Goal: Task Accomplishment & Management: Manage account settings

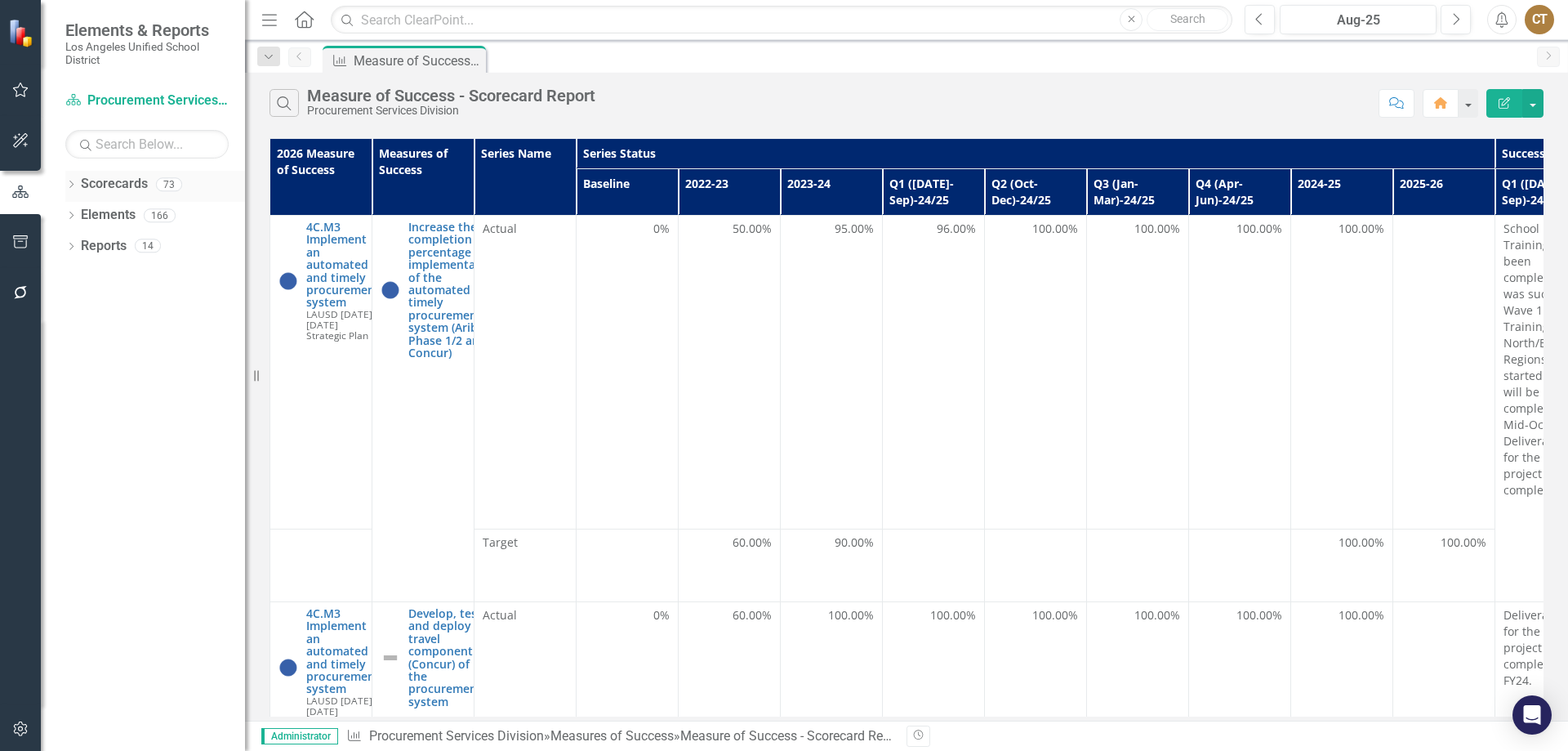
click at [70, 182] on icon "Dropdown" at bounding box center [70, 186] width 11 height 9
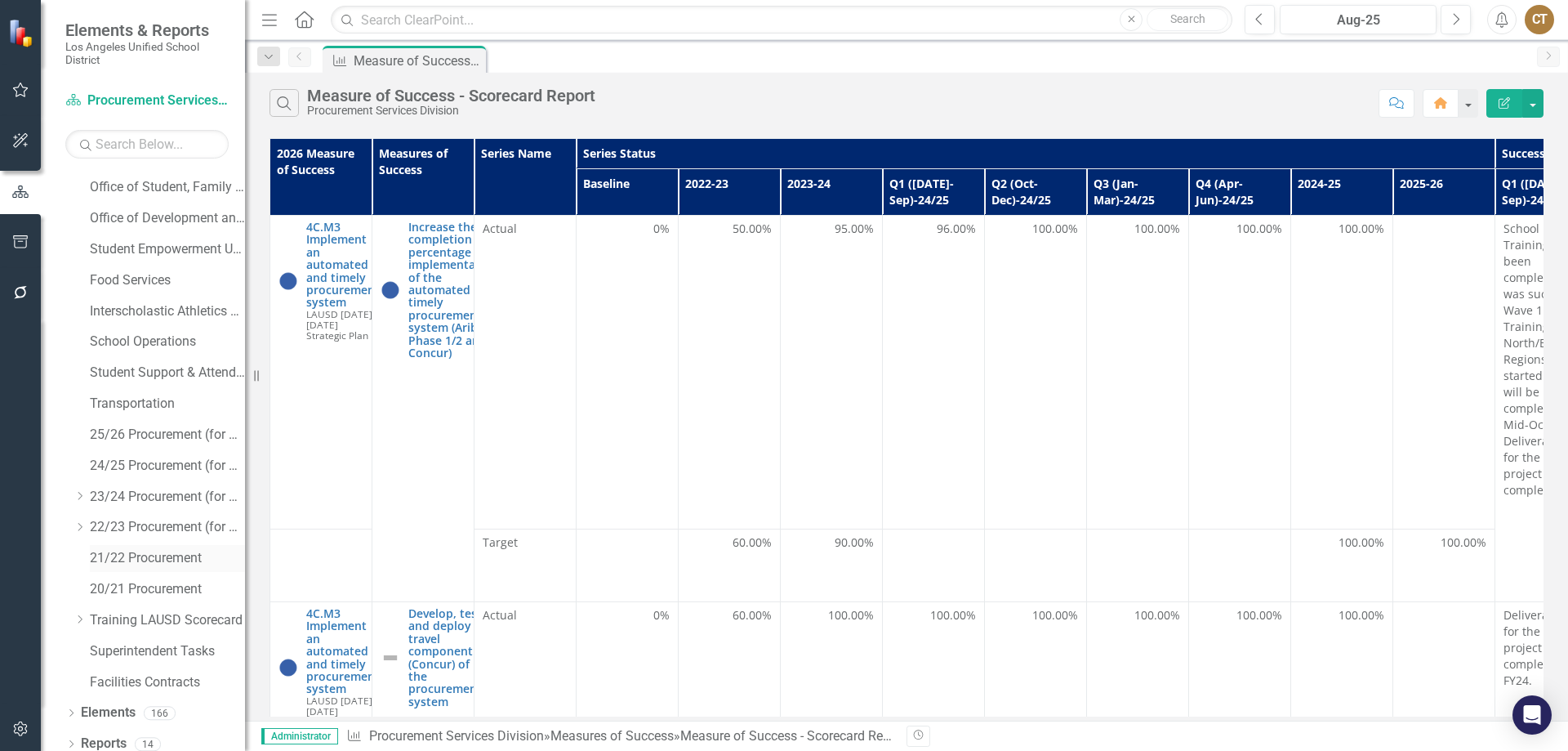
scroll to position [440, 0]
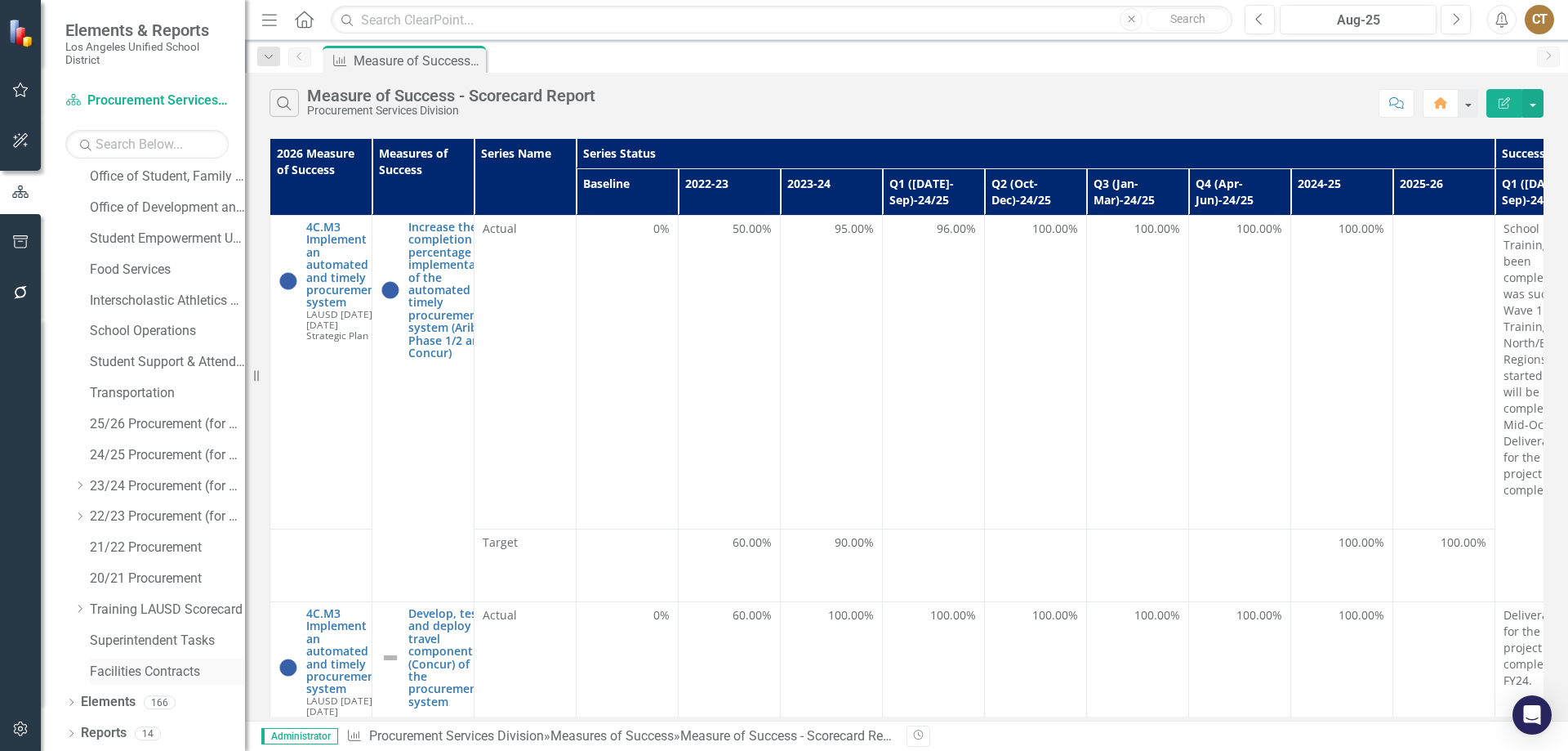
click at [146, 671] on link "Facilities Contracts" at bounding box center [168, 672] width 156 height 19
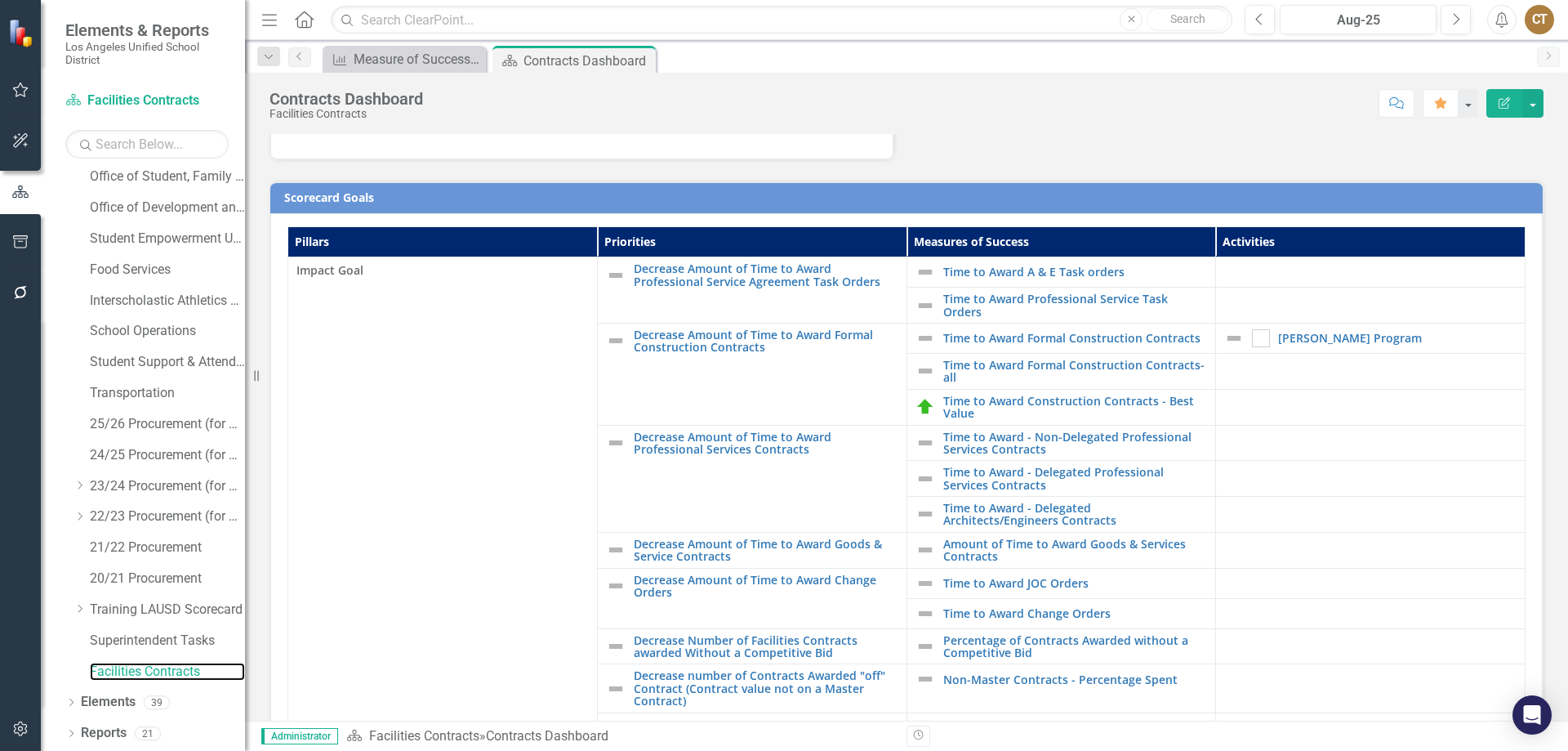
scroll to position [398, 0]
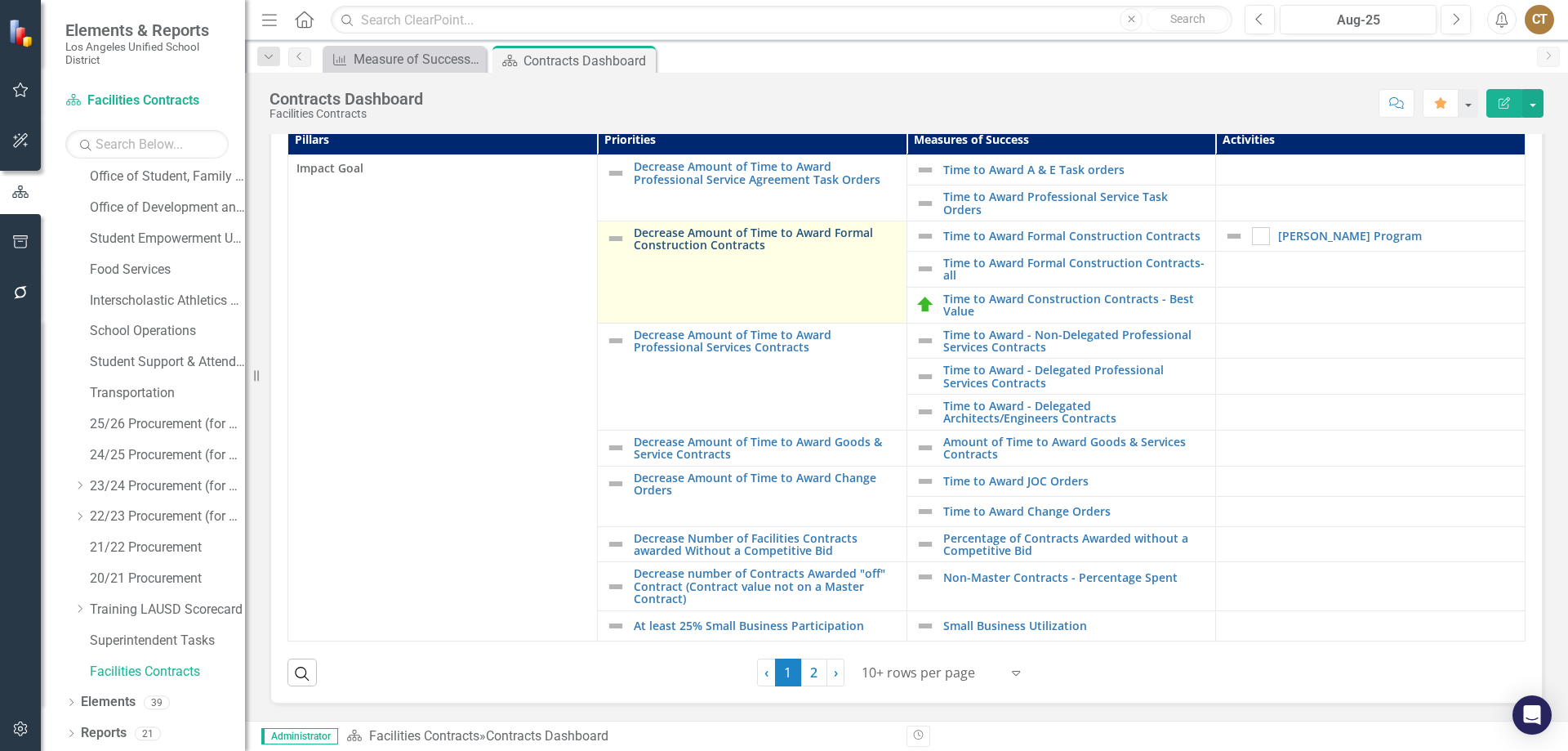
click at [741, 232] on link "Decrease Amount of Time to Award Formal Construction Contracts" at bounding box center [766, 238] width 265 height 25
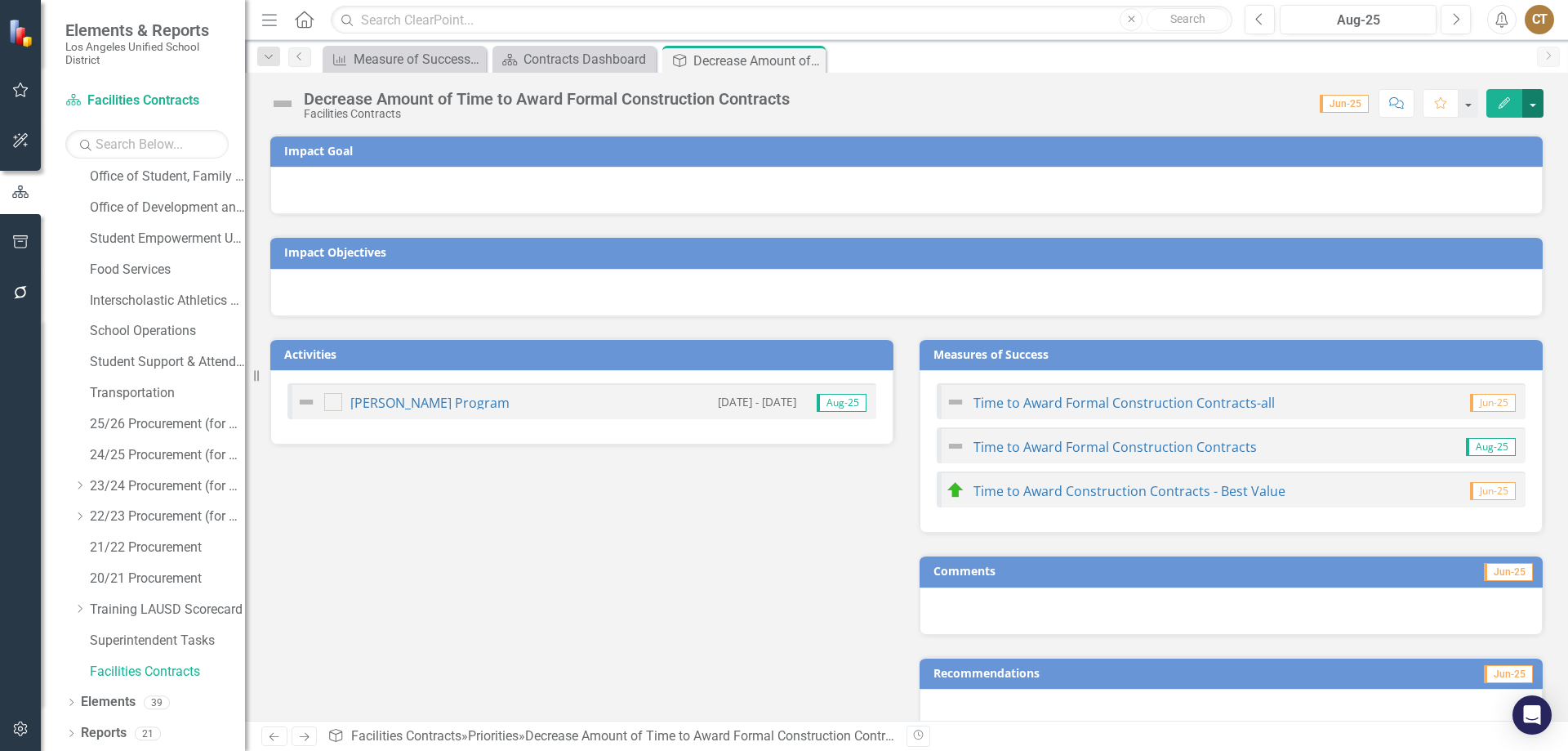
click at [1532, 106] on button "button" at bounding box center [1533, 103] width 21 height 28
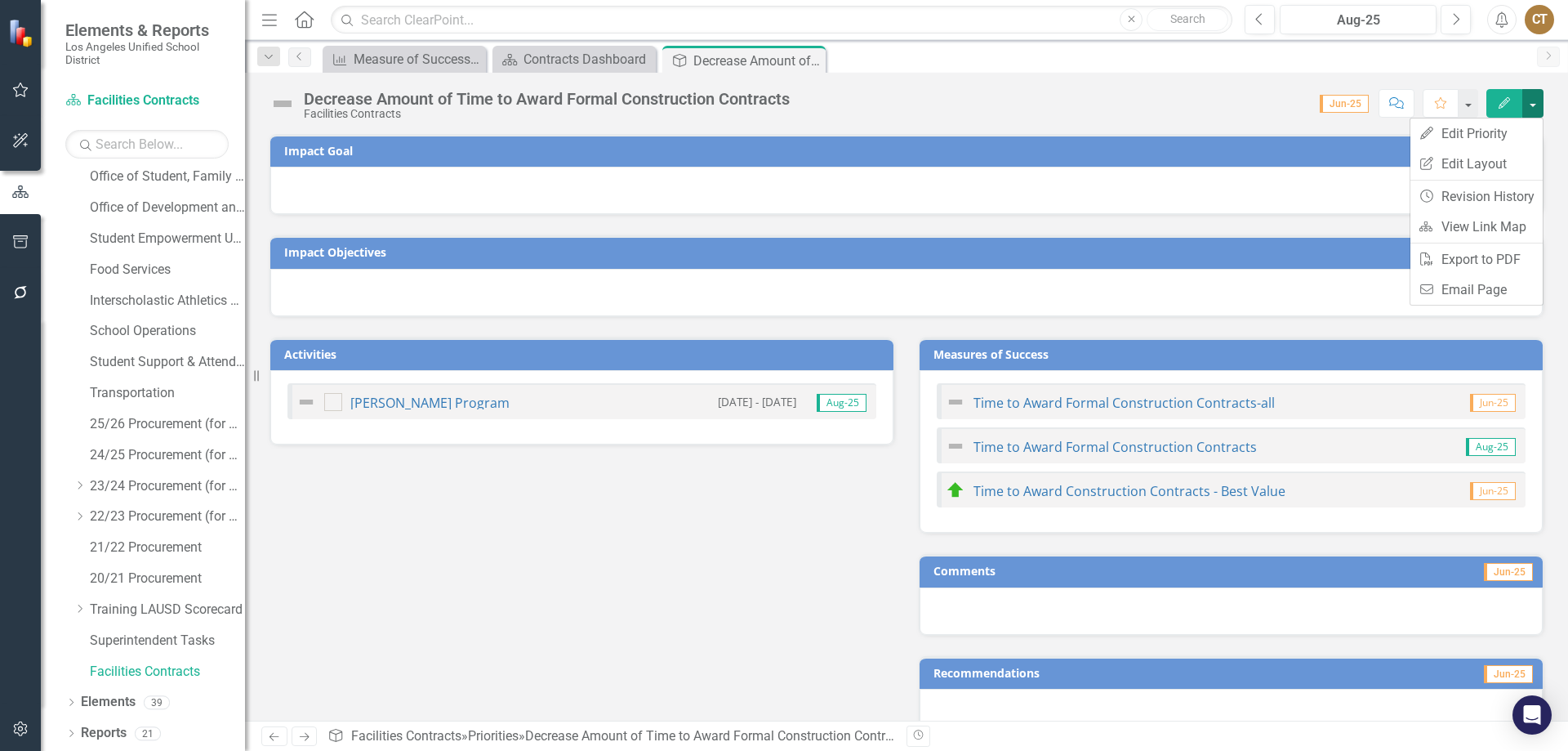
click at [1531, 95] on button "button" at bounding box center [1533, 103] width 21 height 28
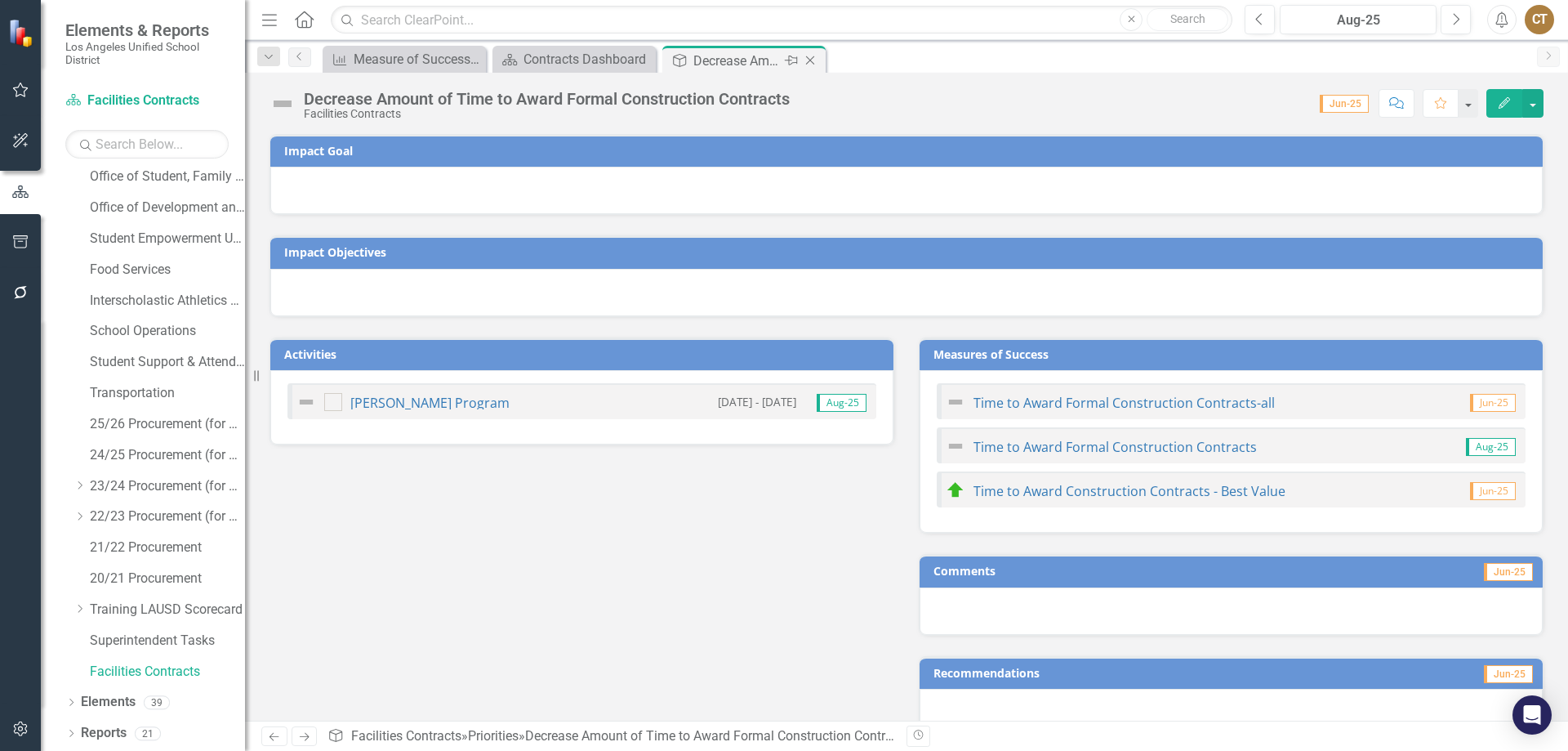
click at [815, 58] on icon "Close" at bounding box center [810, 60] width 16 height 13
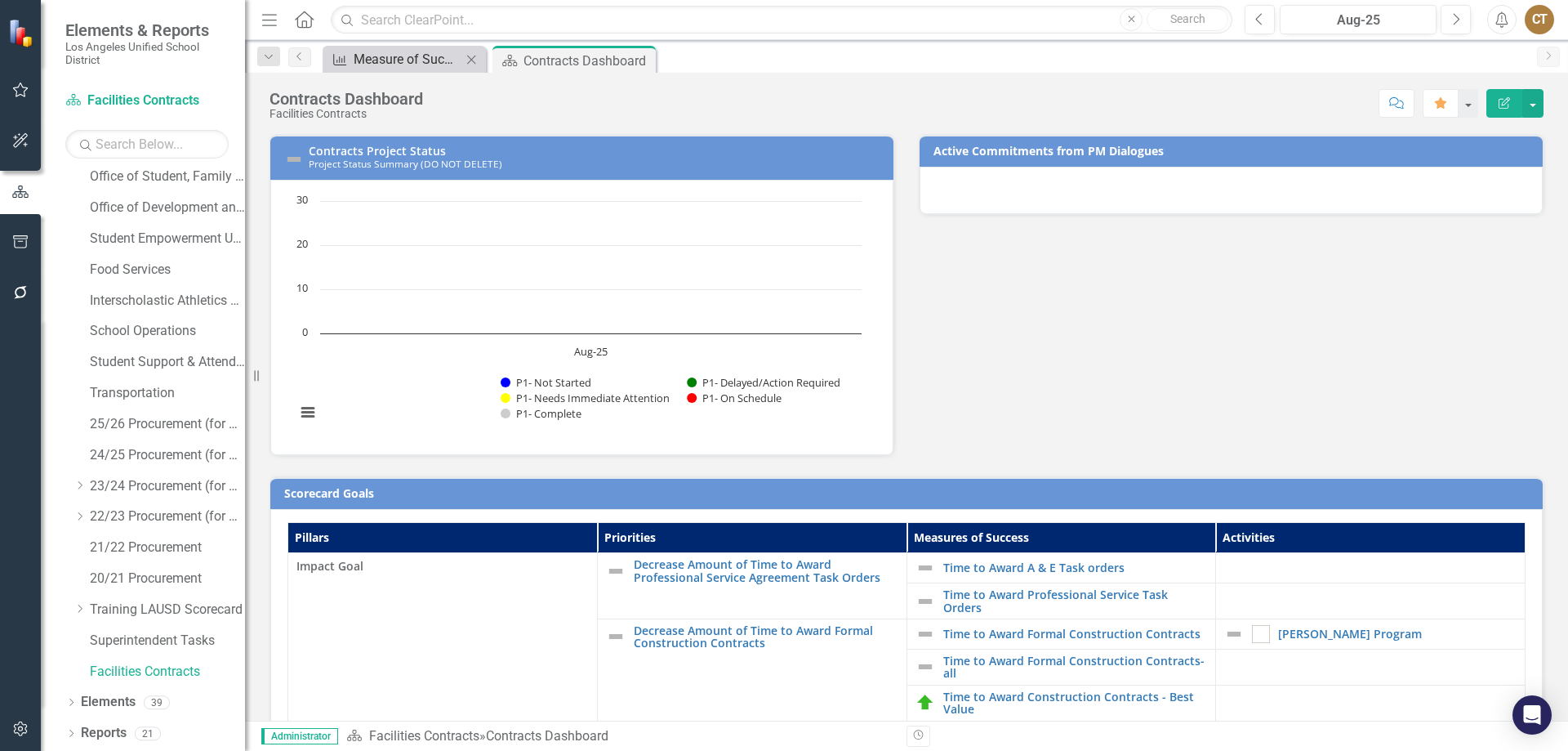
click at [409, 59] on div "Measure of Success - Scorecard Report" at bounding box center [407, 59] width 107 height 21
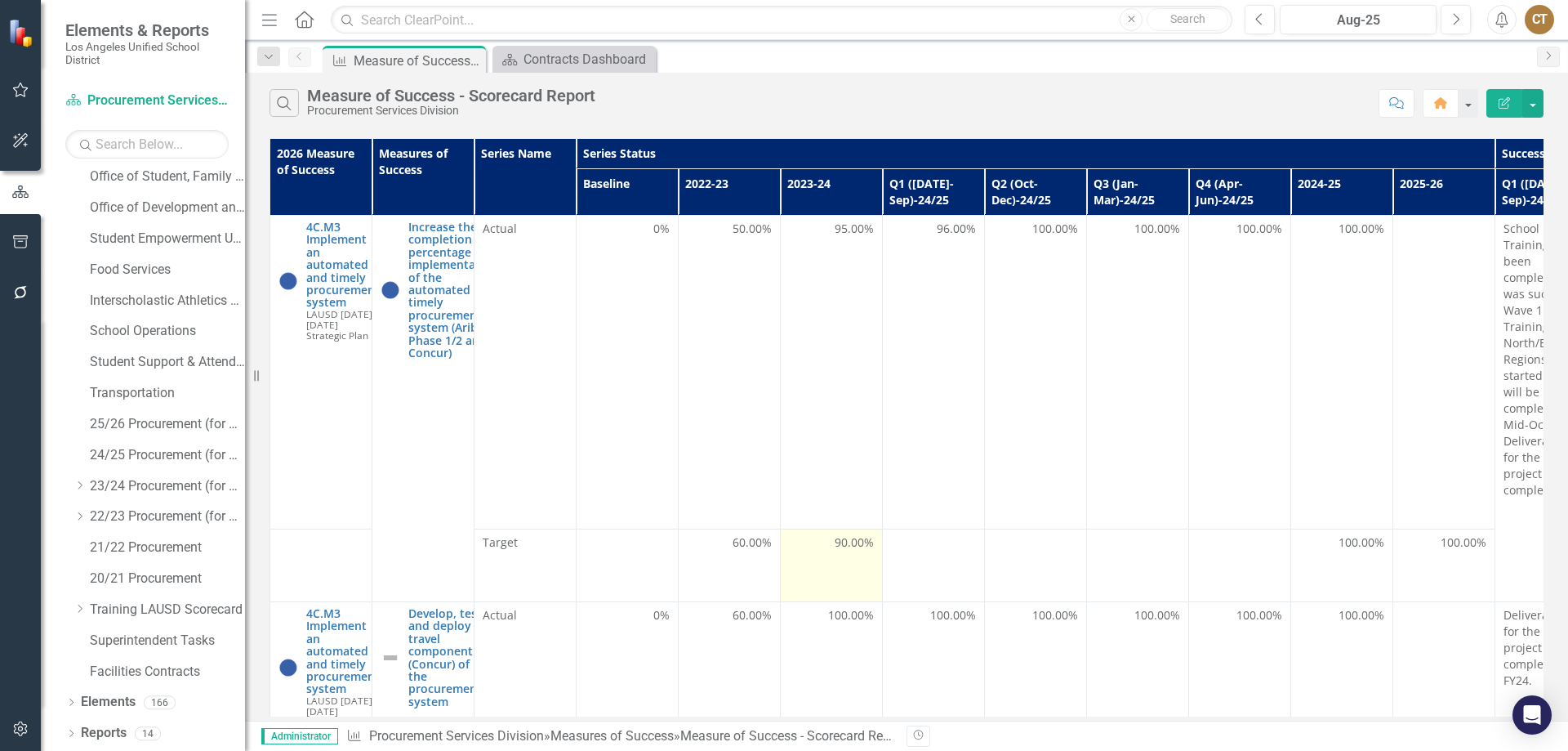
scroll to position [221, 0]
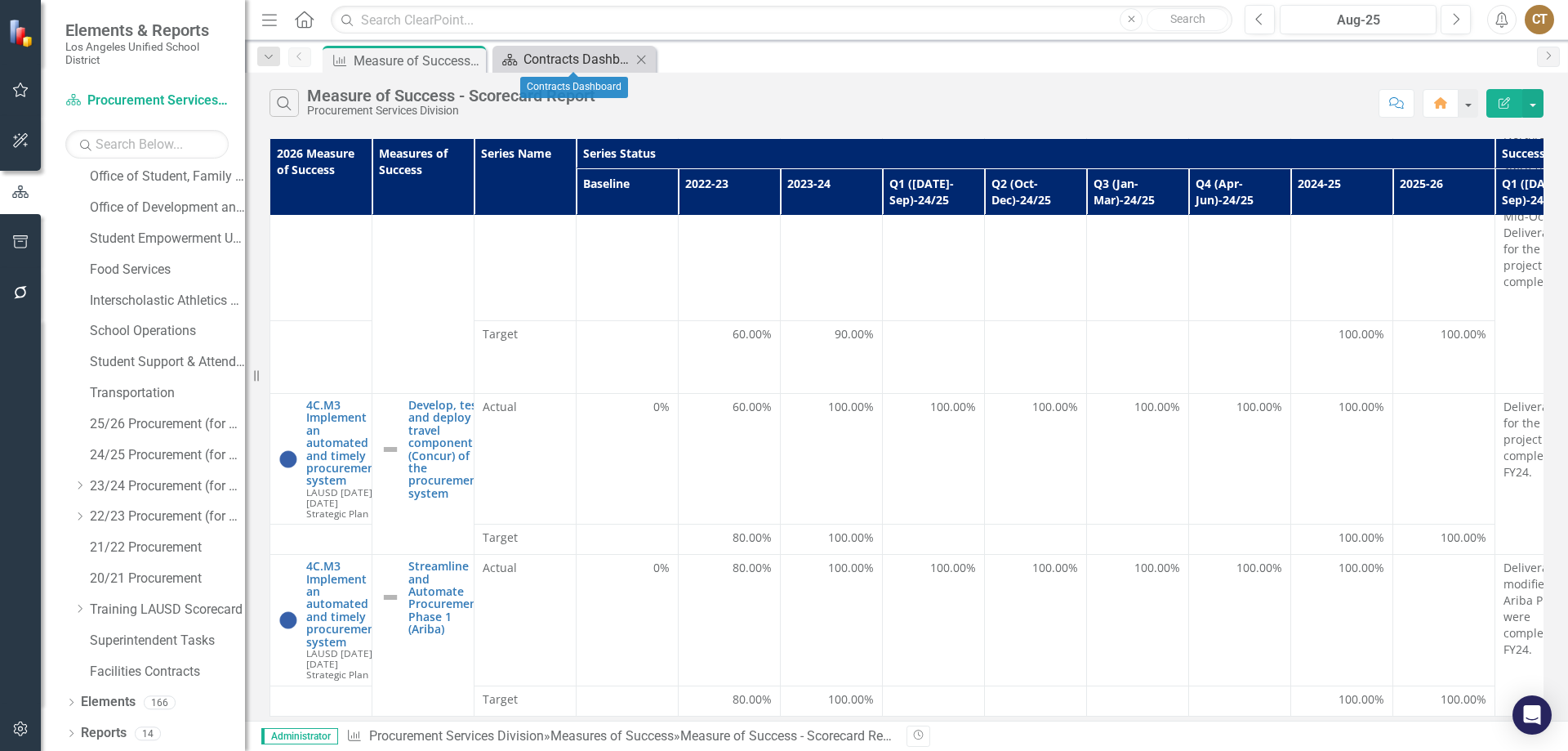
click at [543, 52] on div "Contracts Dashboard" at bounding box center [577, 59] width 107 height 21
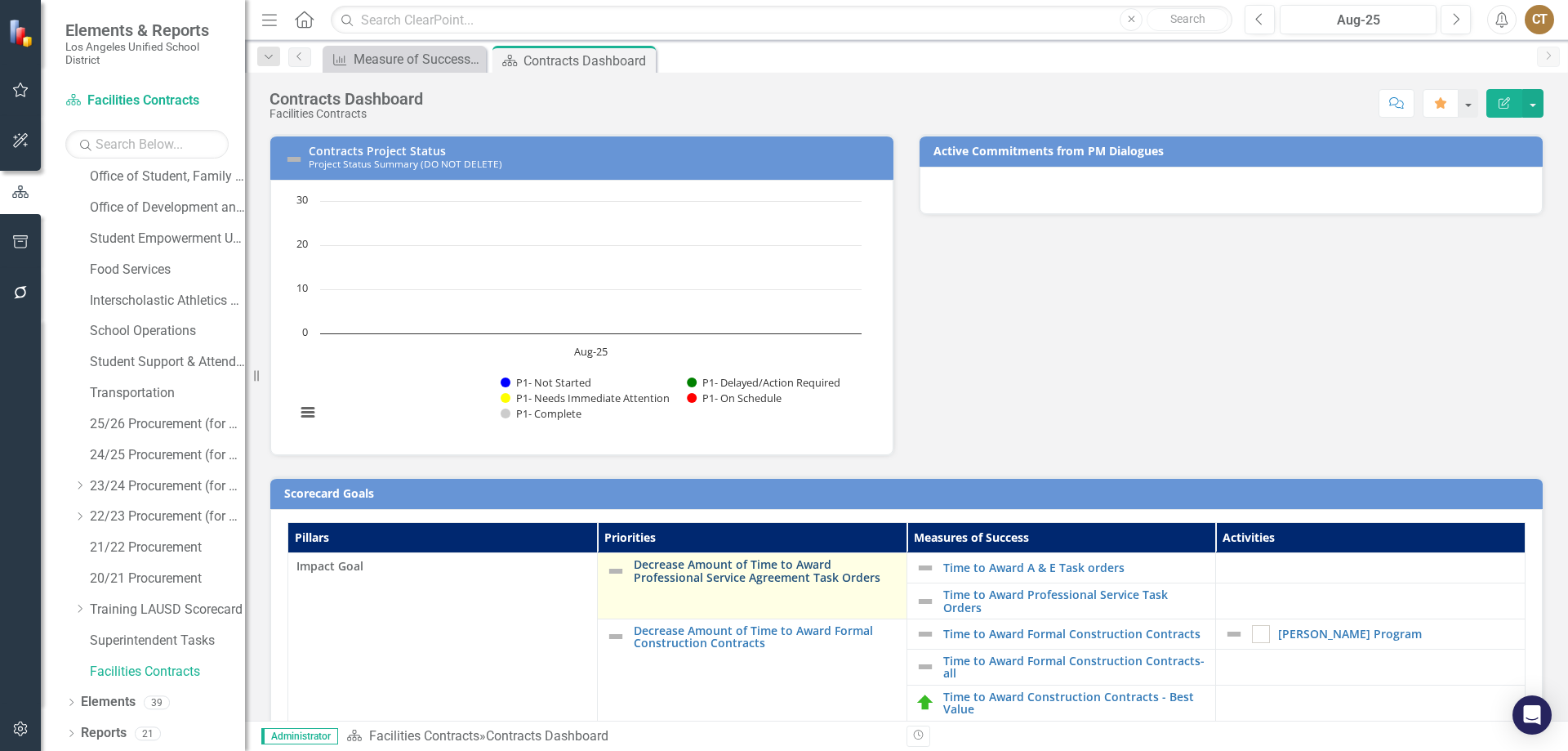
scroll to position [82, 0]
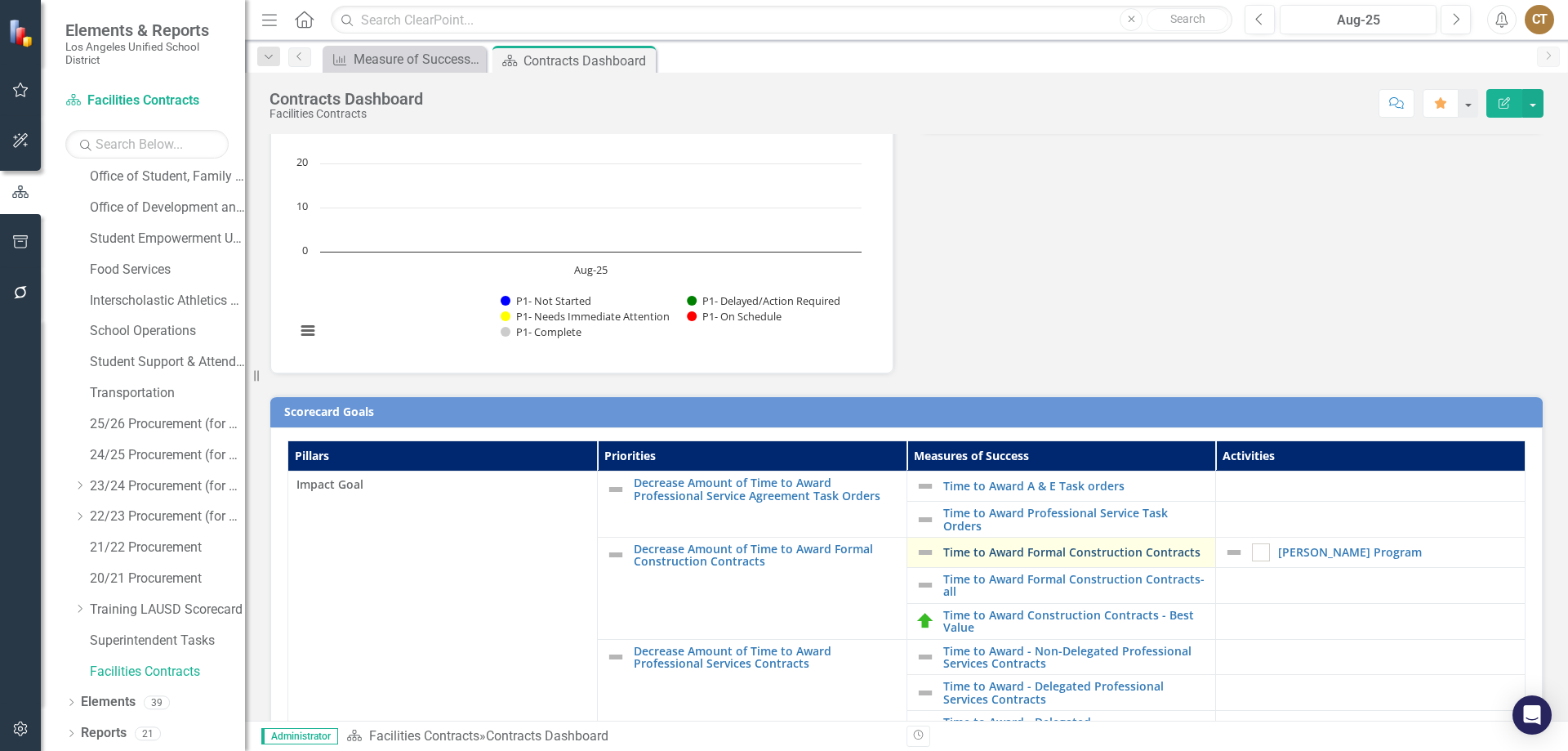
click at [1058, 552] on link "Time to Award Formal Construction Contracts" at bounding box center [1076, 552] width 265 height 12
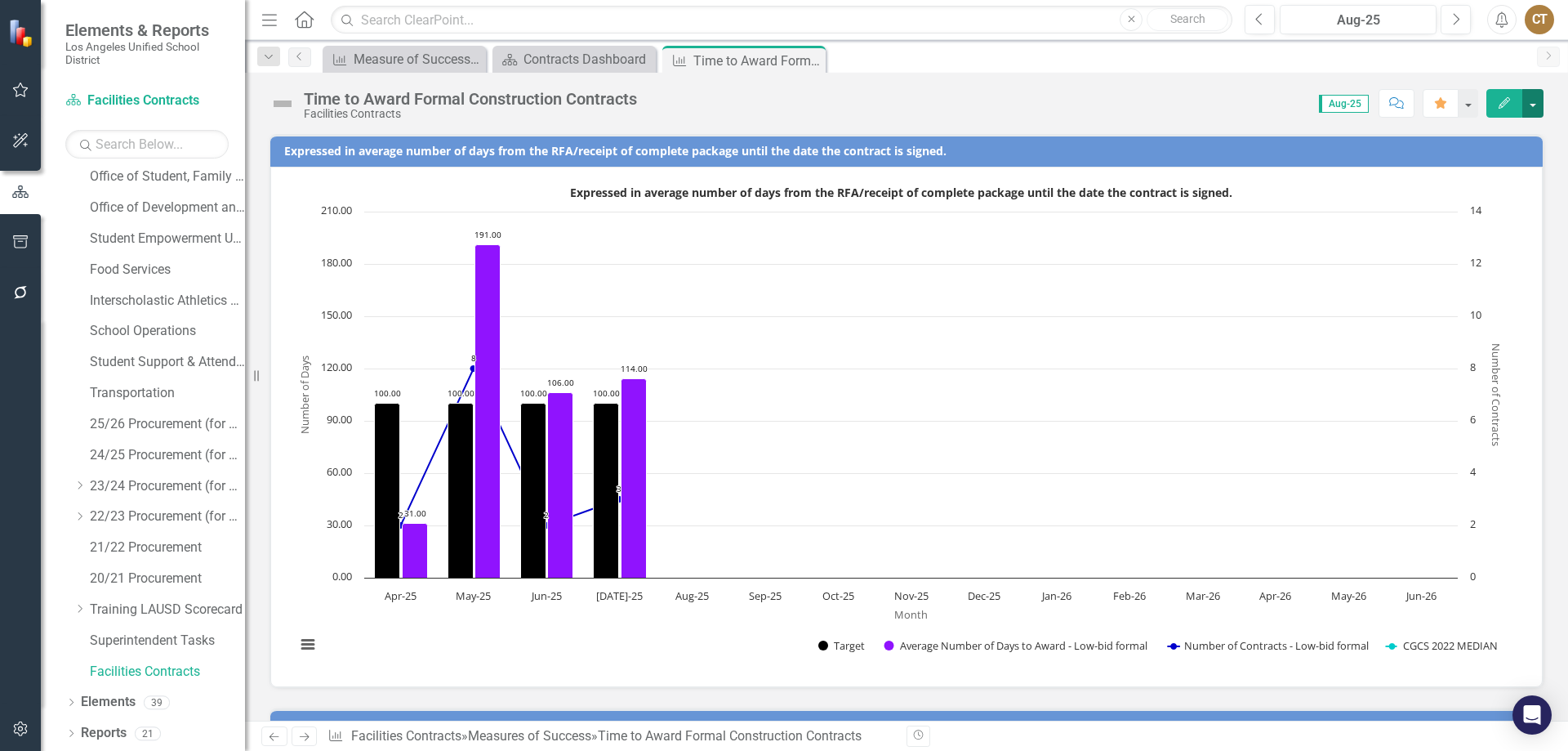
click at [1534, 101] on button "button" at bounding box center [1533, 103] width 21 height 28
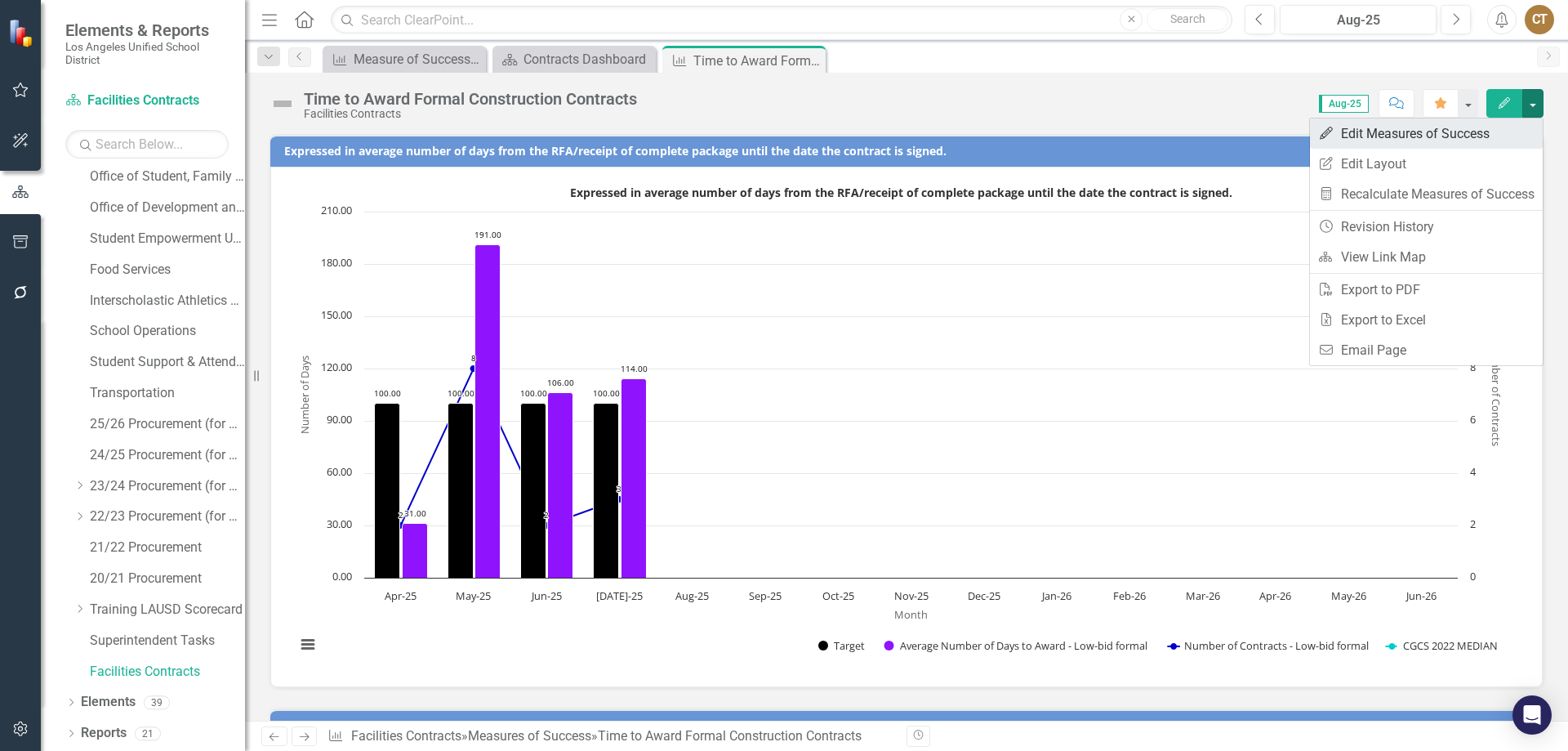
click at [1421, 132] on link "Edit Edit Measures of Success" at bounding box center [1426, 133] width 233 height 30
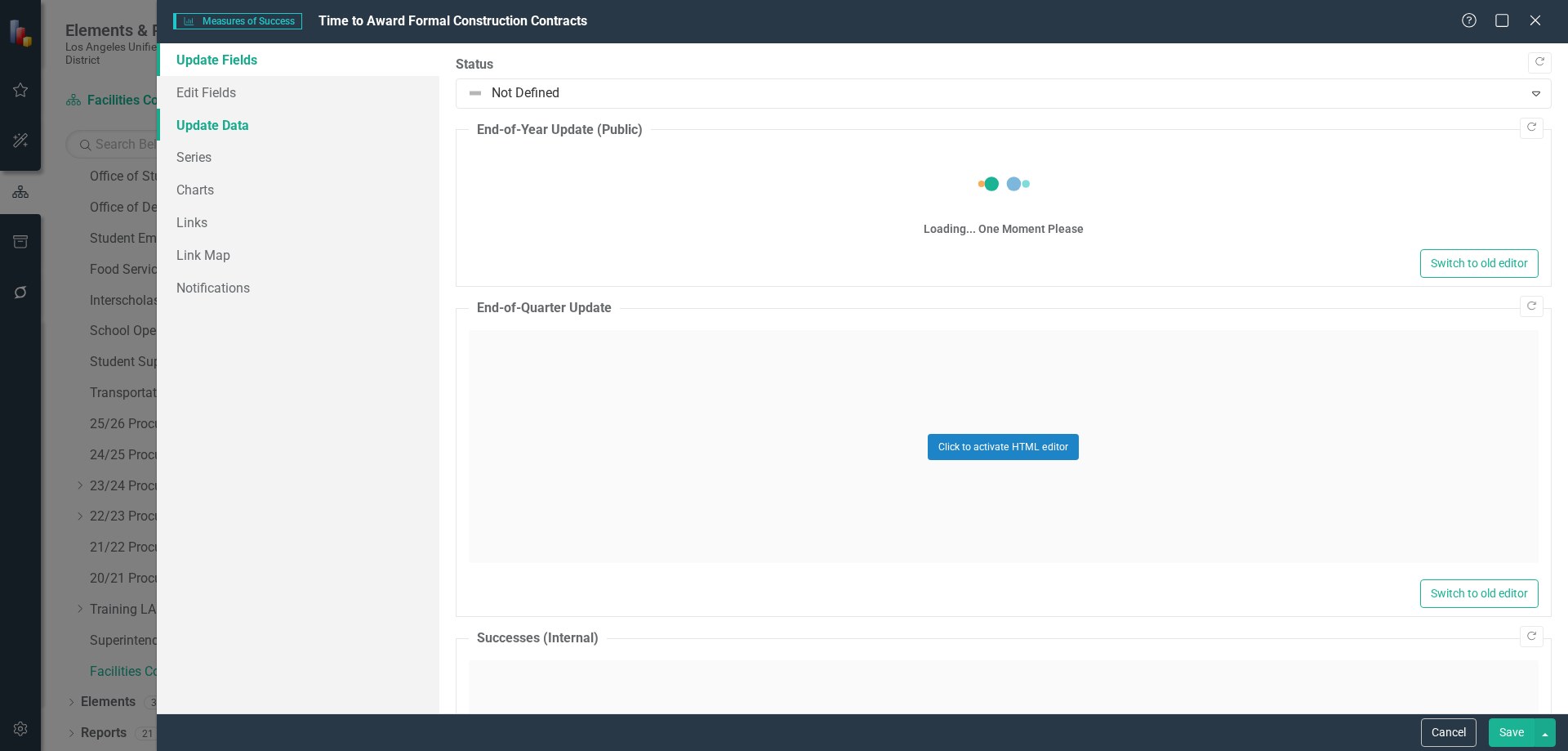
click at [248, 122] on link "Update Data" at bounding box center [298, 125] width 283 height 33
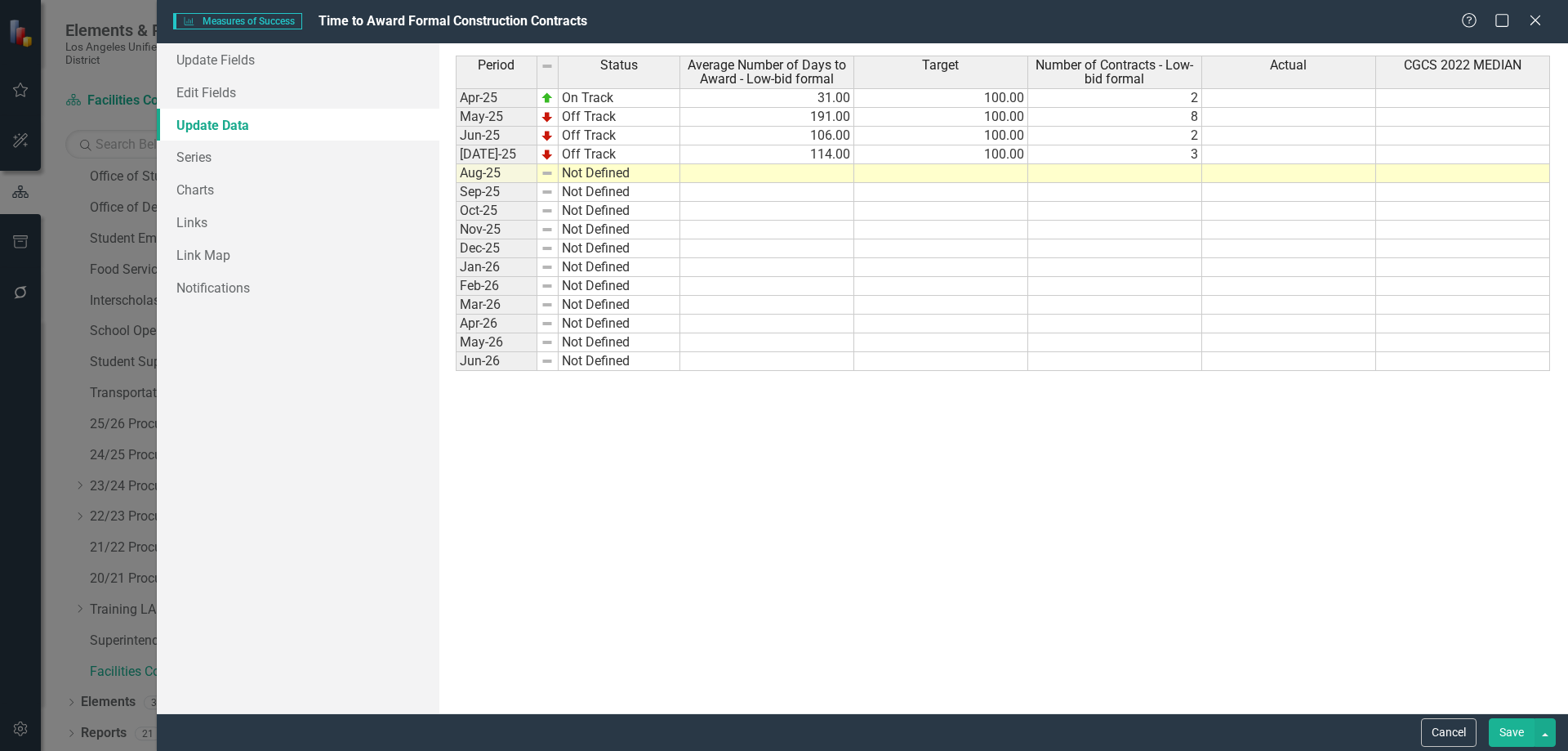
click at [832, 177] on td at bounding box center [767, 174] width 174 height 19
type textarea "106"
type textarea "100"
click at [611, 174] on td "Not Defined" at bounding box center [619, 174] width 122 height 19
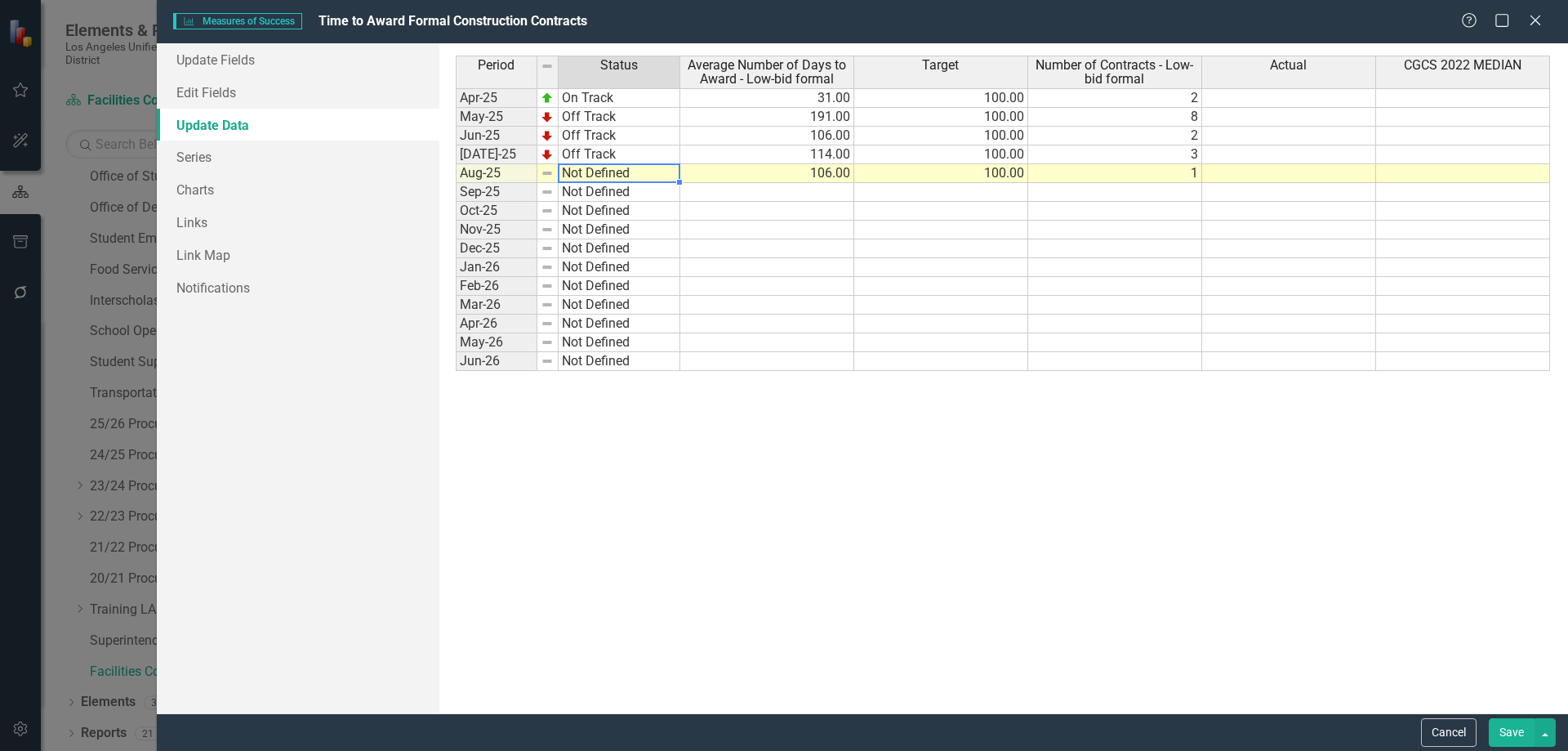
click at [611, 174] on td "Not Defined" at bounding box center [619, 174] width 122 height 19
type textarea "Off Track"
click at [589, 249] on div "Period Status Average Number of Days to Award - Low-bid formal Target Number of…" at bounding box center [1004, 378] width 1096 height 645
click at [1510, 724] on button "Save" at bounding box center [1511, 732] width 46 height 28
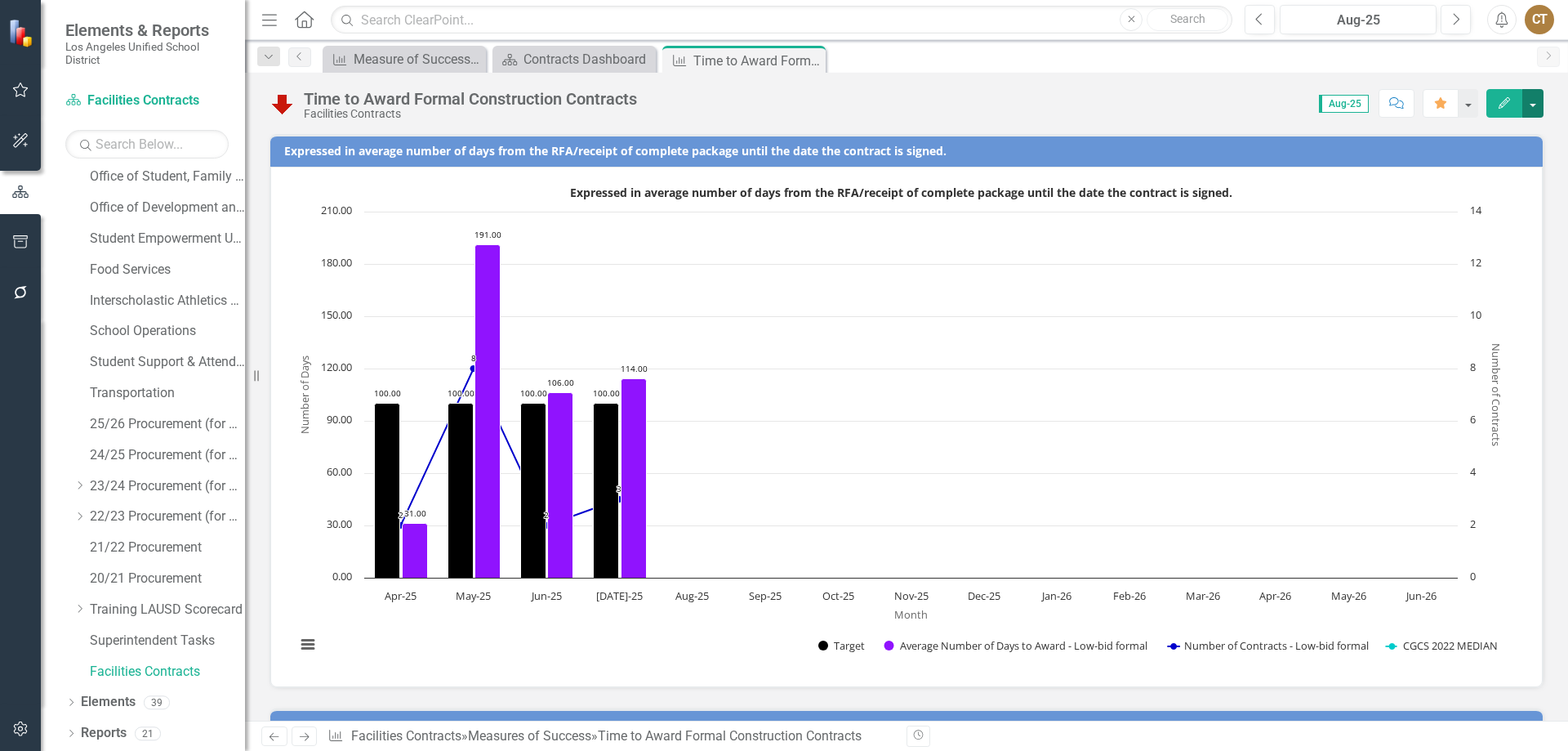
click at [1540, 100] on button "button" at bounding box center [1533, 103] width 21 height 28
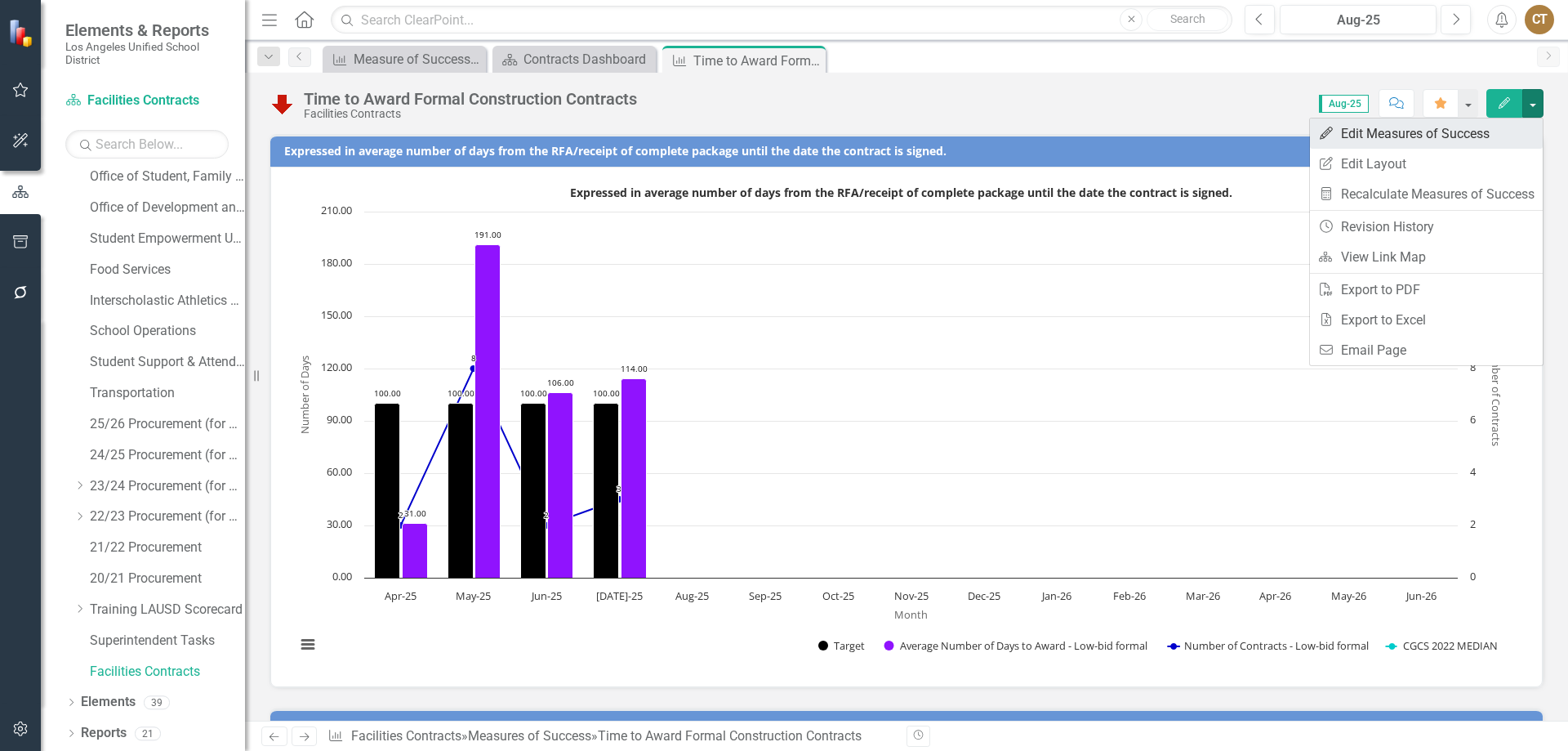
click at [1415, 132] on link "Edit Edit Measures of Success" at bounding box center [1426, 133] width 233 height 30
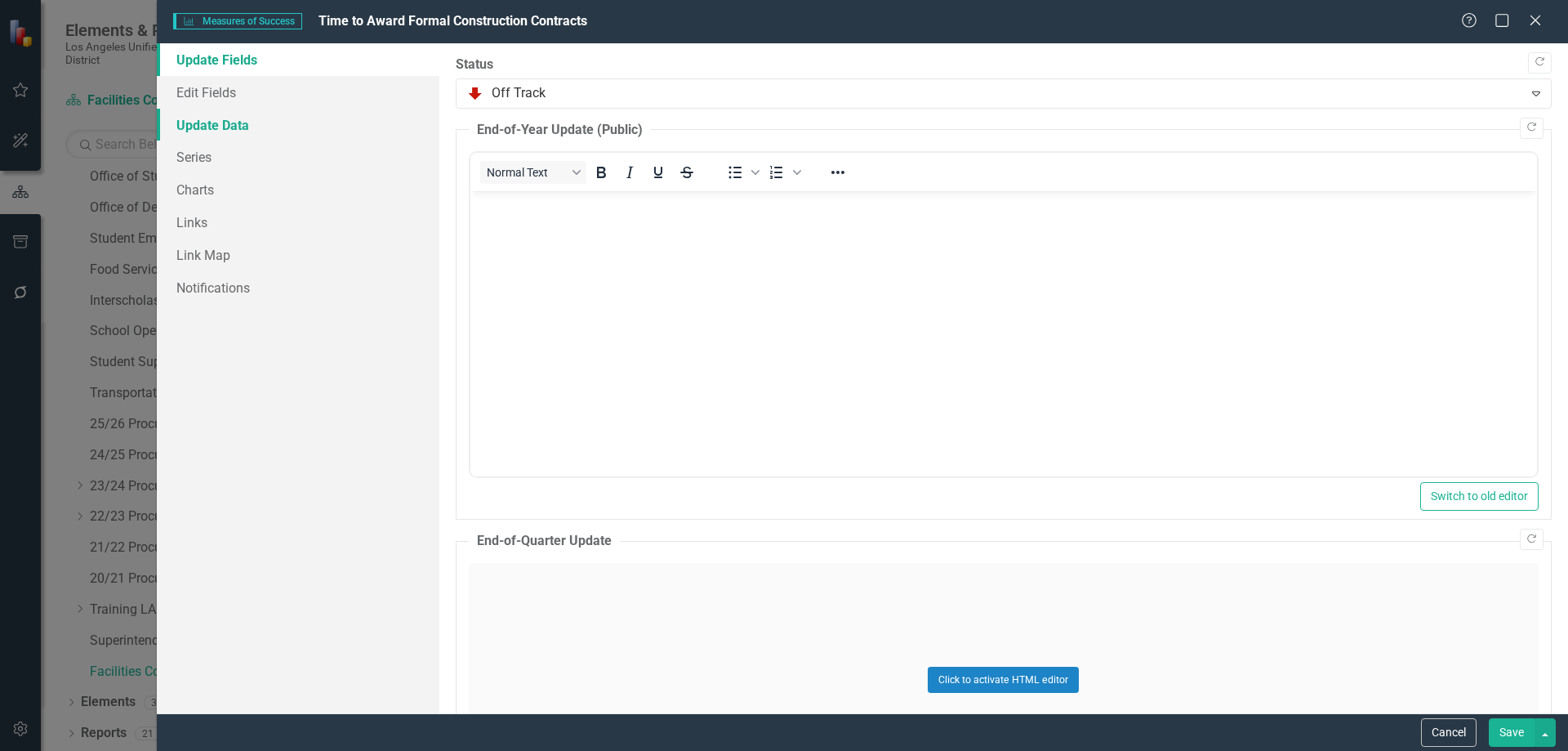
click at [199, 113] on link "Update Data" at bounding box center [298, 125] width 283 height 33
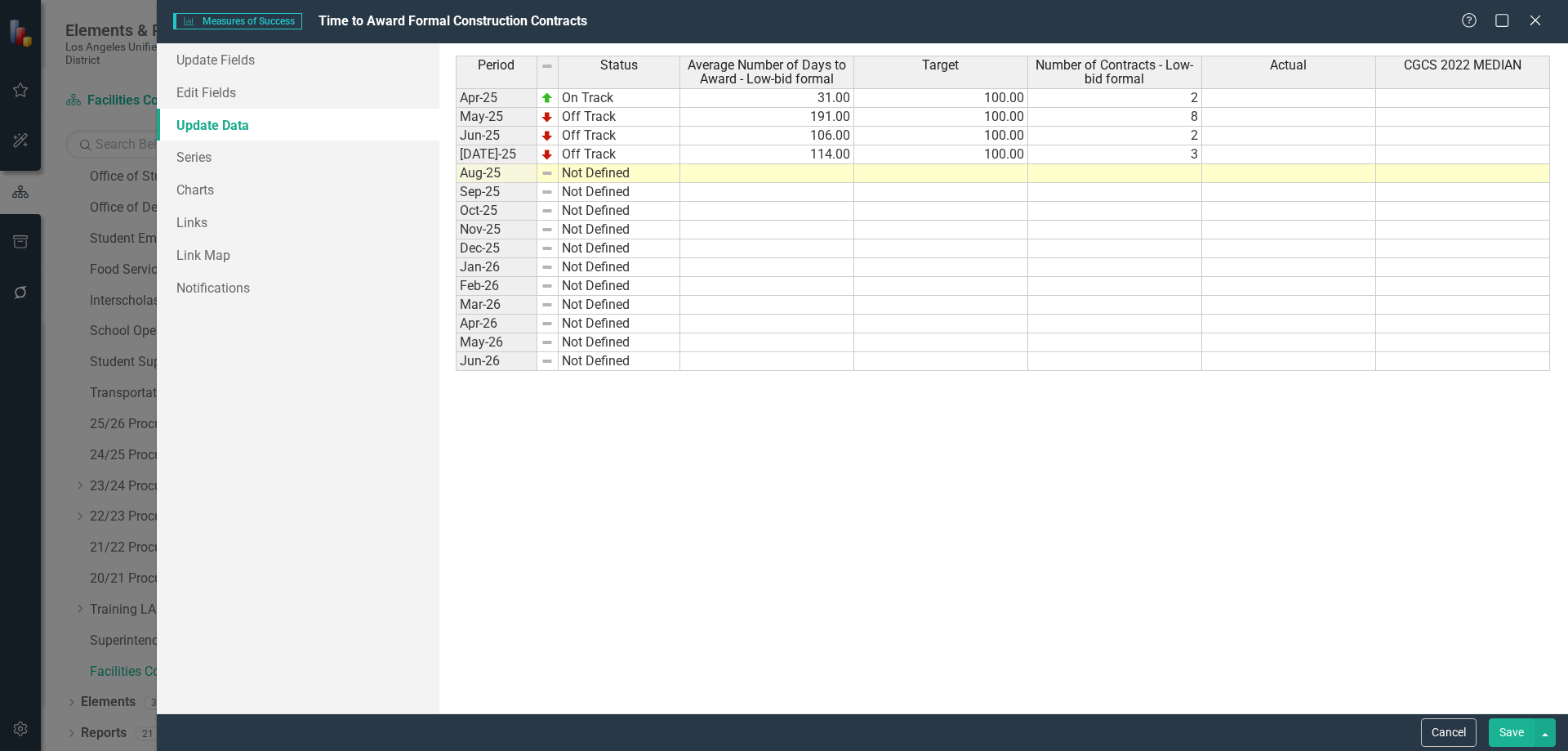
click at [802, 167] on td at bounding box center [767, 174] width 174 height 19
type textarea "106"
type textarea "100"
click at [623, 174] on td "Not Defined" at bounding box center [619, 174] width 122 height 19
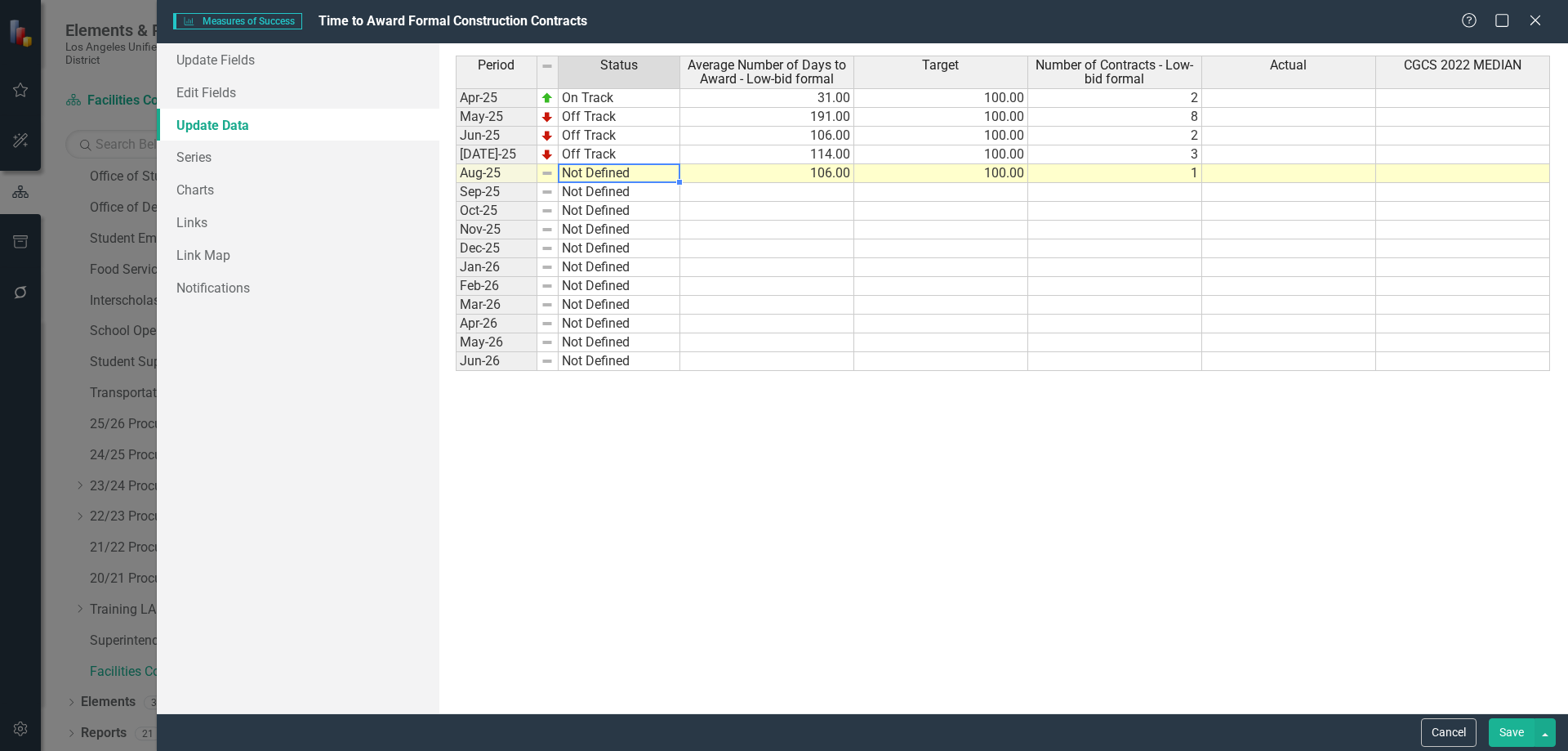
click at [623, 174] on td "Not Defined" at bounding box center [619, 174] width 122 height 19
type textarea "Off Track"
click at [606, 249] on div "Period Status Average Number of Days to Award - Low-bid formal Target Number of…" at bounding box center [1004, 378] width 1096 height 645
click at [1518, 730] on button "Save" at bounding box center [1511, 732] width 46 height 28
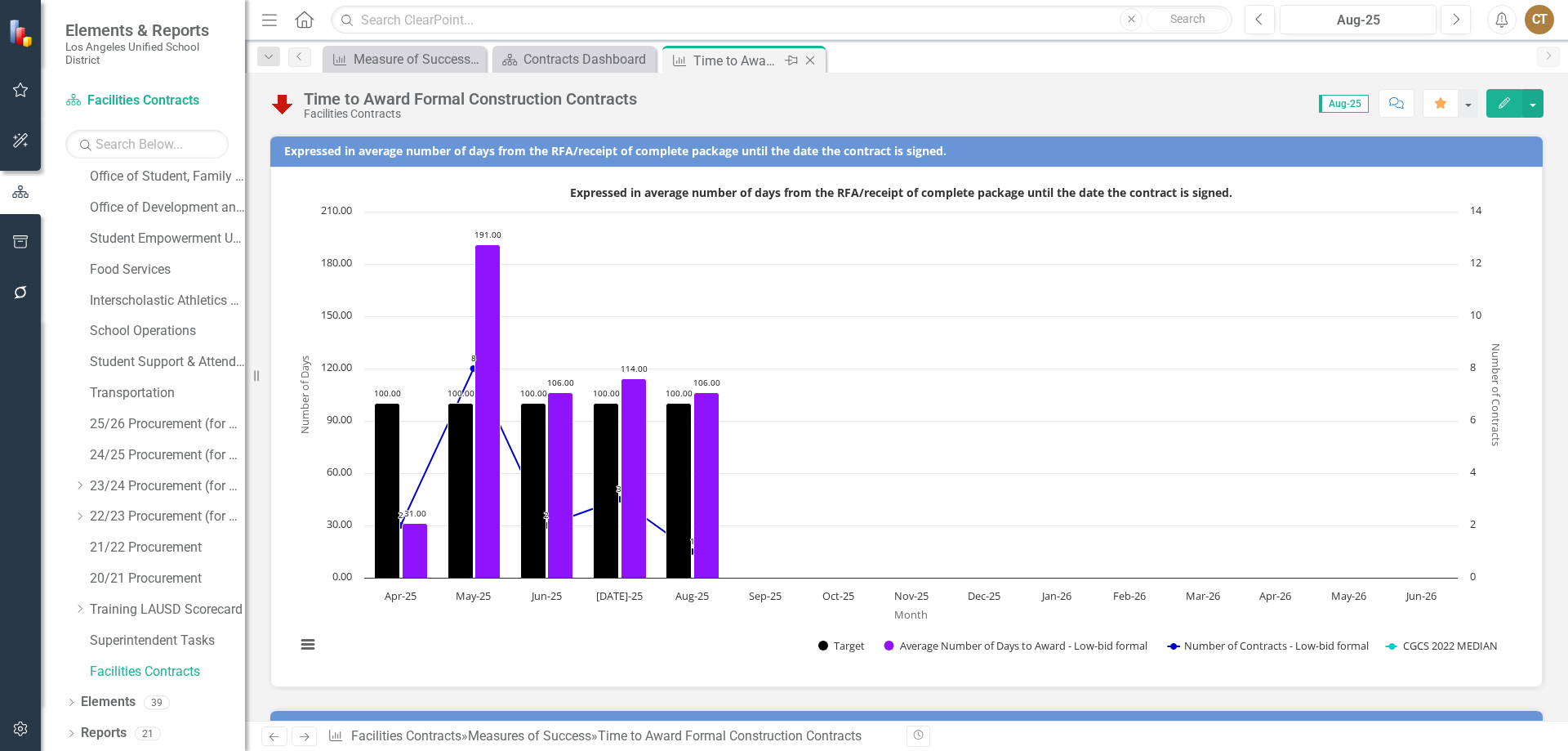
click at [815, 60] on icon "Close" at bounding box center [810, 60] width 16 height 13
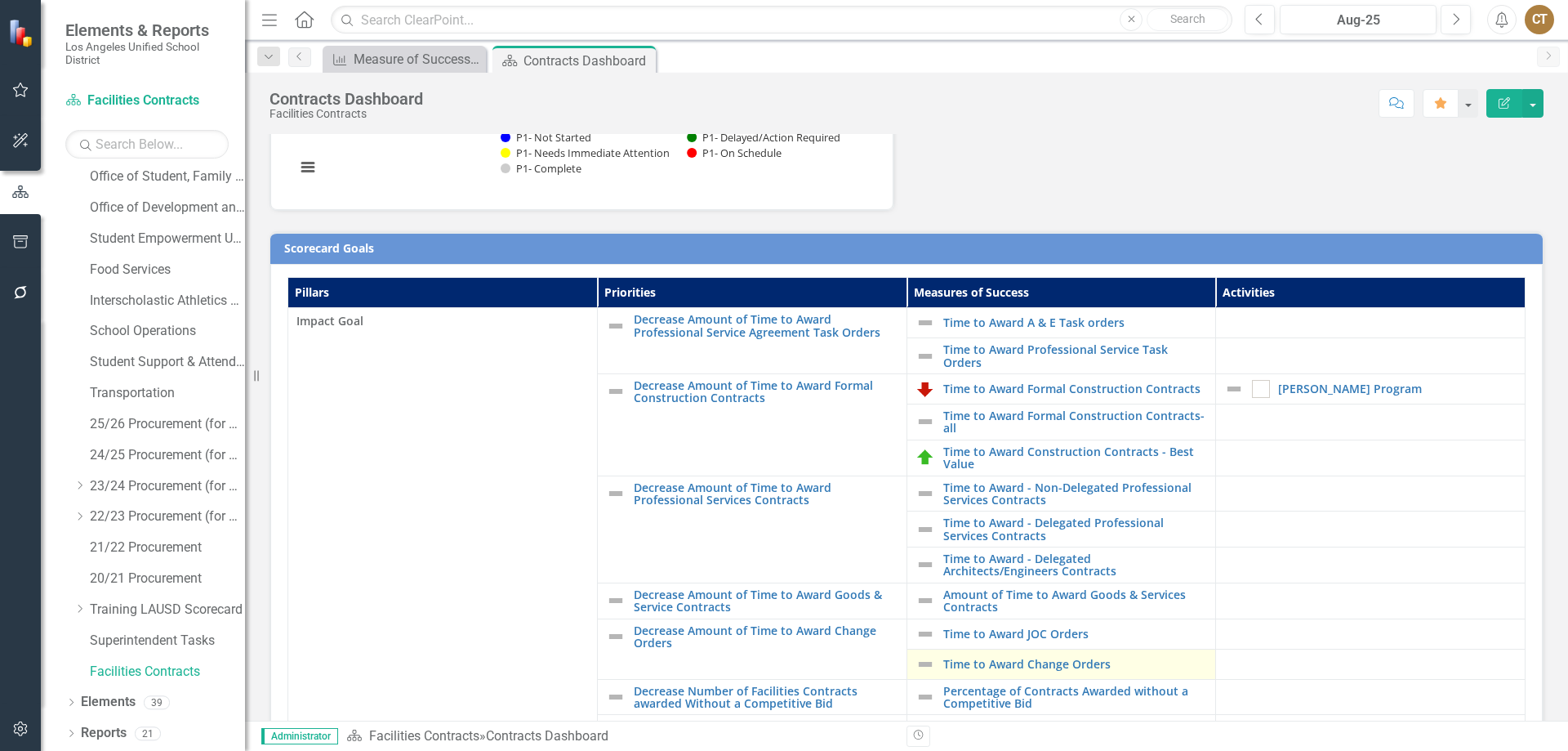
scroll to position [327, 0]
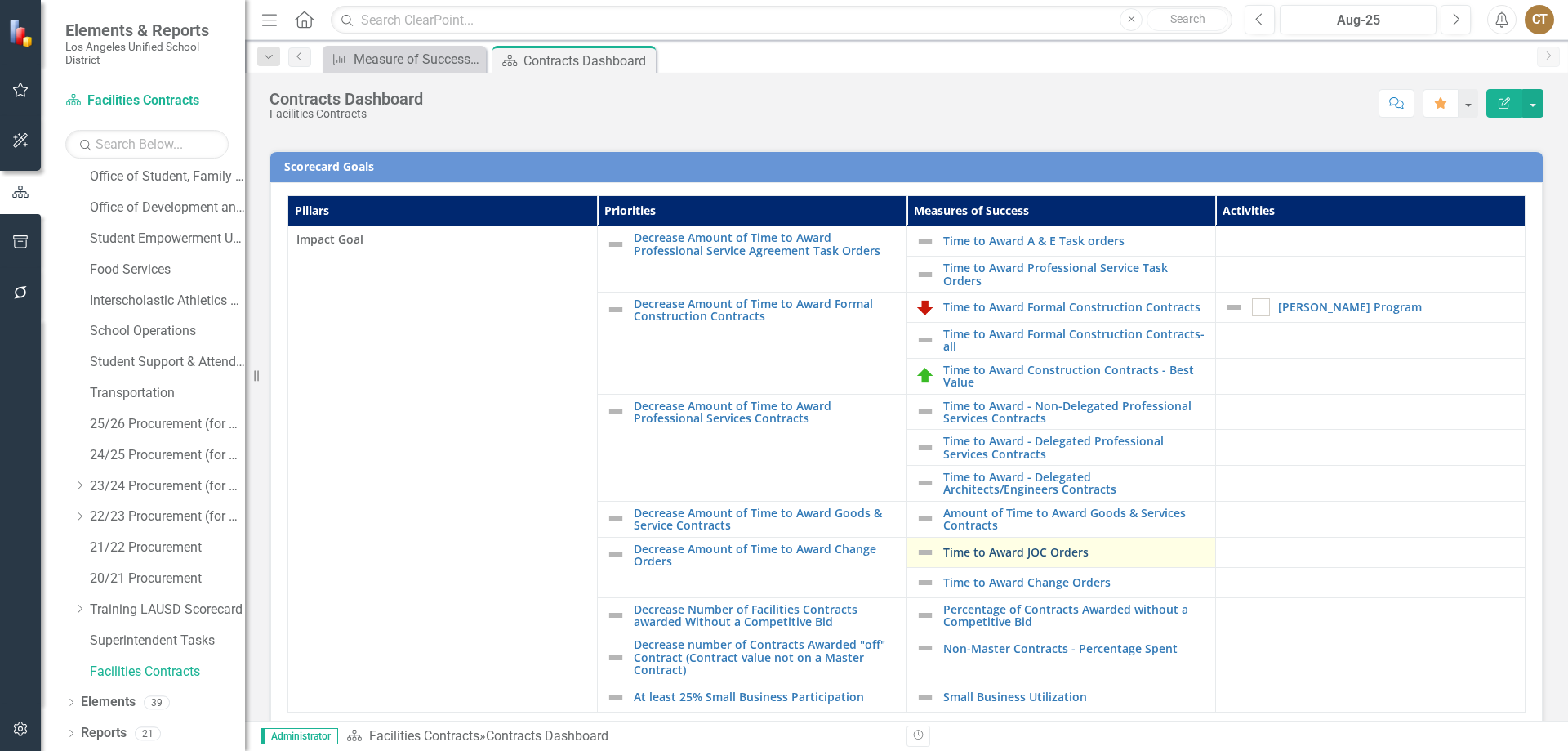
click at [1023, 548] on link "Time to Award JOC Orders" at bounding box center [1076, 552] width 265 height 12
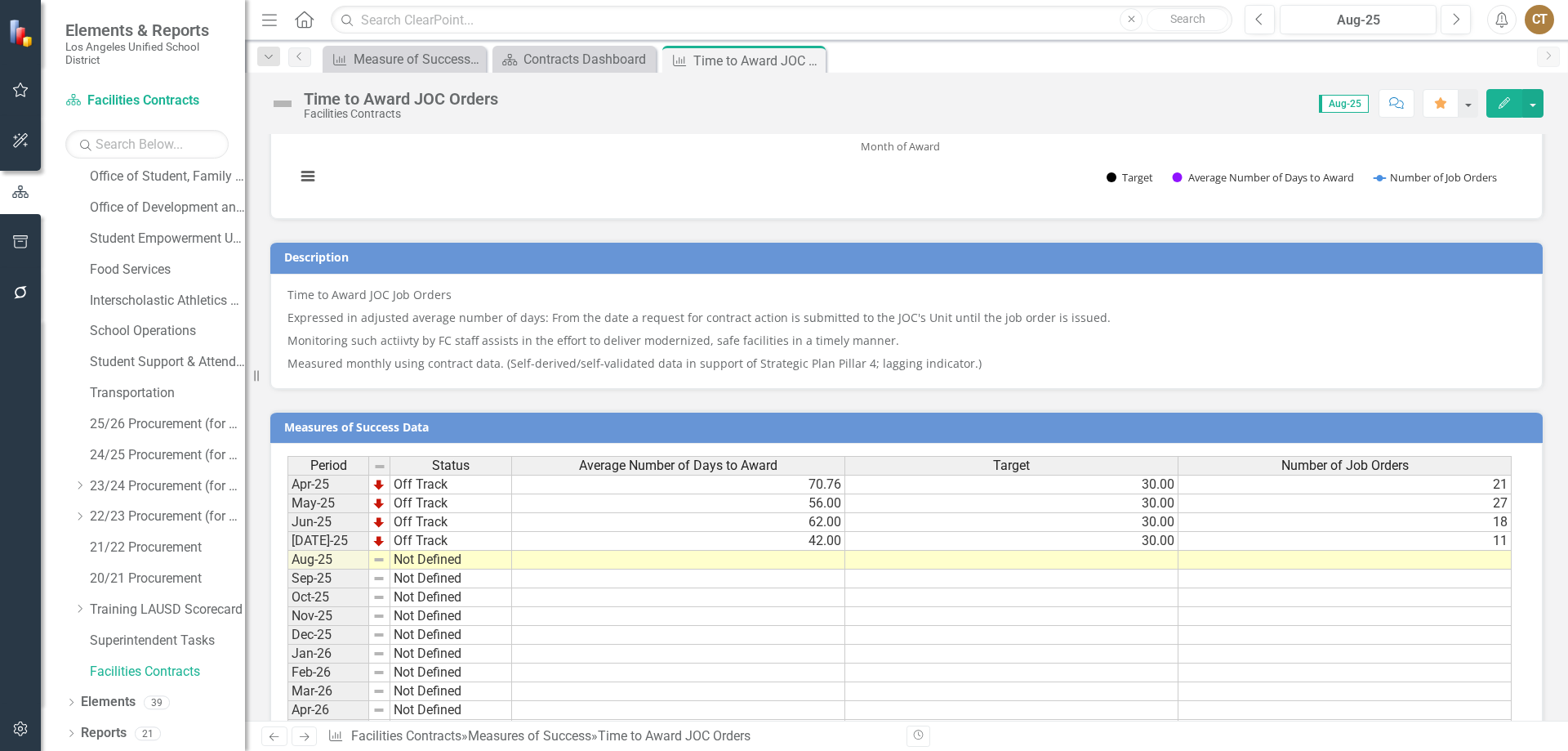
scroll to position [547, 0]
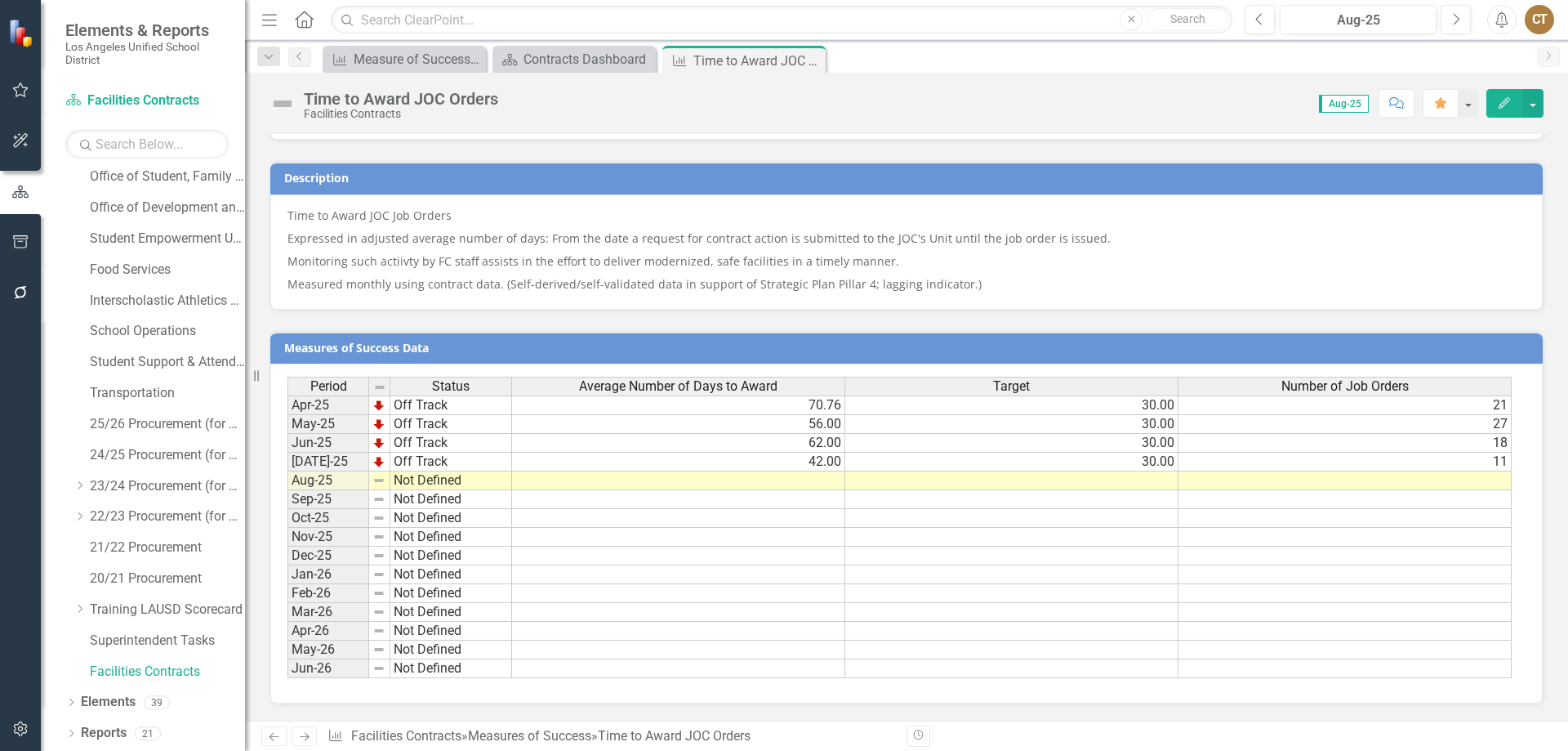
click at [820, 482] on td at bounding box center [679, 481] width 333 height 19
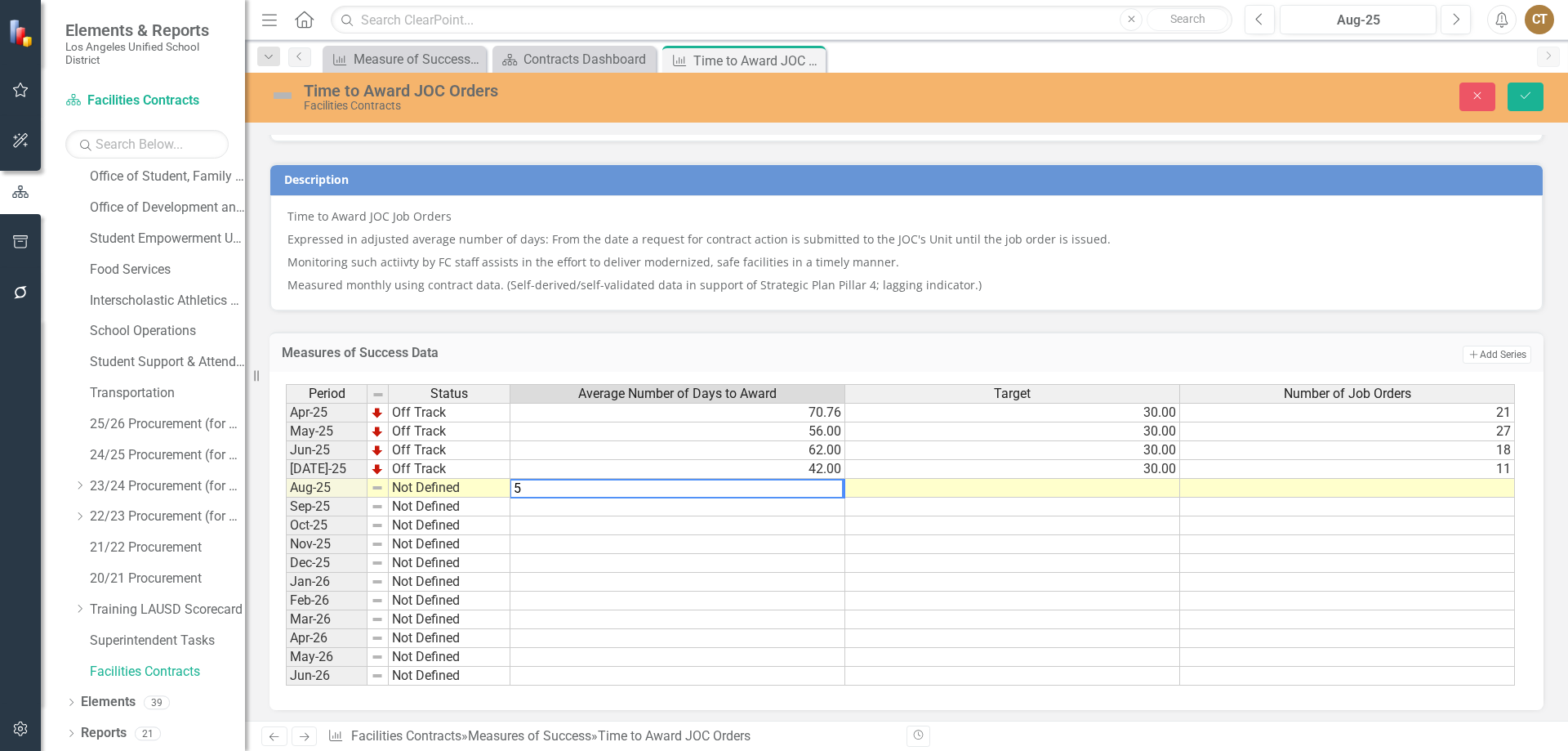
type textarea "51"
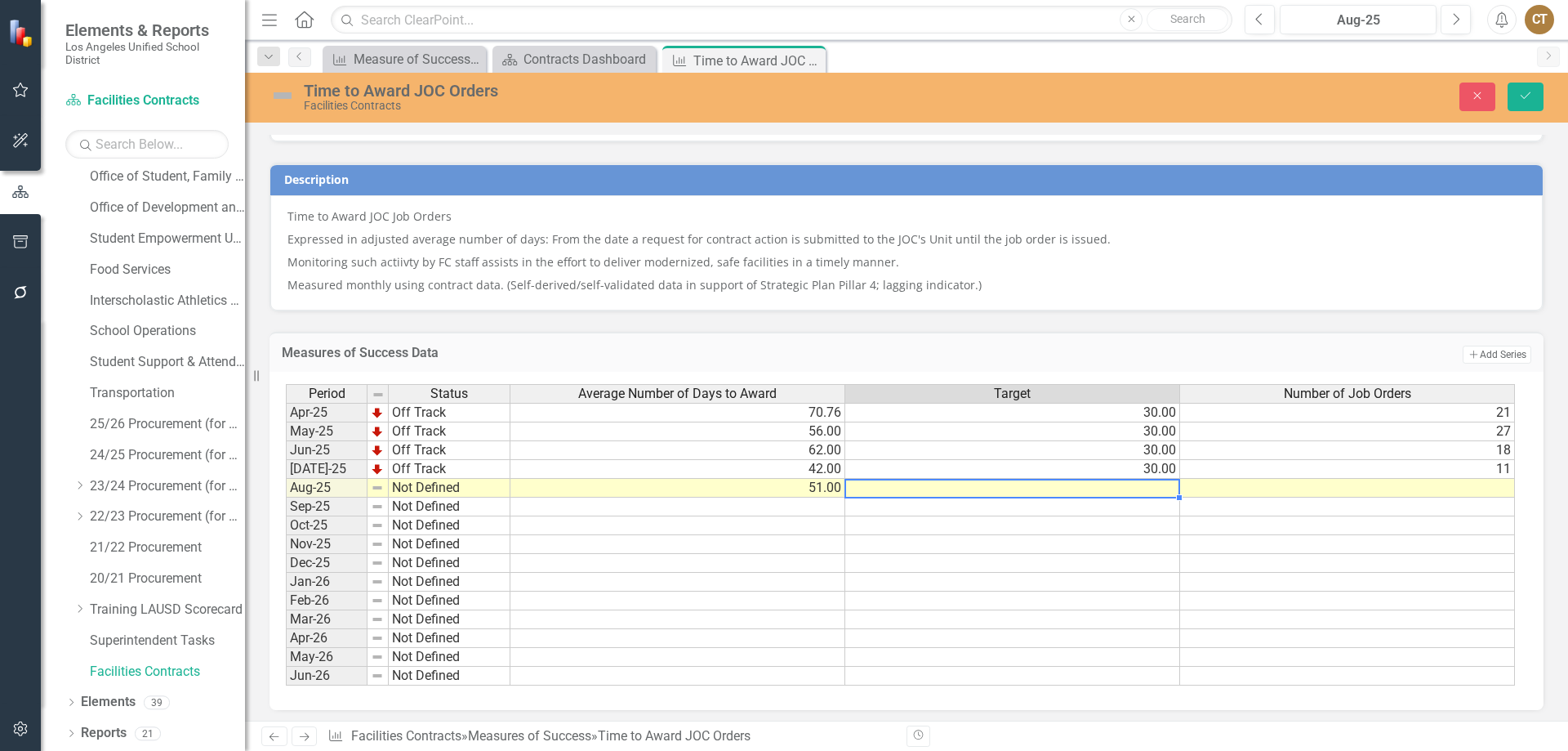
type textarea "30"
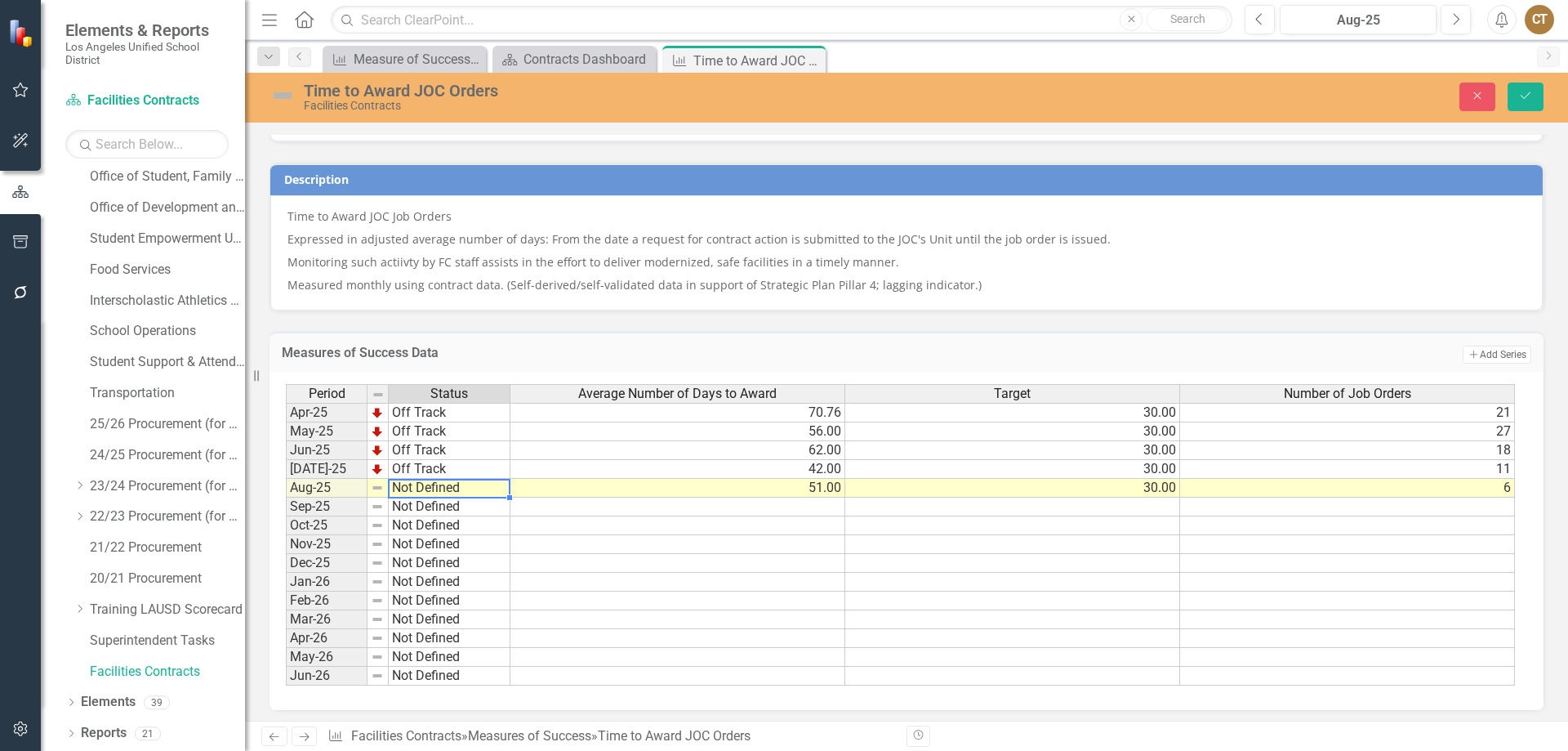
click at [436, 486] on td "Not Defined" at bounding box center [449, 488] width 122 height 19
type textarea "Off Track"
click at [425, 563] on div "Period Status Average Number of Days to Award Target Number of Job Orders Apr-2…" at bounding box center [900, 535] width 1229 height 302
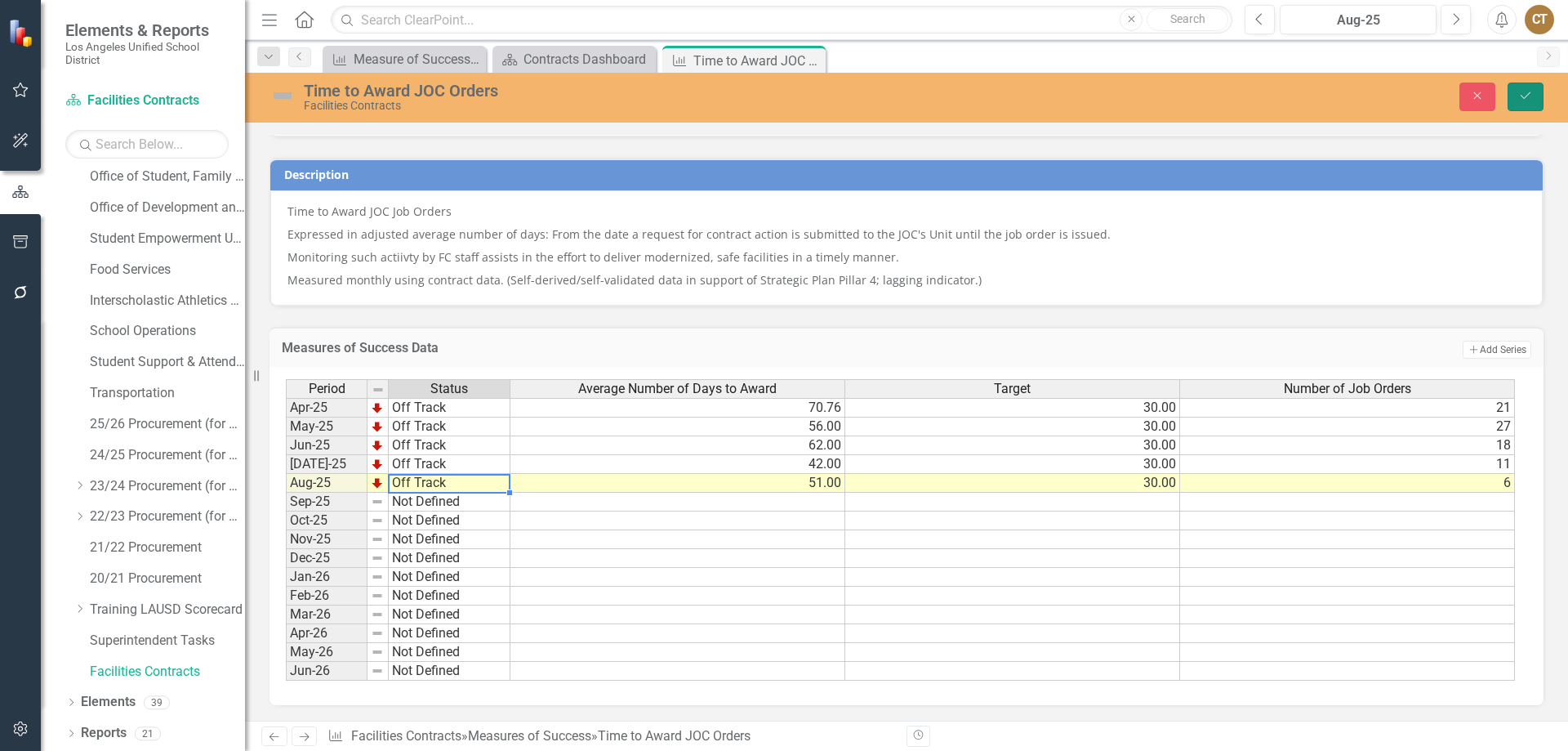
click at [1537, 97] on button "Save" at bounding box center [1526, 96] width 36 height 28
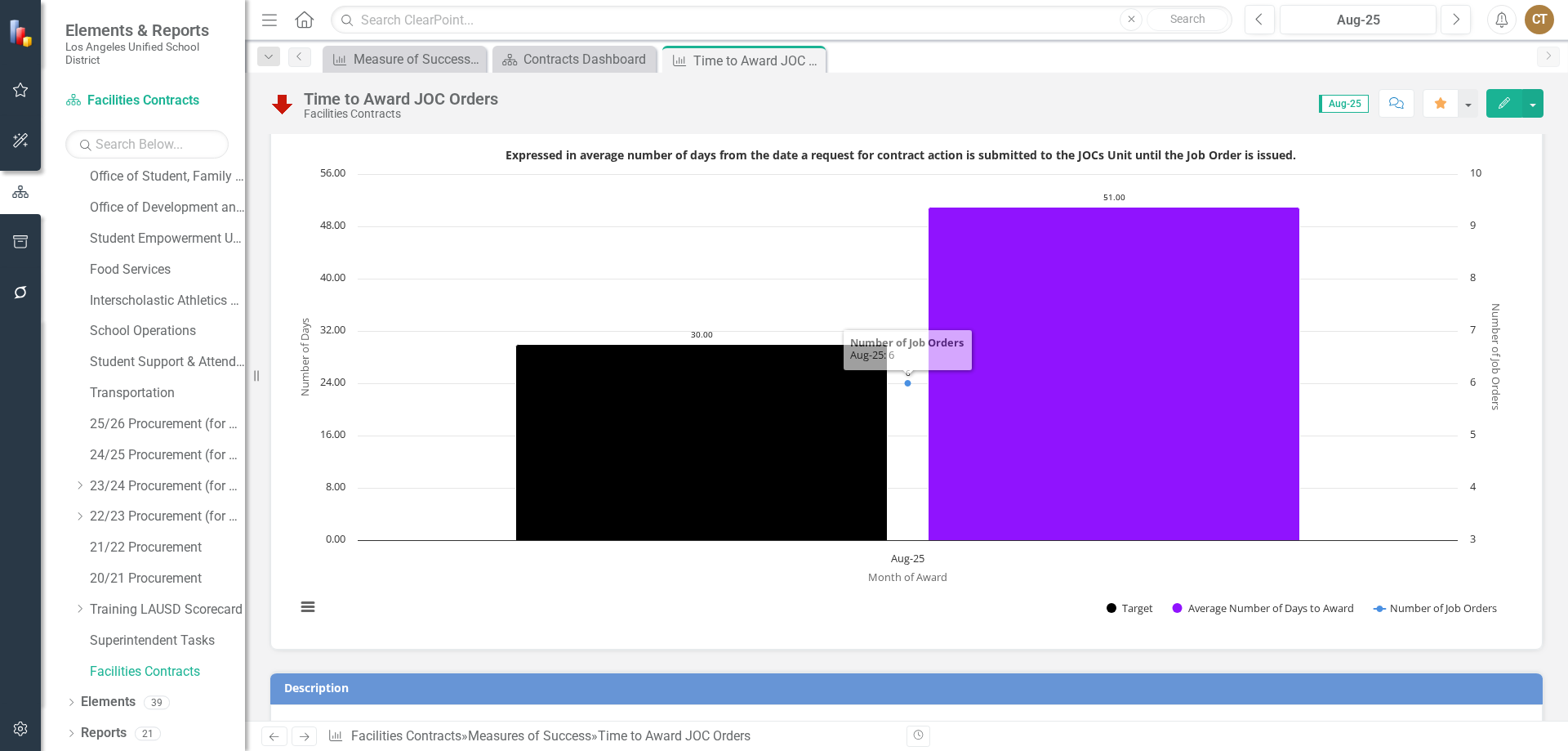
scroll to position [0, 0]
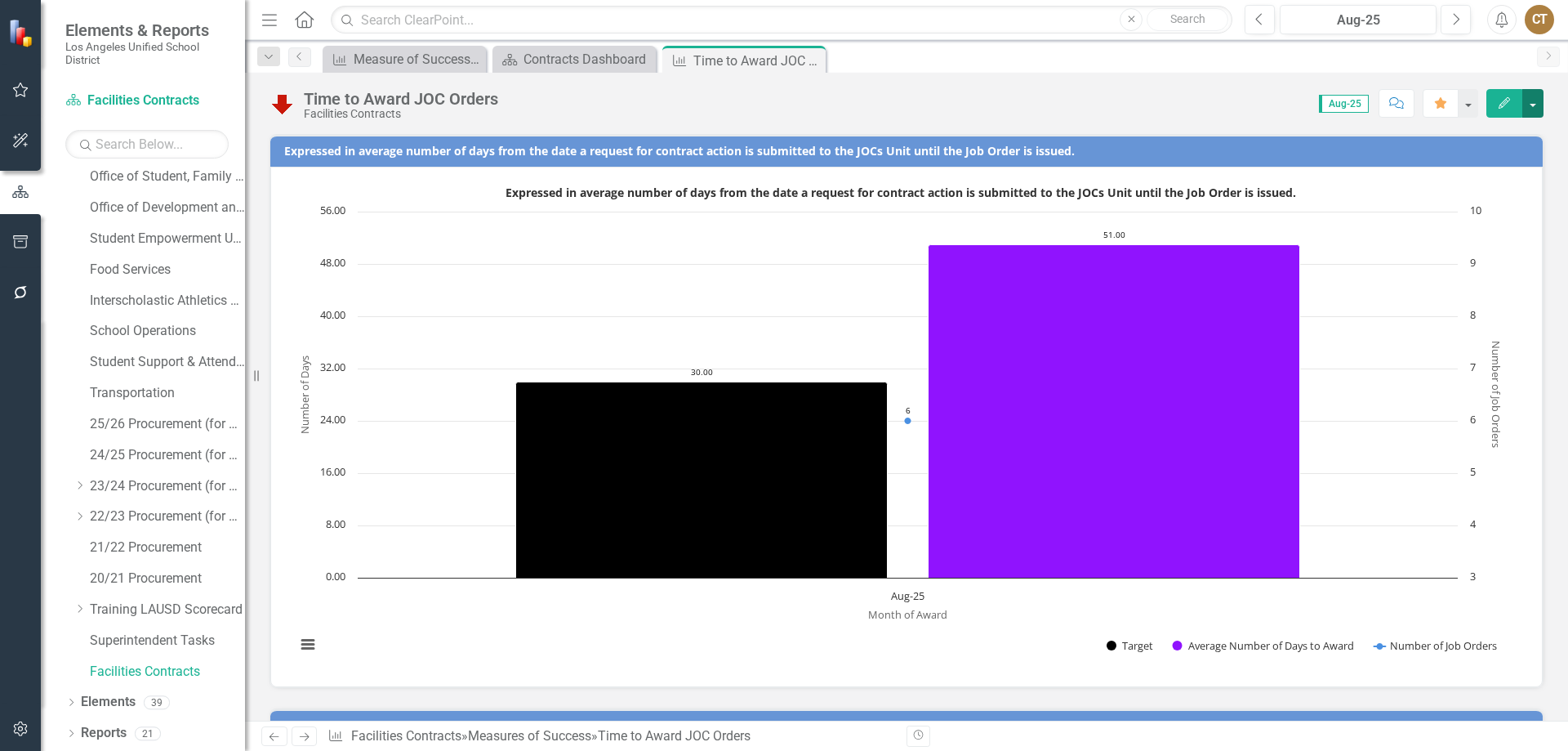
click at [1534, 99] on button "button" at bounding box center [1533, 103] width 21 height 28
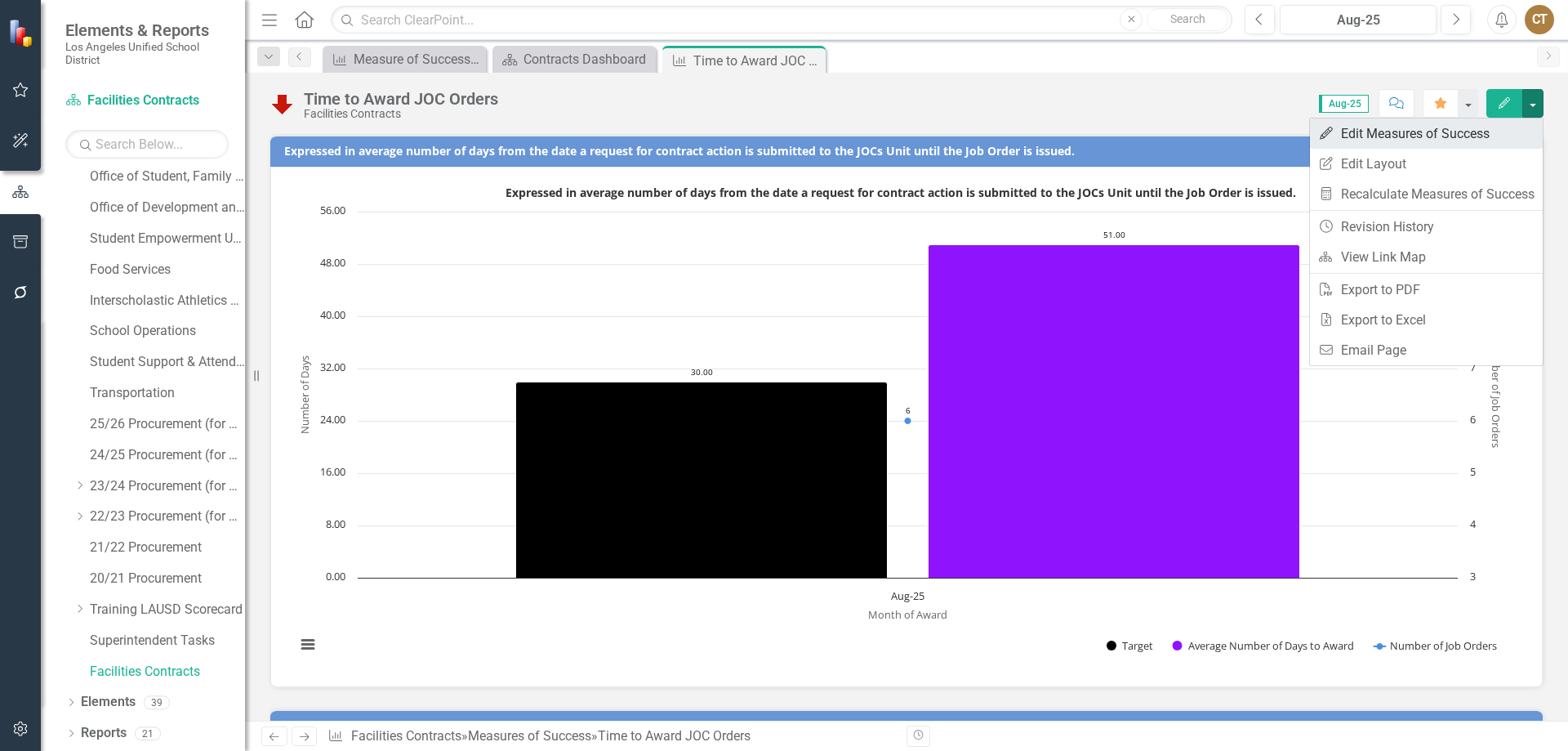
click at [1396, 139] on link "Edit Edit Measures of Success" at bounding box center [1426, 133] width 233 height 30
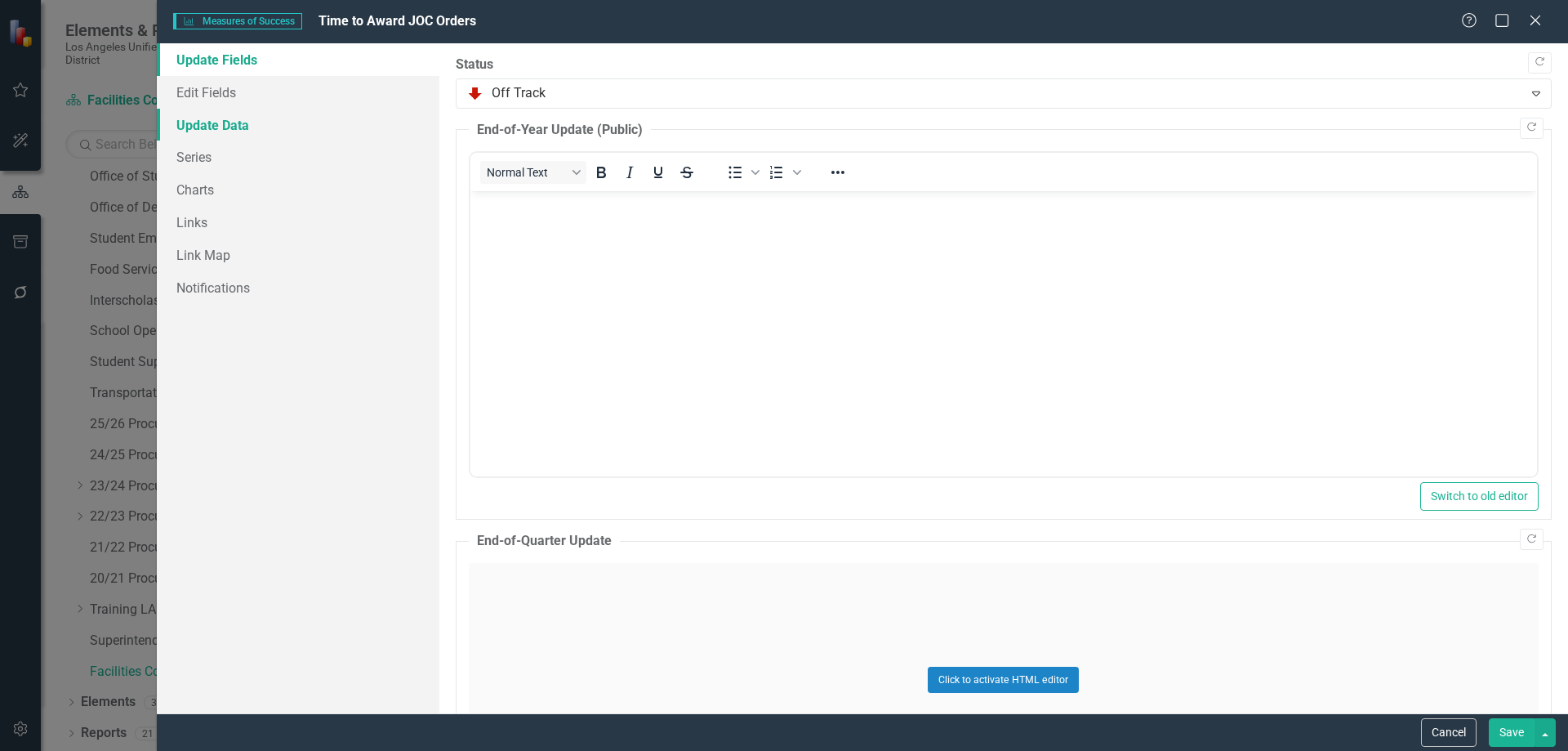
click at [223, 126] on link "Update Data" at bounding box center [298, 125] width 283 height 33
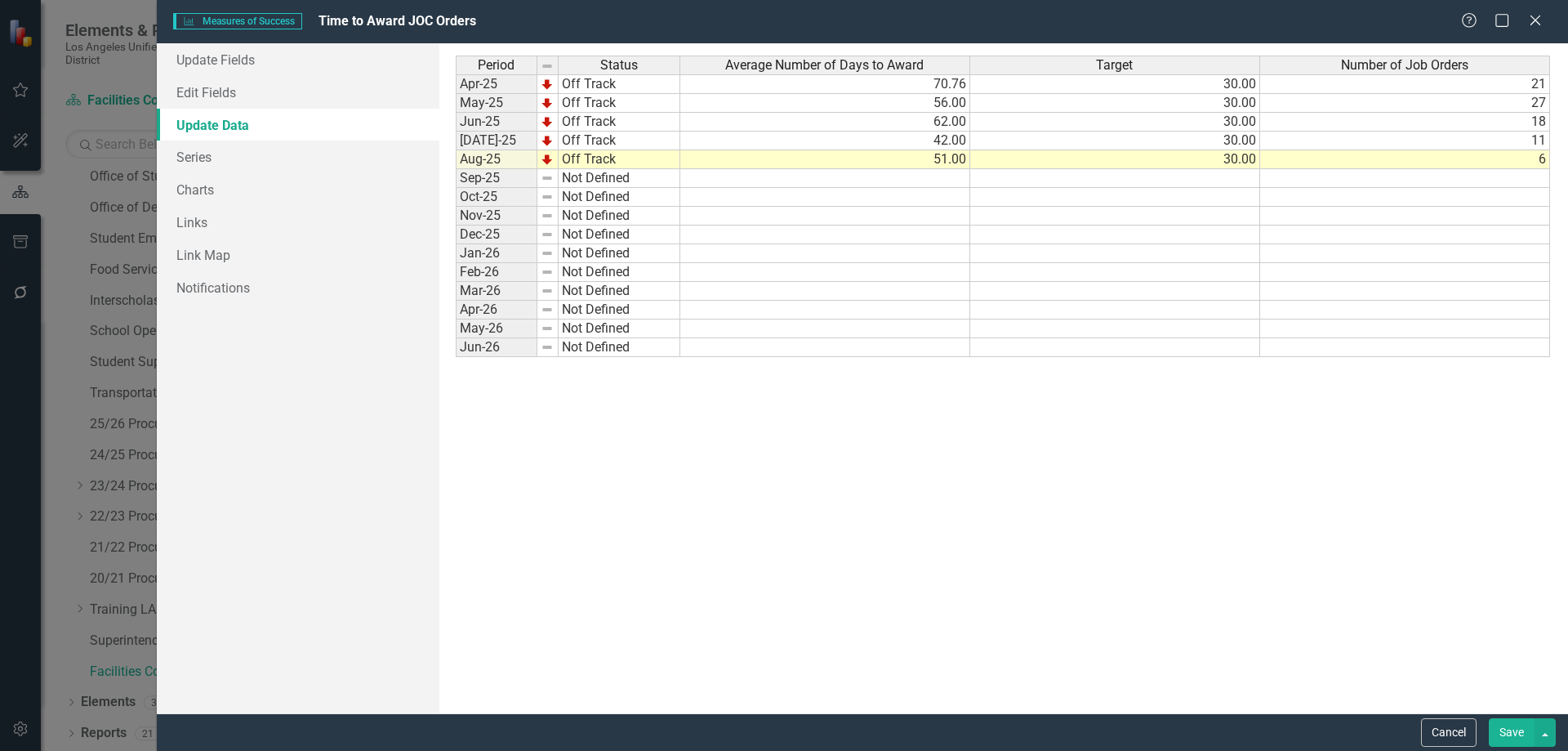
click at [1469, 142] on td "11" at bounding box center [1405, 141] width 290 height 19
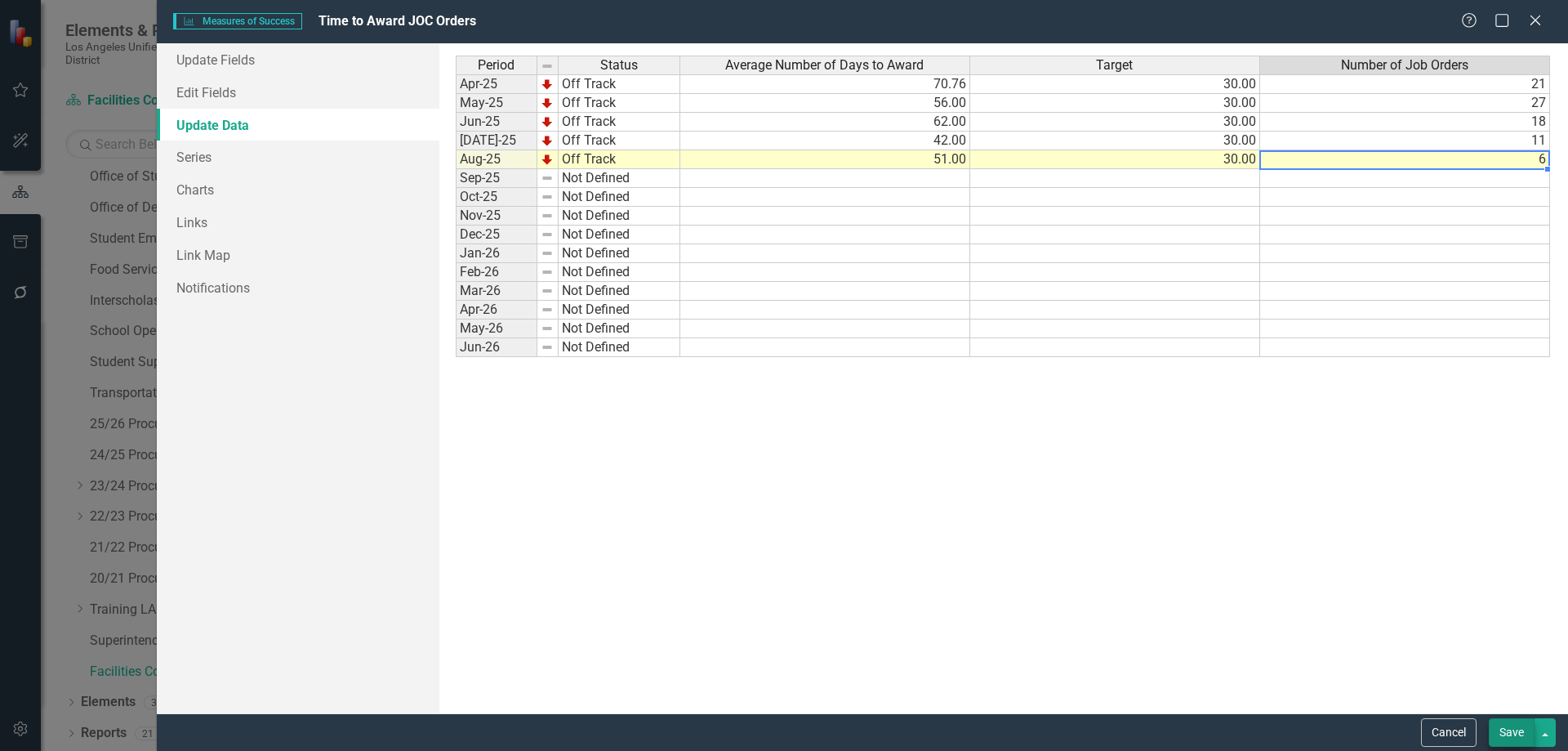
type textarea "6"
click at [1510, 727] on button "Save" at bounding box center [1511, 732] width 46 height 28
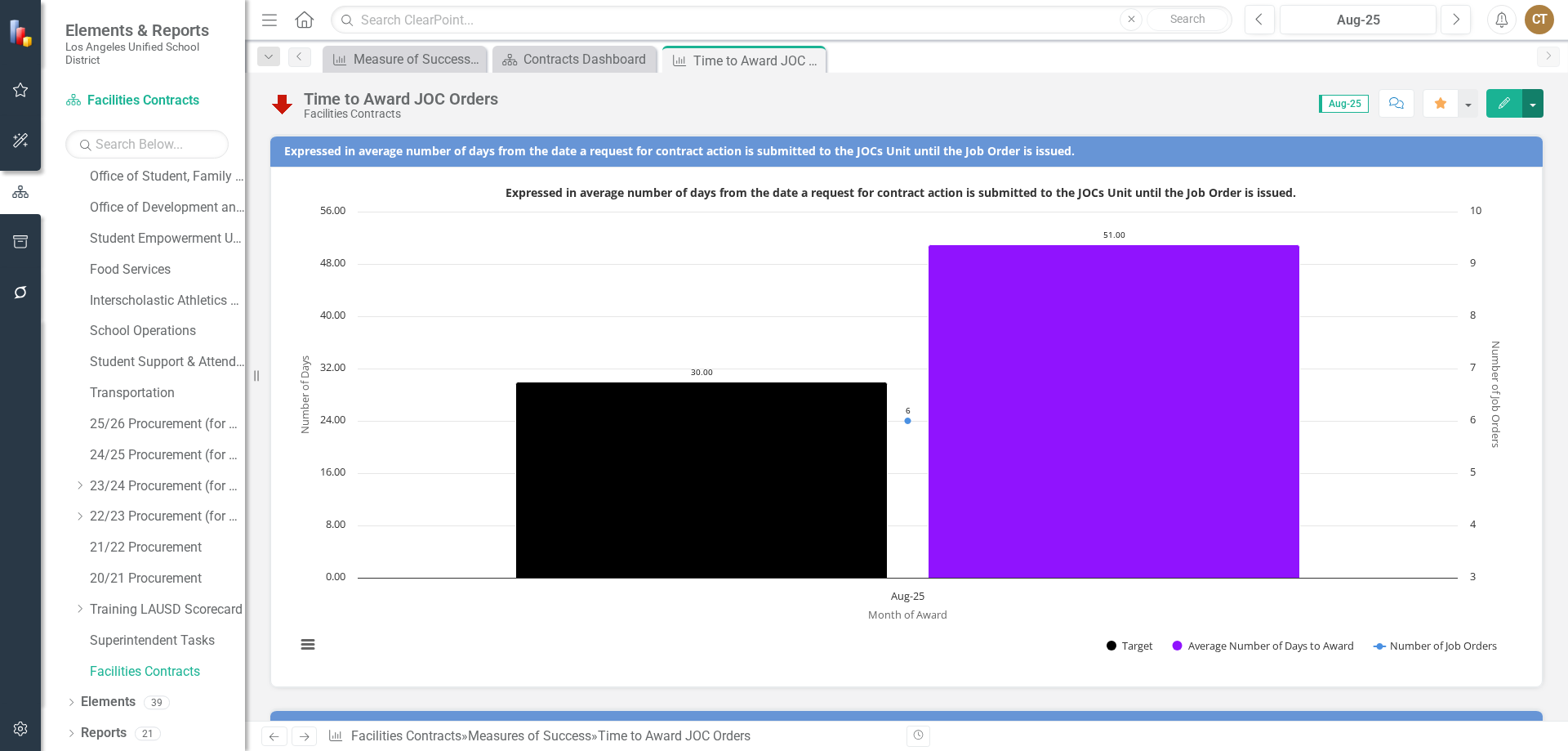
click at [1534, 96] on button "button" at bounding box center [1533, 103] width 21 height 28
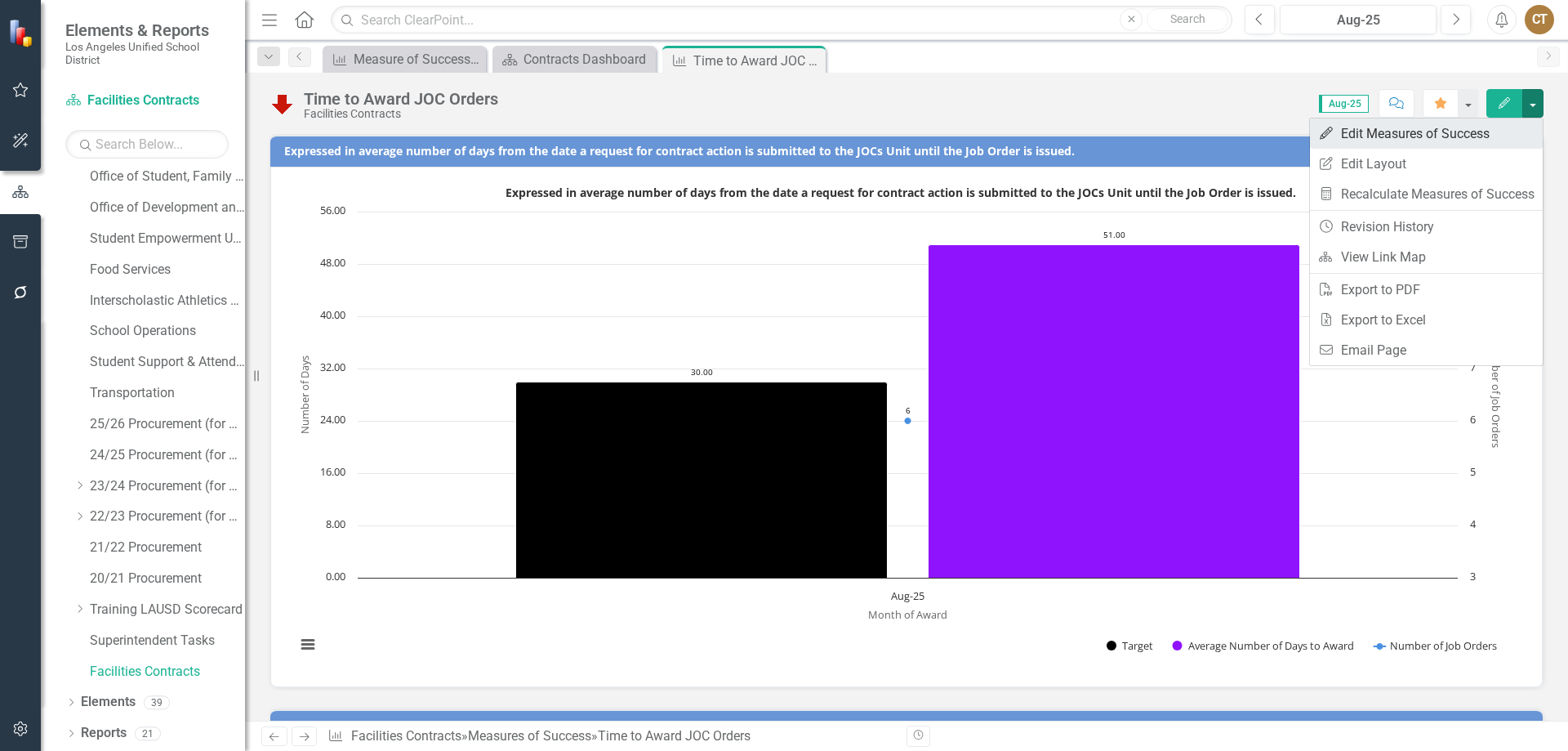
click at [1448, 132] on link "Edit Edit Measures of Success" at bounding box center [1426, 133] width 233 height 30
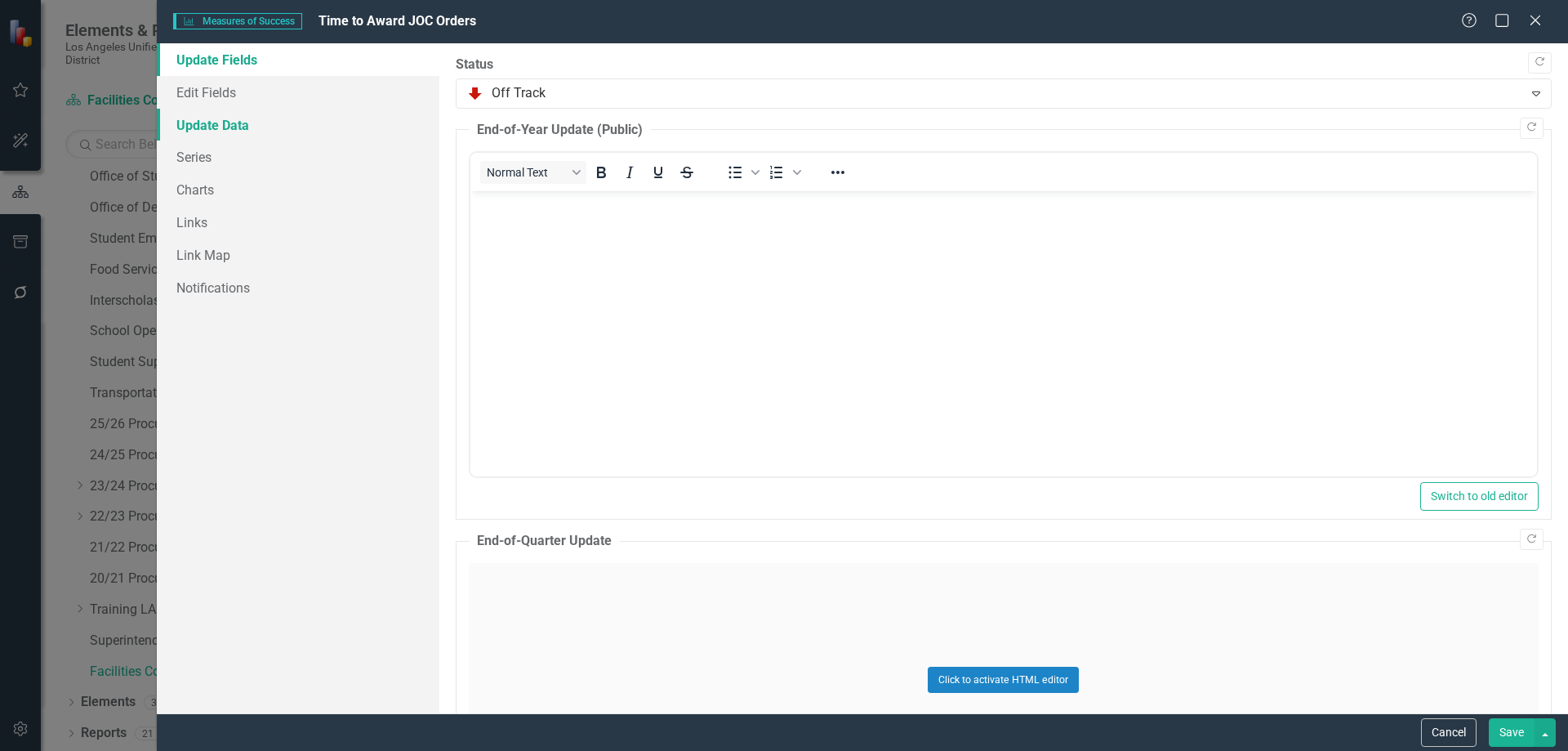
click at [207, 125] on link "Update Data" at bounding box center [298, 125] width 283 height 33
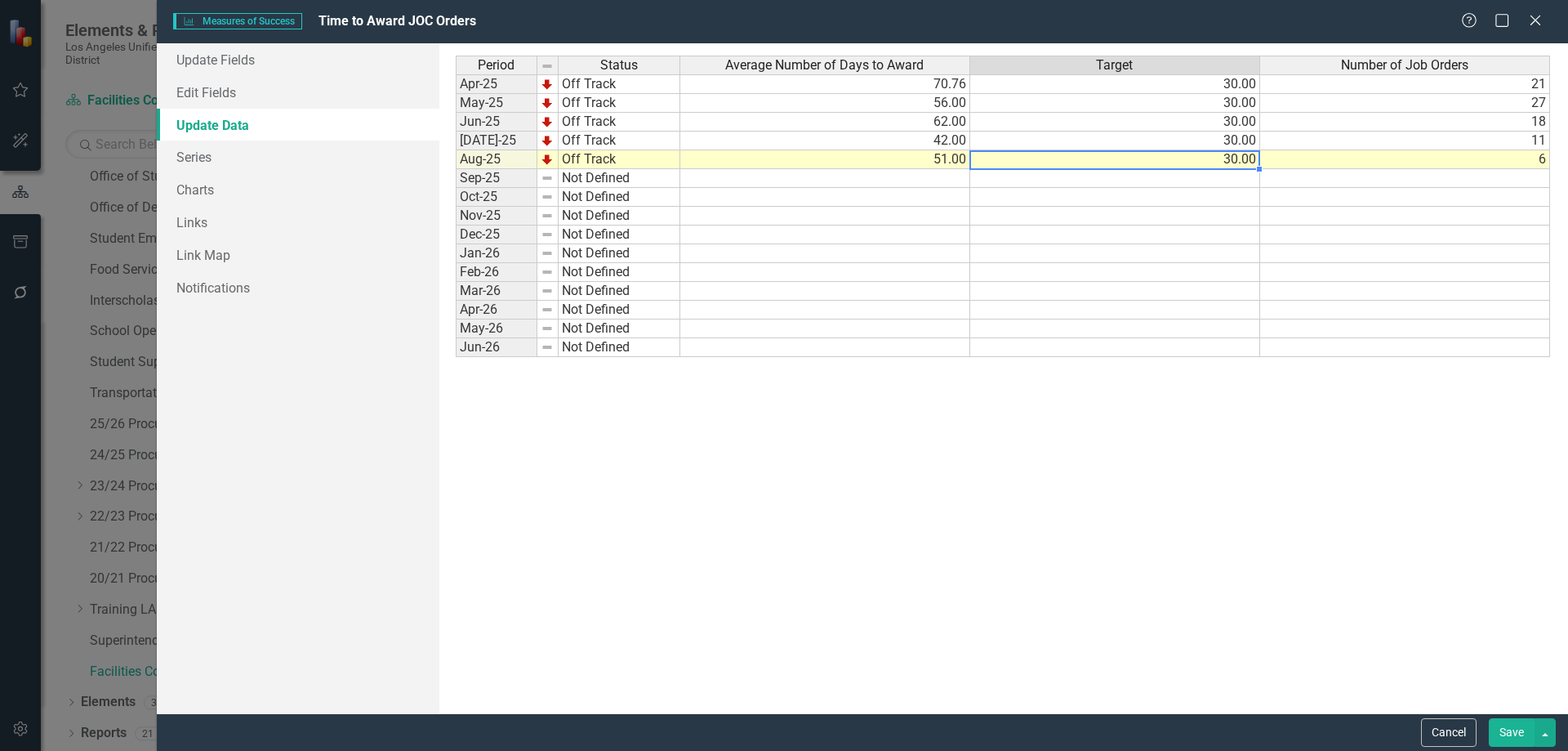
click at [1196, 165] on td "30.00" at bounding box center [1114, 160] width 290 height 19
type textarea "30"
click at [1218, 140] on td "3.00" at bounding box center [1114, 141] width 290 height 19
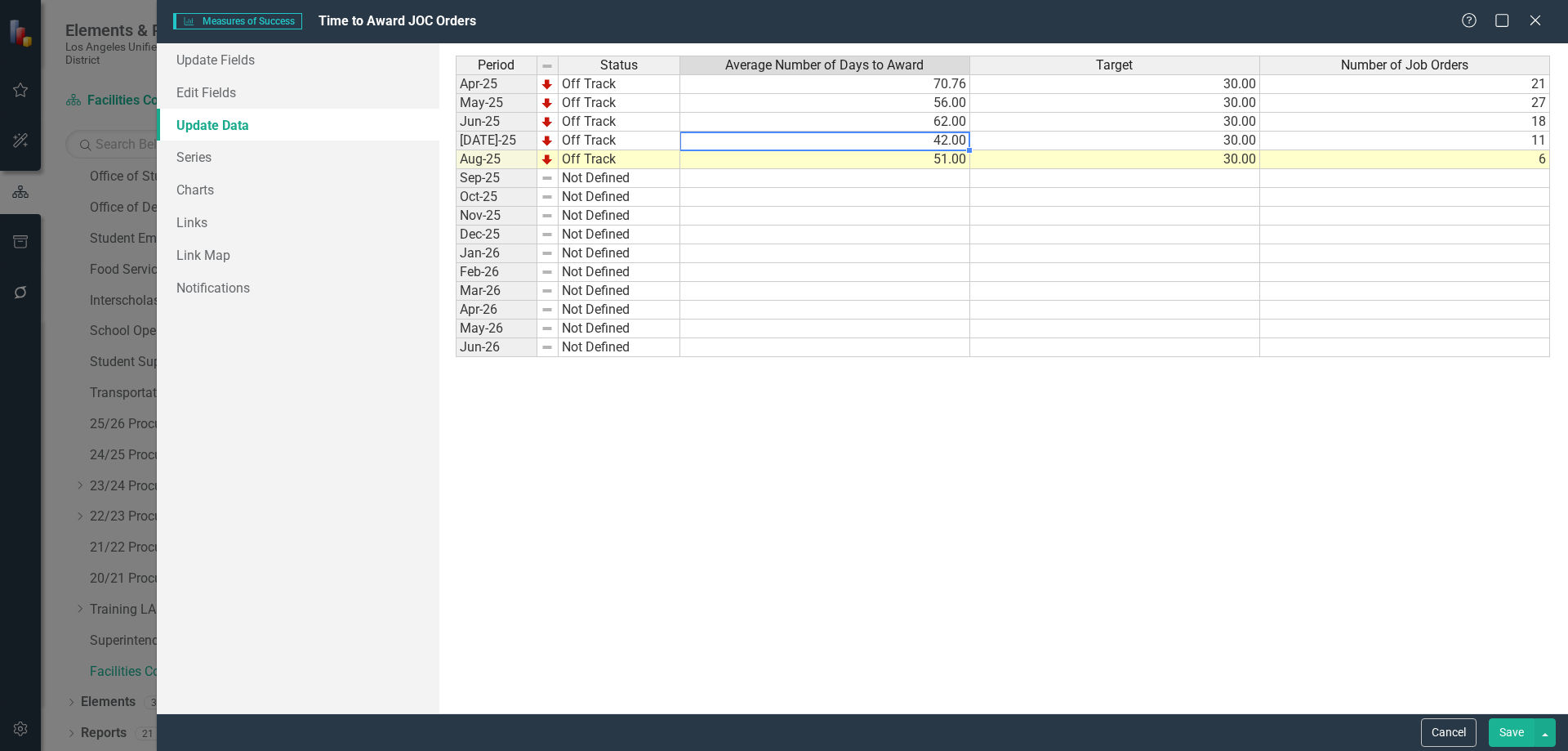
click at [927, 136] on td "42.00" at bounding box center [825, 141] width 290 height 19
type textarea "51"
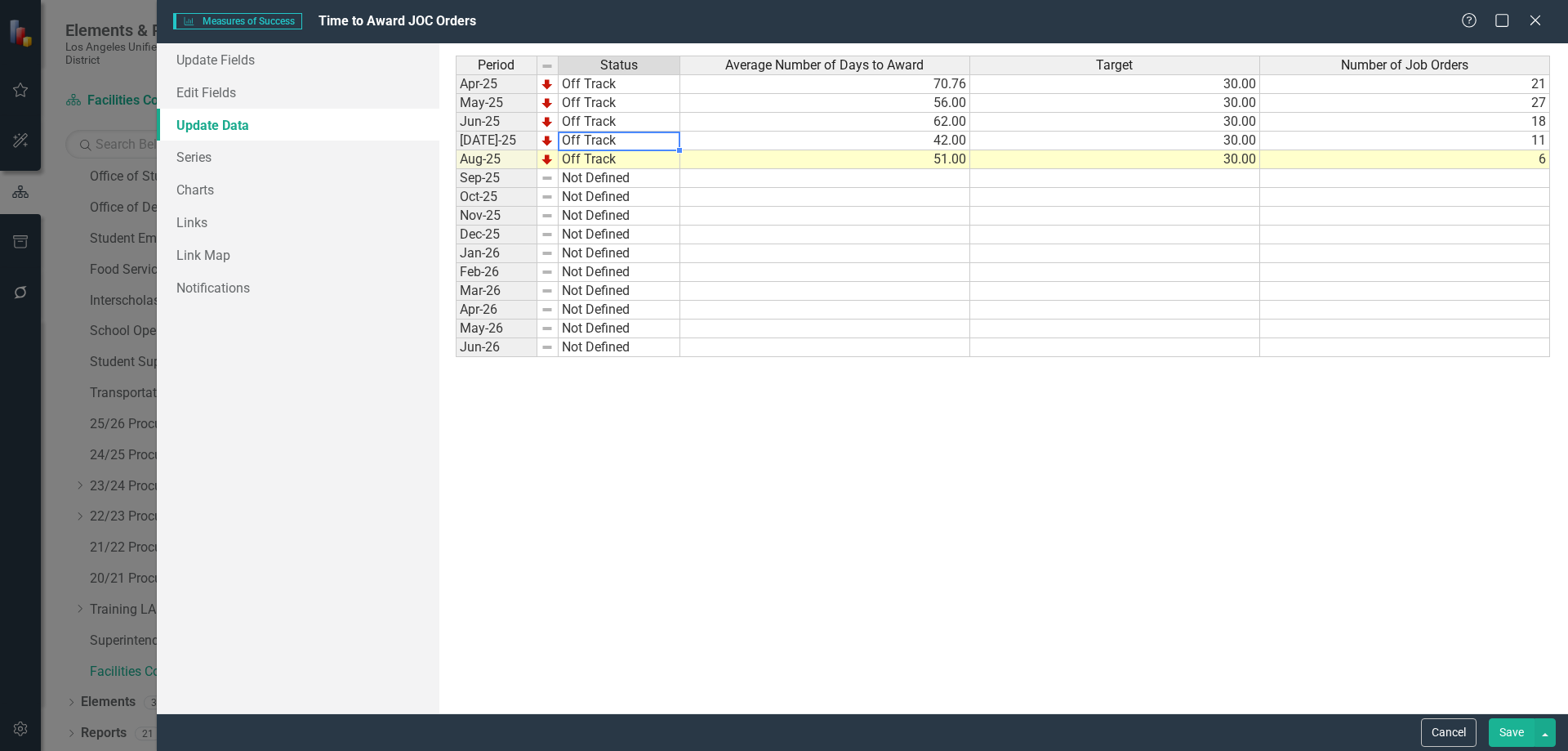
click at [607, 137] on td "Off Track" at bounding box center [619, 141] width 122 height 19
type textarea "Not Defined"
click at [607, 137] on div "Period Status Average Number of Days to Award Target Number of Job Orders Apr-2…" at bounding box center [1004, 378] width 1096 height 645
click at [1510, 728] on button "Save" at bounding box center [1511, 732] width 46 height 28
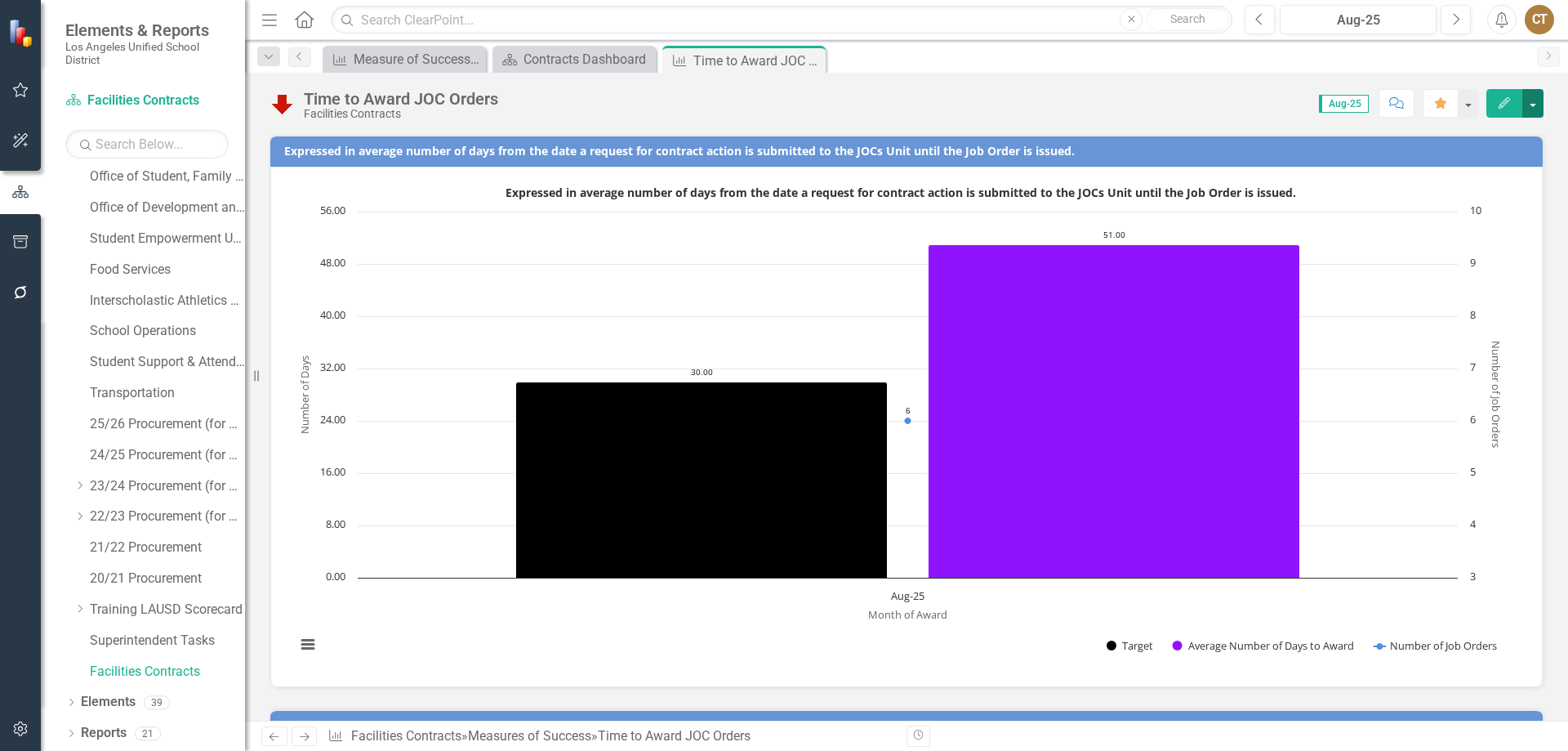
click at [1541, 105] on button "button" at bounding box center [1533, 103] width 21 height 28
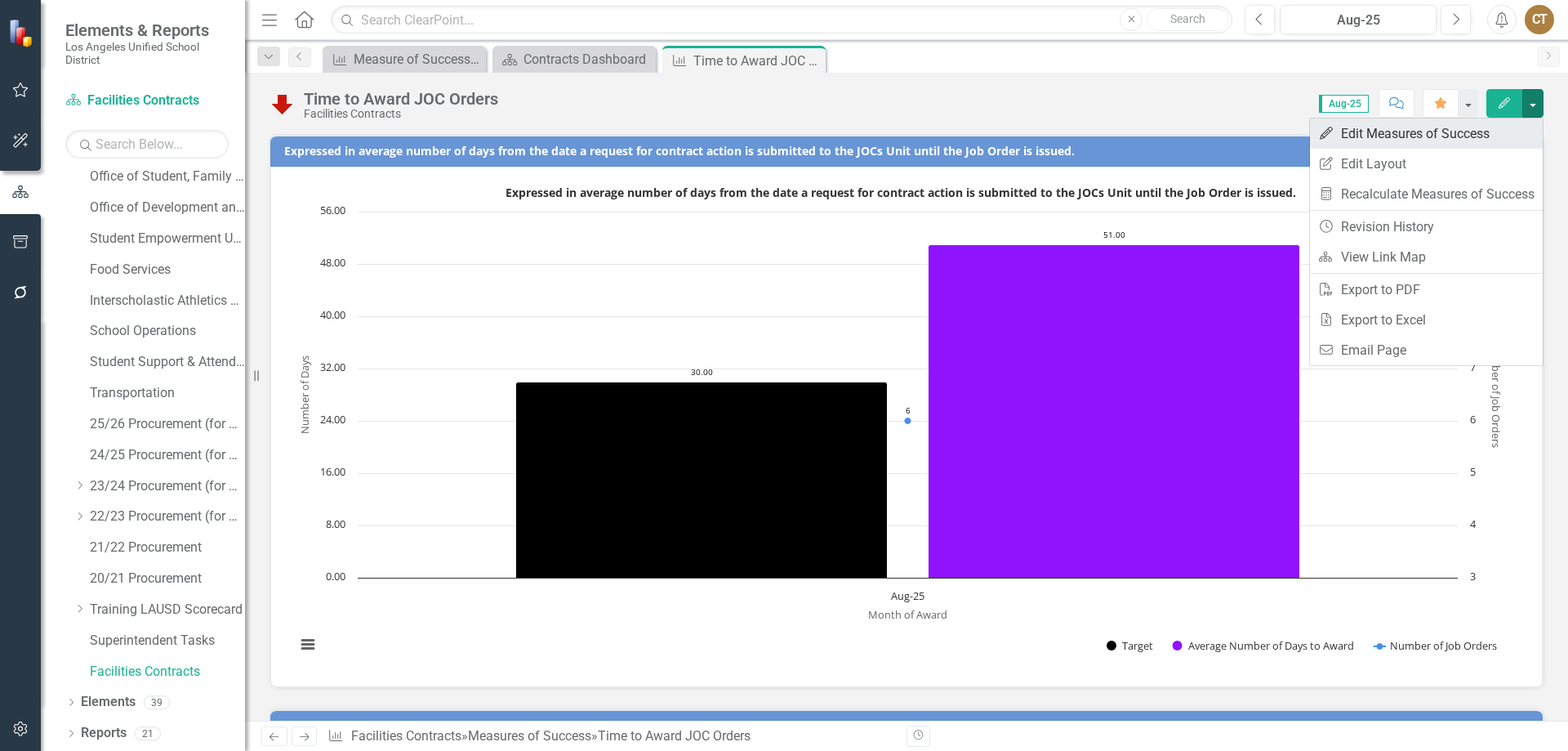
click at [1461, 138] on link "Edit Edit Measures of Success" at bounding box center [1426, 133] width 233 height 30
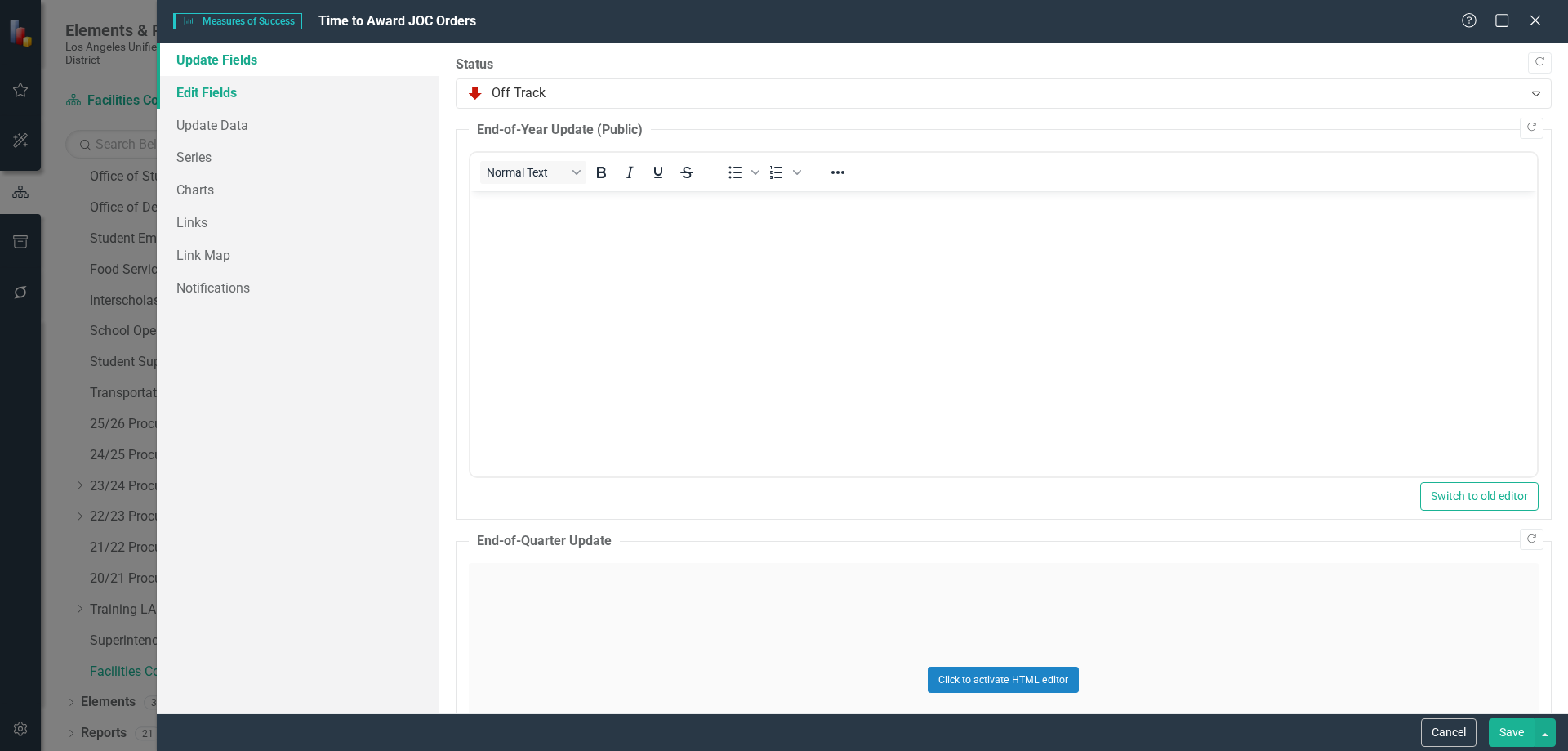
click at [213, 91] on link "Edit Fields" at bounding box center [298, 92] width 283 height 33
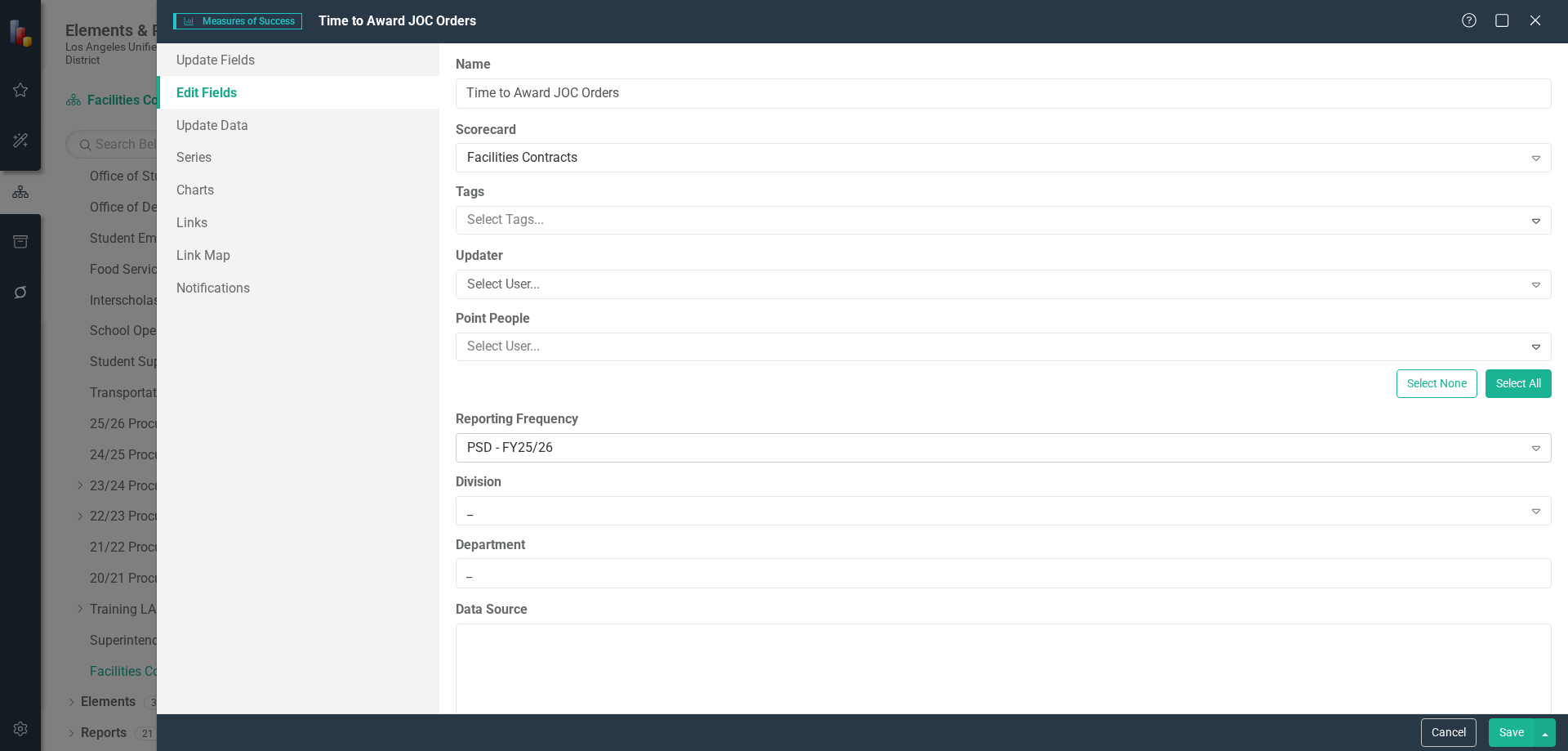
click at [1528, 449] on icon "Expand" at bounding box center [1536, 447] width 16 height 13
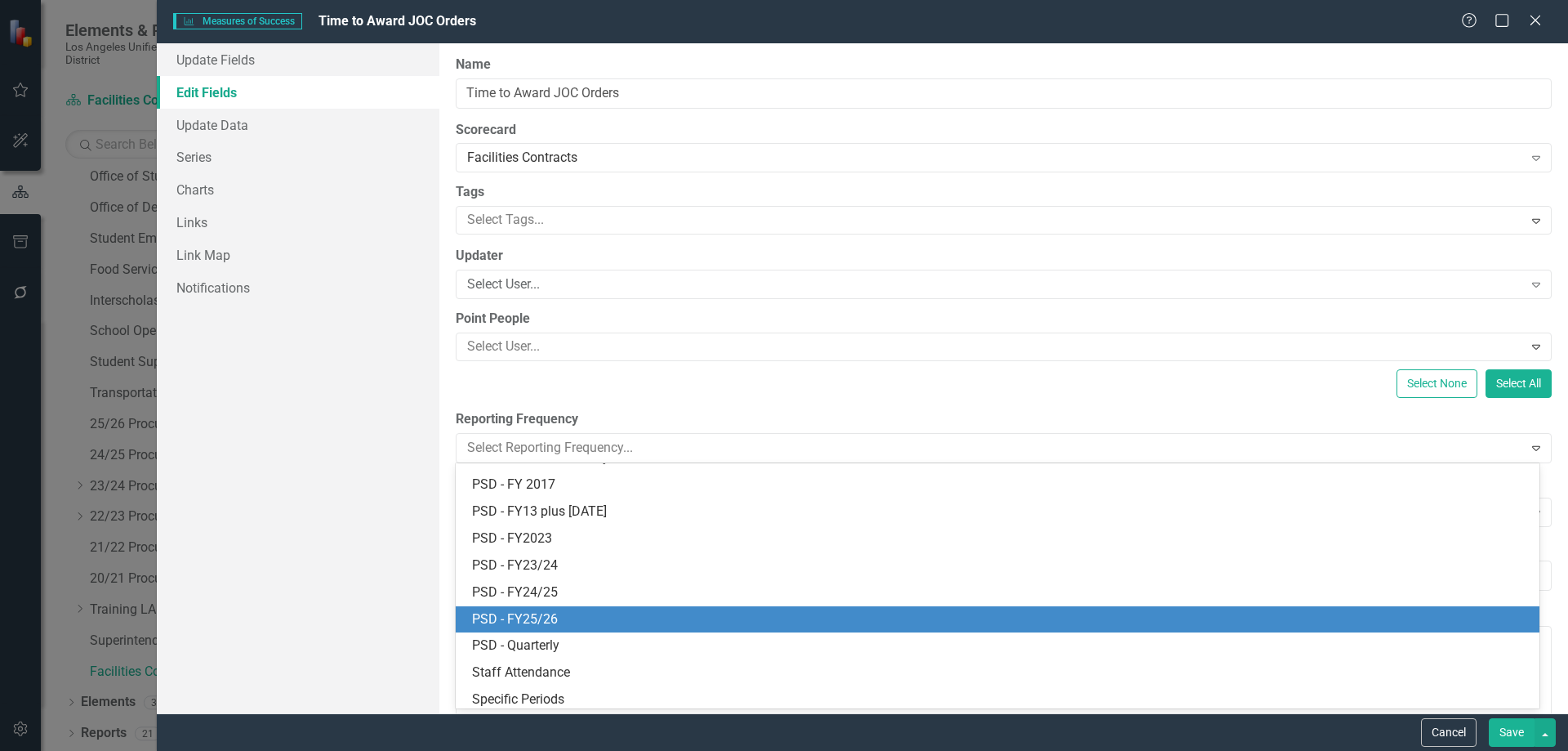
scroll to position [559, 0]
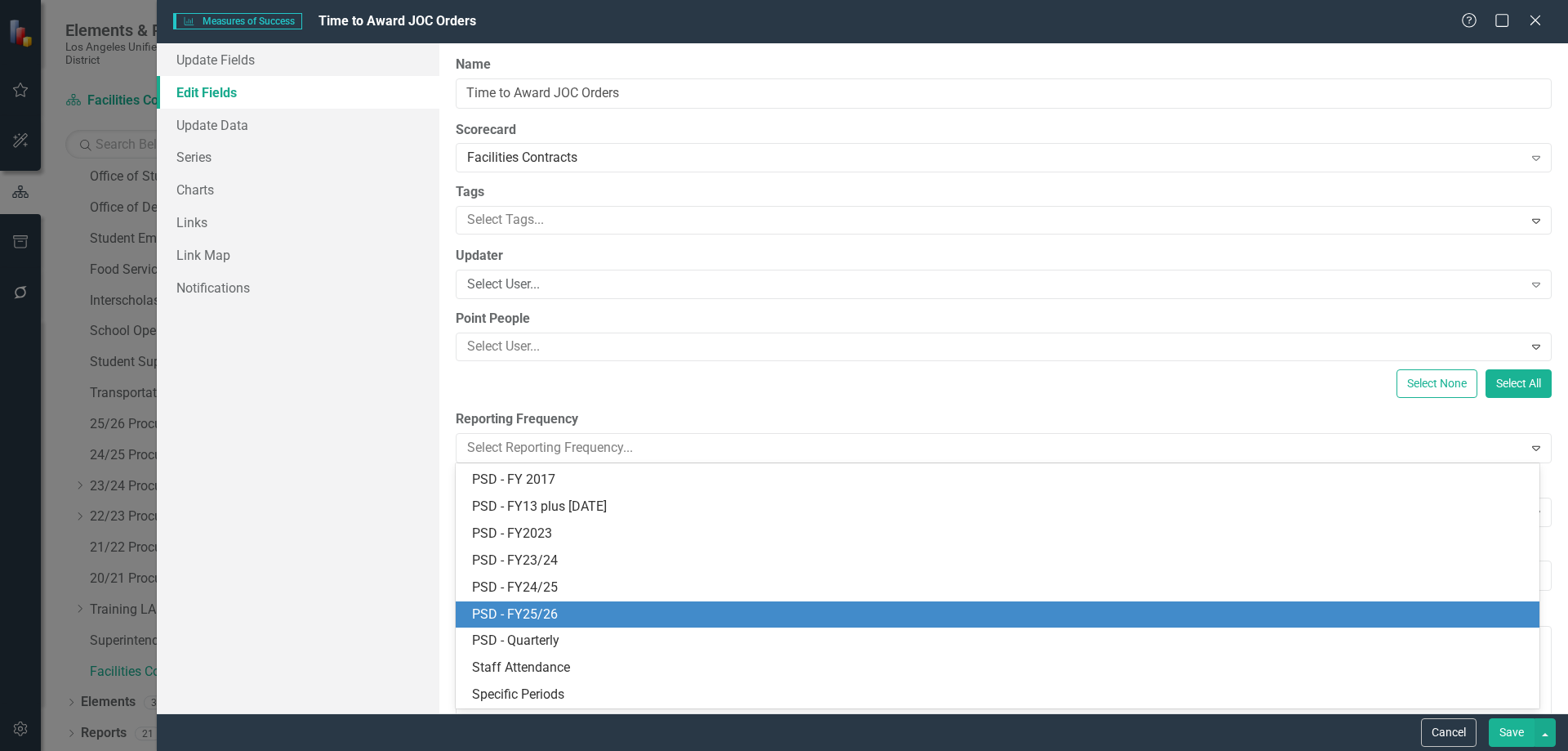
click at [540, 615] on div "PSD - FY25/26" at bounding box center [1000, 614] width 1058 height 19
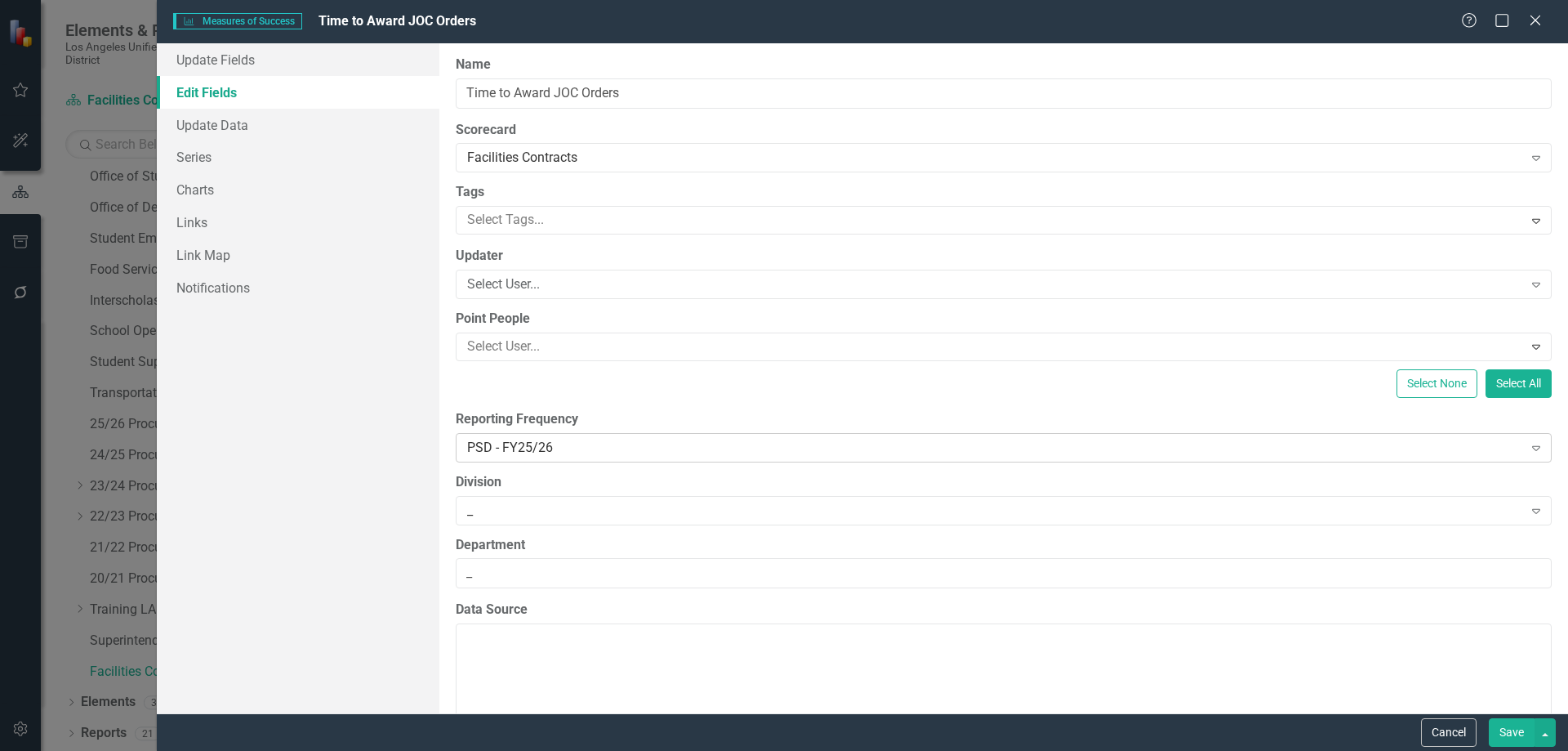
click at [1532, 446] on icon at bounding box center [1536, 449] width 9 height 5
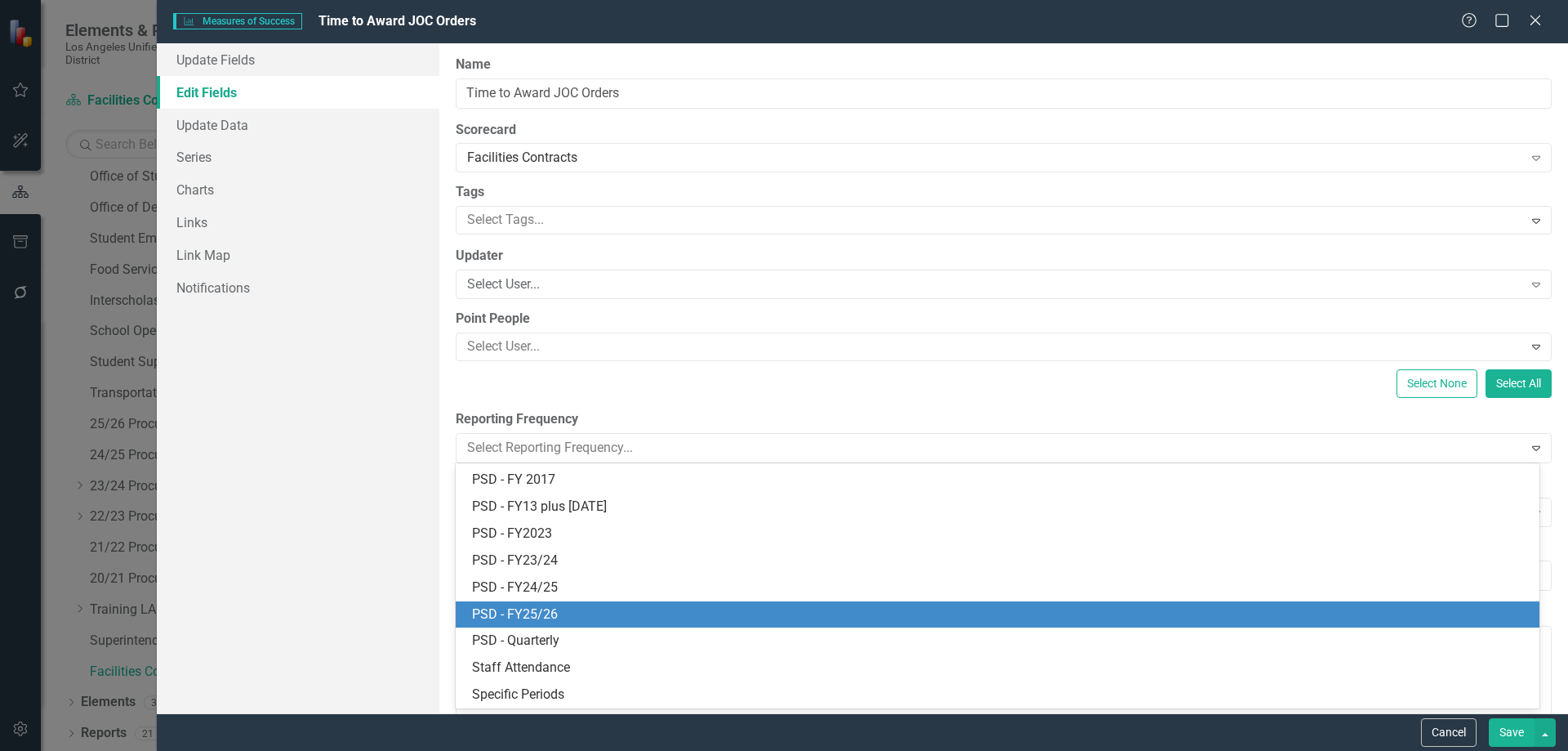
click at [537, 614] on div "PSD - FY25/26" at bounding box center [1000, 614] width 1058 height 19
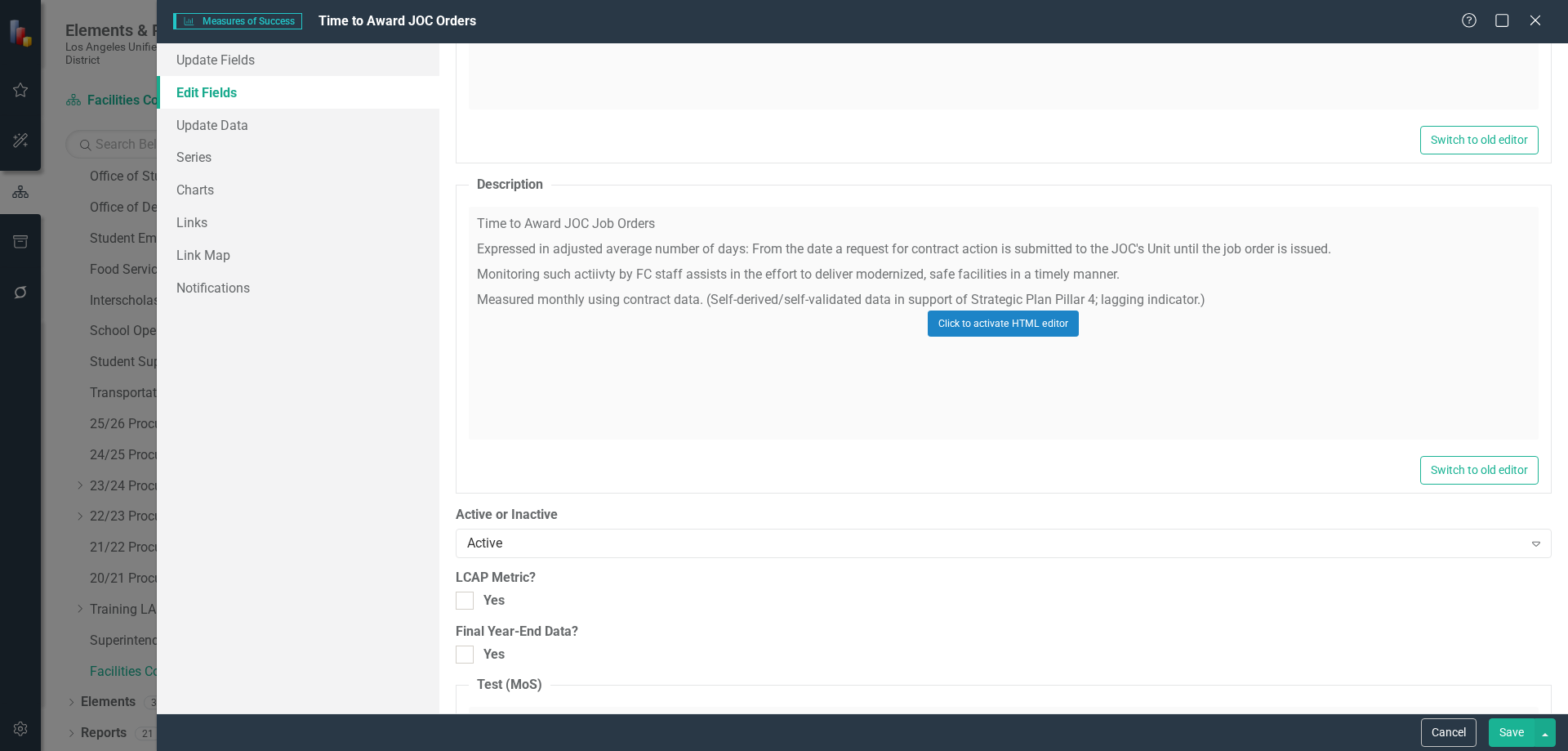
scroll to position [1062, 0]
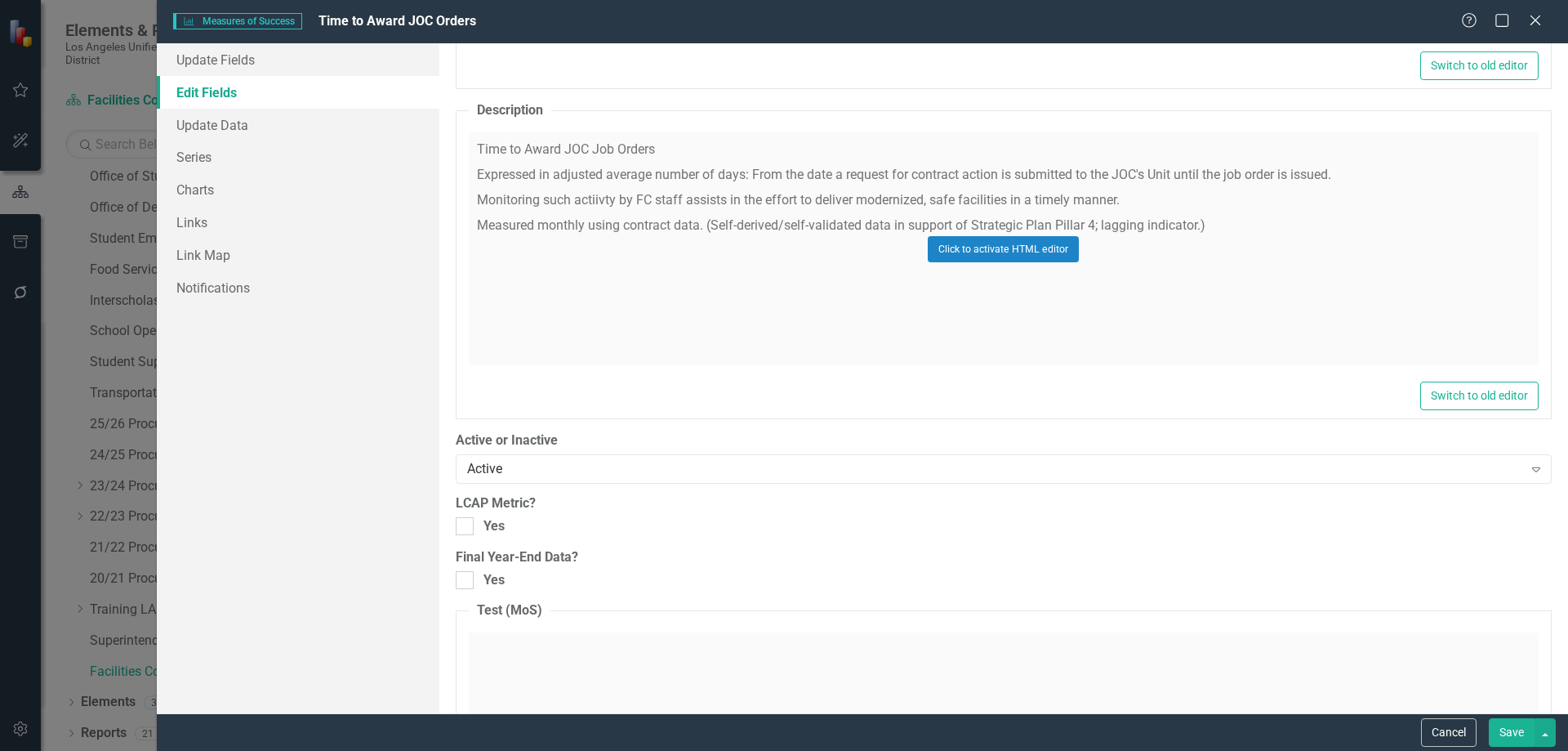
click at [1518, 730] on button "Save" at bounding box center [1511, 732] width 46 height 28
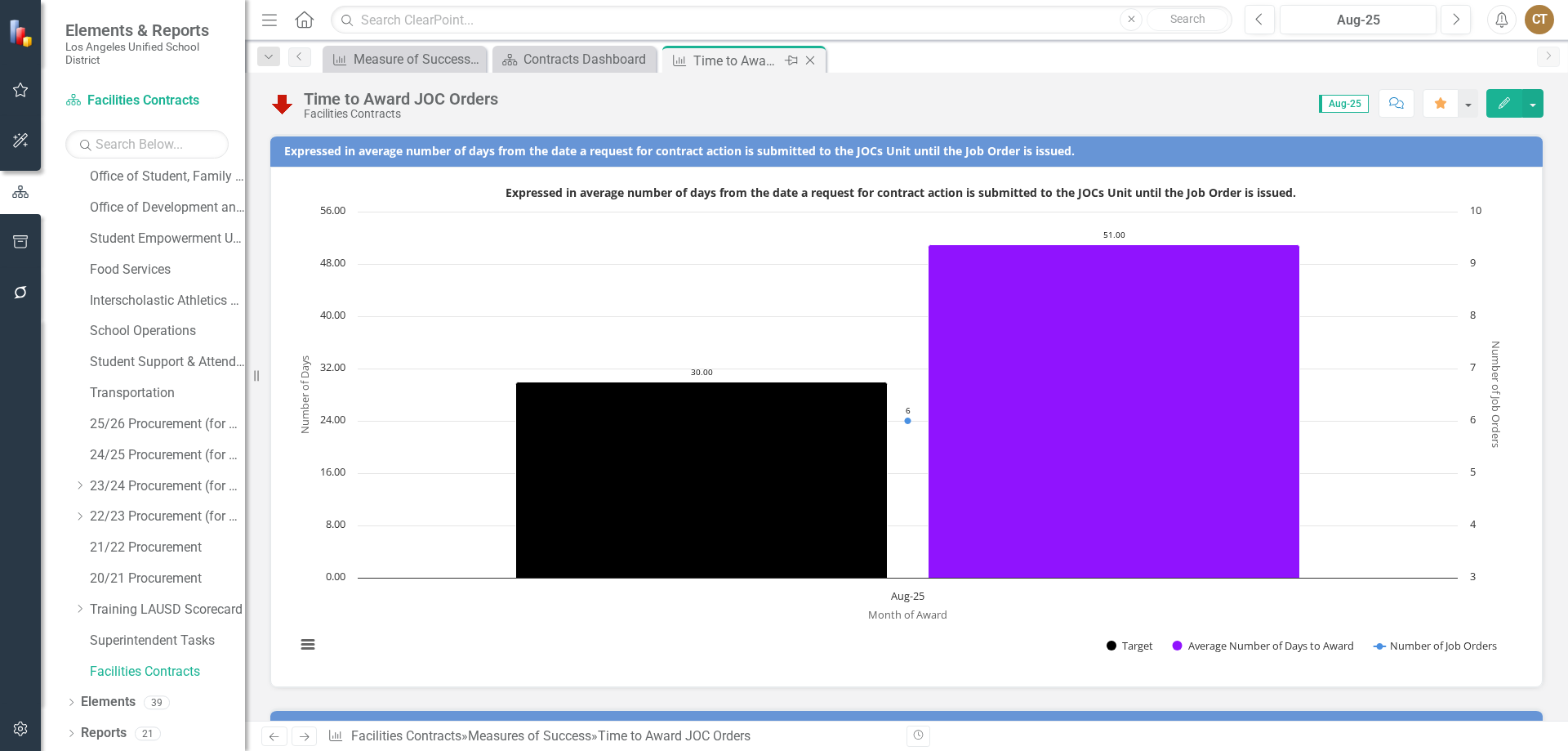
click at [813, 60] on icon "Close" at bounding box center [810, 60] width 16 height 13
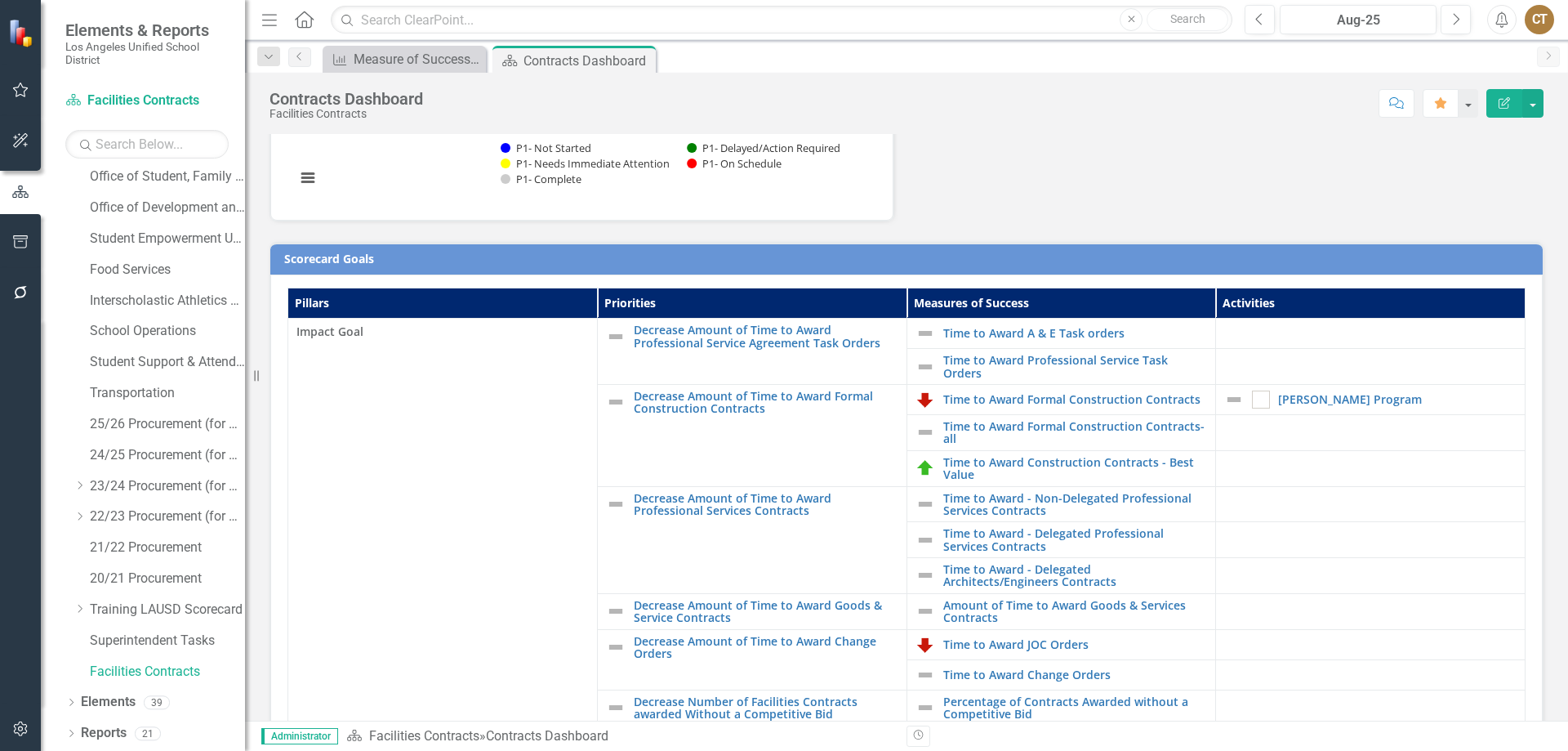
scroll to position [327, 0]
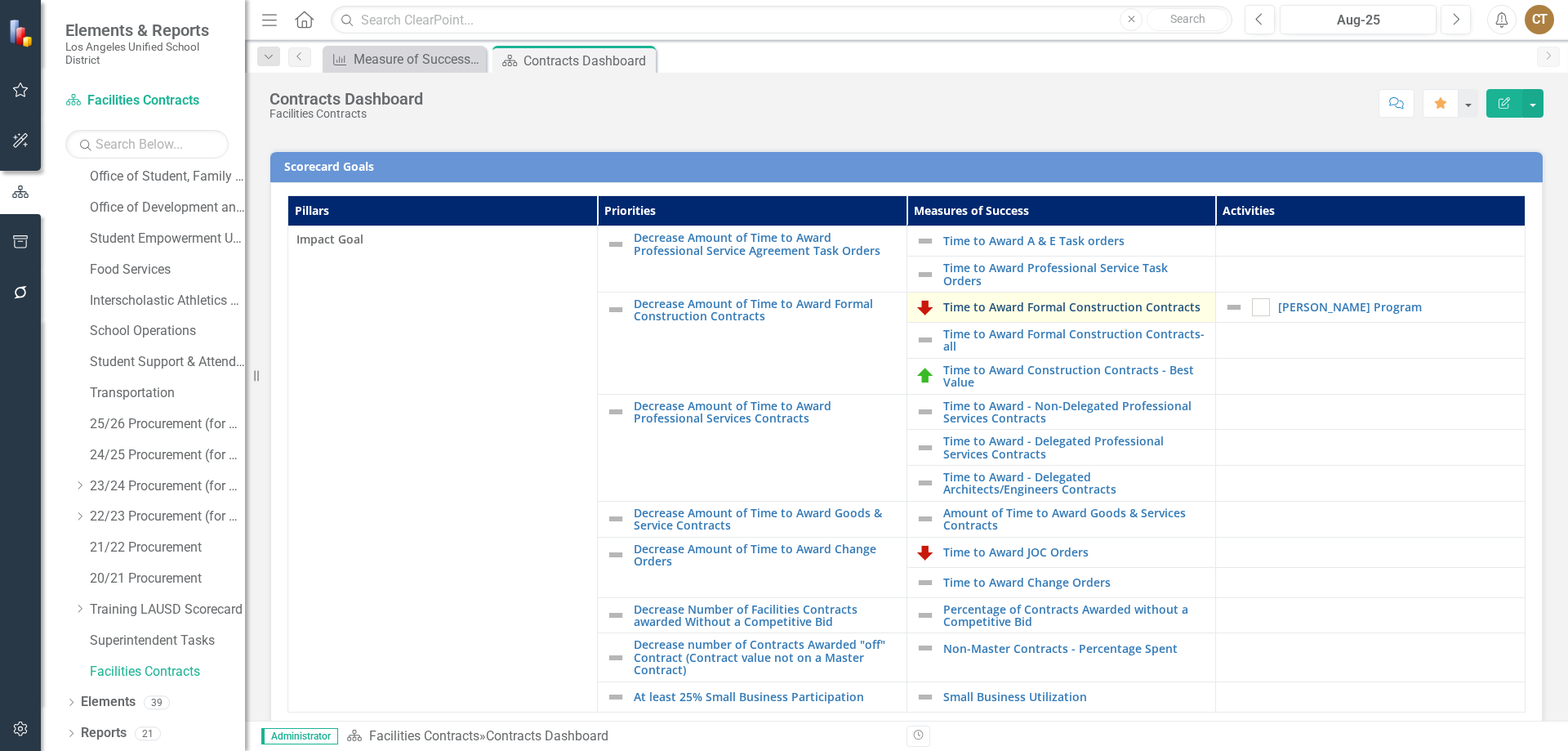
click at [1025, 305] on link "Time to Award Formal Construction Contracts" at bounding box center [1076, 307] width 265 height 12
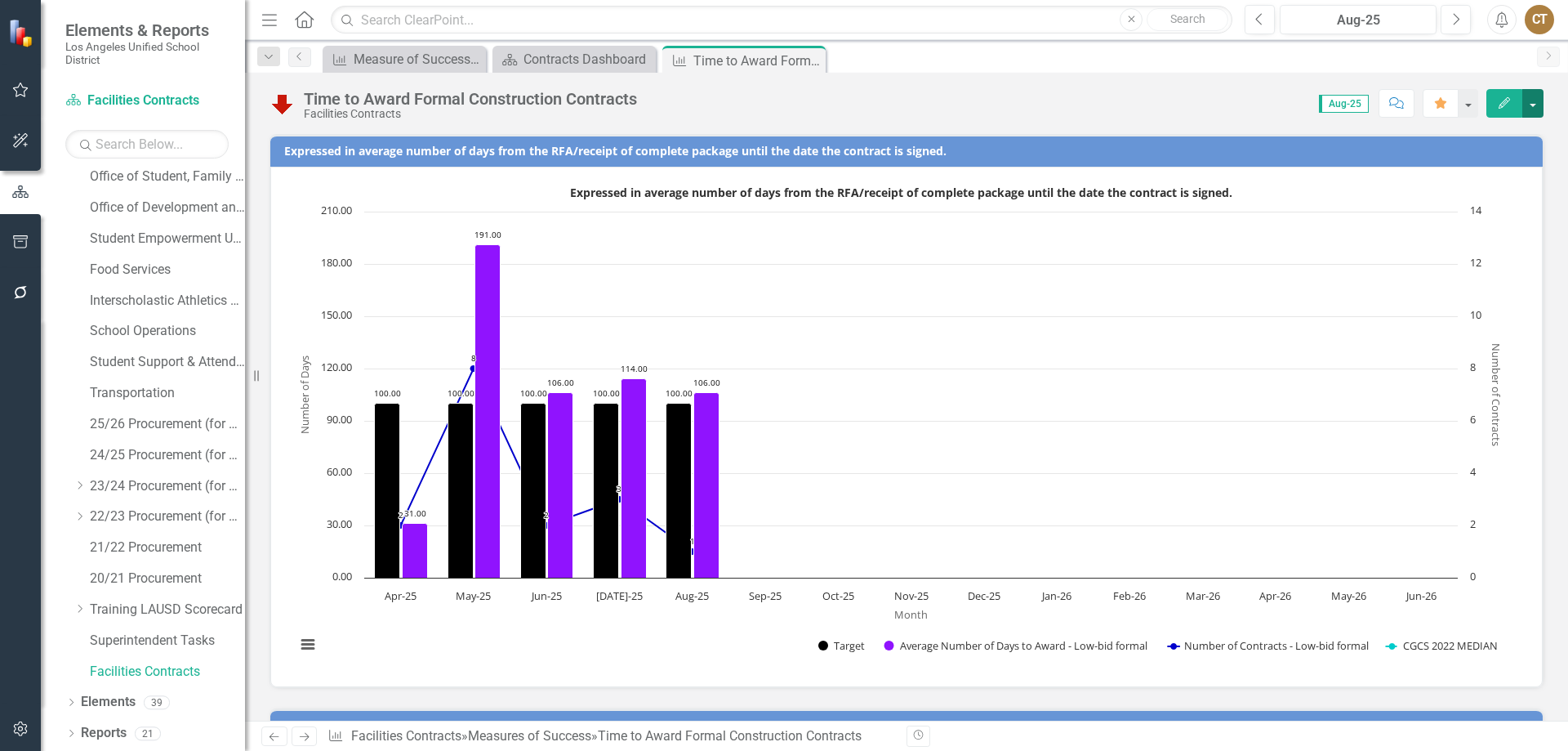
click at [1535, 101] on button "button" at bounding box center [1533, 103] width 21 height 28
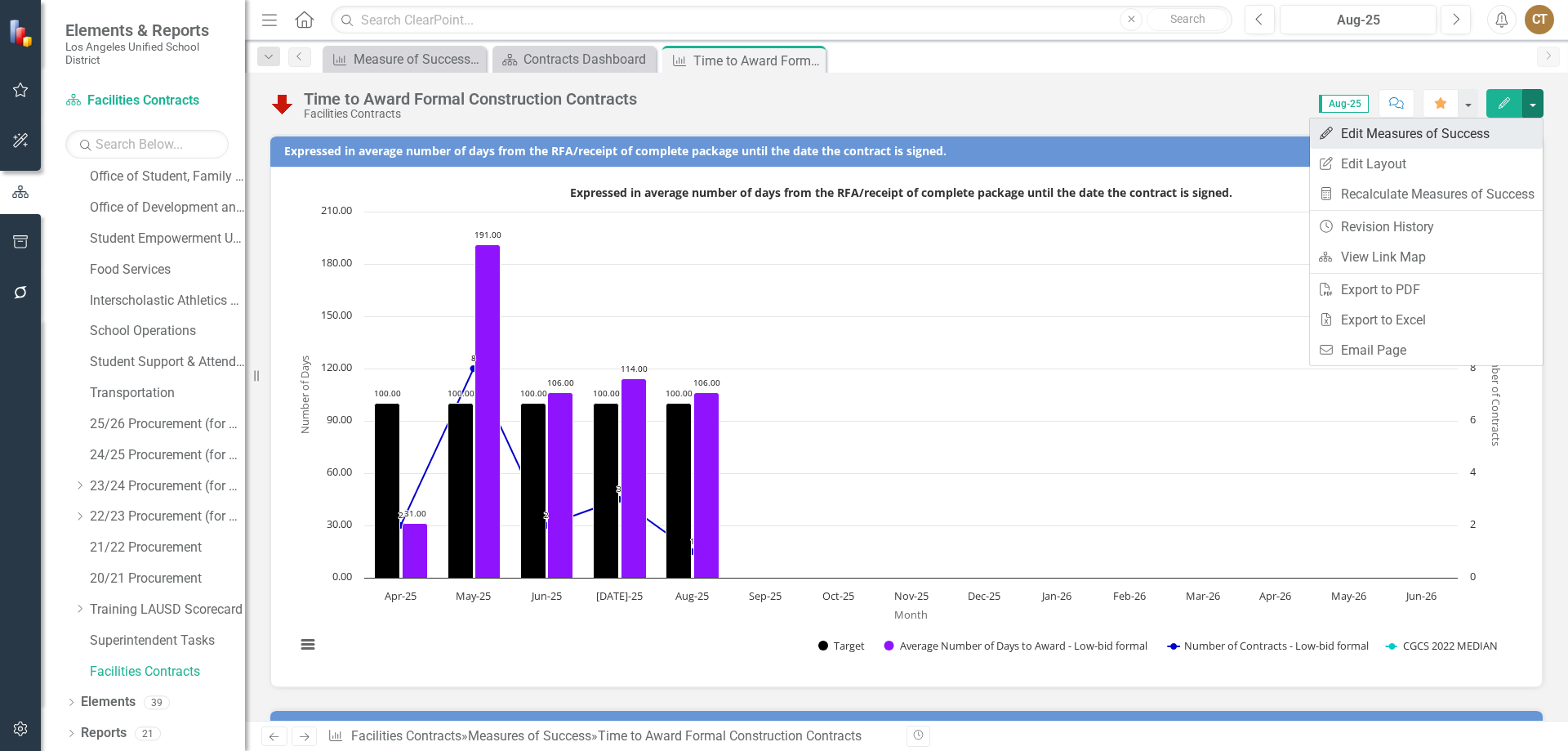
click at [1441, 136] on link "Edit Edit Measures of Success" at bounding box center [1426, 133] width 233 height 30
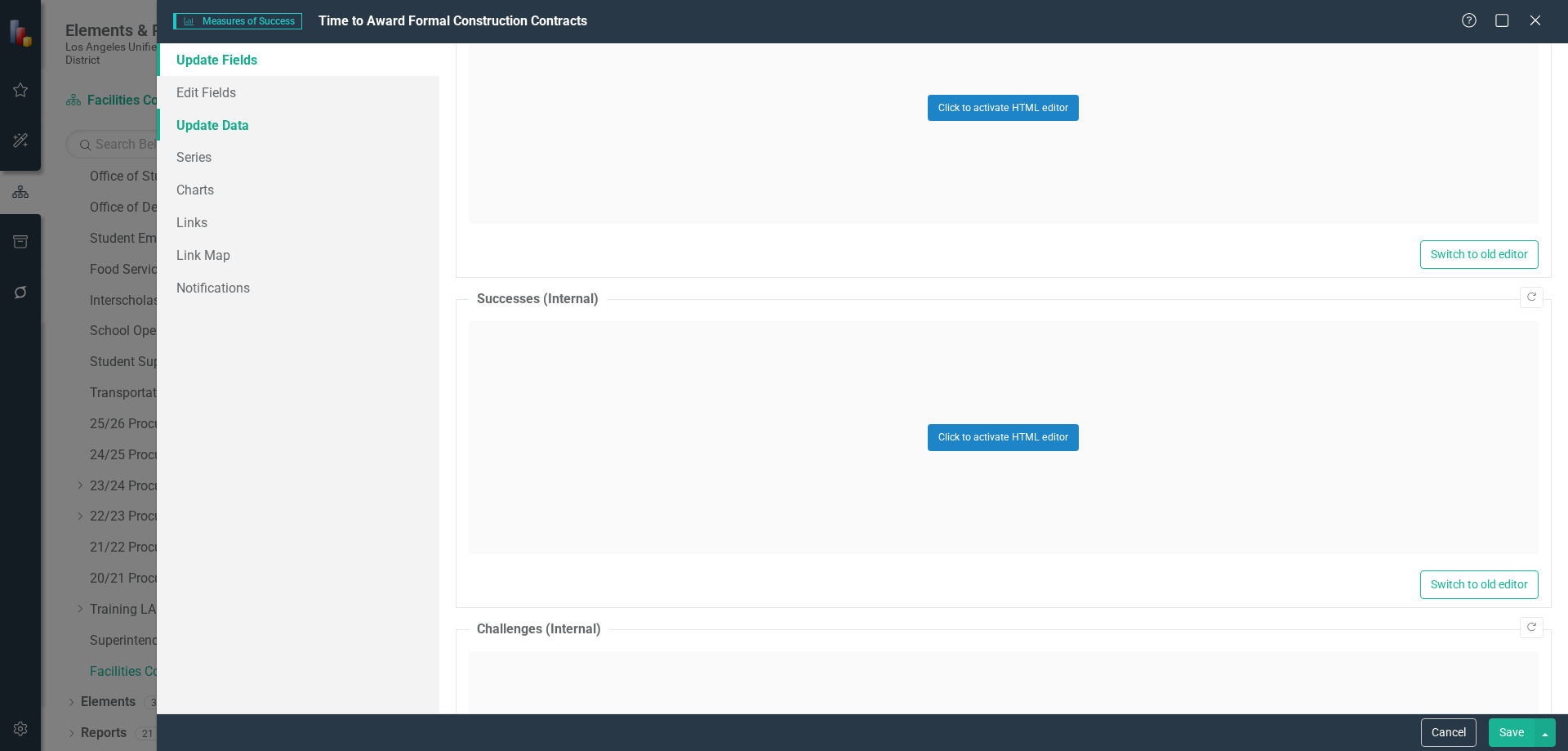
scroll to position [163, 0]
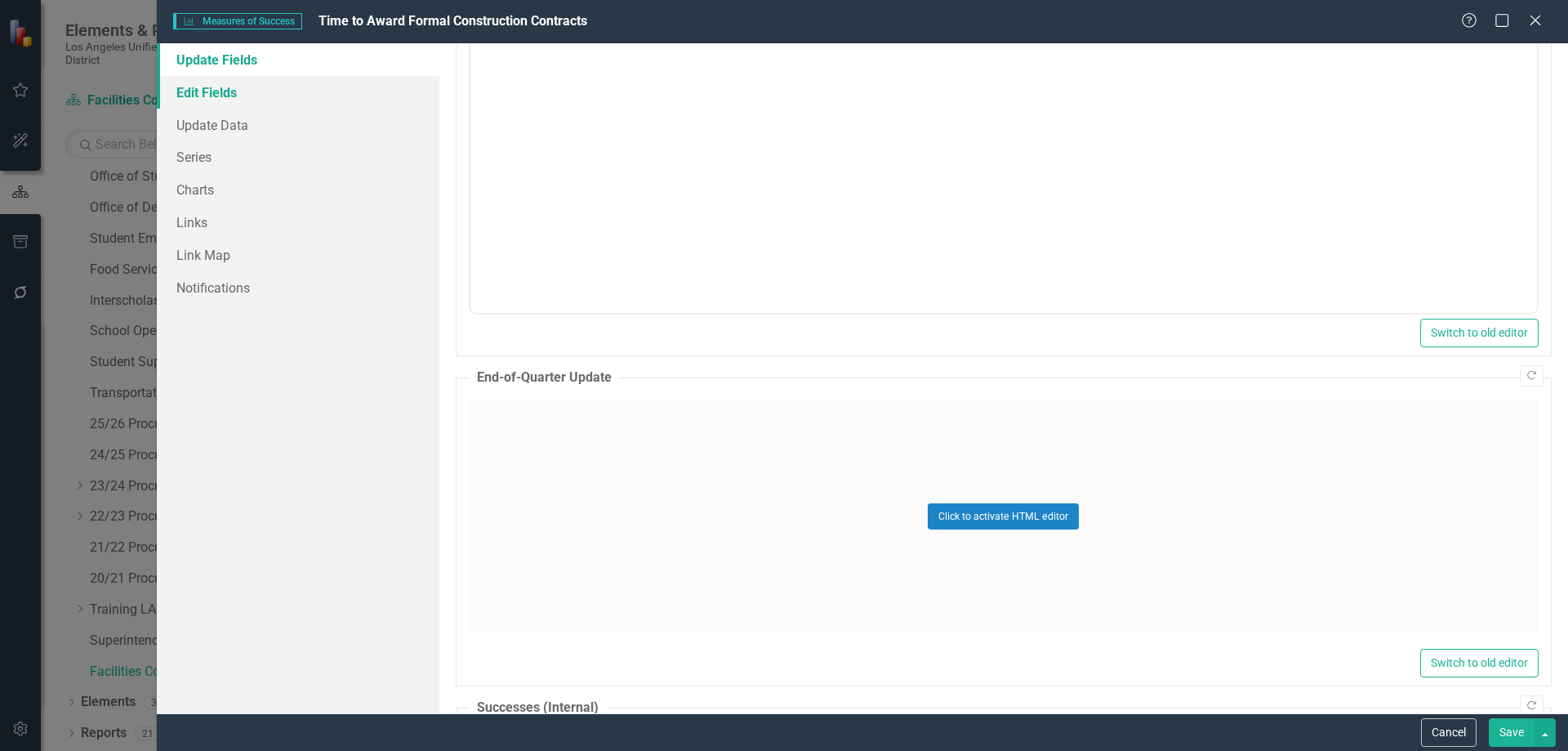
click at [216, 93] on link "Edit Fields" at bounding box center [298, 92] width 283 height 33
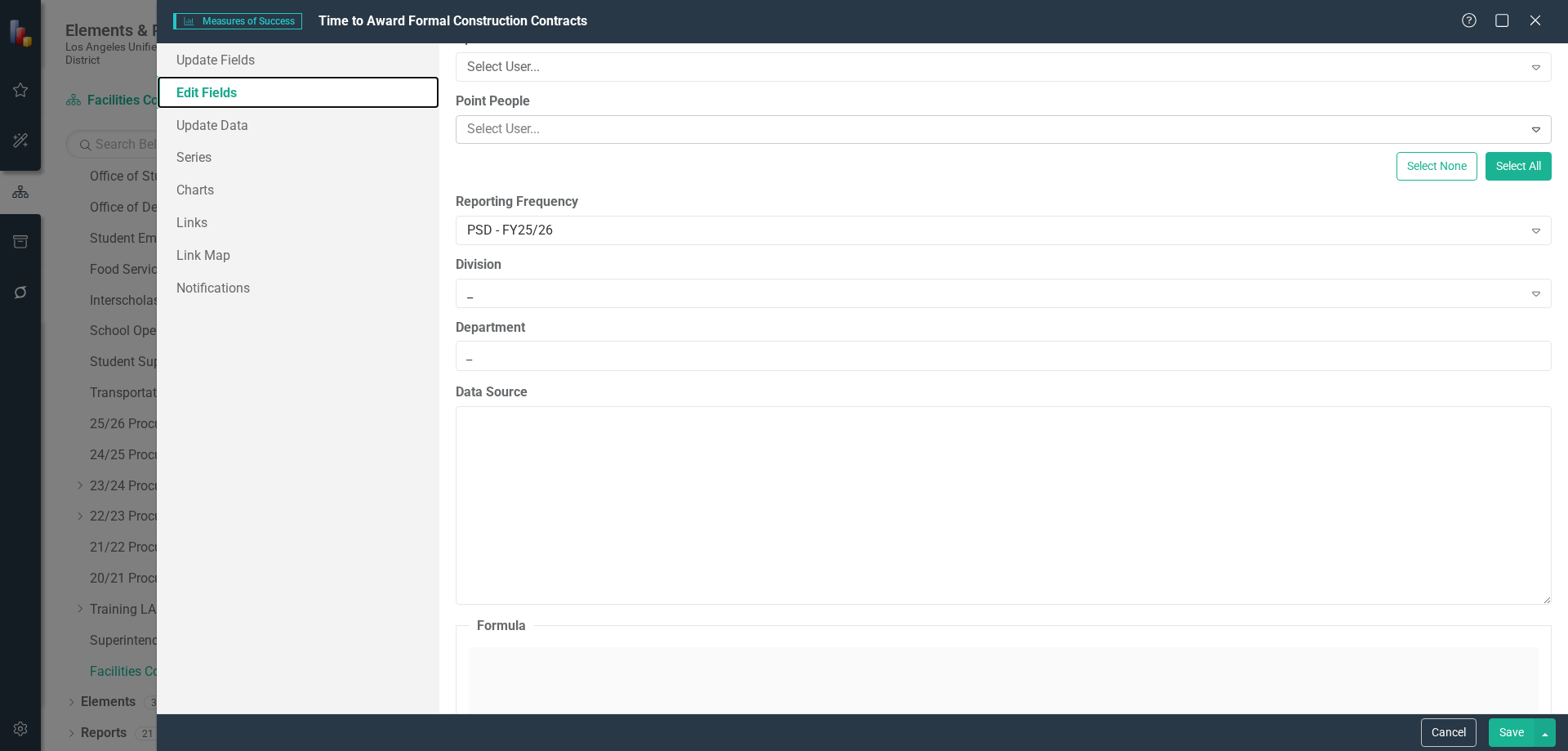
scroll to position [0, 0]
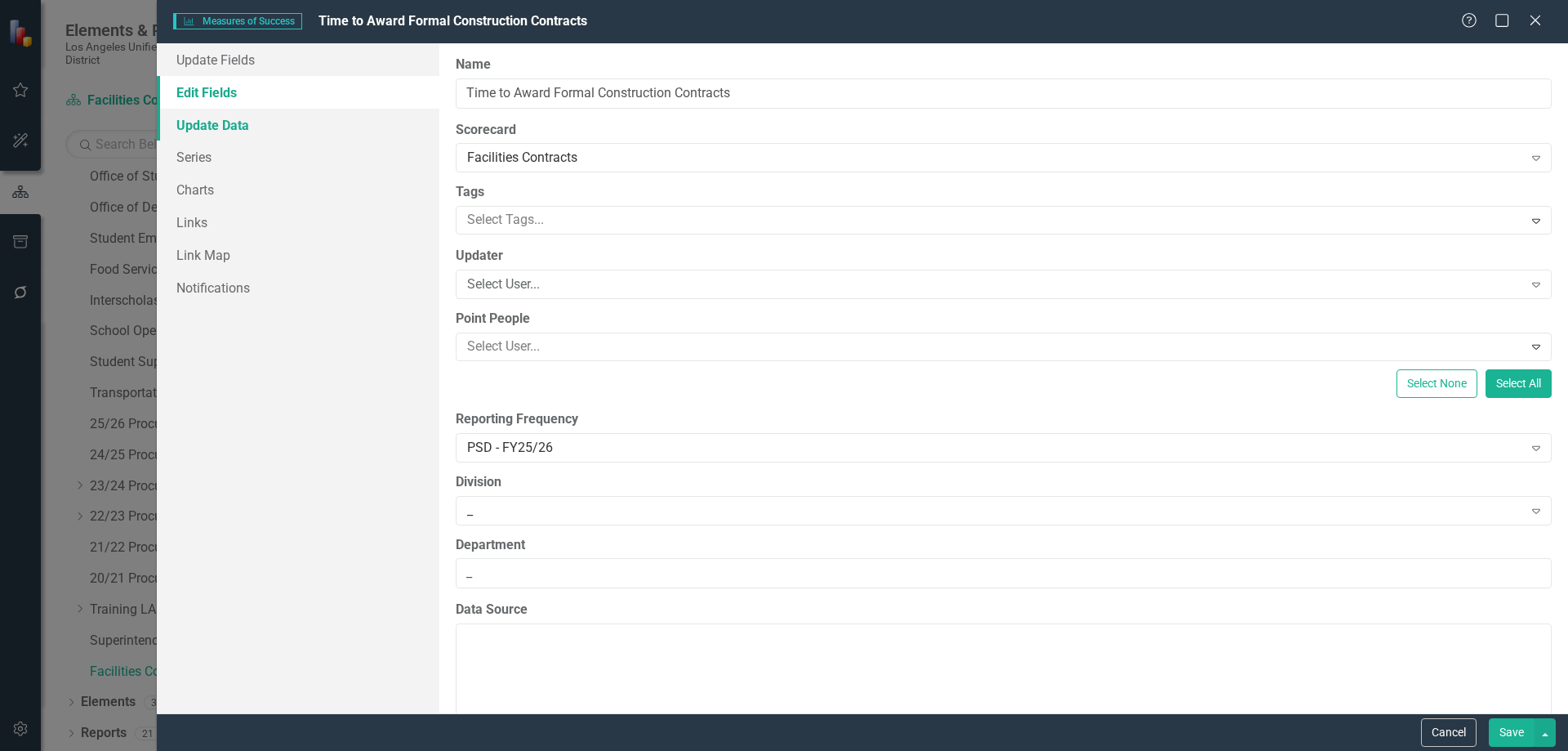
click at [212, 128] on link "Update Data" at bounding box center [298, 125] width 283 height 33
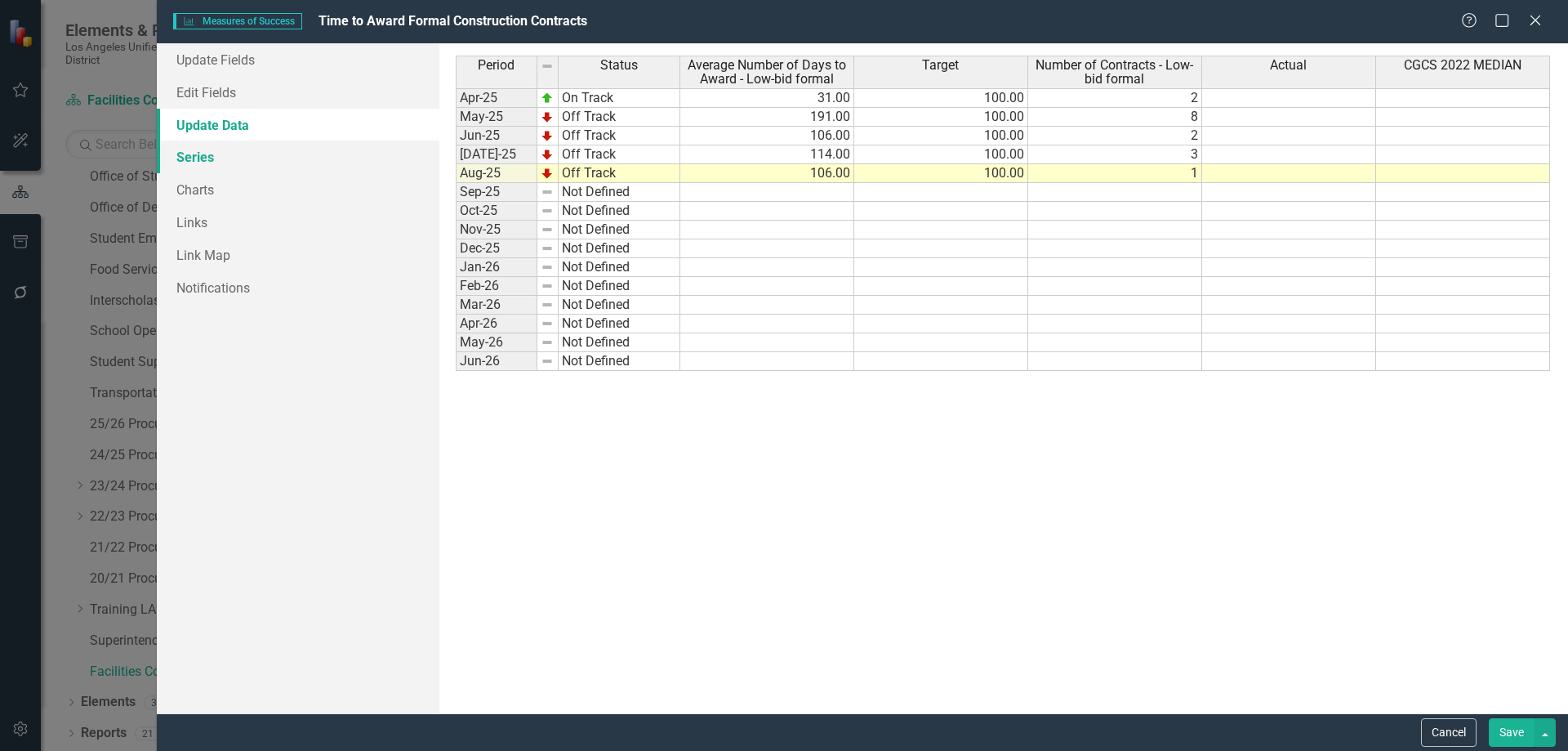
click at [212, 161] on link "Series" at bounding box center [298, 157] width 283 height 33
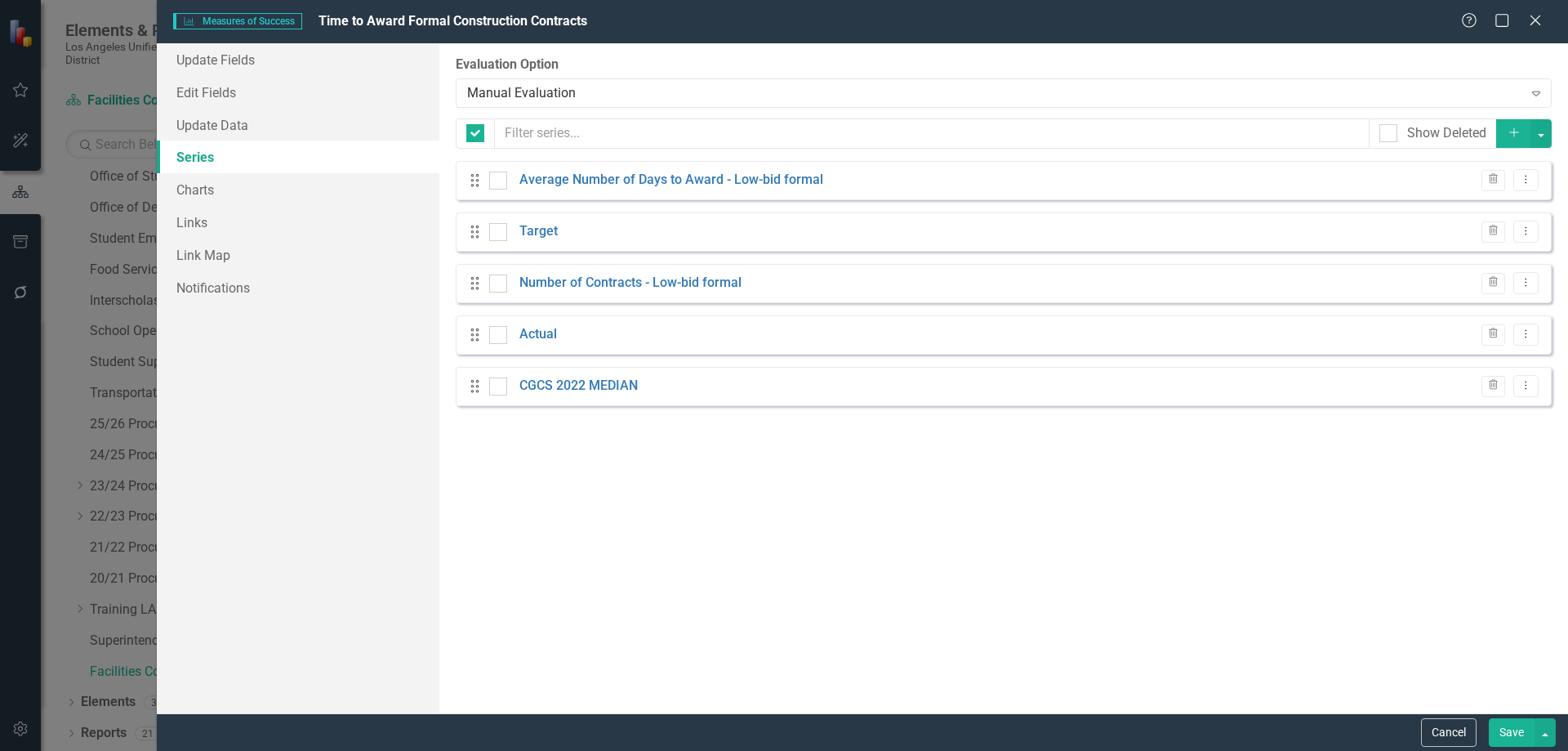
checkbox input "false"
click at [188, 223] on link "Links" at bounding box center [298, 223] width 283 height 33
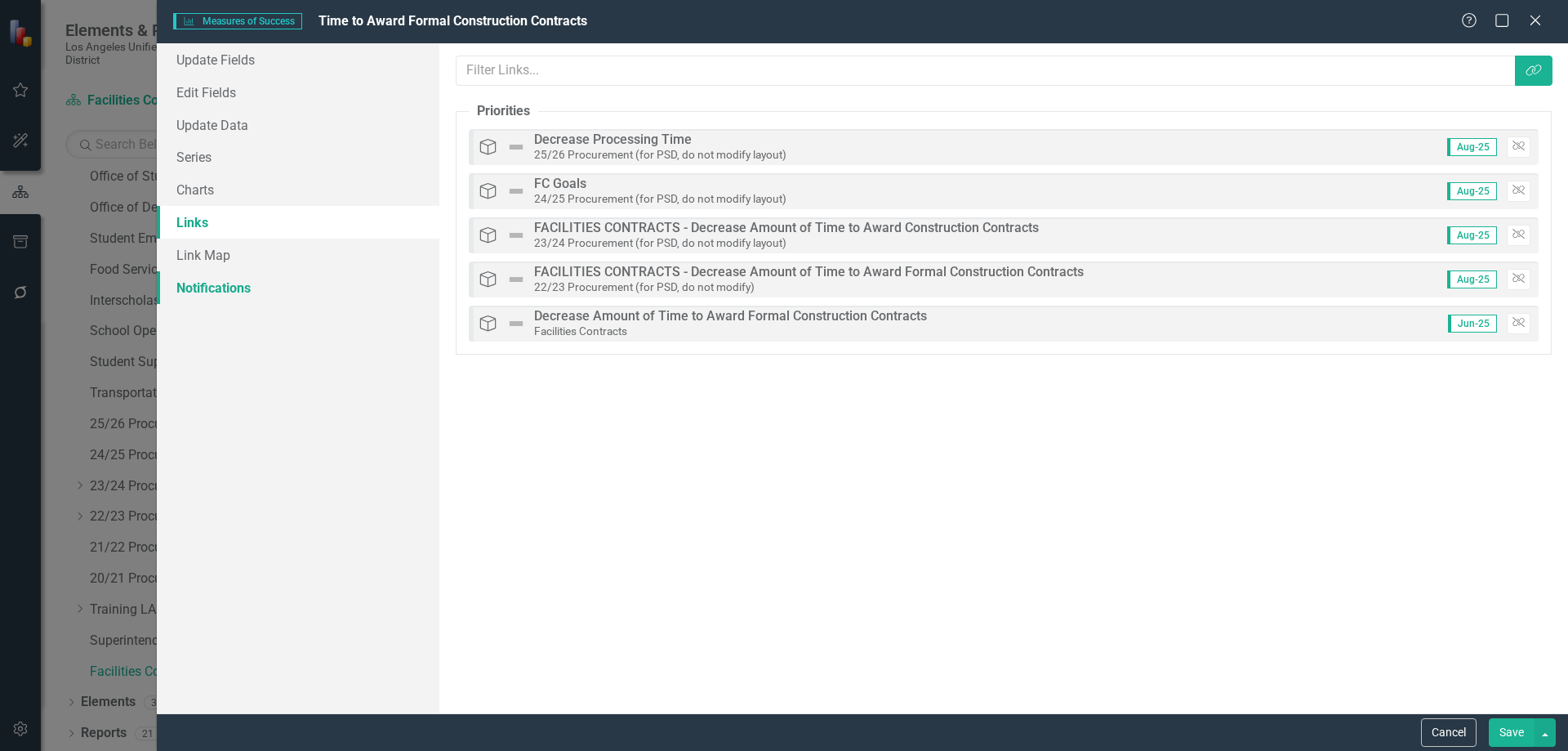
click at [204, 281] on link "Notifications" at bounding box center [298, 288] width 283 height 33
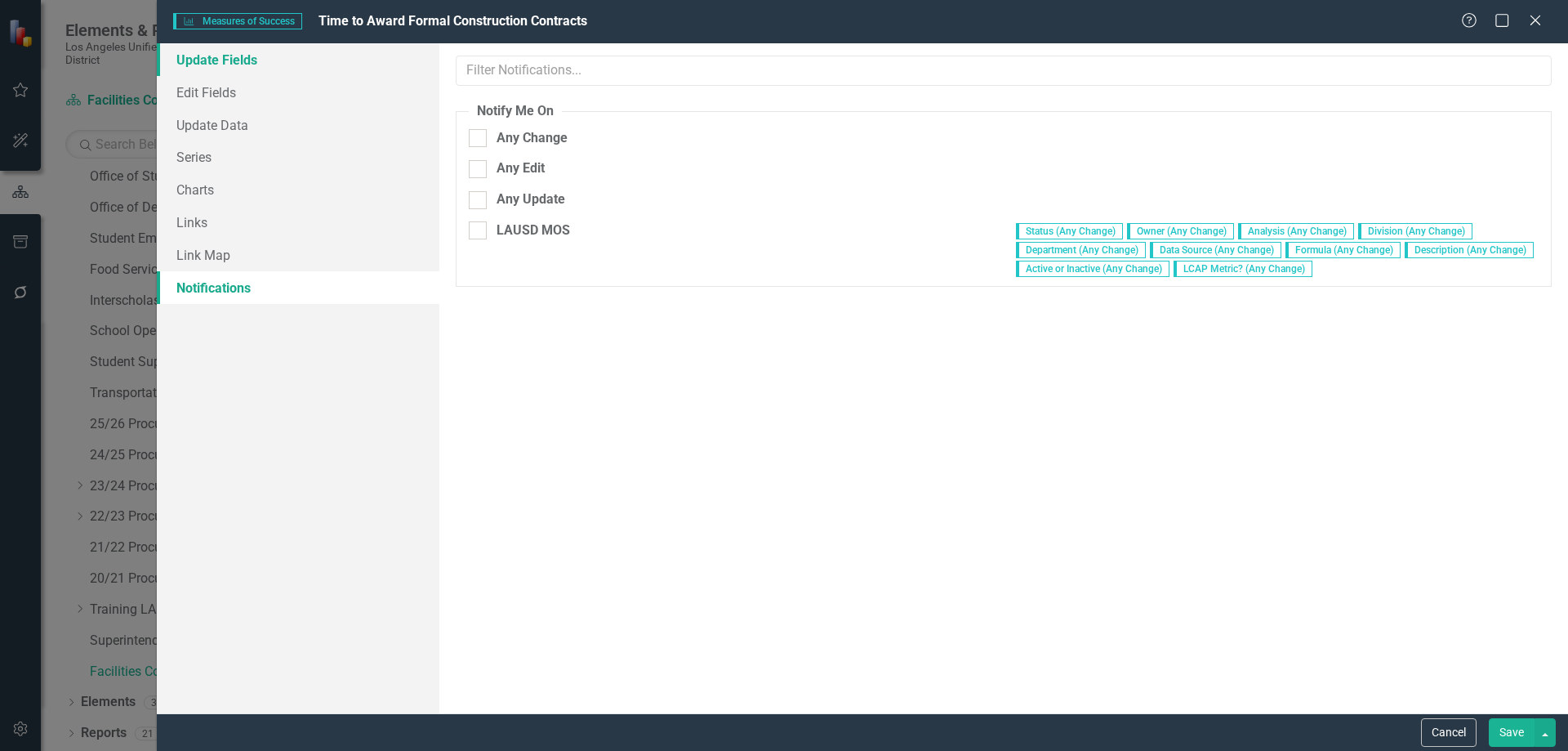
click at [241, 57] on link "Update Fields" at bounding box center [298, 59] width 283 height 33
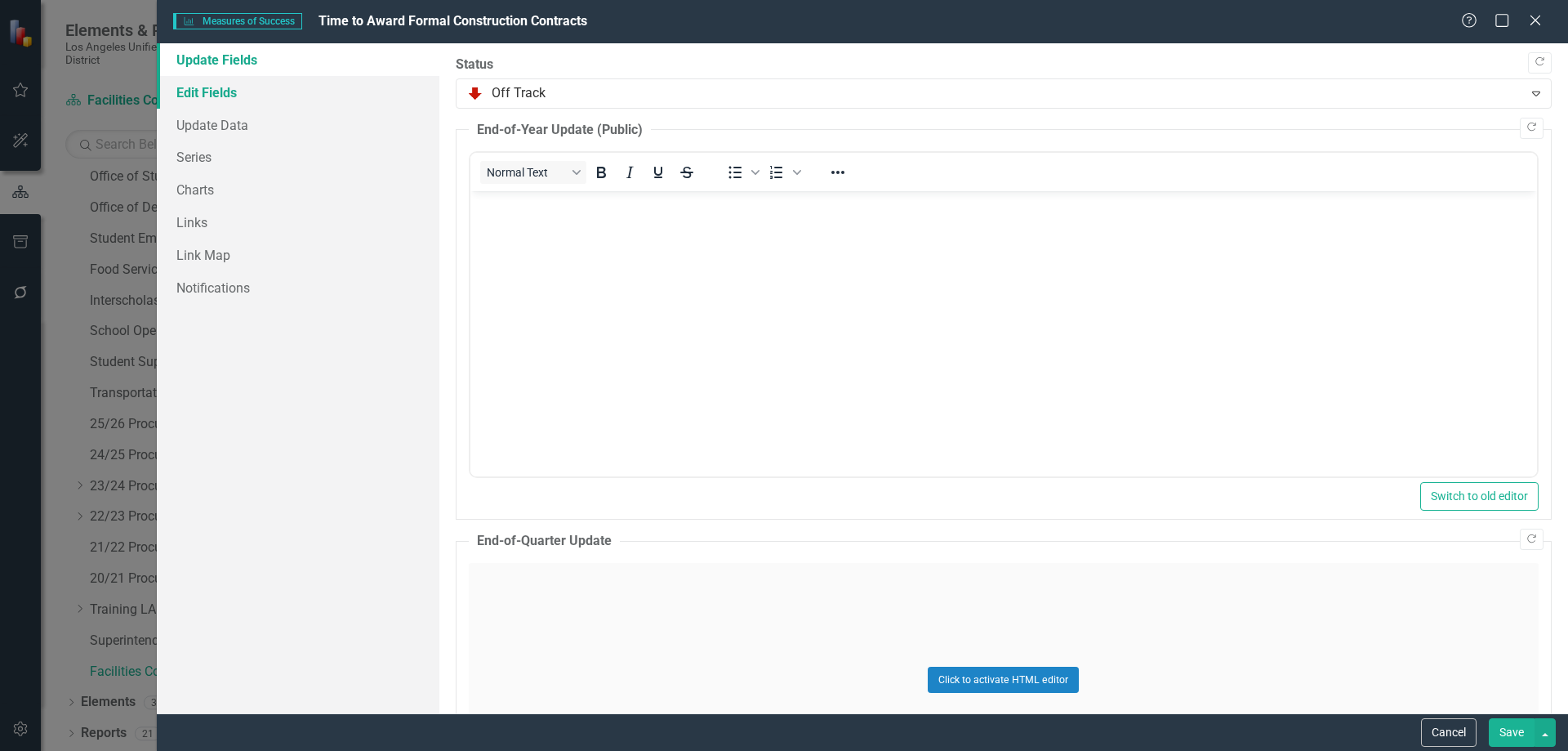
click at [207, 91] on link "Edit Fields" at bounding box center [298, 92] width 283 height 33
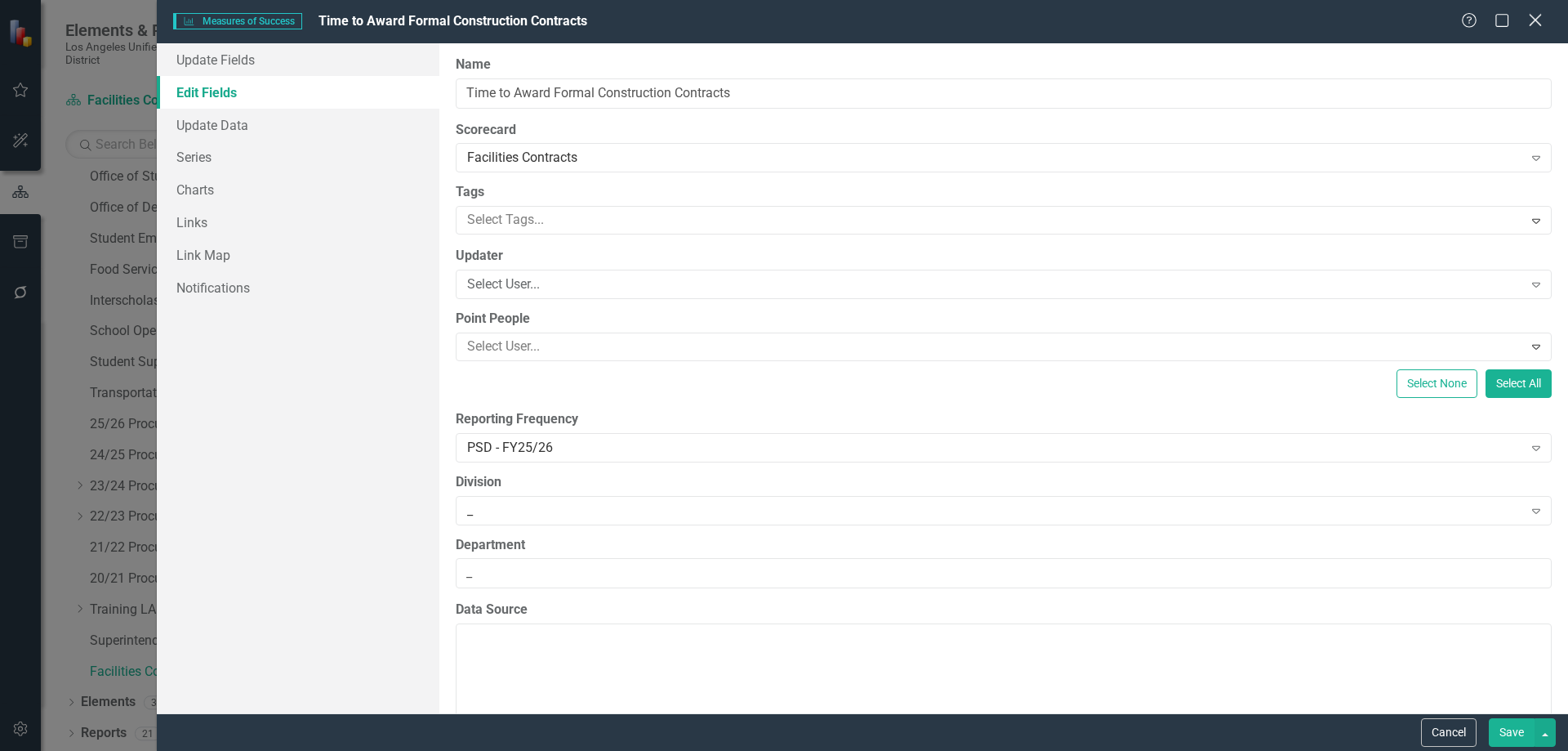
click at [1534, 27] on icon "Close" at bounding box center [1535, 20] width 21 height 15
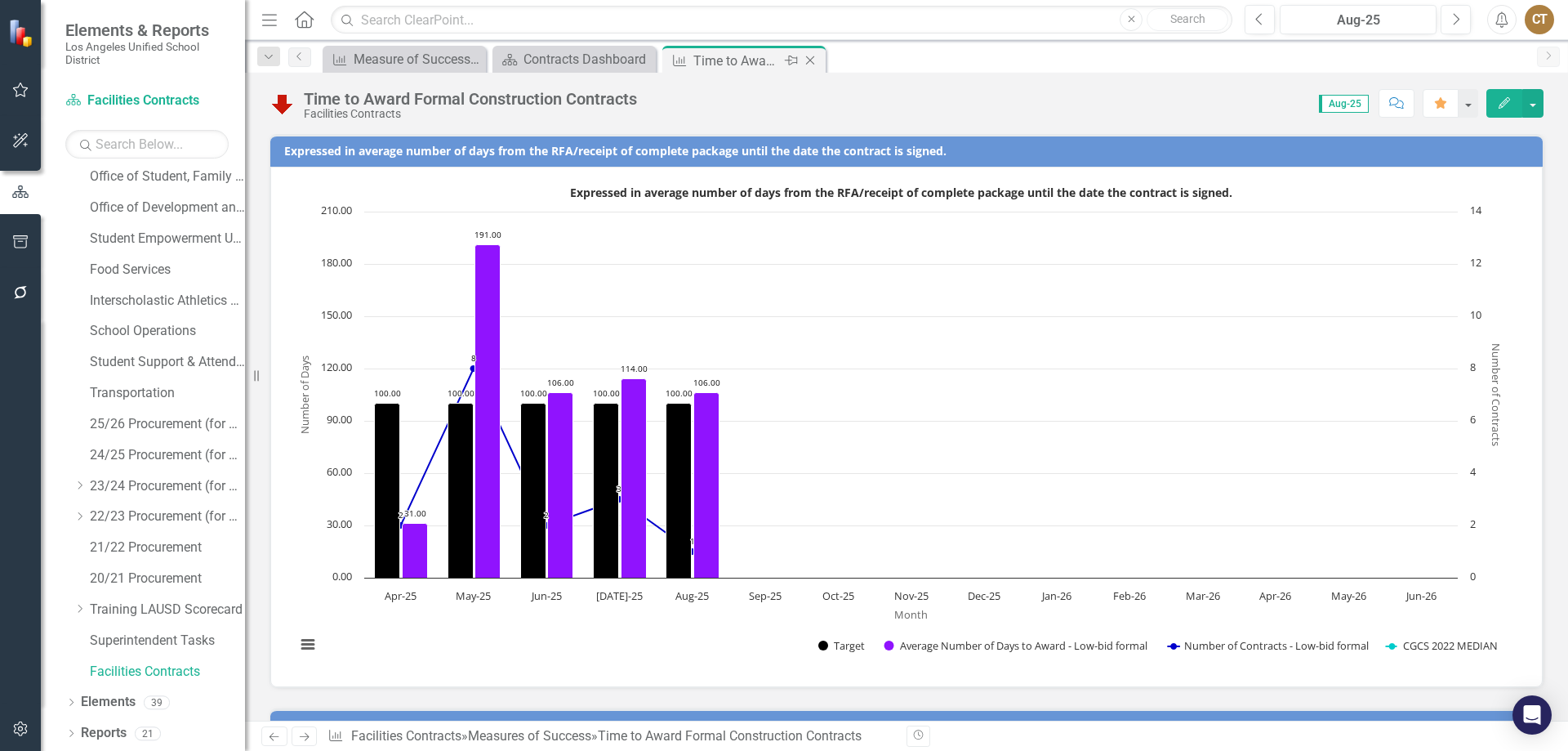
click at [812, 58] on icon "Close" at bounding box center [810, 60] width 16 height 13
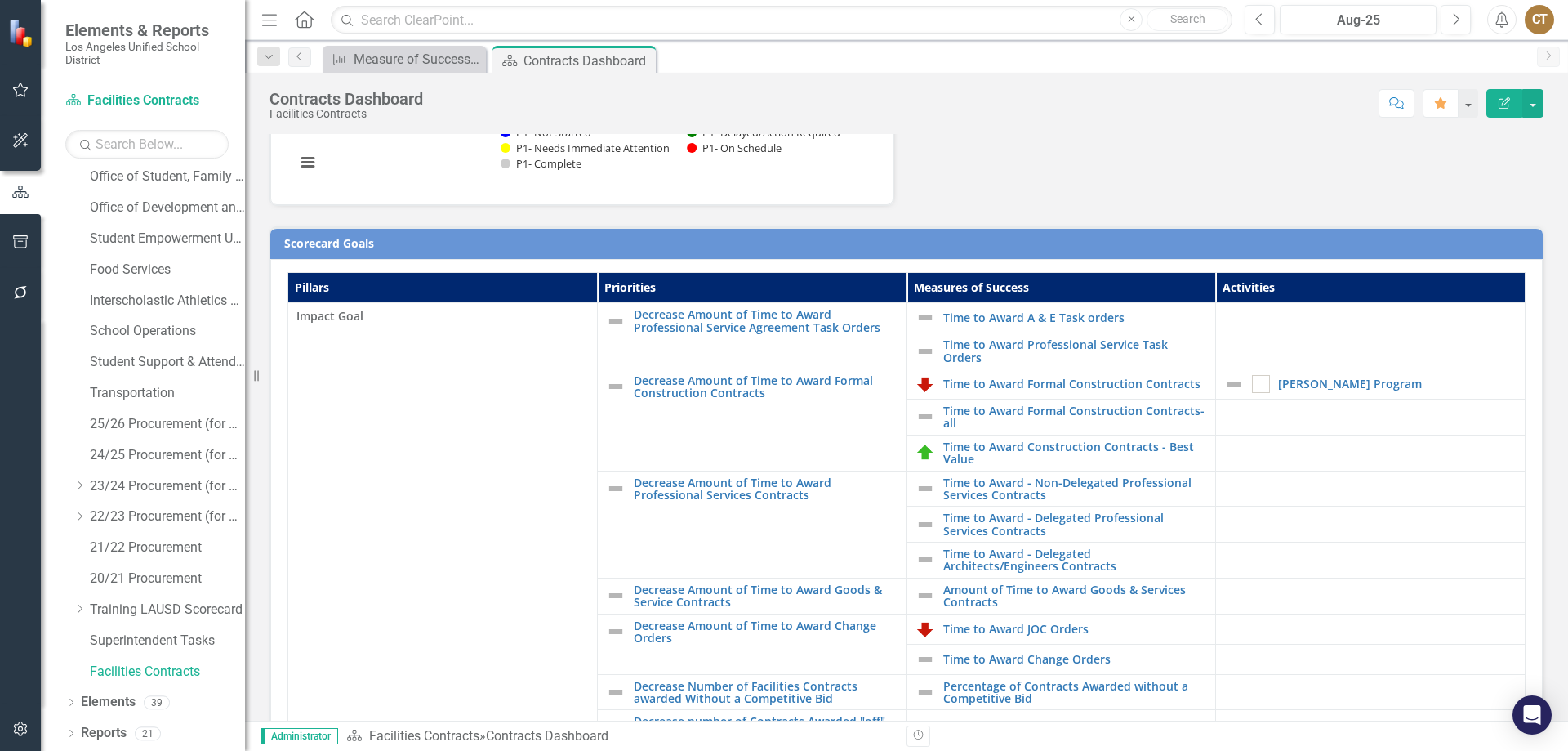
scroll to position [398, 0]
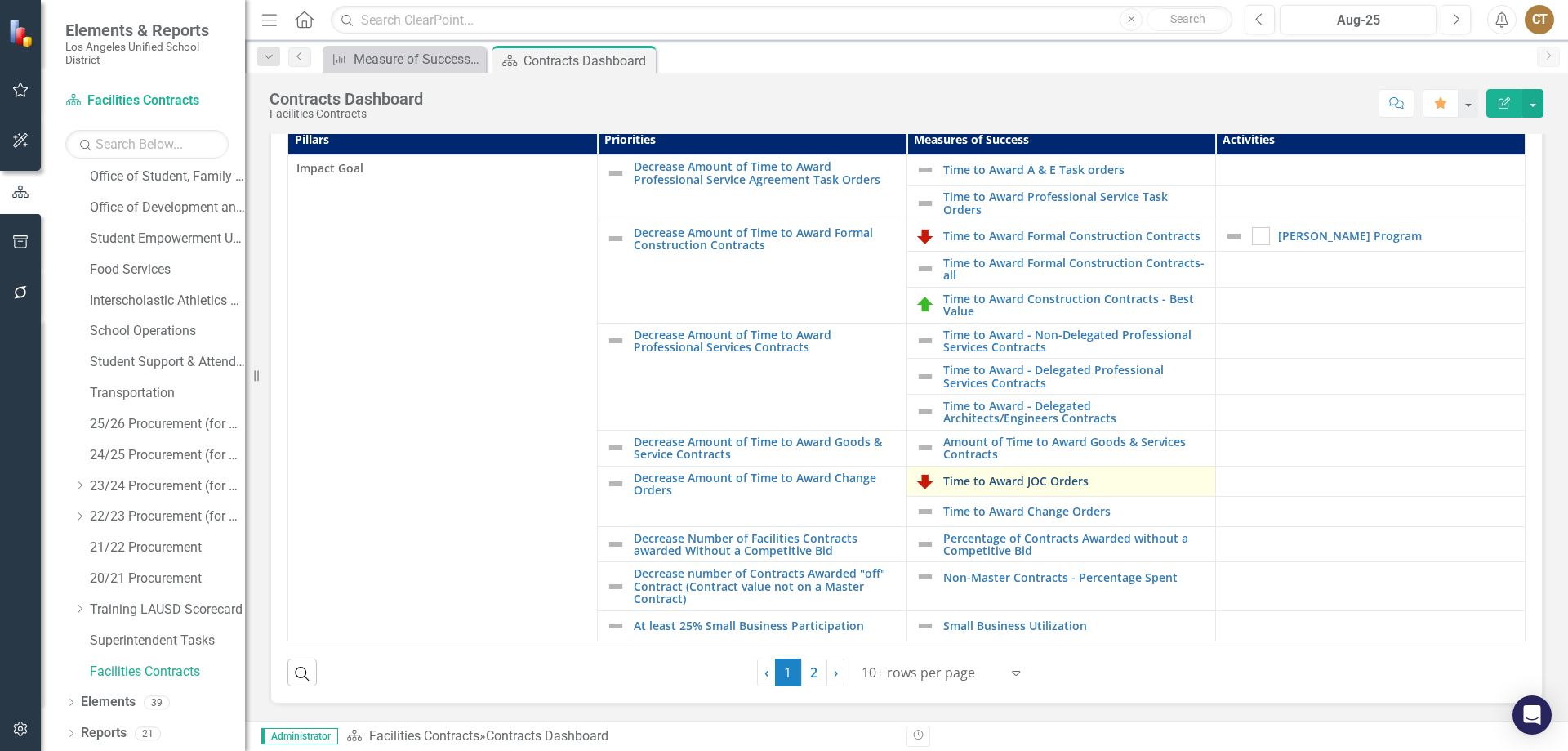
click at [999, 477] on link "Time to Award JOC Orders" at bounding box center [1076, 480] width 265 height 12
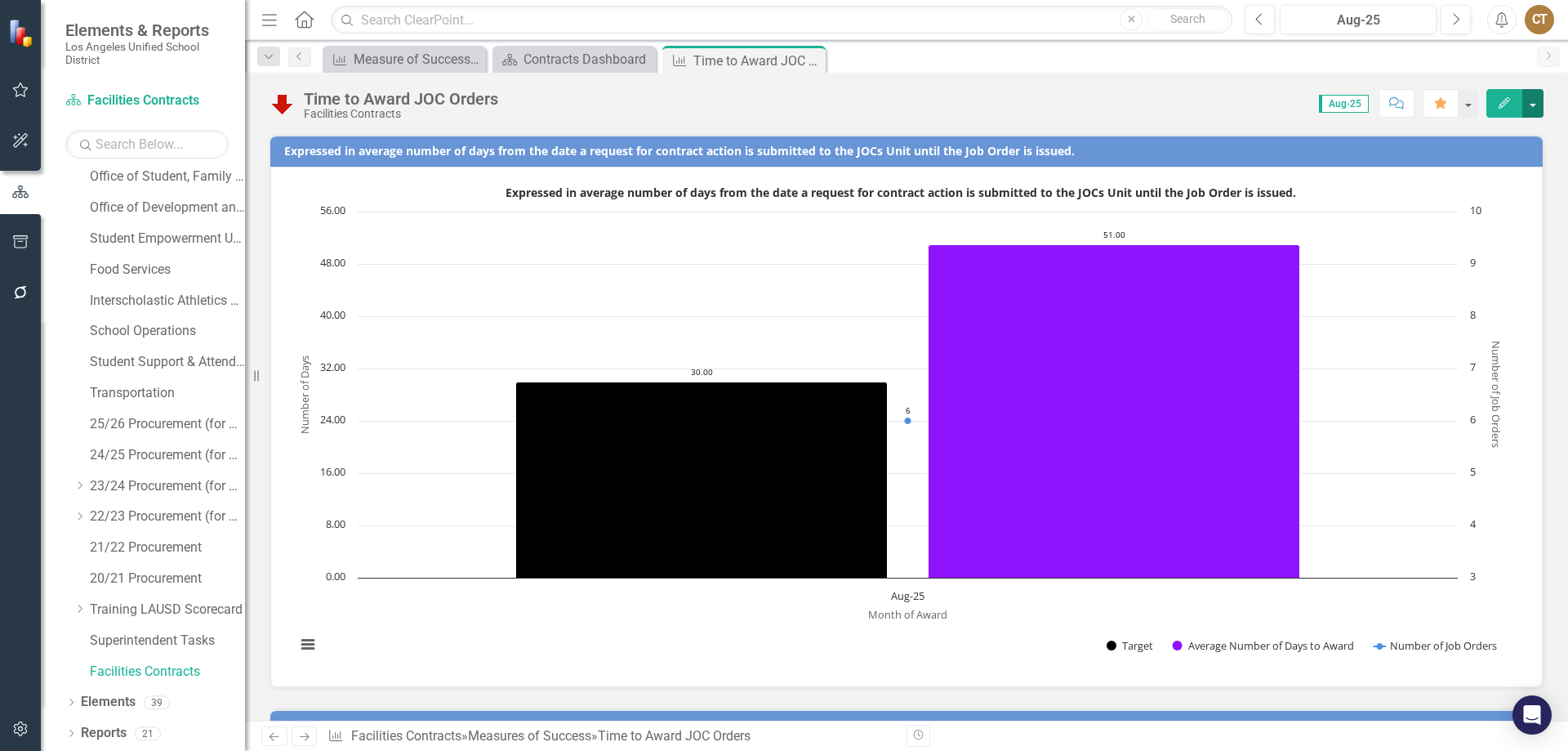
click at [1534, 99] on button "button" at bounding box center [1533, 103] width 21 height 28
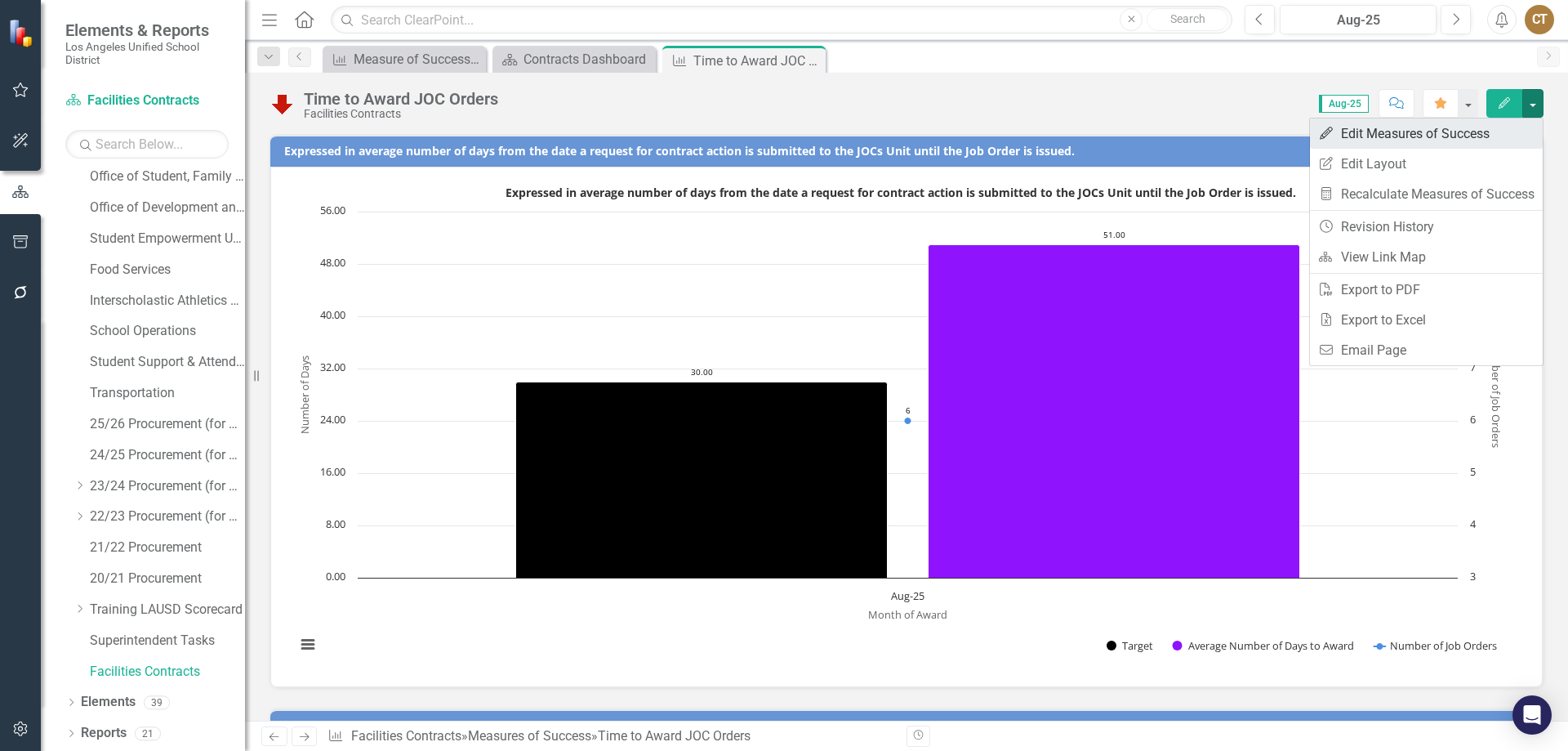
click at [1427, 137] on link "Edit Edit Measures of Success" at bounding box center [1426, 133] width 233 height 30
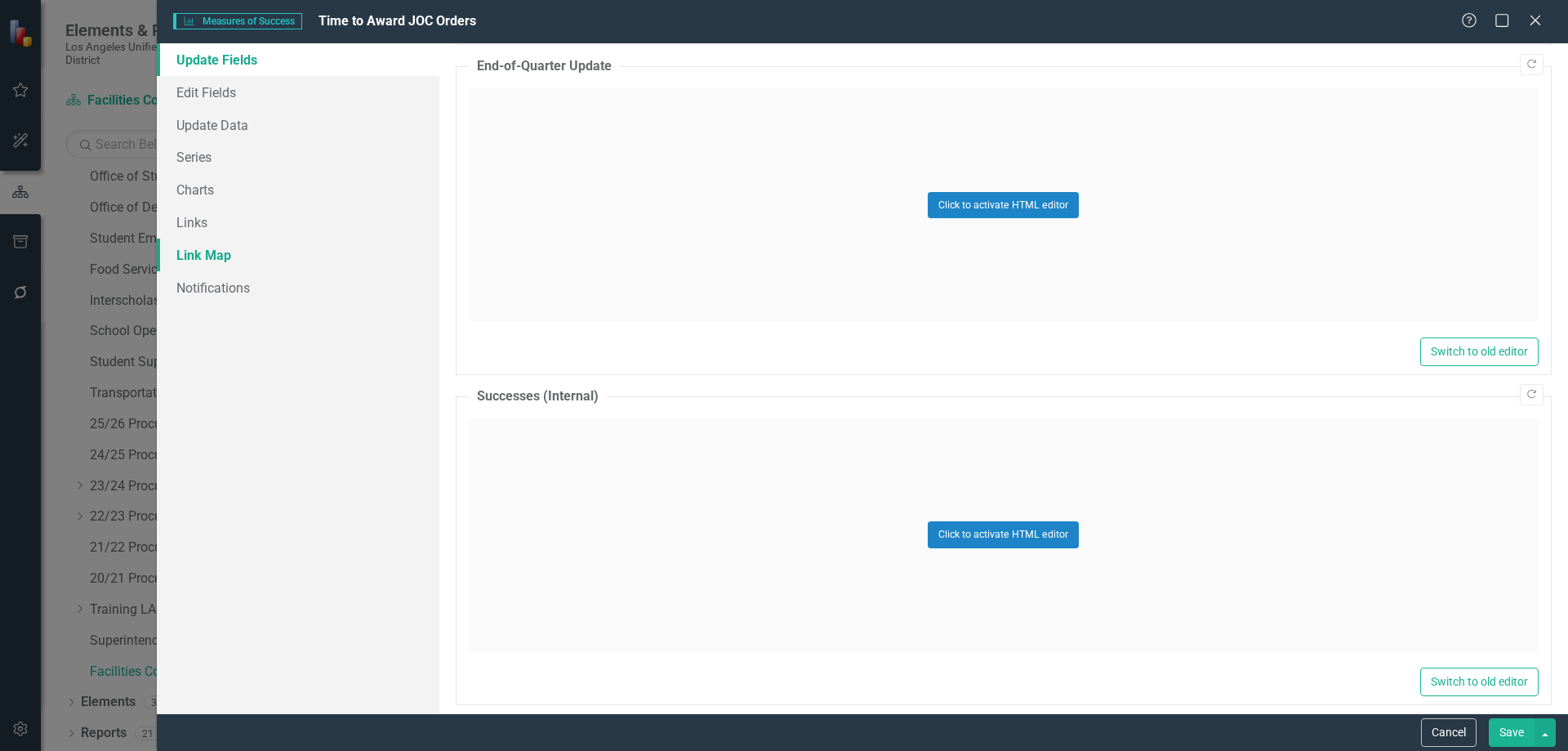
scroll to position [245, 0]
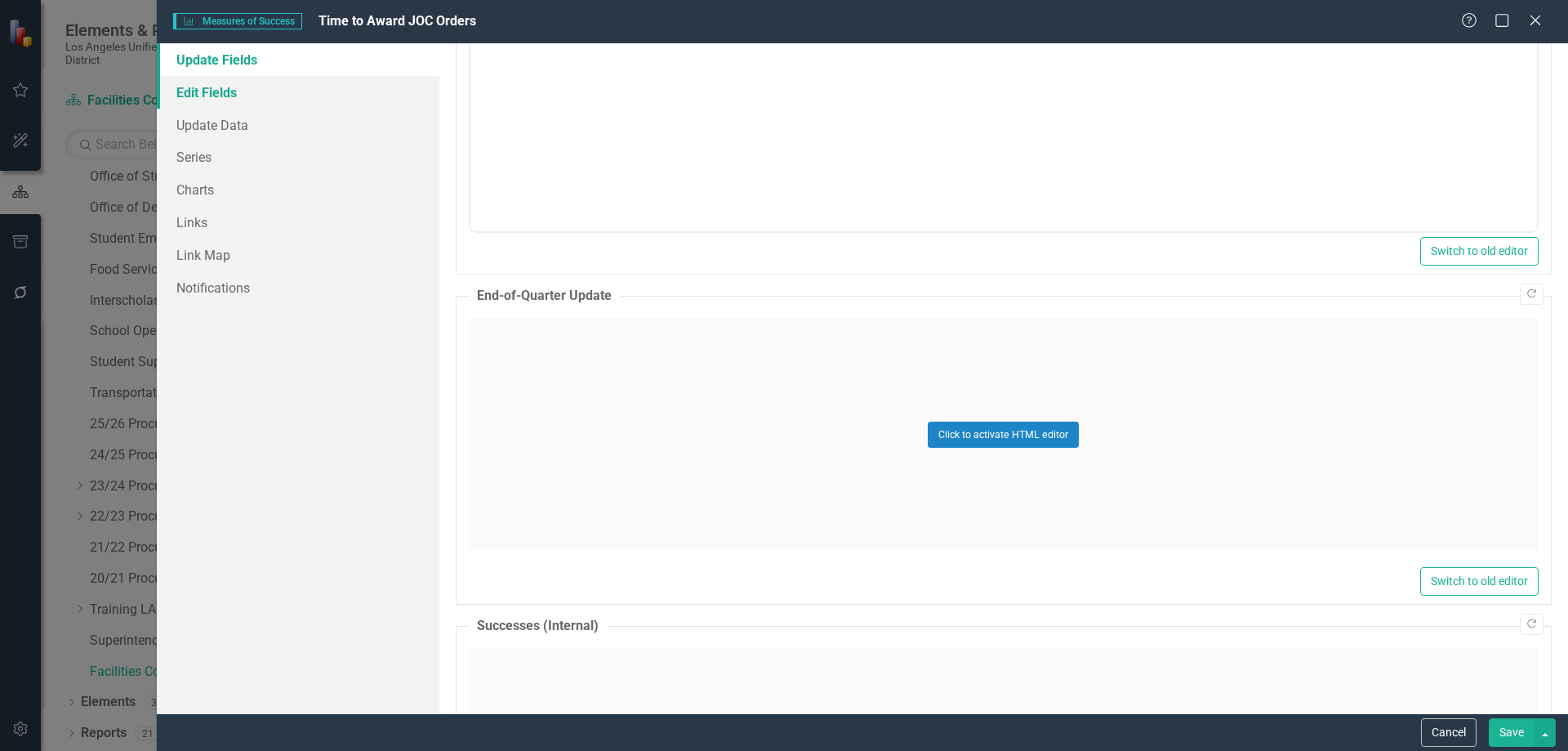
click at [211, 91] on link "Edit Fields" at bounding box center [298, 92] width 283 height 33
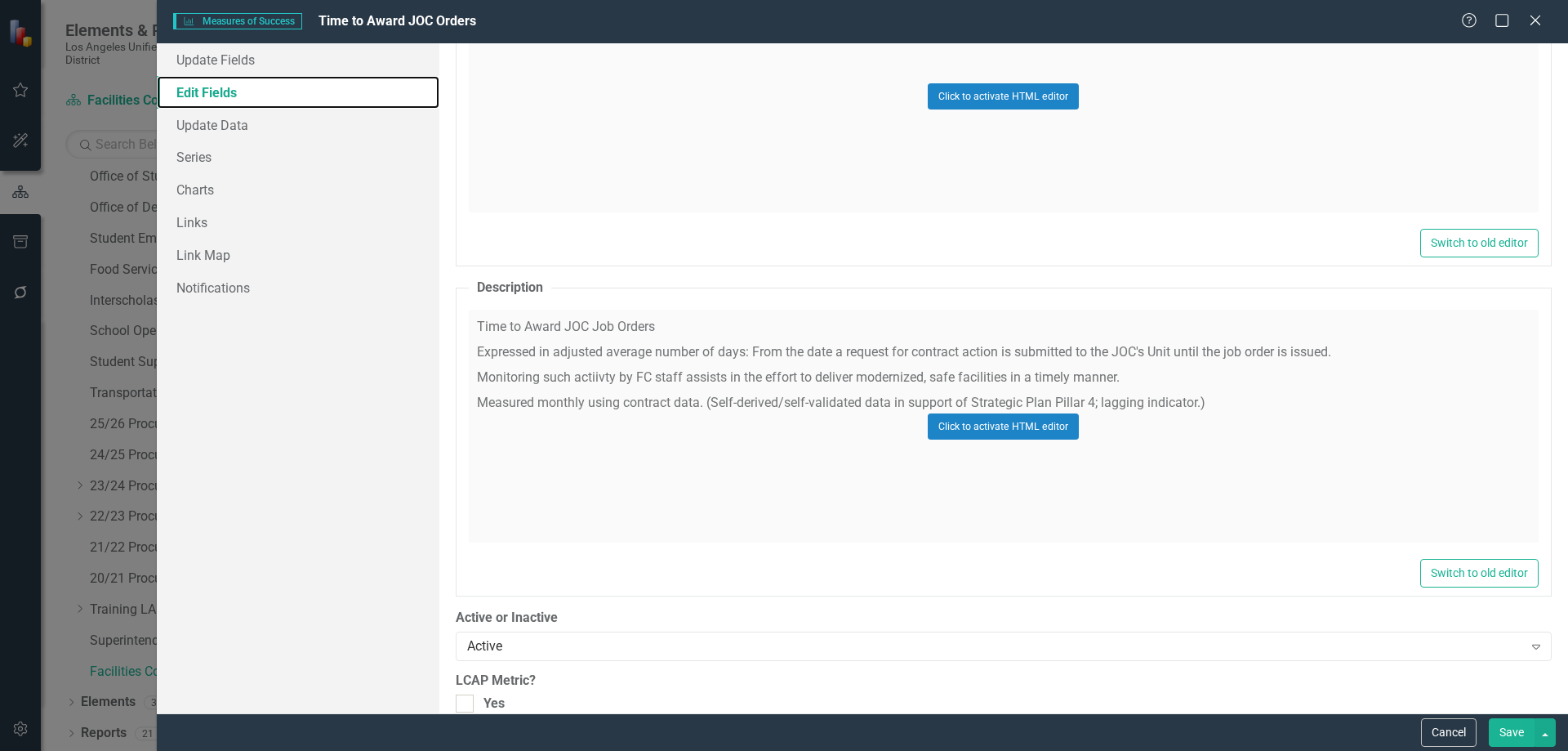
scroll to position [884, 0]
click at [231, 126] on link "Update Data" at bounding box center [298, 125] width 283 height 33
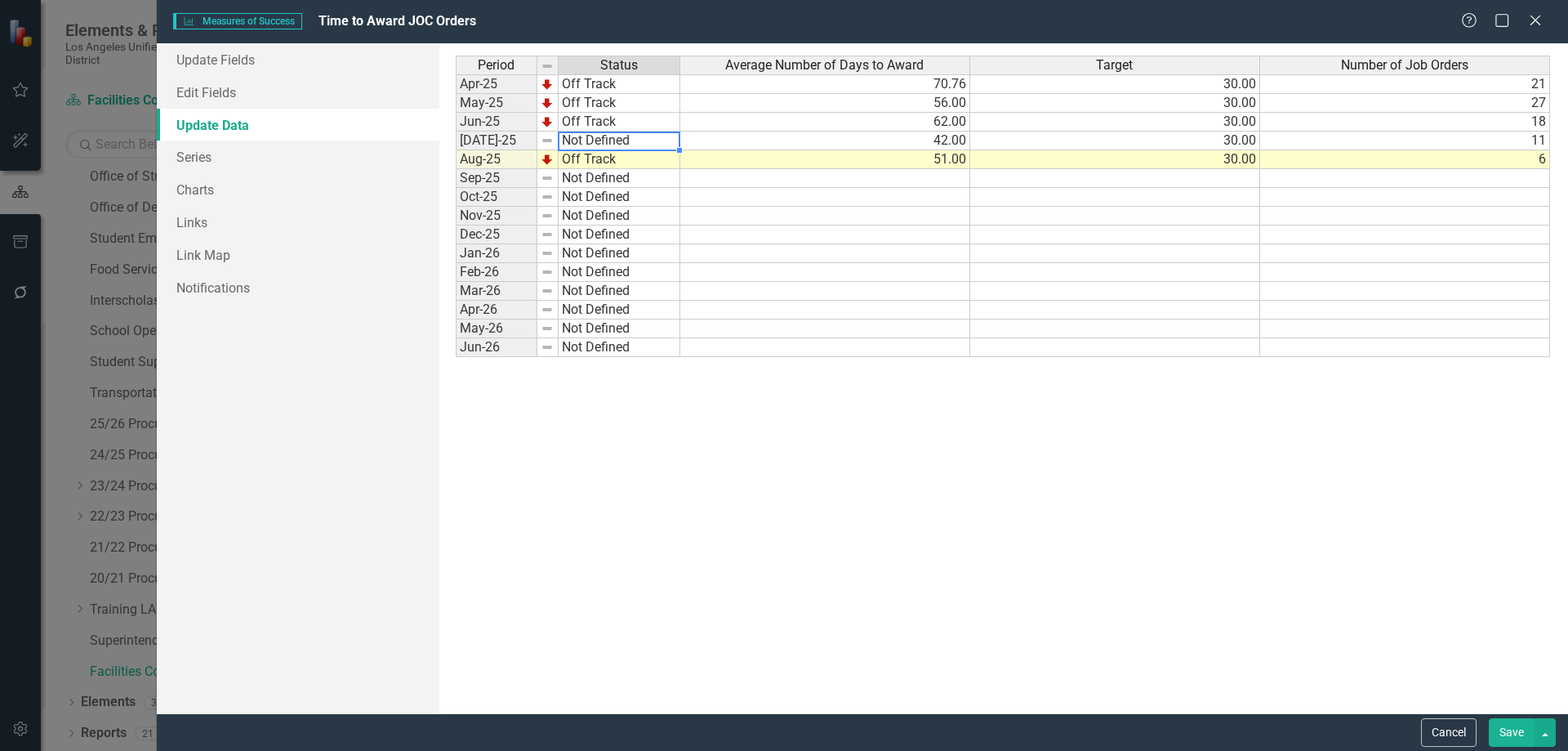
click at [589, 141] on td "Not Defined" at bounding box center [619, 141] width 122 height 19
click at [579, 210] on div "Period Status Average Number of Days to Award Target Number of Job Orders Apr-2…" at bounding box center [1004, 378] width 1096 height 645
click at [623, 140] on td "Off Track" at bounding box center [619, 141] width 122 height 19
click at [622, 140] on td "Off Track" at bounding box center [619, 141] width 122 height 19
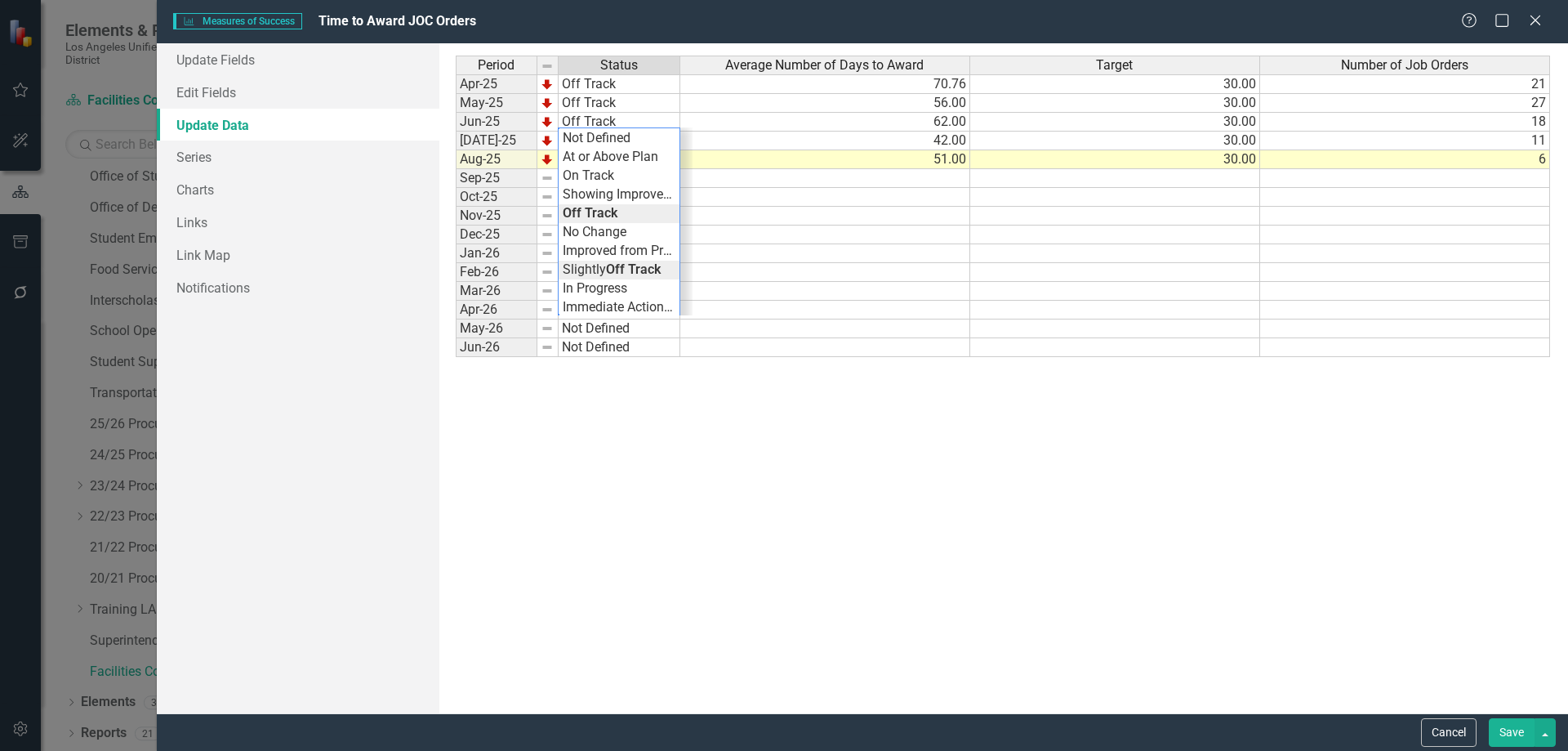
type textarea "Slightly Off Track"
click at [630, 272] on div "Period Status Average Number of Days to Award Target Number of Job Orders Apr-2…" at bounding box center [1004, 378] width 1096 height 645
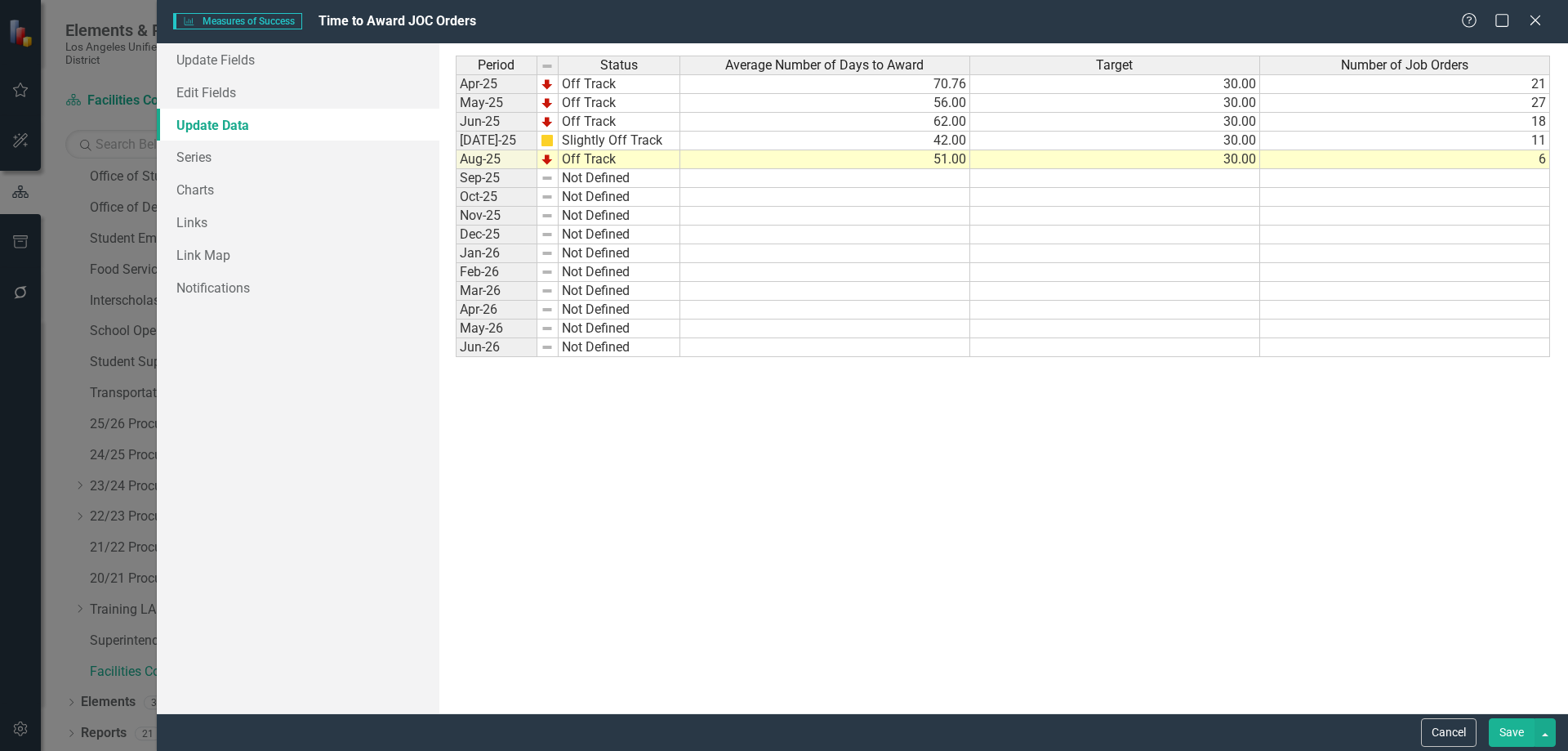
click at [1500, 730] on button "Save" at bounding box center [1511, 732] width 46 height 28
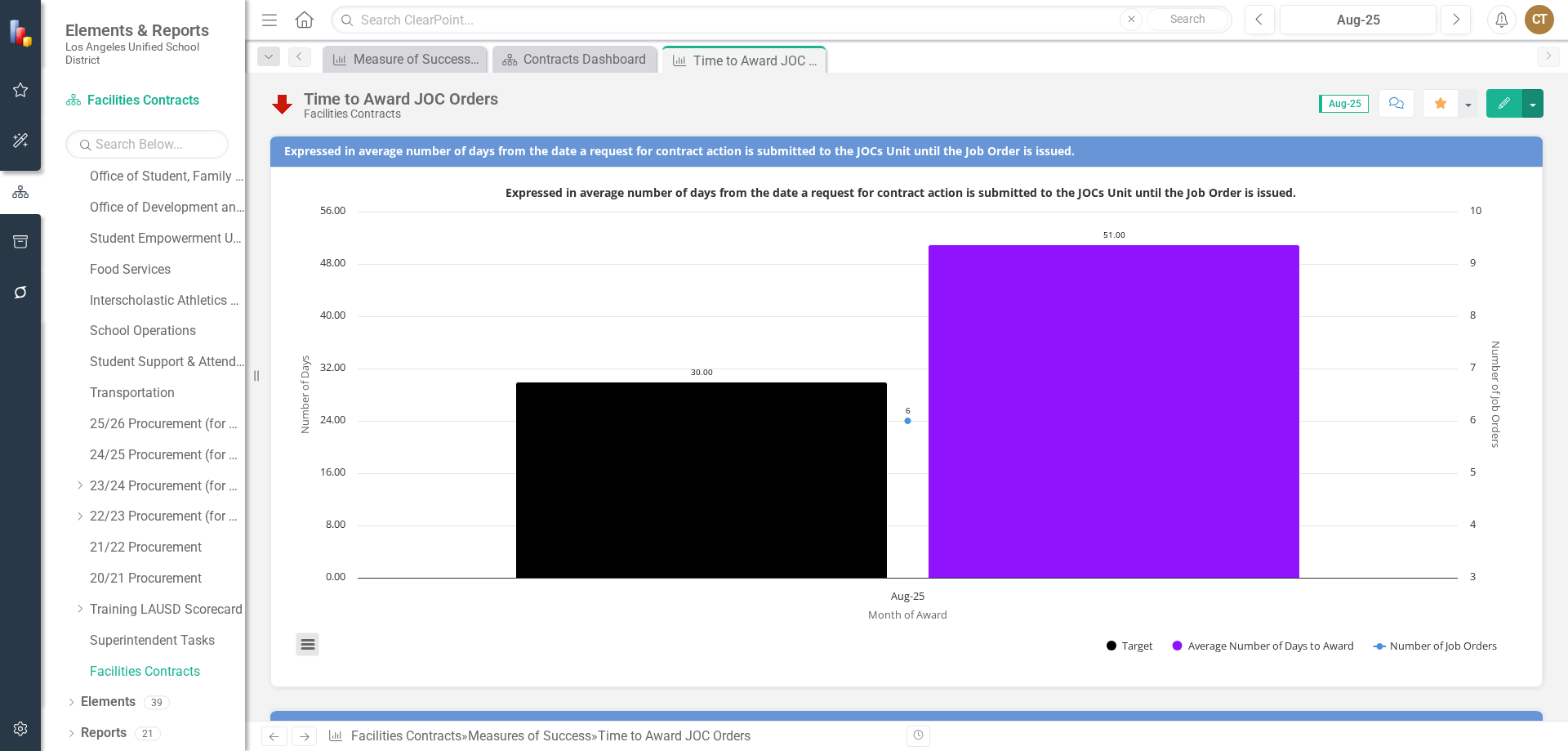
click at [307, 644] on button "View chart menu, Expressed in average number of days from the date a request fo…" at bounding box center [308, 644] width 23 height 23
click at [307, 644] on div "Download PNG image Download JPEG image Download PDF document Download SVG vecto…" at bounding box center [376, 575] width 206 height 159
click at [906, 615] on text "Month of Award" at bounding box center [908, 614] width 79 height 15
click at [906, 595] on text "Aug-25" at bounding box center [907, 595] width 34 height 15
click at [1345, 101] on span "Aug-25" at bounding box center [1344, 103] width 50 height 18
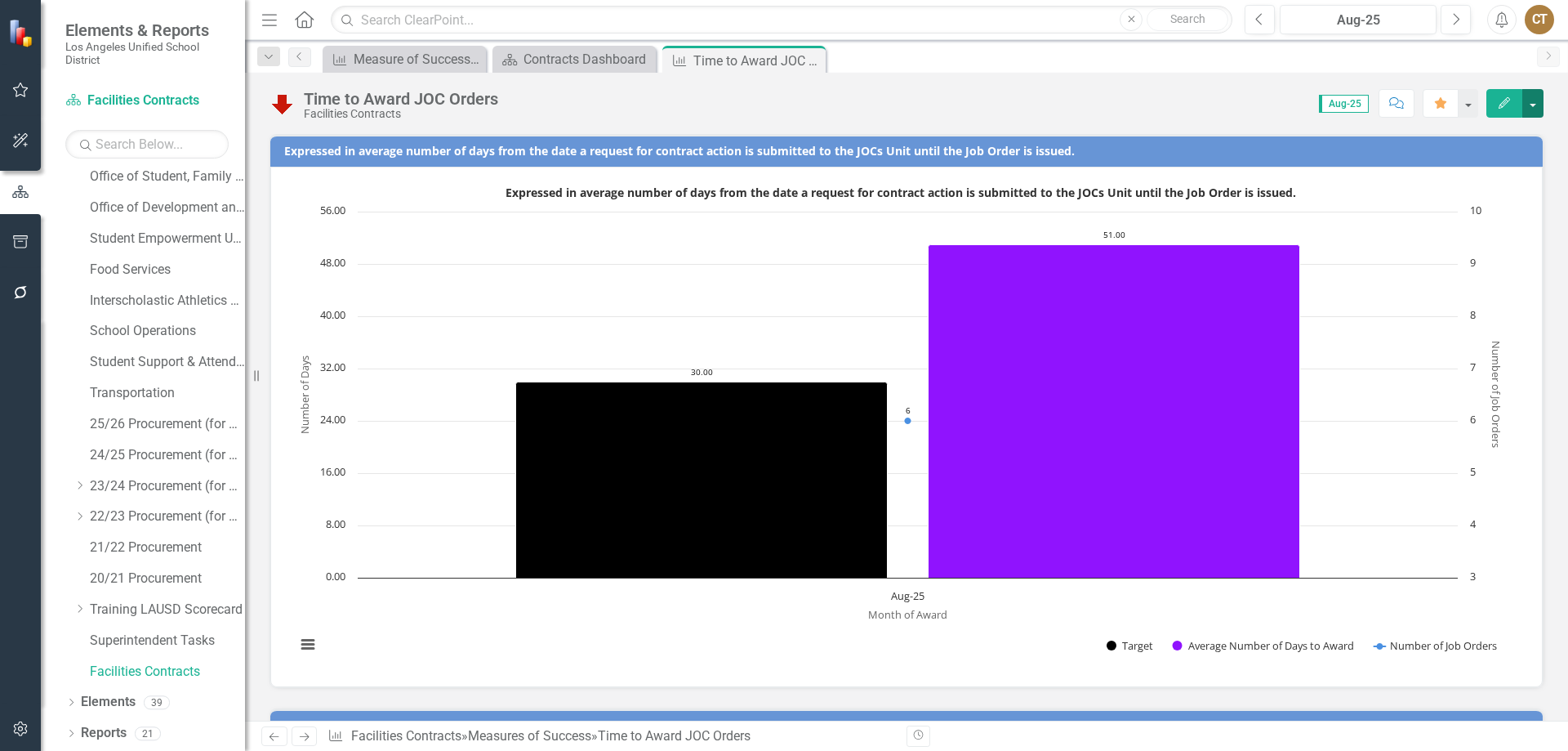
click at [1532, 103] on button "button" at bounding box center [1533, 103] width 21 height 28
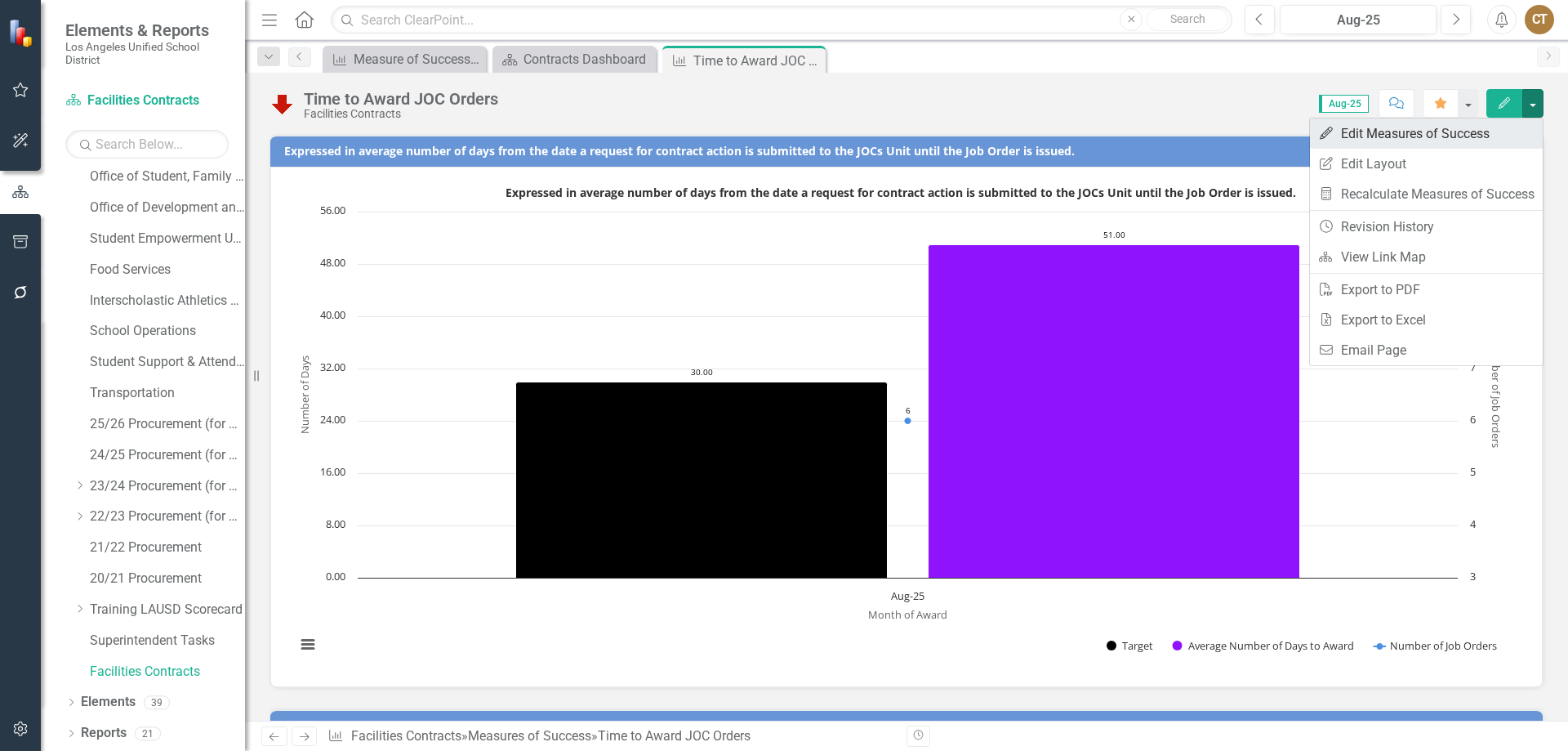
click at [1415, 135] on link "Edit Edit Measures of Success" at bounding box center [1426, 133] width 233 height 30
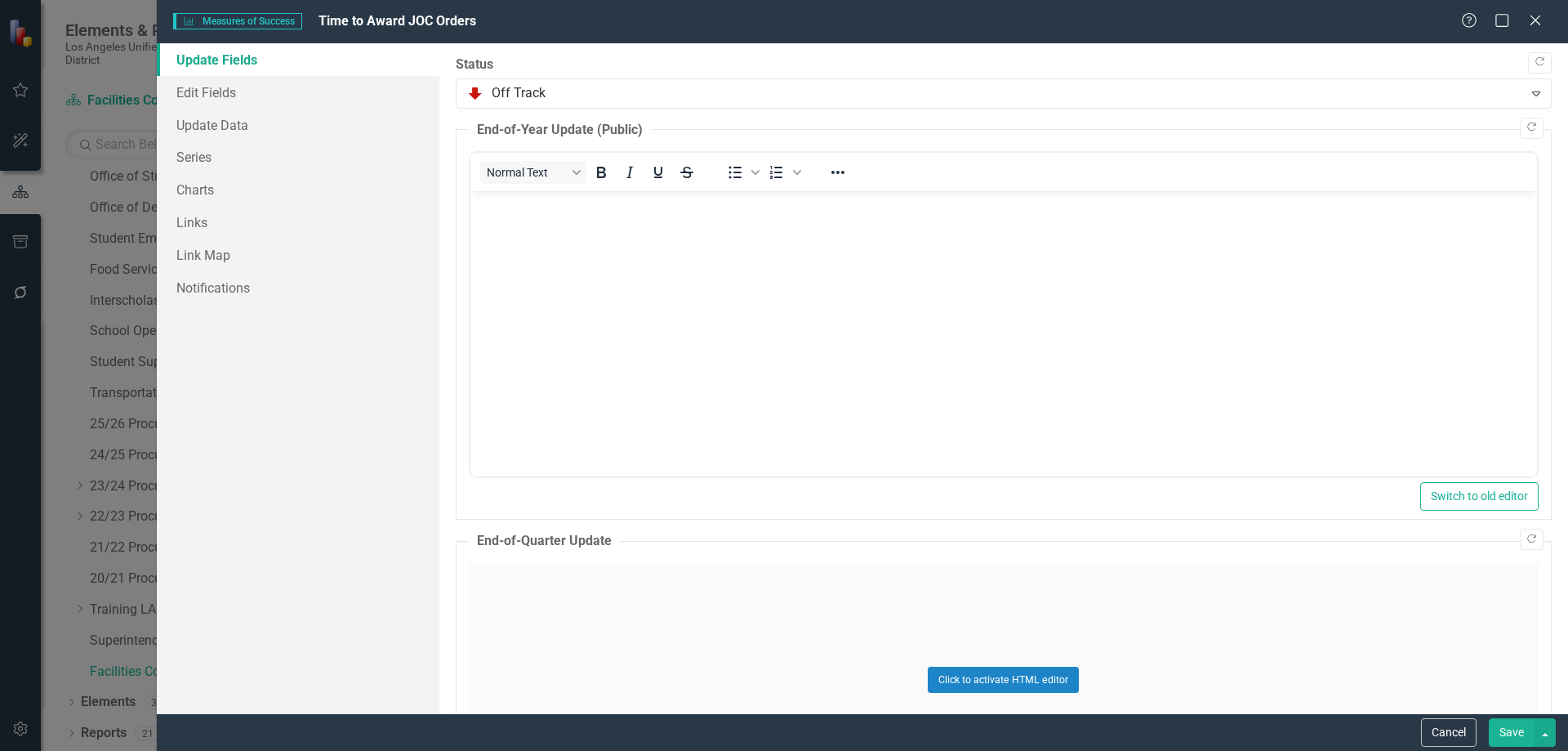
scroll to position [0, 0]
click at [190, 218] on link "Links" at bounding box center [298, 223] width 283 height 33
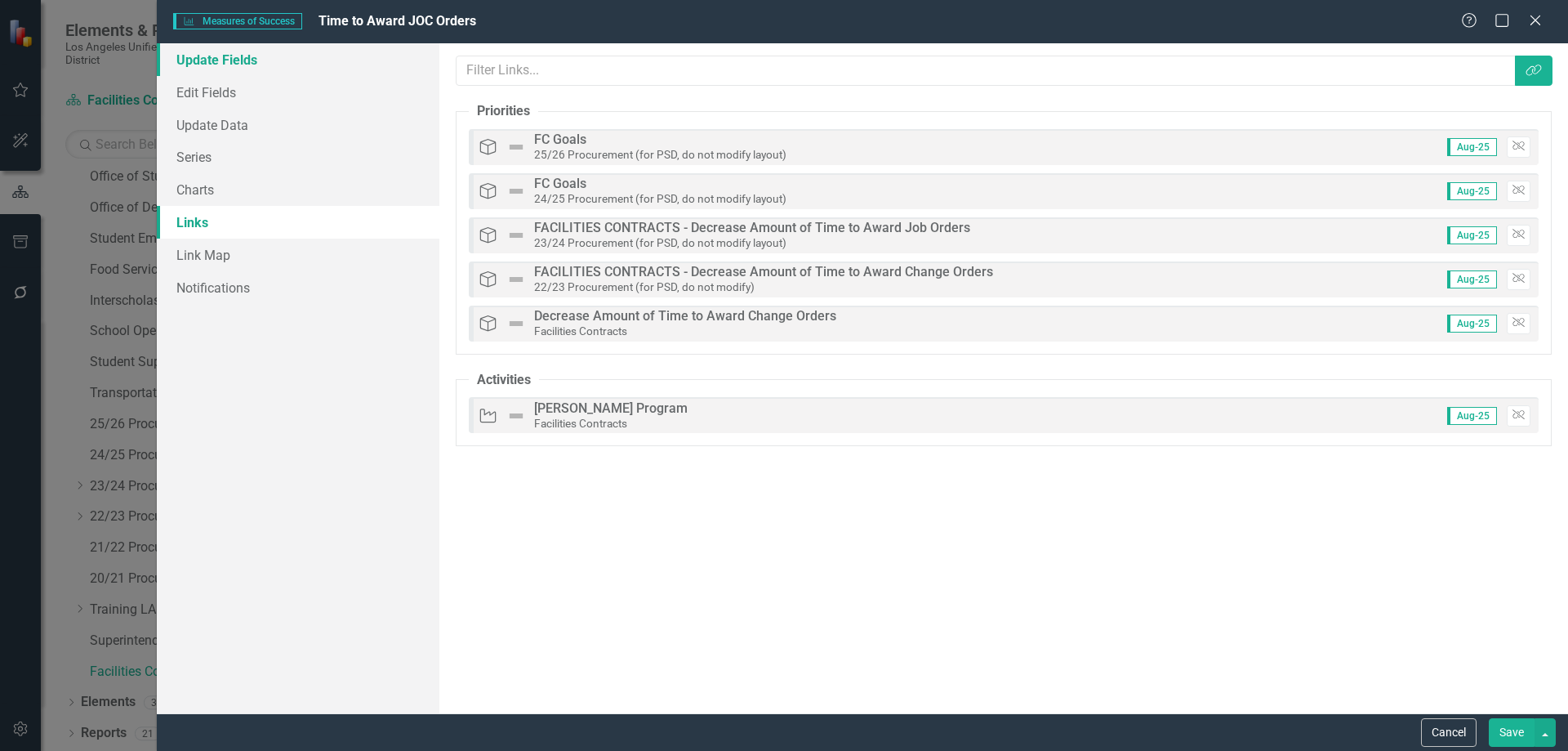
click at [225, 64] on link "Update Fields" at bounding box center [298, 59] width 283 height 33
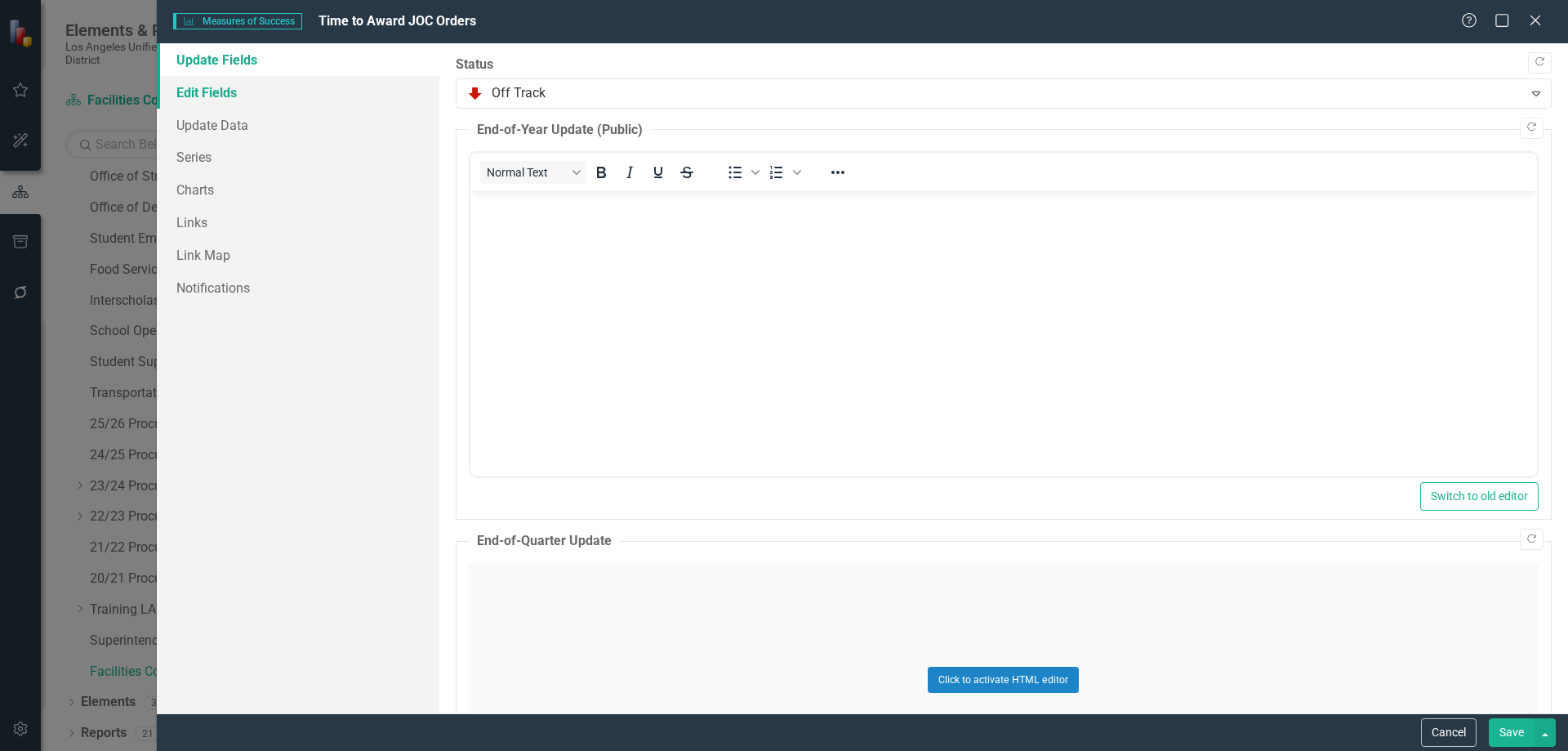
click at [208, 101] on link "Edit Fields" at bounding box center [298, 92] width 283 height 33
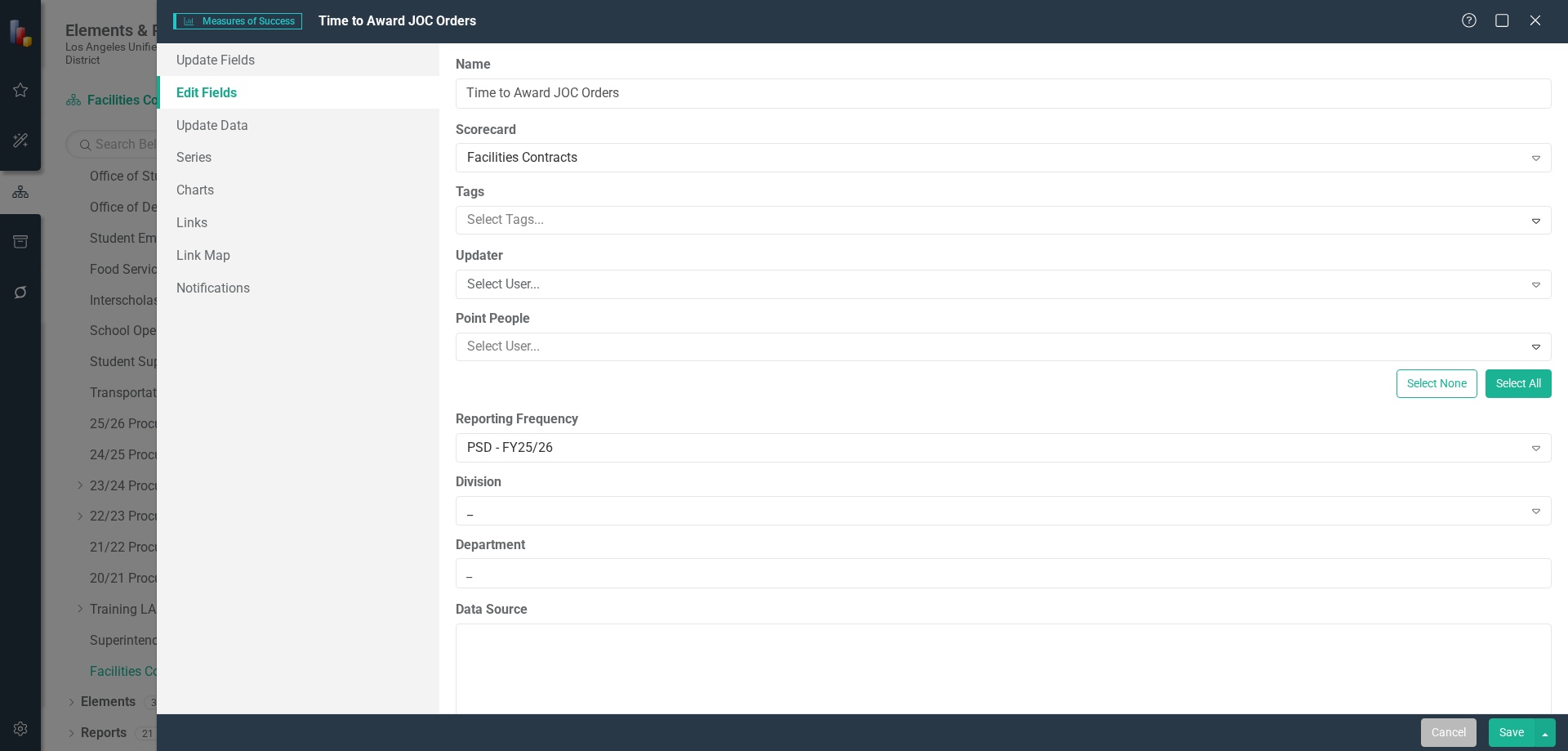
click at [1440, 728] on button "Cancel" at bounding box center [1449, 732] width 56 height 28
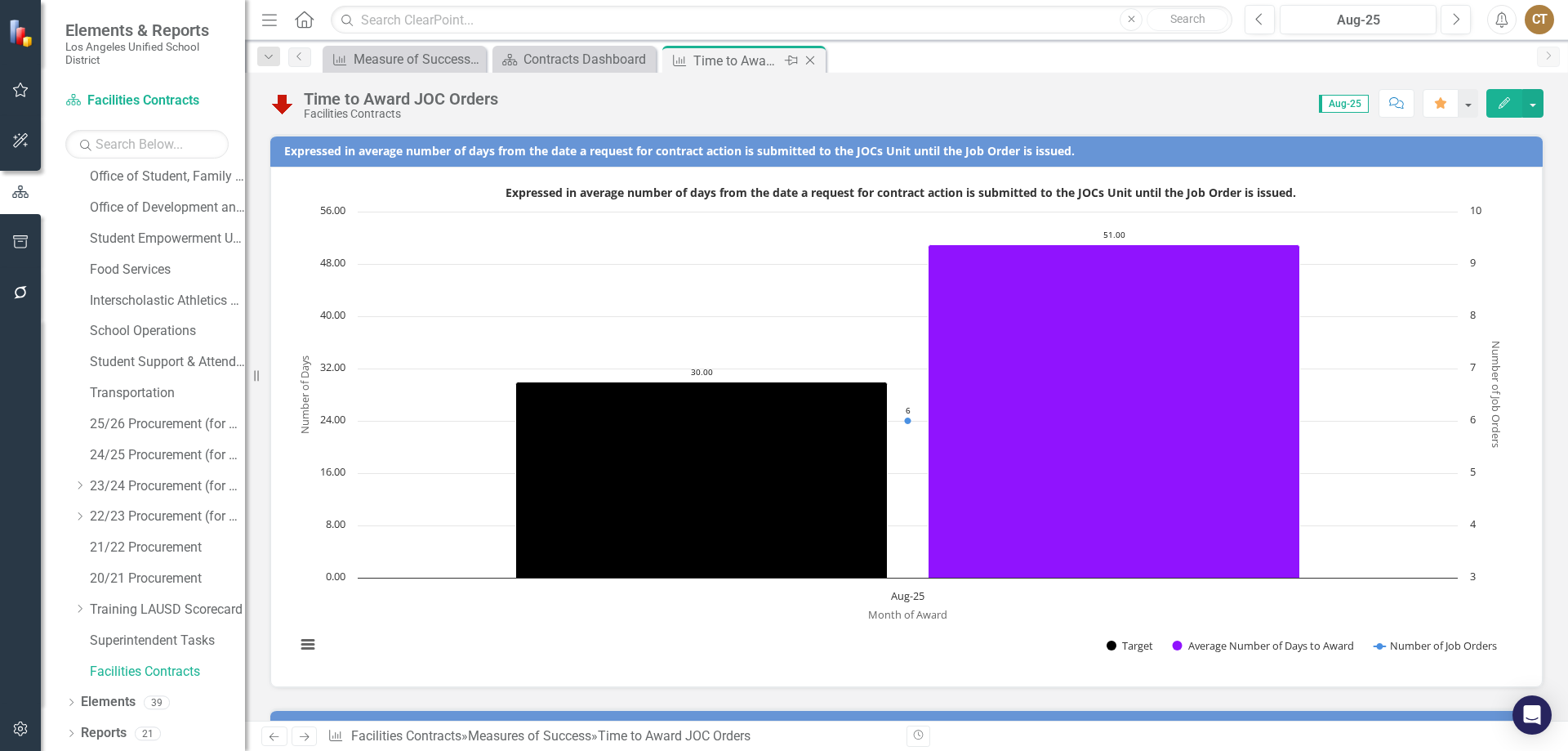
click at [805, 58] on icon "Close" at bounding box center [810, 60] width 16 height 13
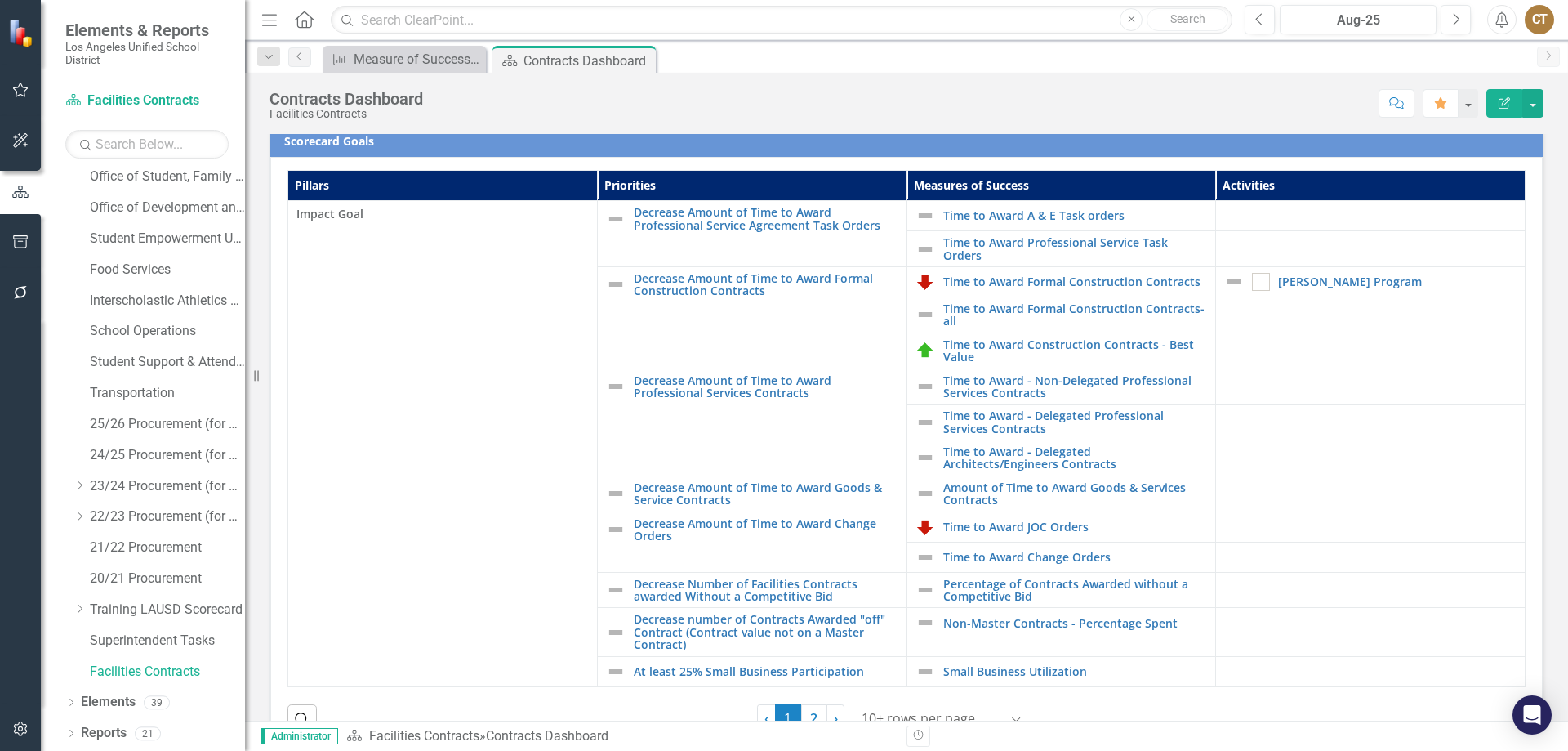
scroll to position [398, 0]
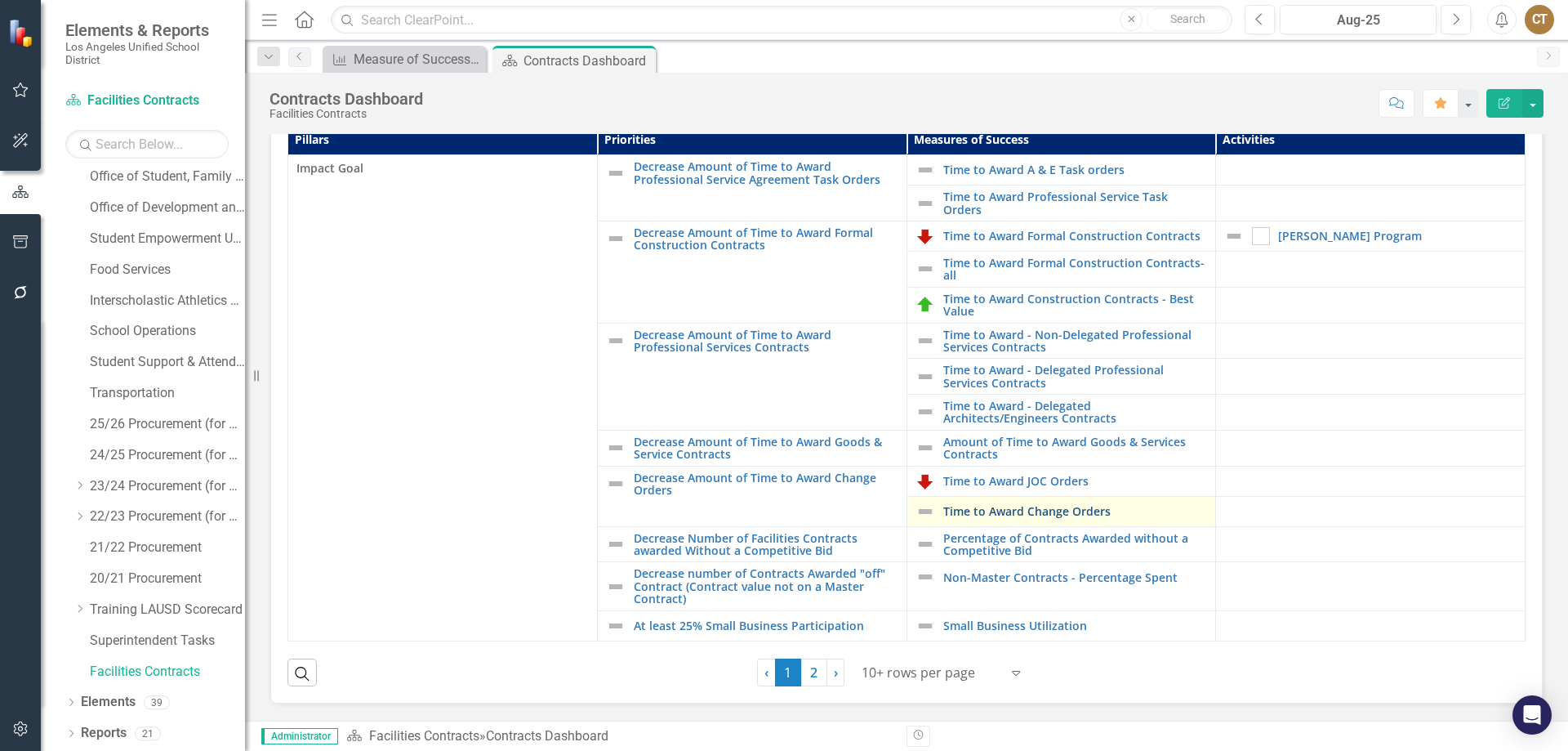
click at [1016, 511] on link "Time to Award Change Orders" at bounding box center [1076, 510] width 265 height 12
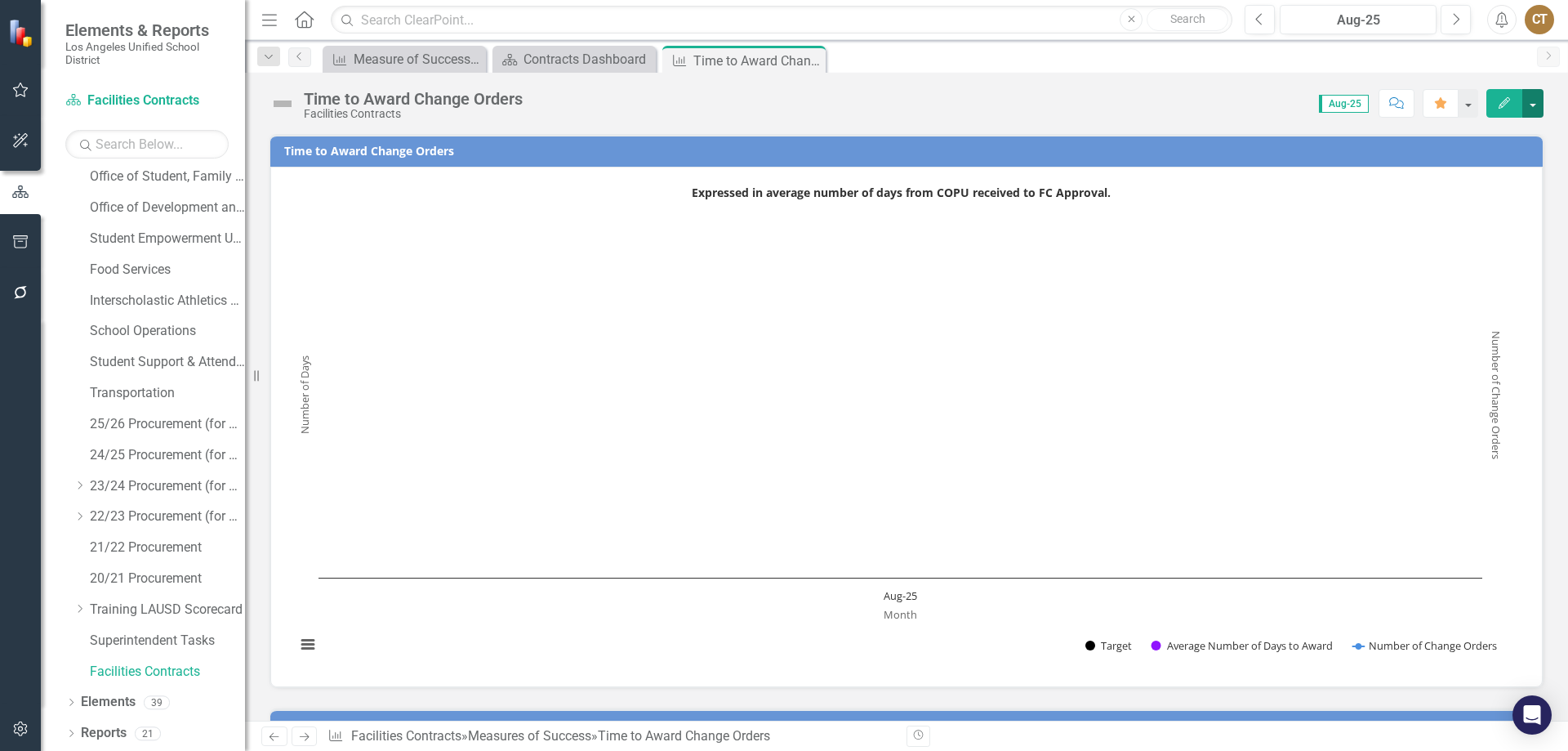
click at [1533, 104] on button "button" at bounding box center [1533, 103] width 21 height 28
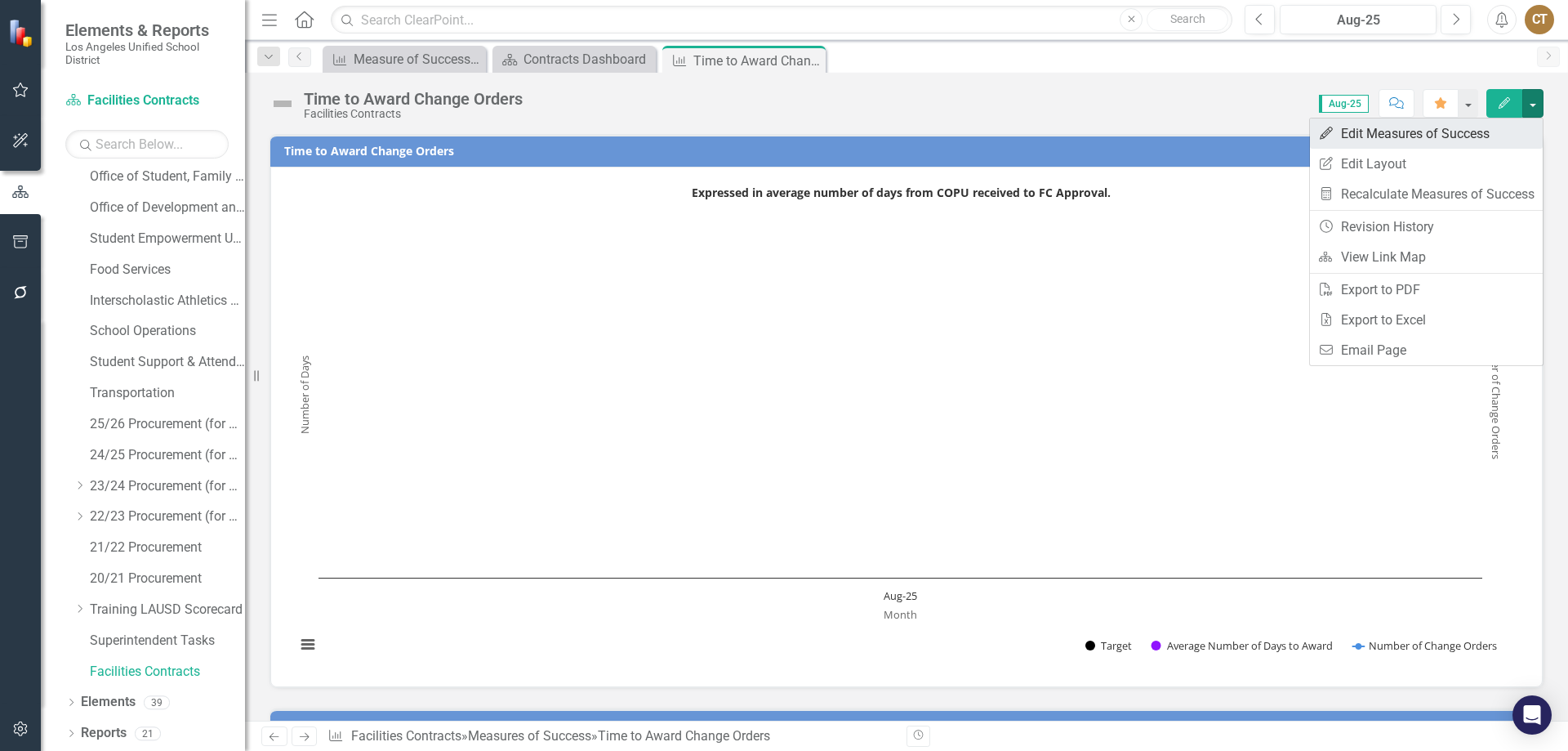
click at [1428, 133] on link "Edit Edit Measures of Success" at bounding box center [1426, 133] width 233 height 30
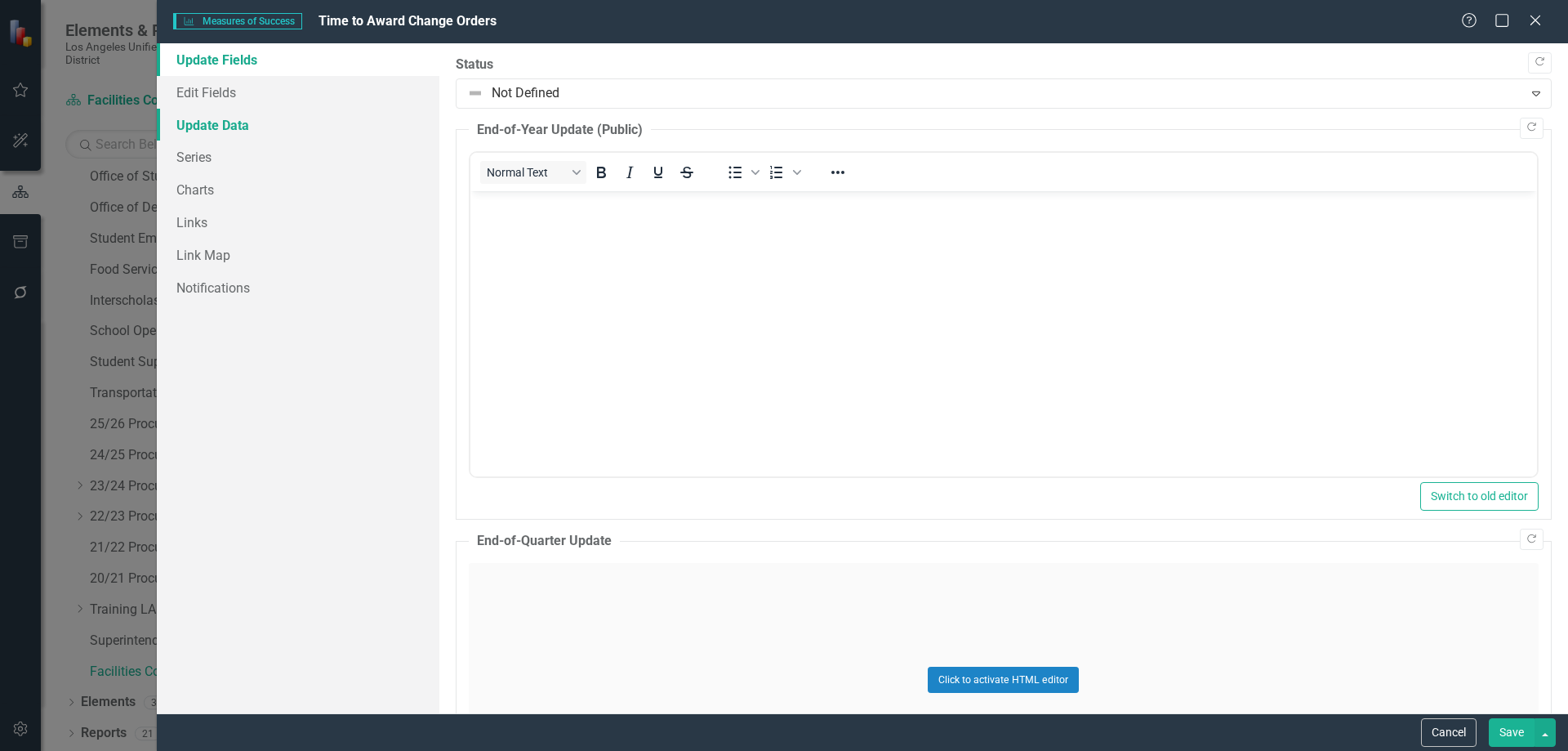
click at [220, 121] on link "Update Data" at bounding box center [298, 125] width 283 height 33
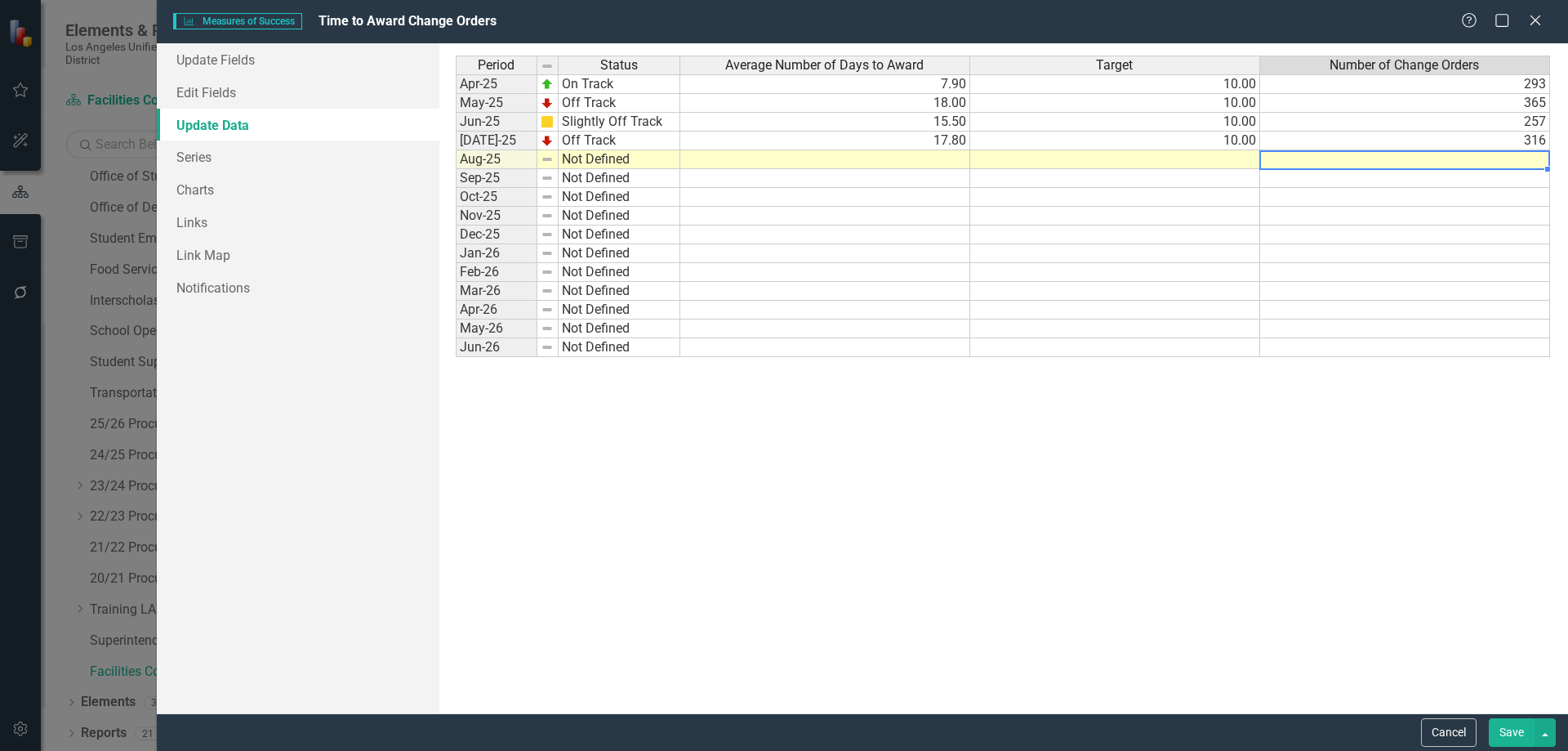
click at [1523, 155] on td at bounding box center [1405, 160] width 290 height 19
type textarea "314"
click at [1246, 157] on td at bounding box center [1114, 160] width 290 height 19
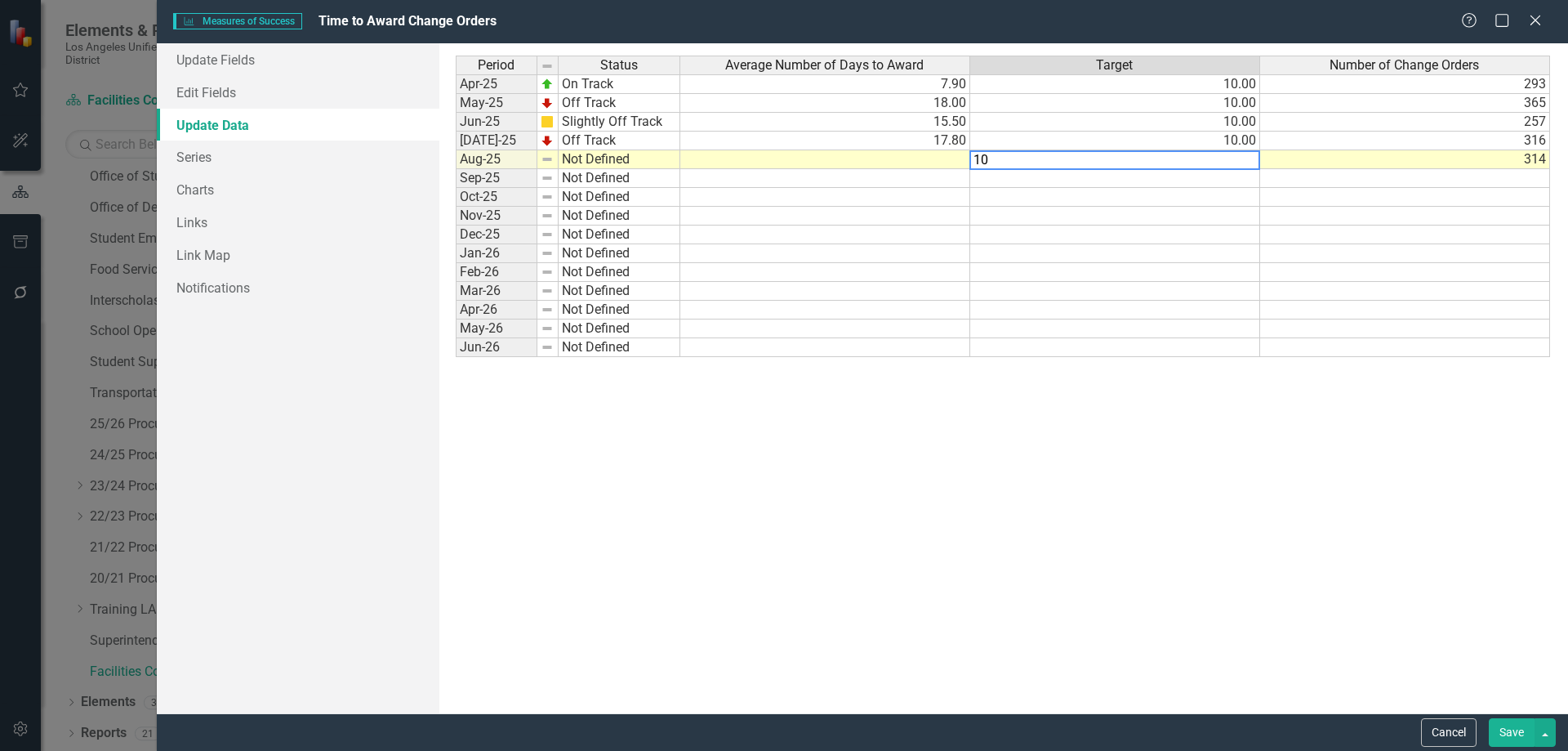
type textarea "10"
click at [918, 157] on td at bounding box center [825, 160] width 290 height 19
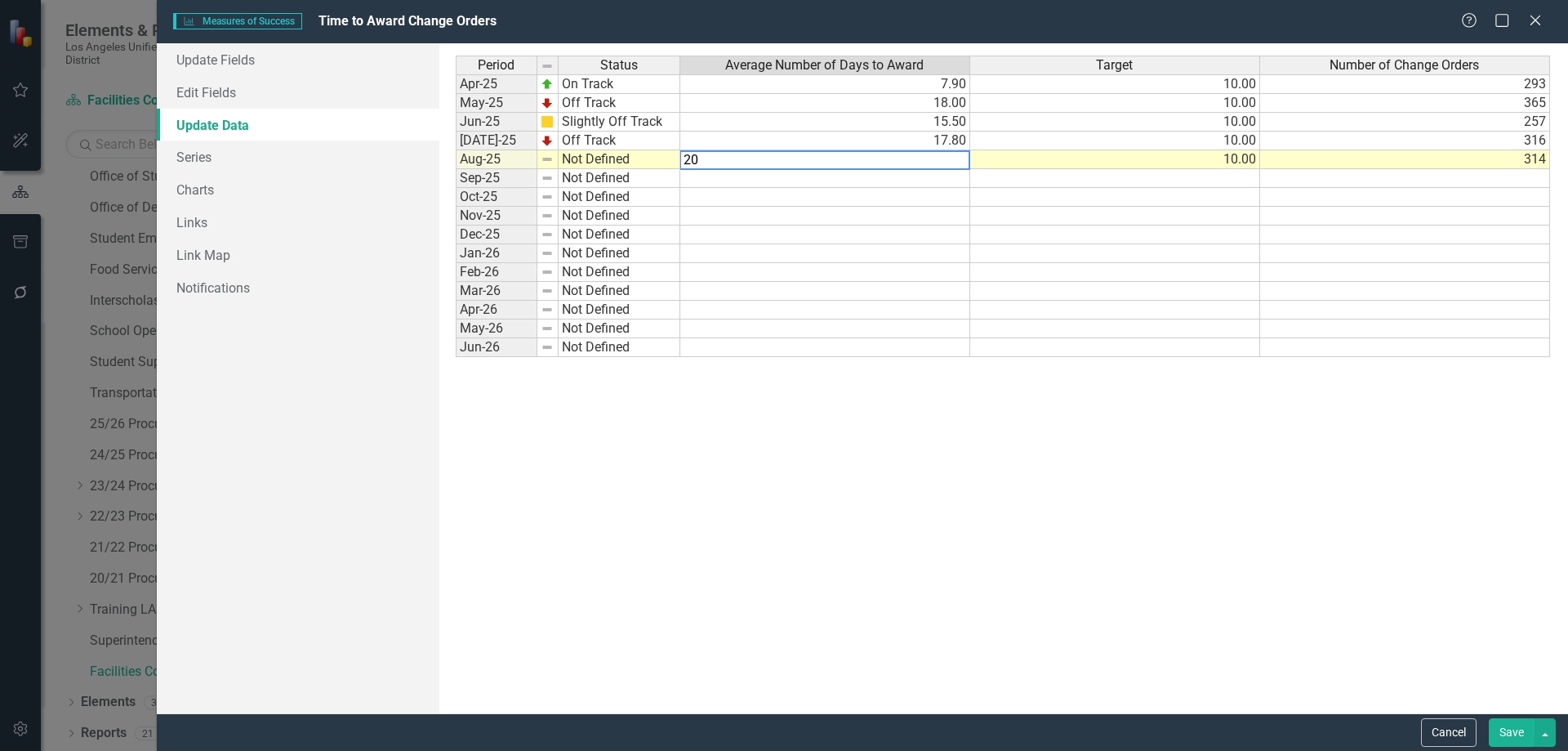
type textarea "20"
click at [593, 157] on td "Not Defined" at bounding box center [619, 160] width 122 height 19
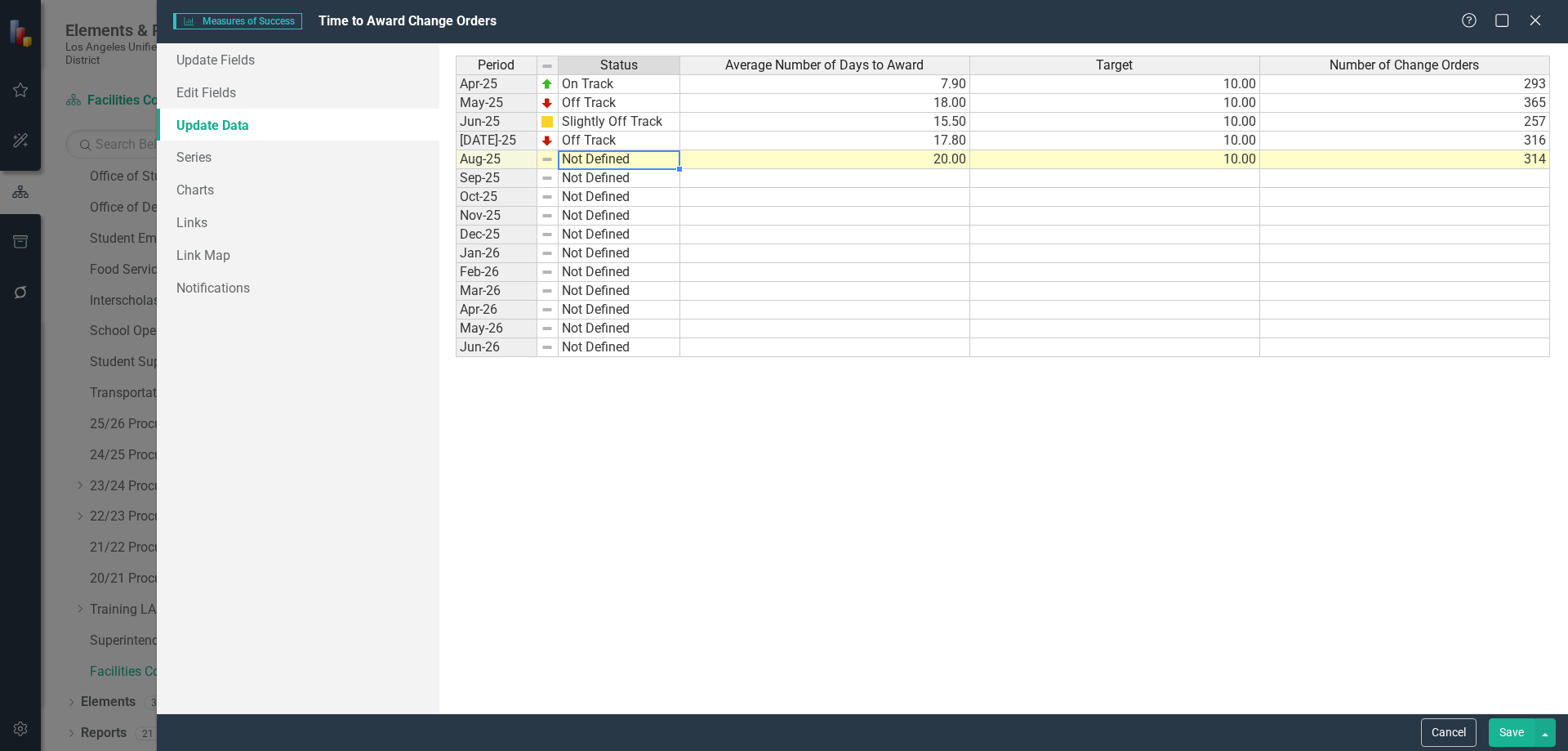
click at [593, 157] on td "Not Defined" at bounding box center [619, 160] width 122 height 19
type textarea "Off Track"
click at [590, 232] on div "Period Status Average Number of Days to Award Target Number of Change Orders Ap…" at bounding box center [1004, 378] width 1096 height 645
click at [1508, 728] on button "Save" at bounding box center [1511, 732] width 46 height 28
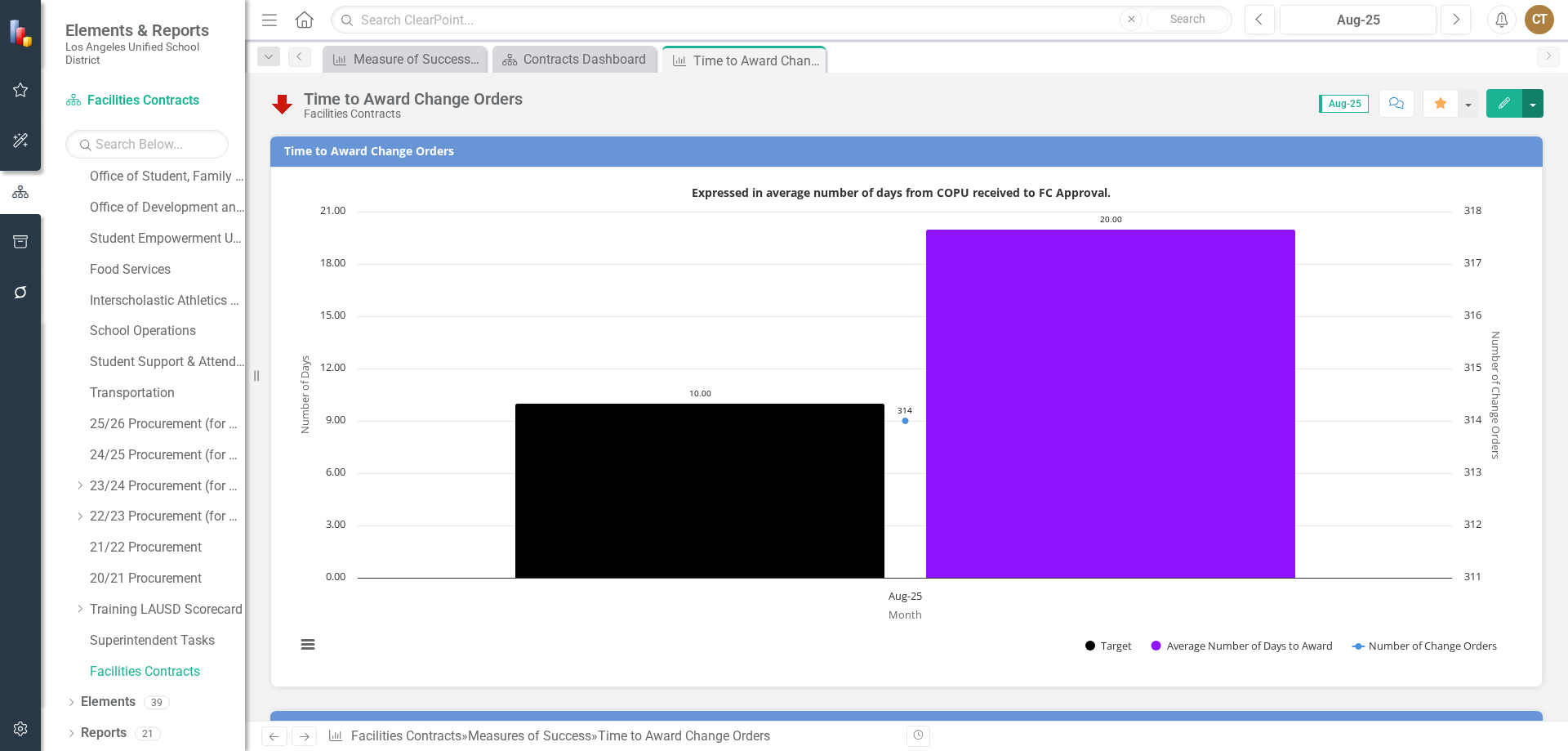
click at [1531, 99] on button "button" at bounding box center [1533, 103] width 21 height 28
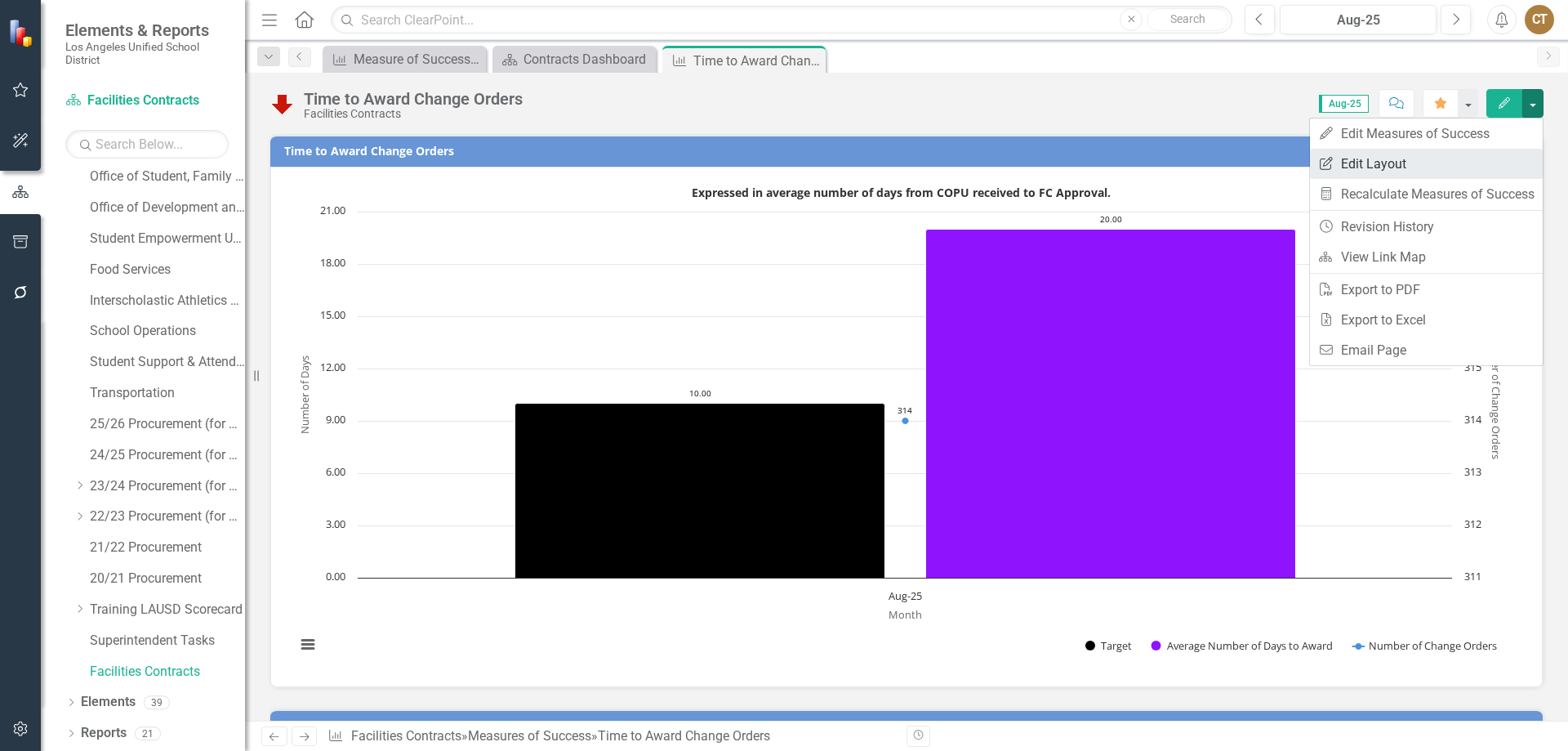
click at [1375, 168] on link "Edit Report Edit Layout" at bounding box center [1426, 163] width 233 height 30
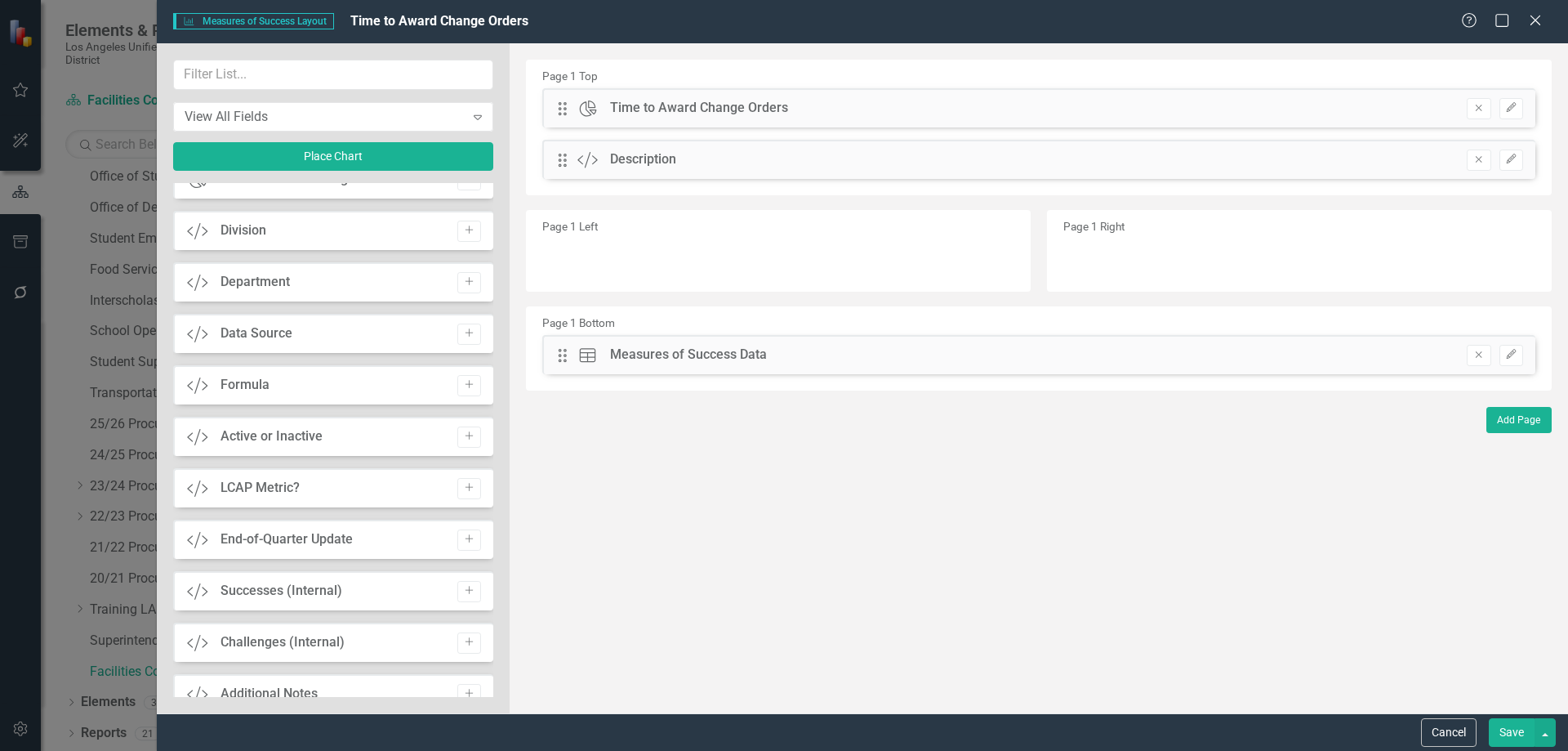
scroll to position [1552, 0]
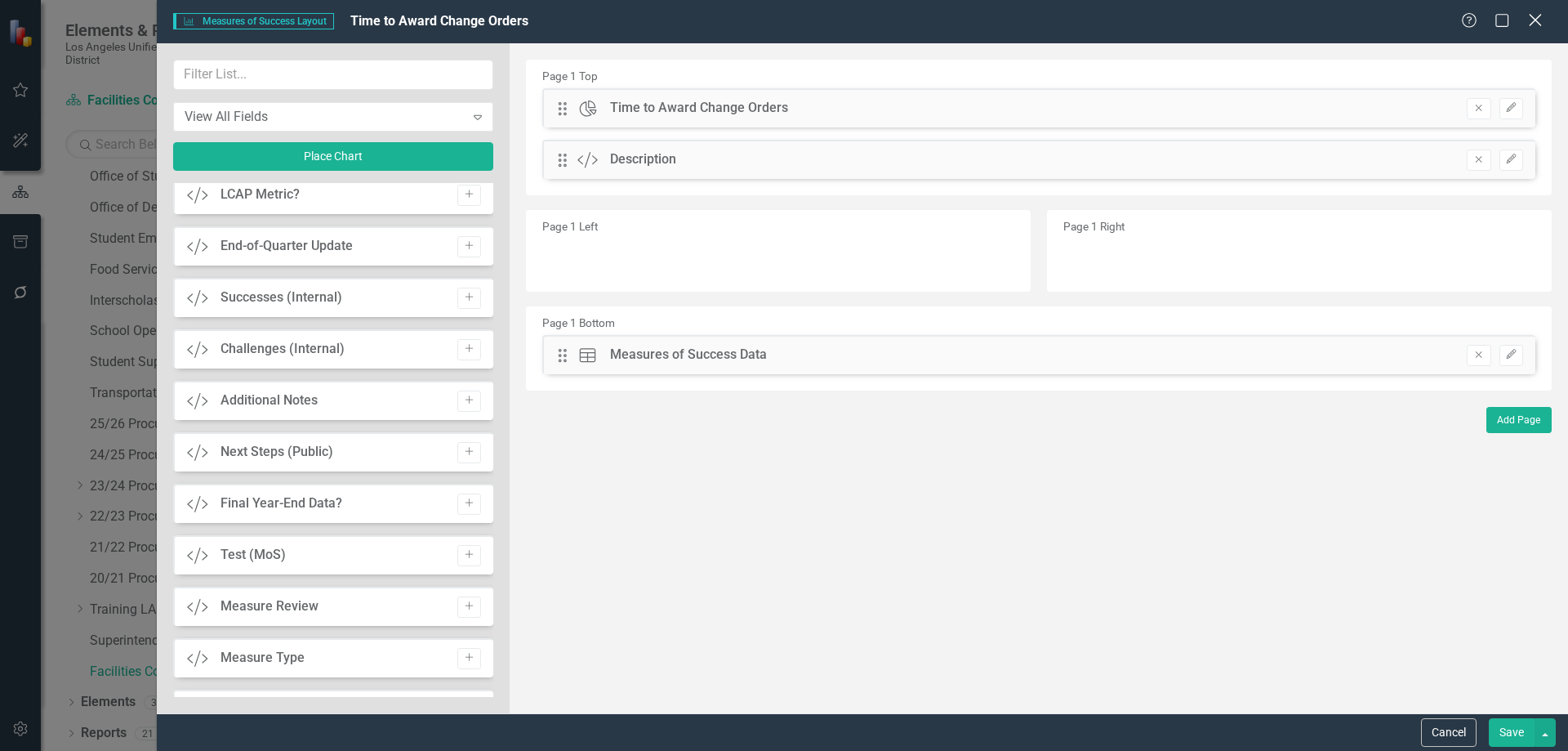
click at [1535, 16] on icon "Close" at bounding box center [1535, 20] width 21 height 15
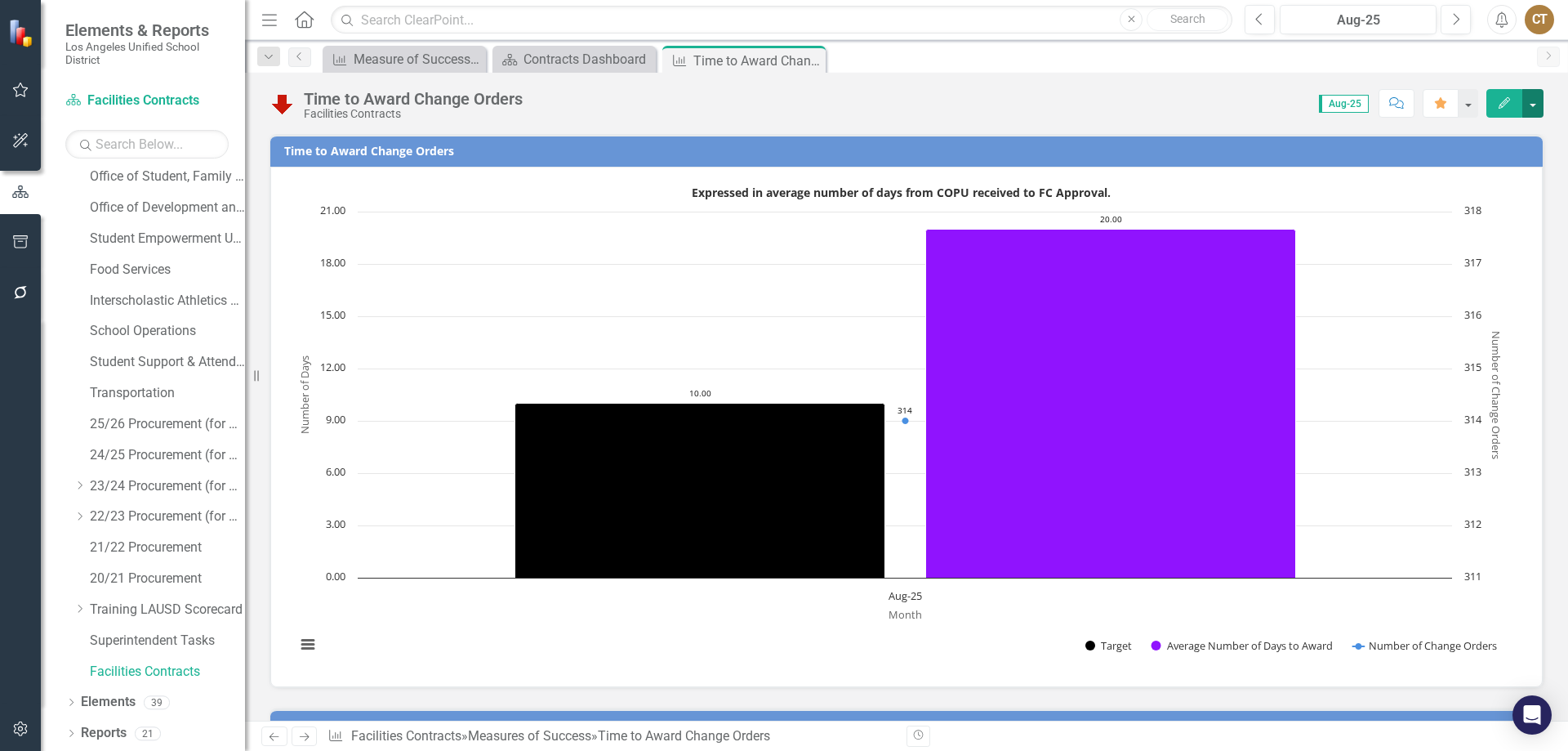
click at [1537, 102] on button "button" at bounding box center [1533, 103] width 21 height 28
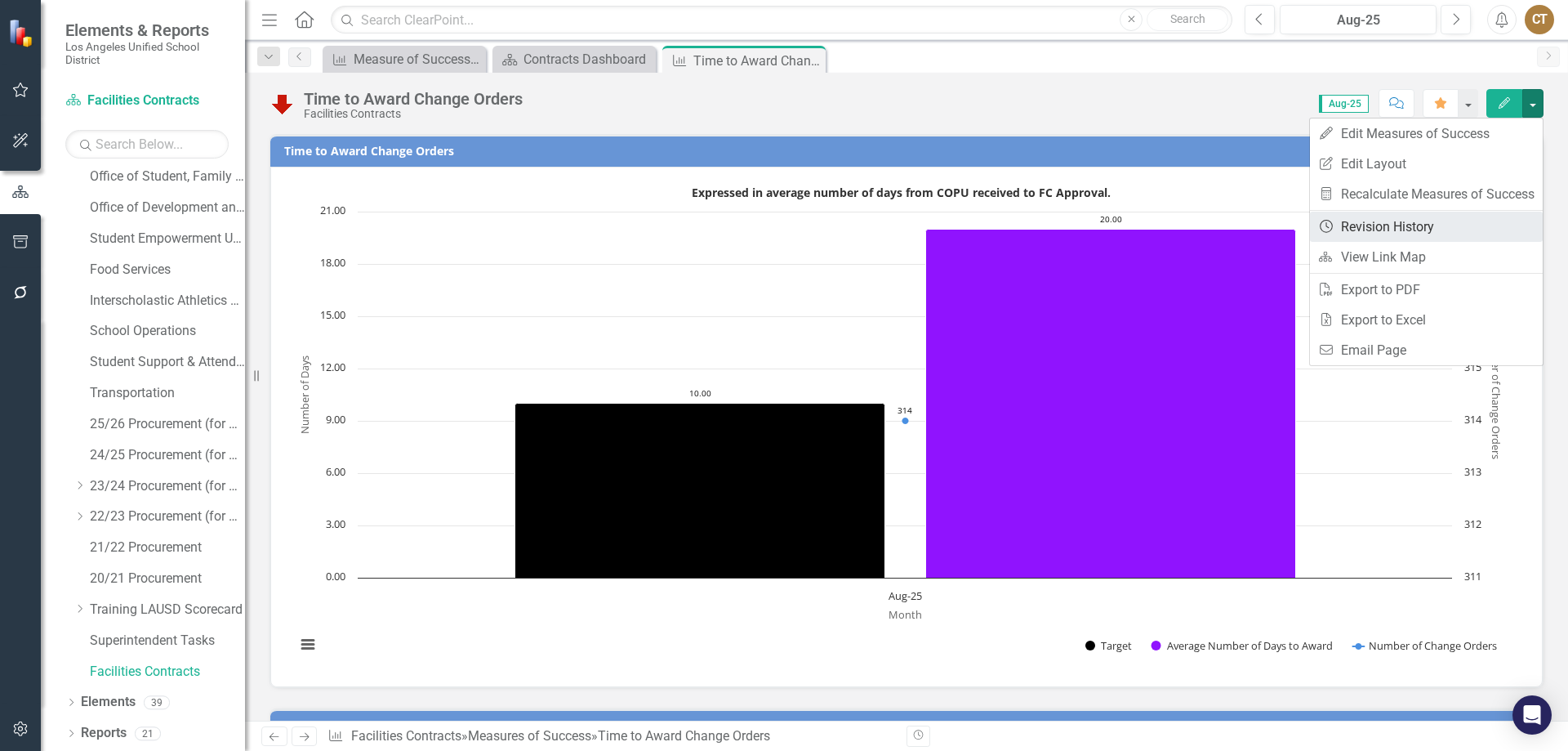
click at [1364, 229] on link "Revision History Revision History" at bounding box center [1426, 226] width 233 height 30
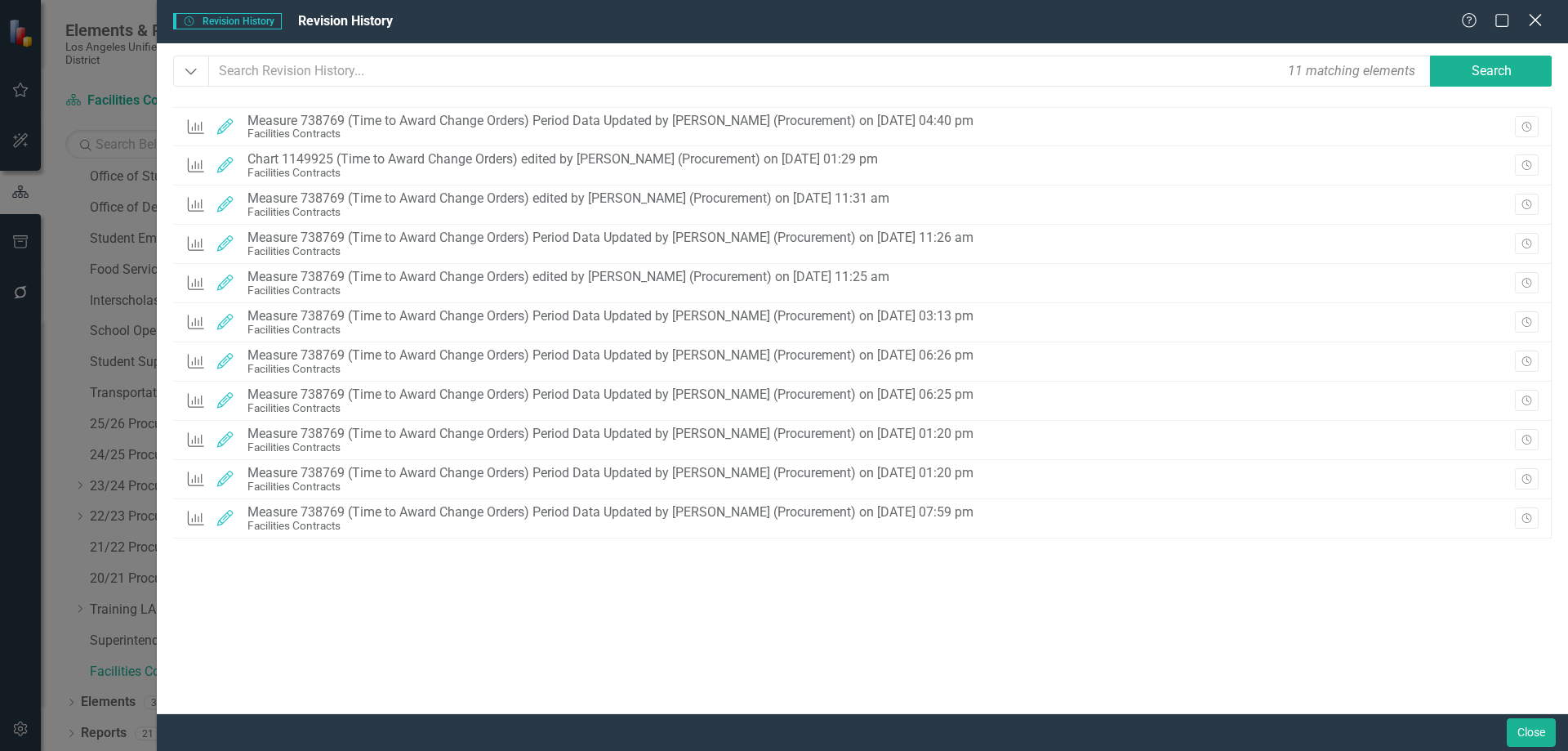
click at [1545, 15] on icon "Close" at bounding box center [1535, 20] width 21 height 15
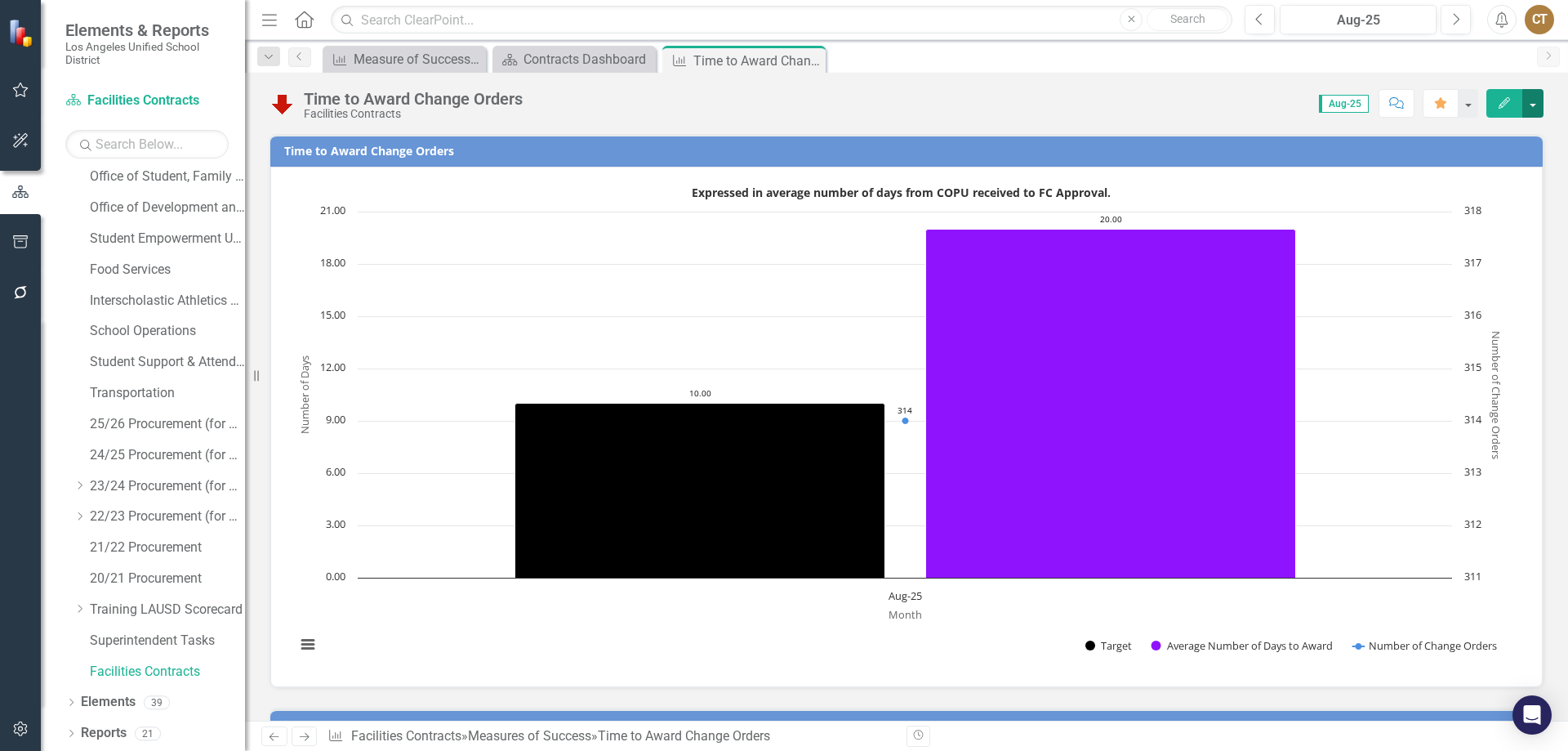
click at [1534, 98] on button "button" at bounding box center [1533, 103] width 21 height 28
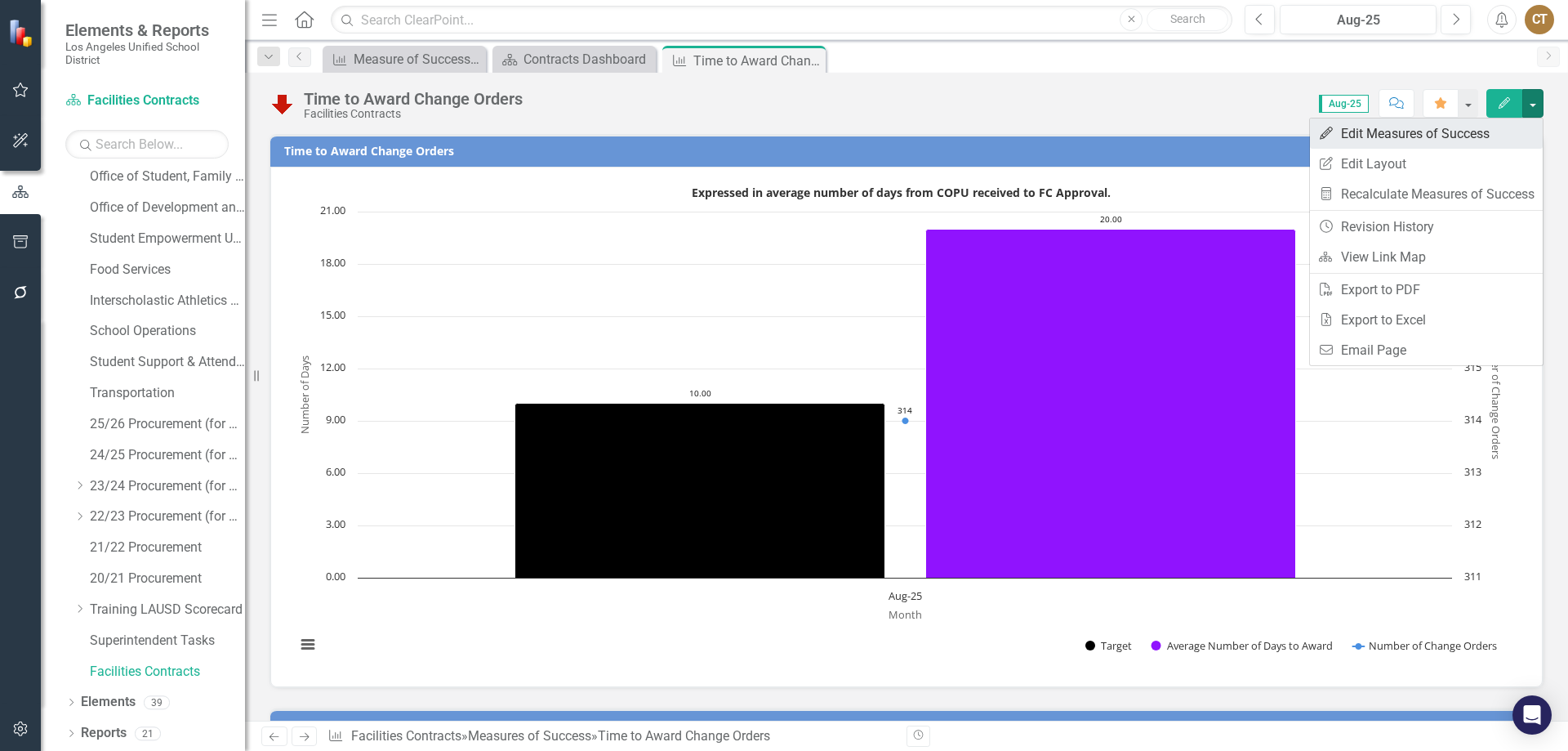
click at [1392, 134] on link "Edit Edit Measures of Success" at bounding box center [1426, 133] width 233 height 30
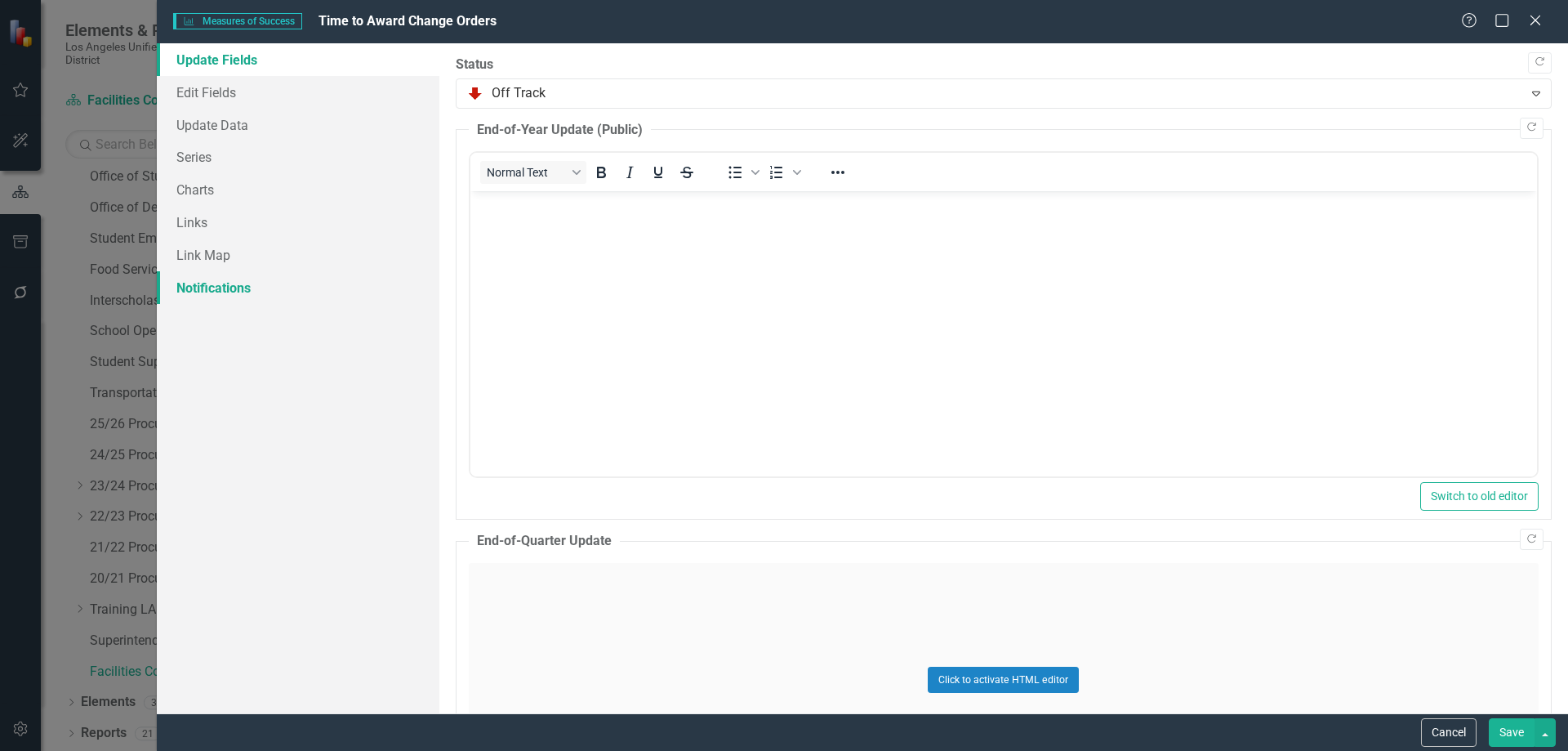
scroll to position [0, 0]
click at [208, 93] on link "Edit Fields" at bounding box center [298, 92] width 283 height 33
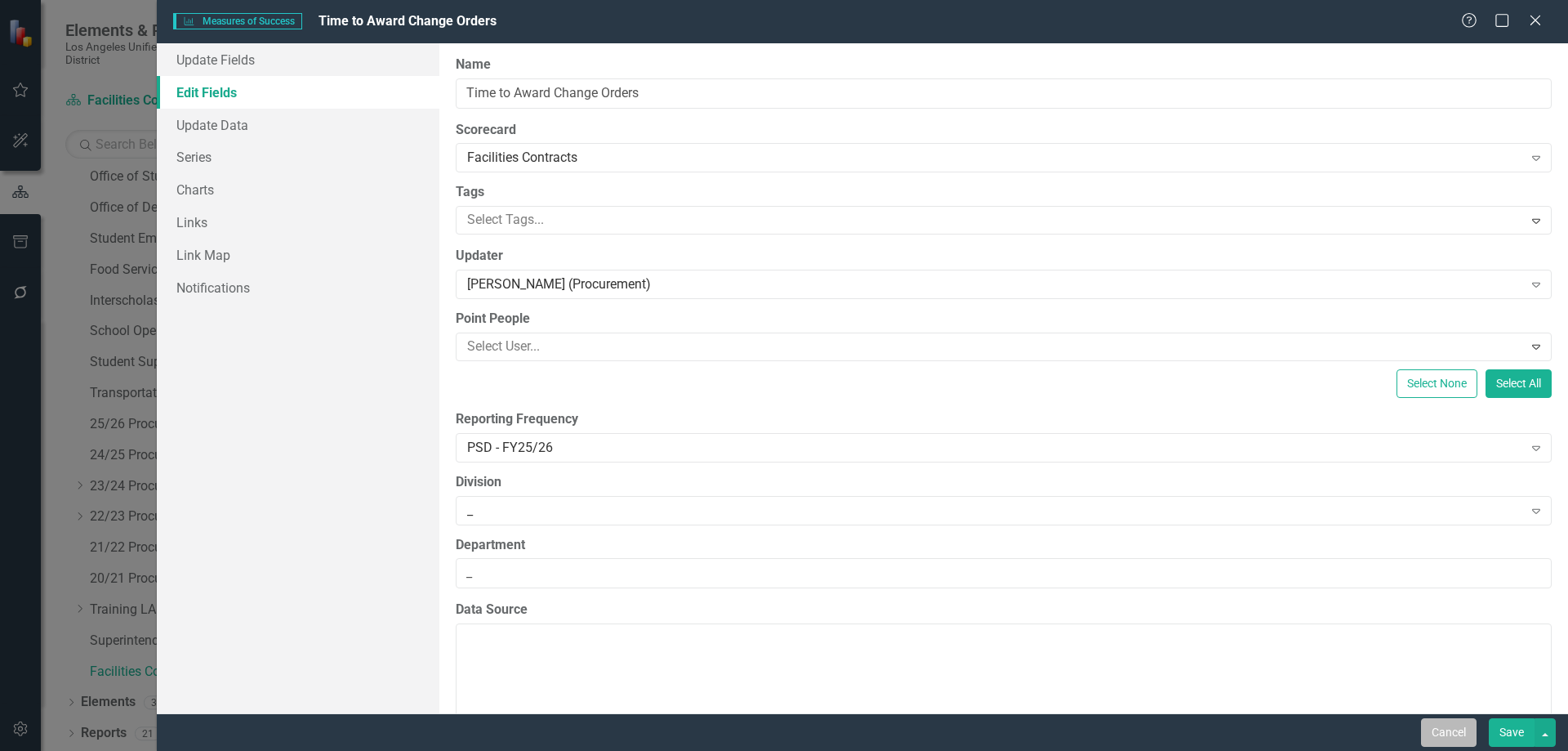
click at [1449, 734] on button "Cancel" at bounding box center [1449, 732] width 56 height 28
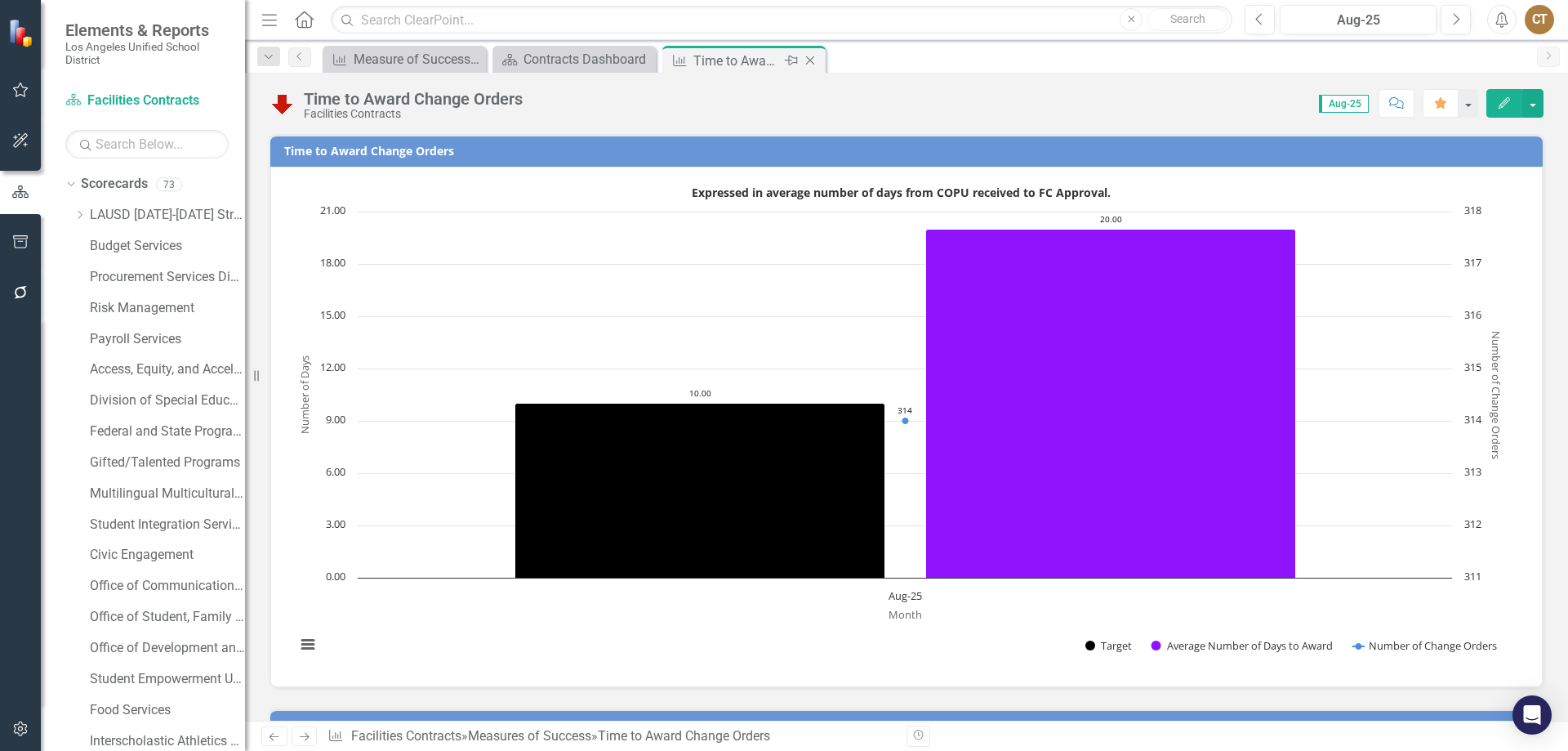
scroll to position [440, 0]
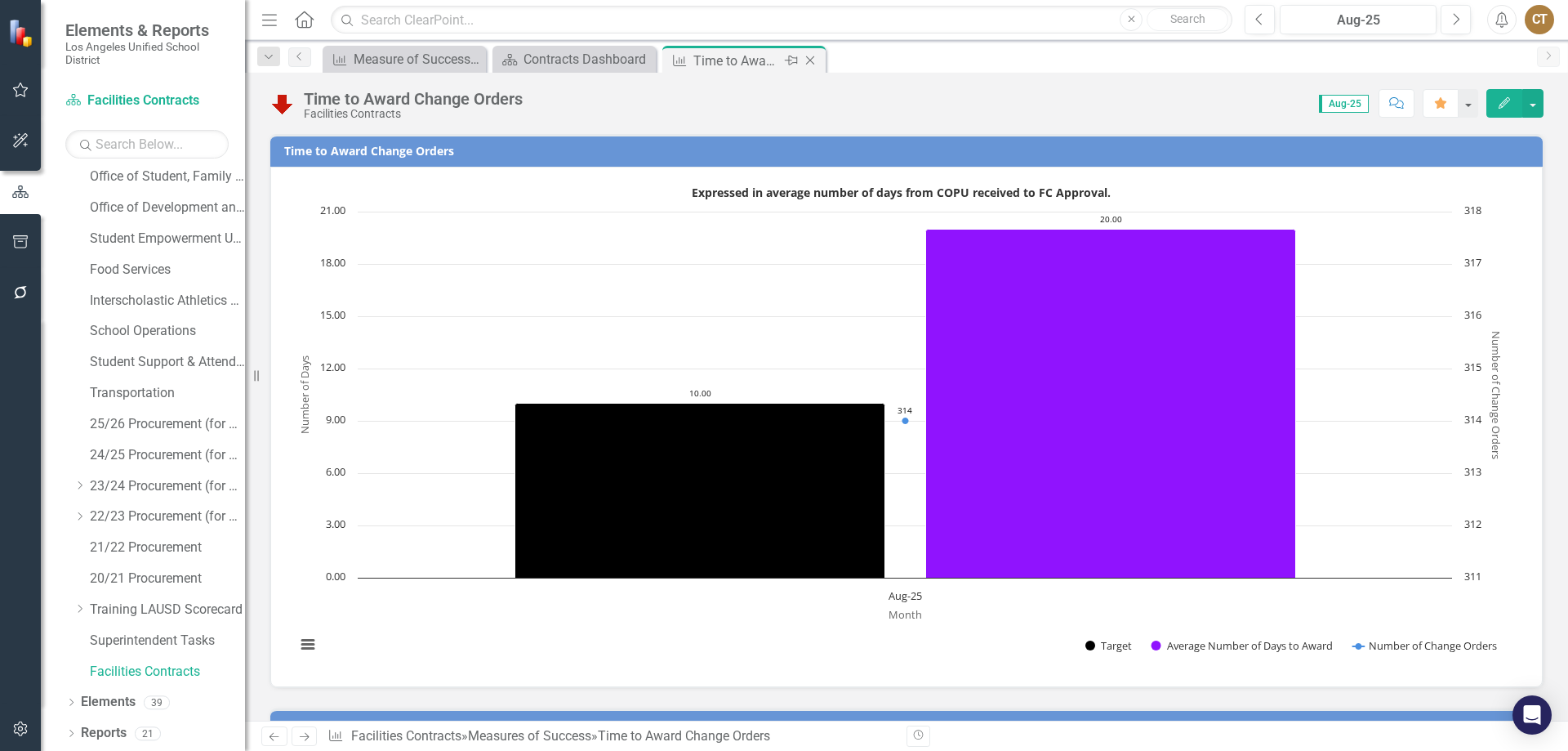
click at [815, 59] on icon "Close" at bounding box center [810, 60] width 16 height 13
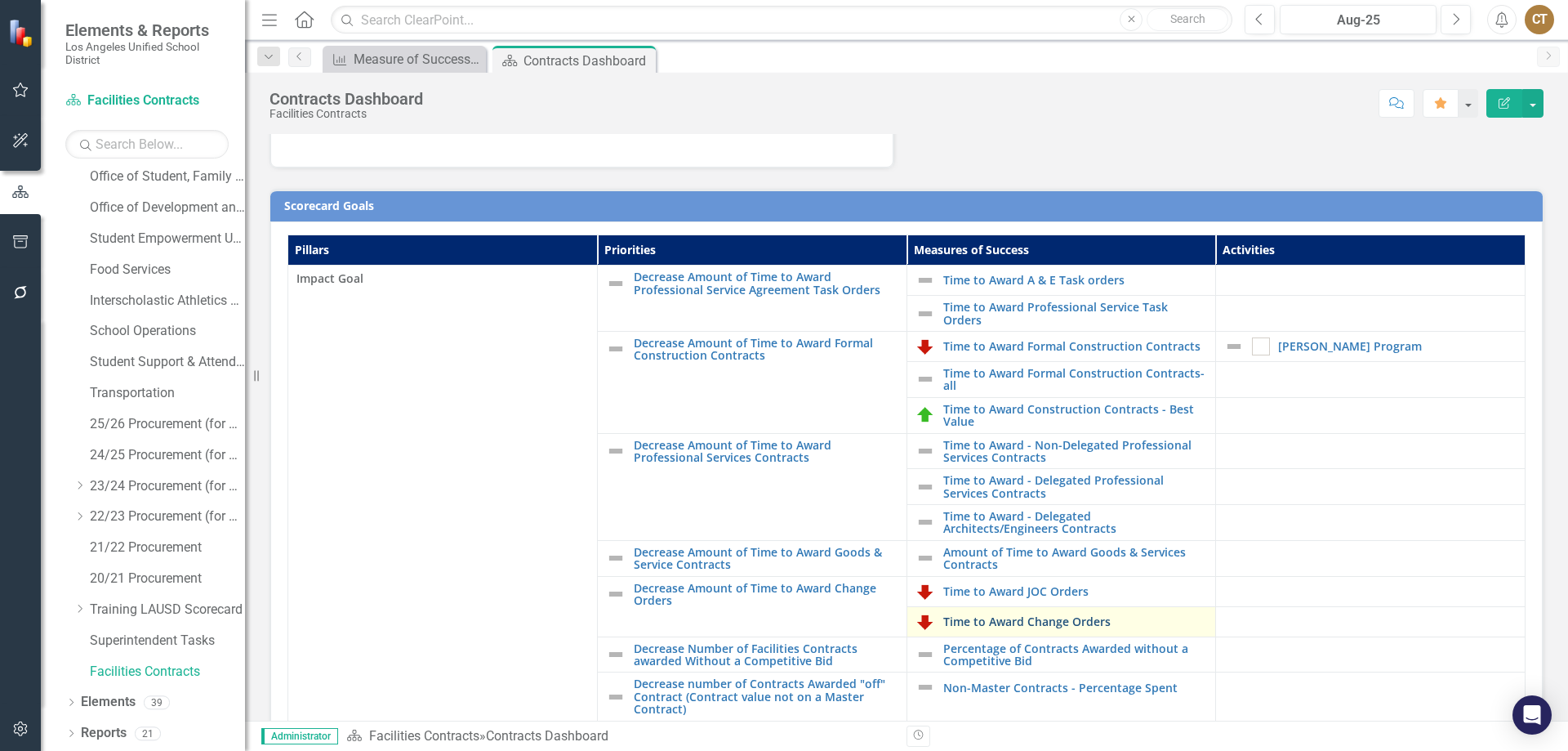
scroll to position [327, 0]
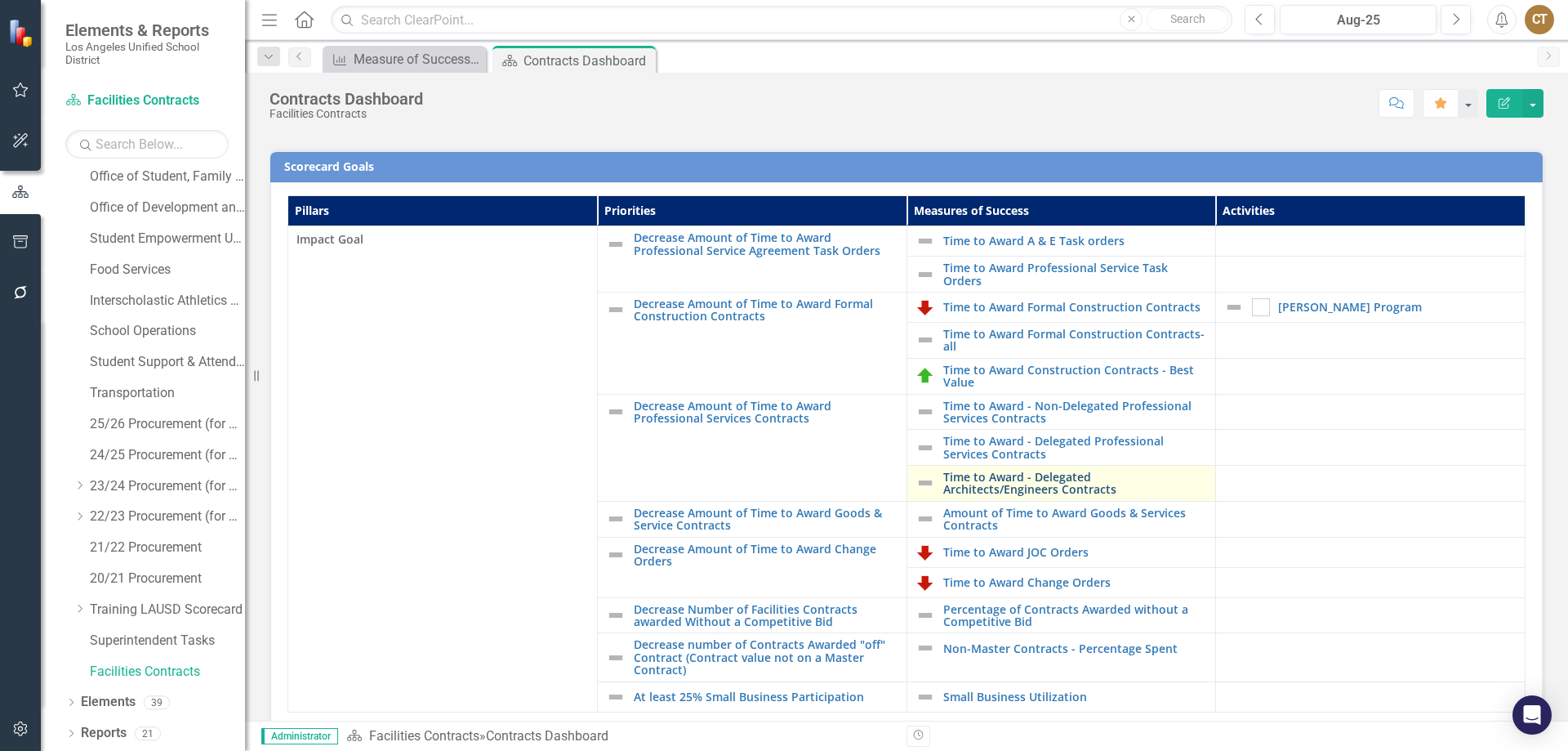
click at [995, 481] on link "Time to Award - Delegated Architects/Engineers Contracts" at bounding box center [1076, 483] width 265 height 25
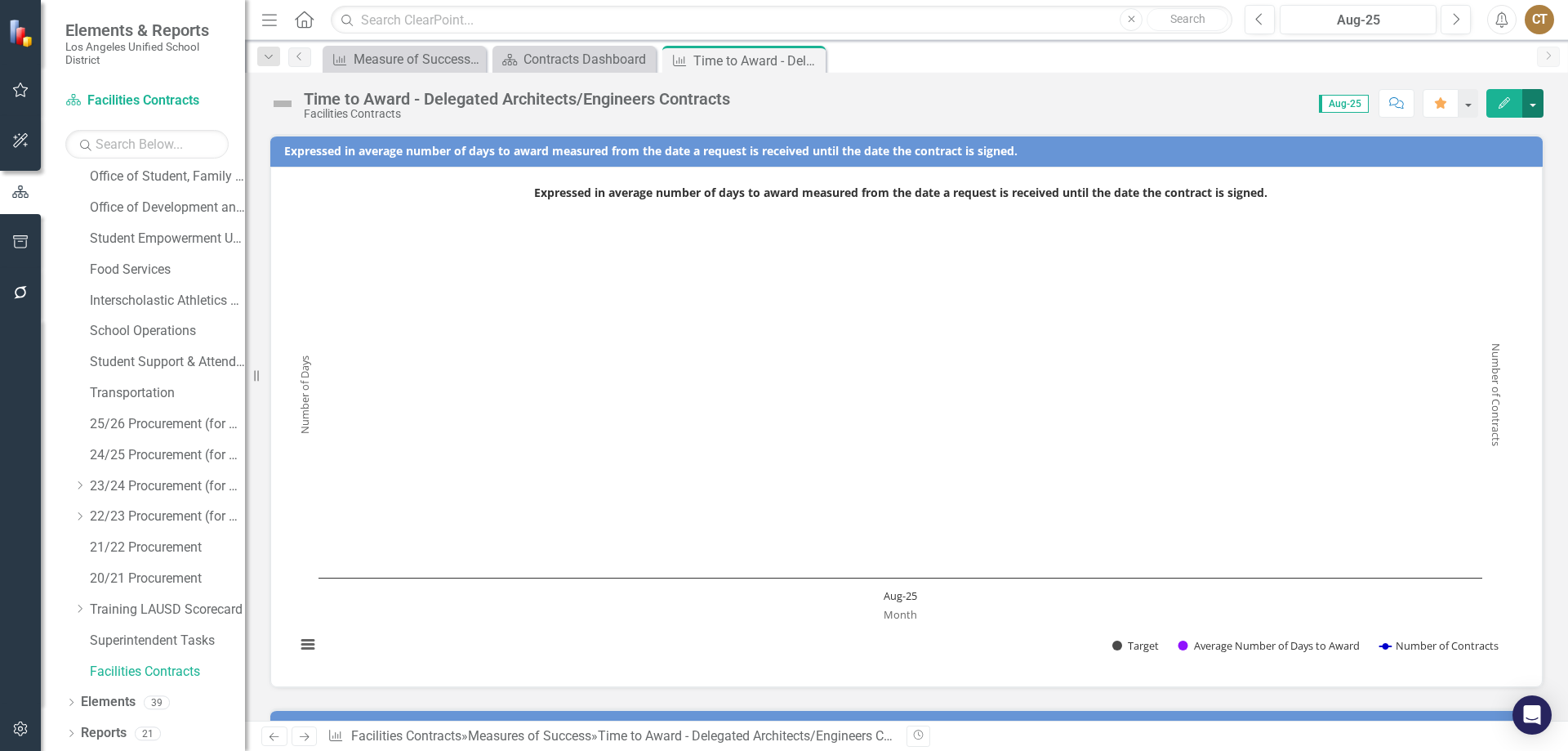
click at [1533, 102] on button "button" at bounding box center [1533, 103] width 21 height 28
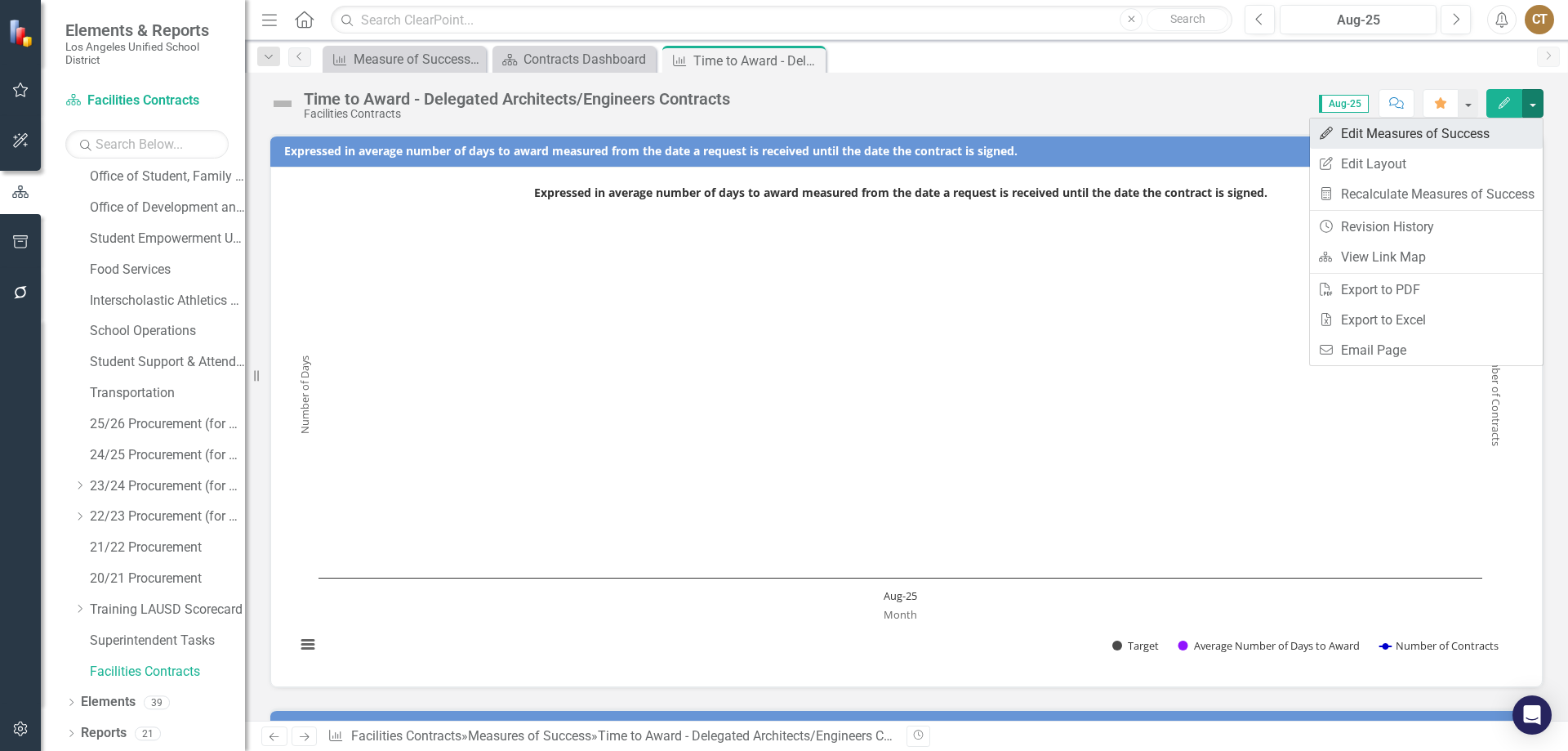
click at [1413, 130] on link "Edit Edit Measures of Success" at bounding box center [1426, 133] width 233 height 30
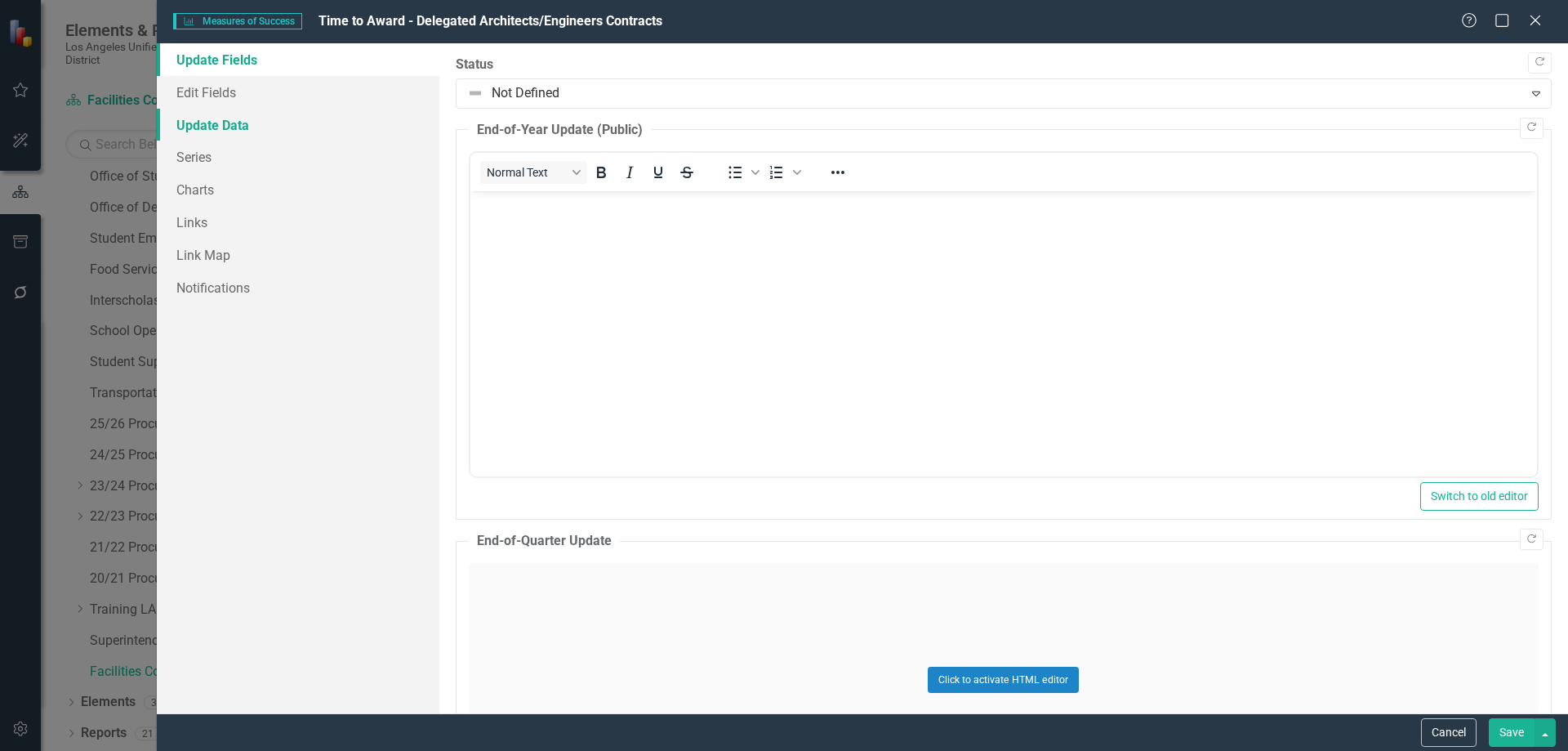
click at [232, 120] on link "Update Data" at bounding box center [298, 125] width 283 height 33
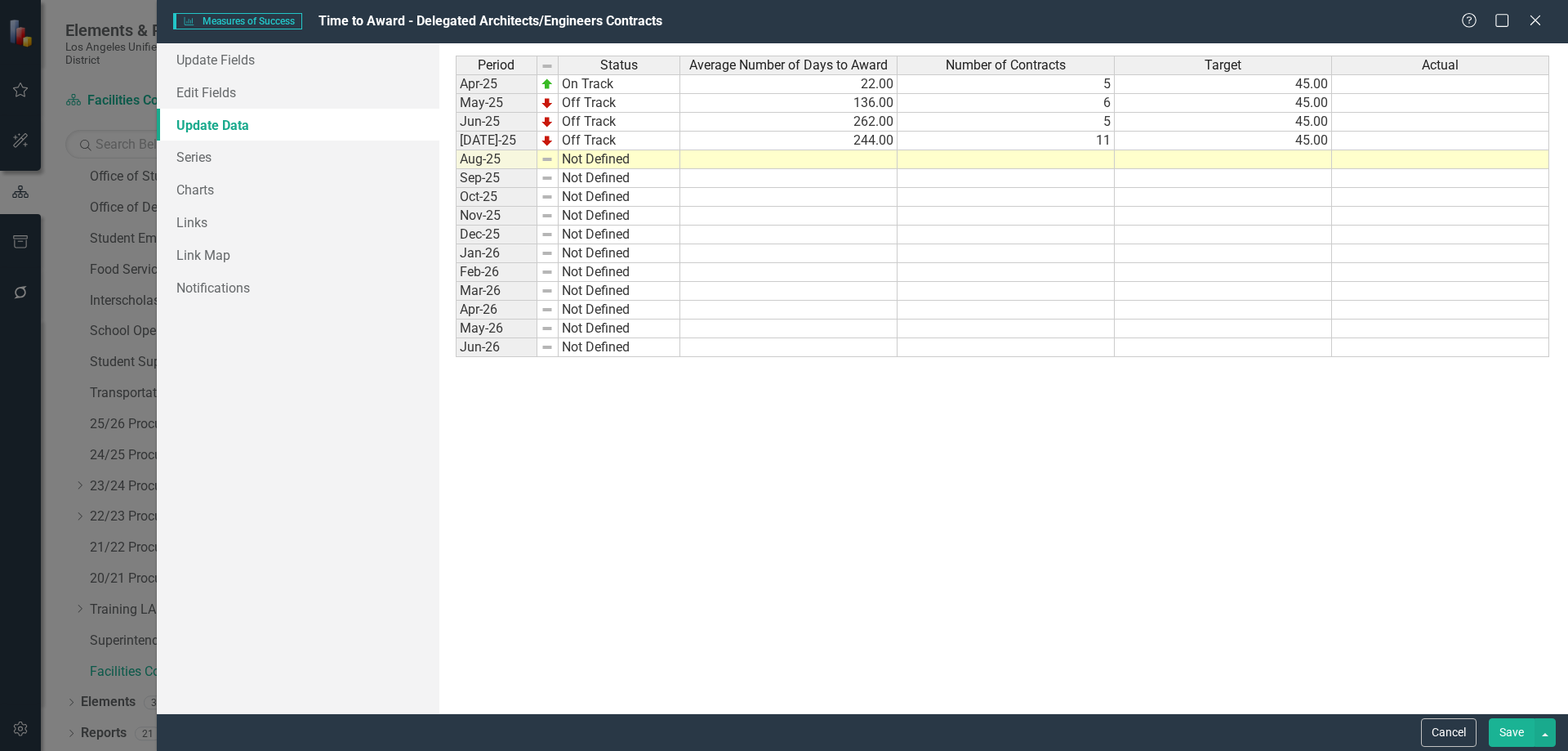
click at [864, 164] on td at bounding box center [789, 160] width 217 height 19
type textarea "105"
type textarea "11"
click at [595, 164] on td "Not Defined" at bounding box center [619, 160] width 122 height 19
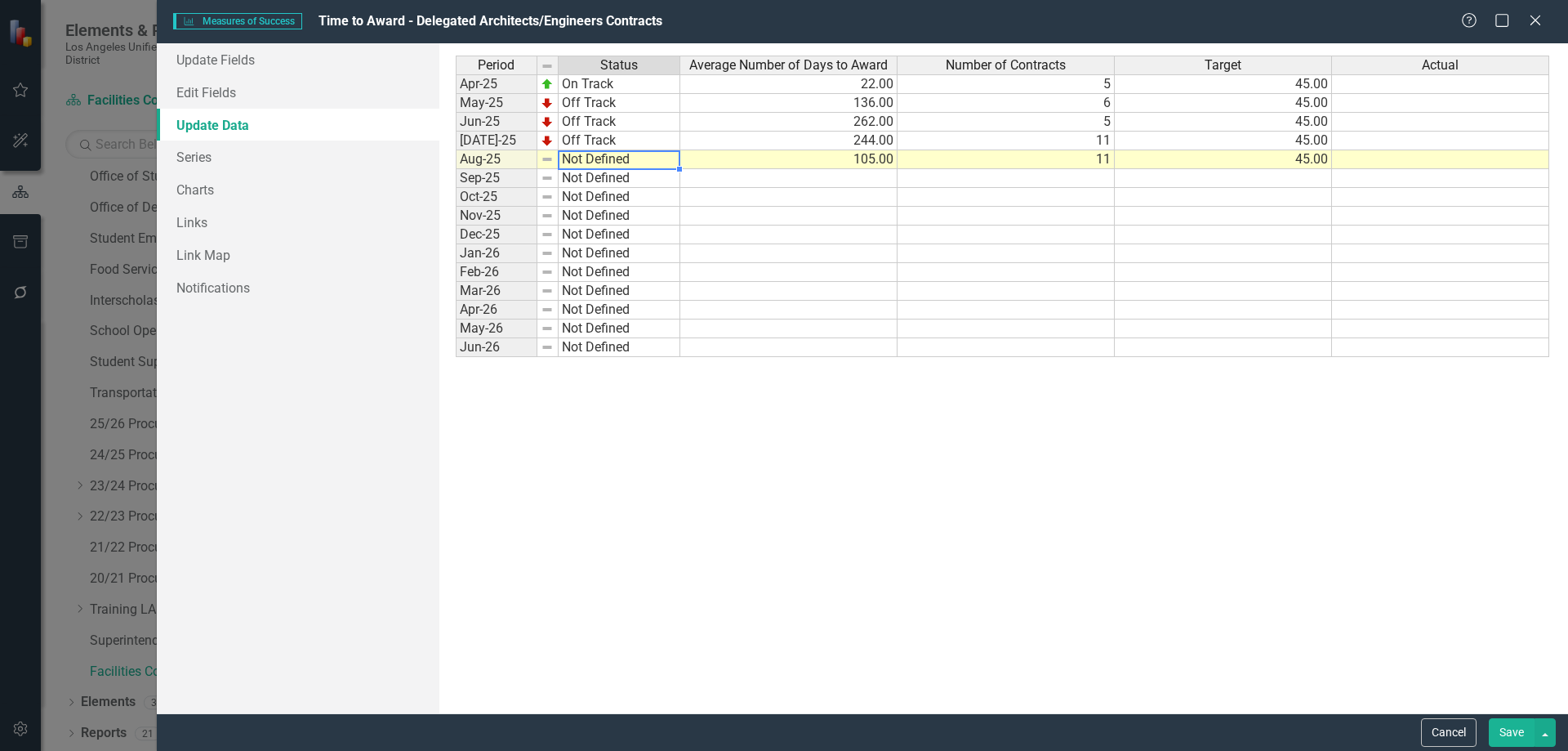
click at [595, 164] on td "Not Defined" at bounding box center [619, 160] width 122 height 19
type textarea "Off Track"
click at [605, 235] on div "Period Status Average Number of Days to Award Number of Contracts Target Actual…" at bounding box center [1004, 378] width 1096 height 645
click at [1515, 732] on button "Save" at bounding box center [1511, 732] width 46 height 28
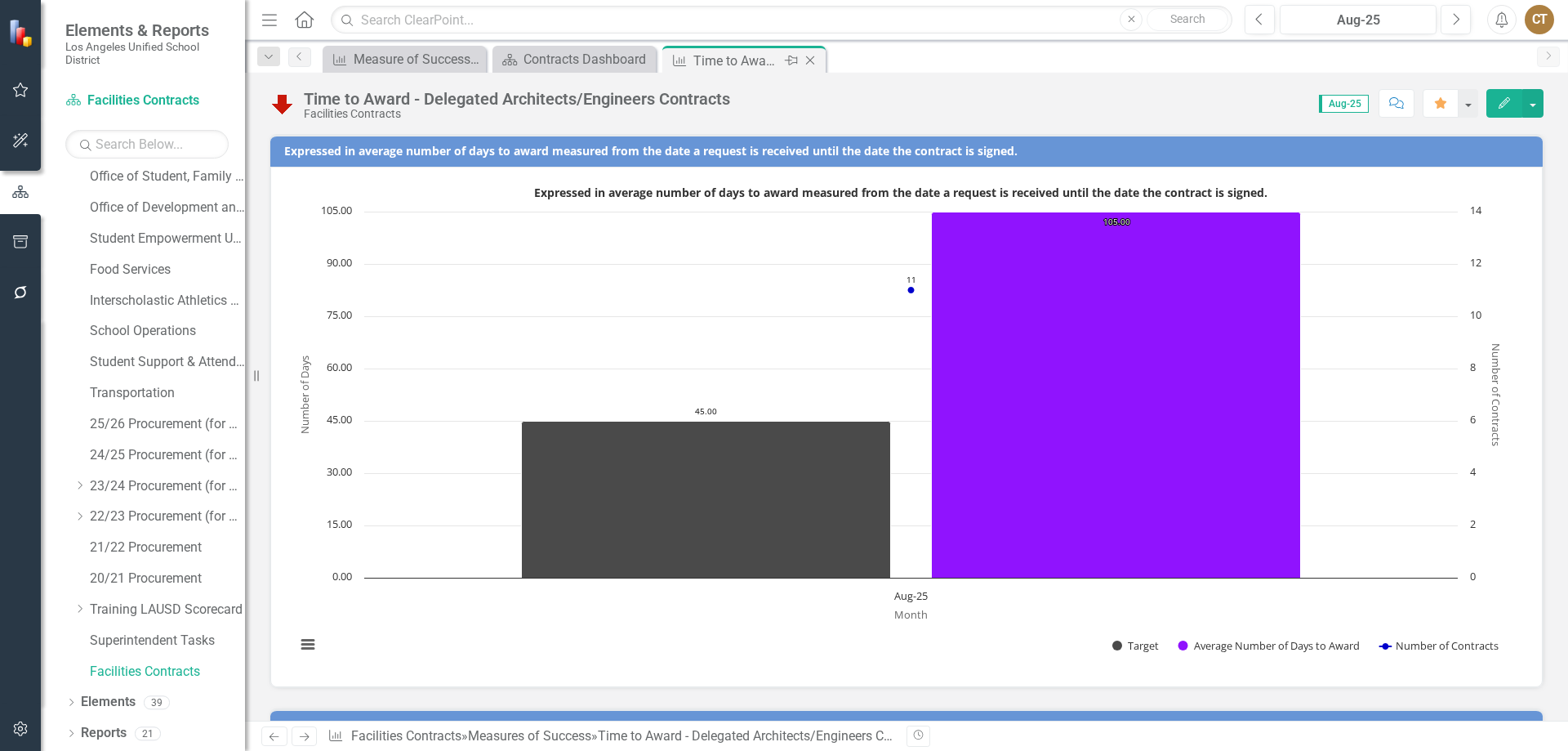
click at [810, 58] on icon "Close" at bounding box center [810, 60] width 16 height 13
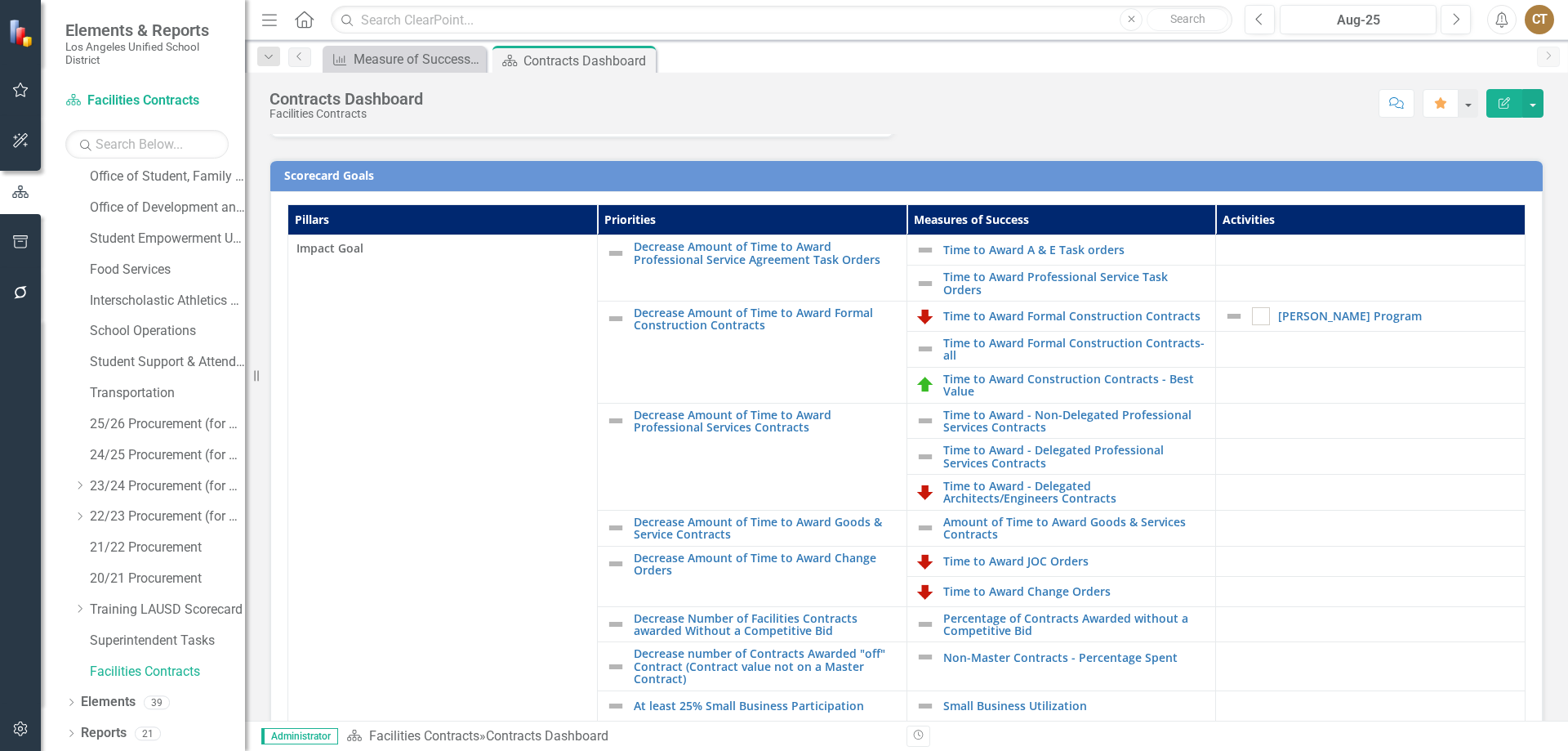
scroll to position [327, 0]
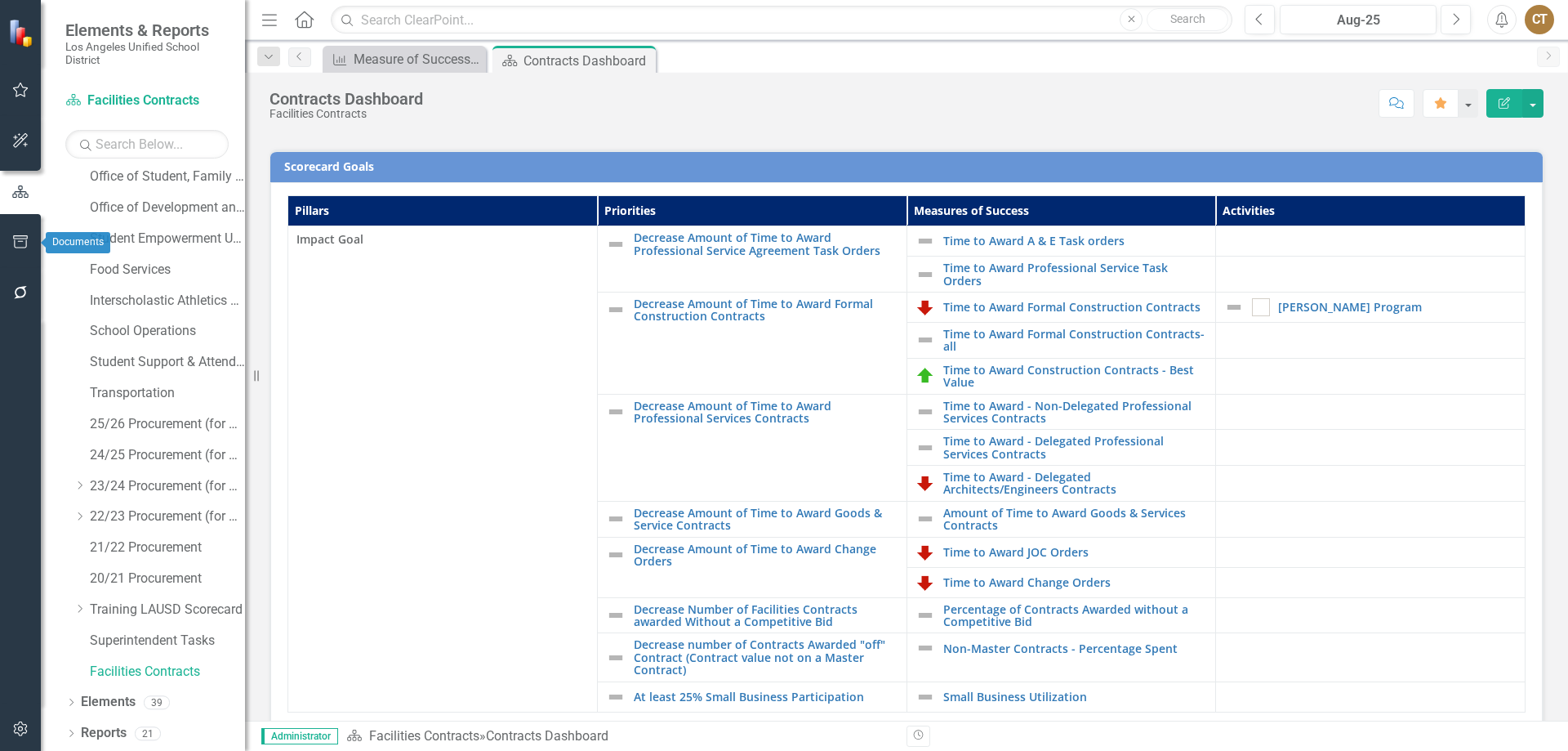
click at [19, 242] on icon "button" at bounding box center [21, 241] width 17 height 13
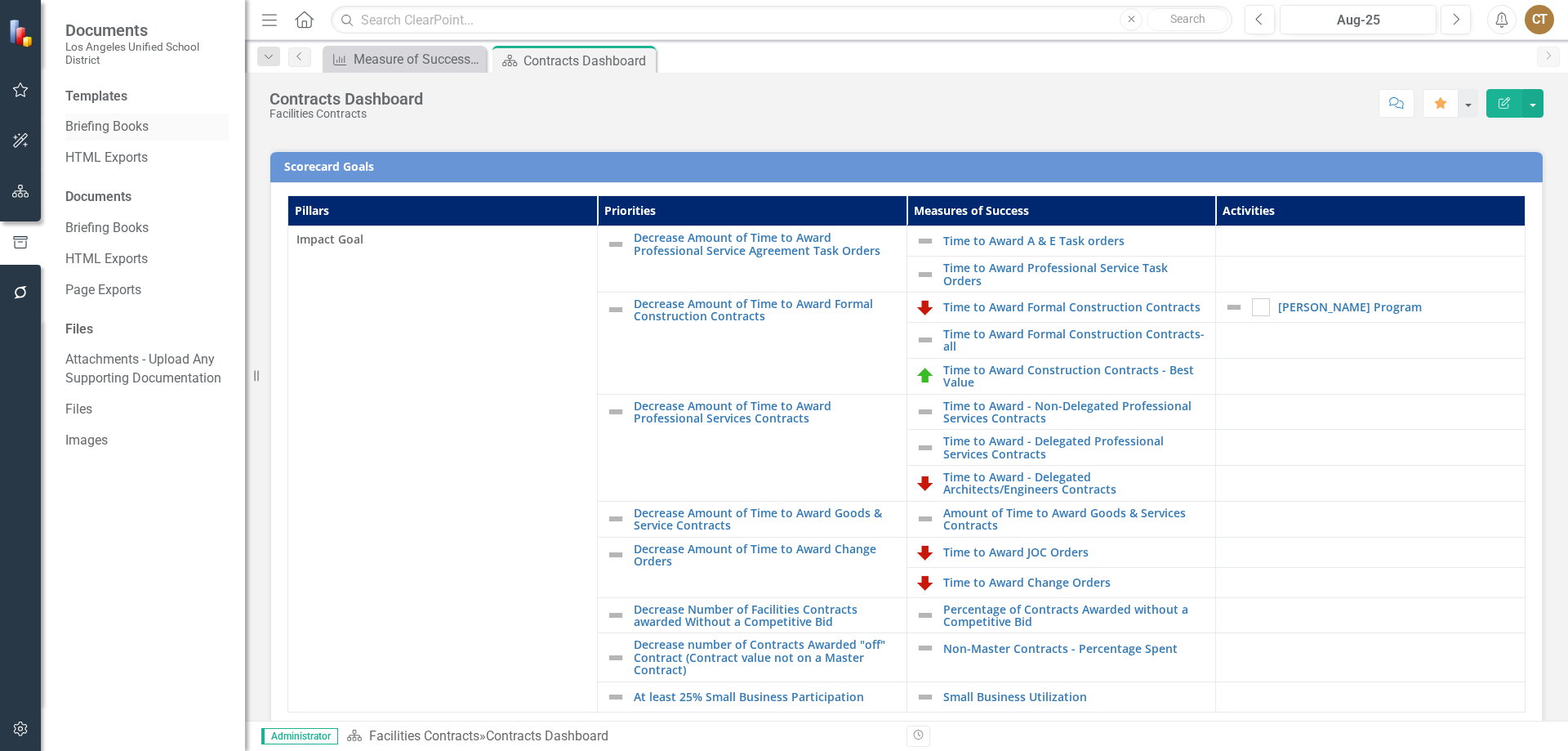
click at [124, 124] on link "Briefing Books" at bounding box center [147, 127] width 163 height 19
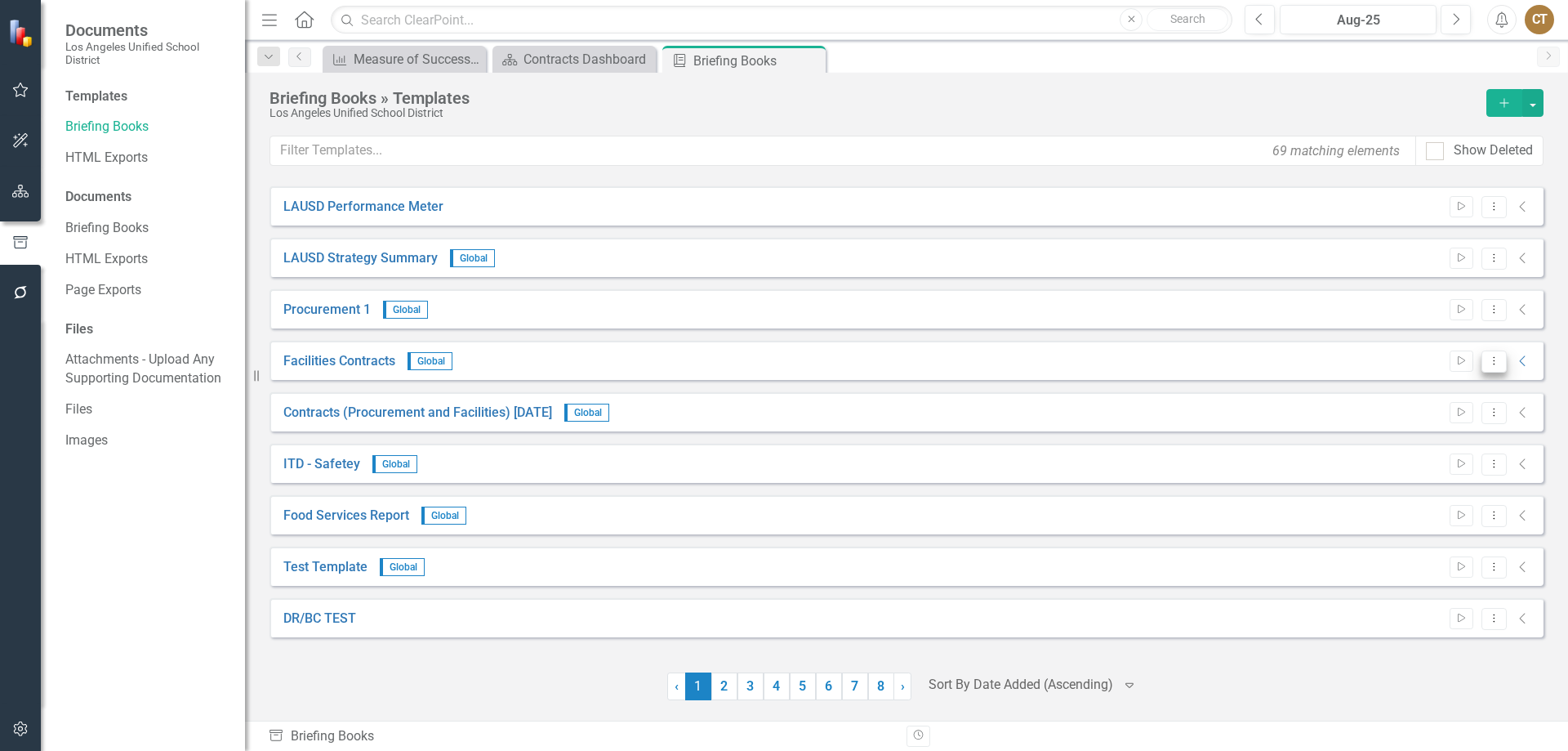
click at [1490, 357] on icon "Dropdown Menu" at bounding box center [1494, 361] width 14 height 10
click at [1478, 424] on link "Preview Preview Template" at bounding box center [1431, 418] width 151 height 30
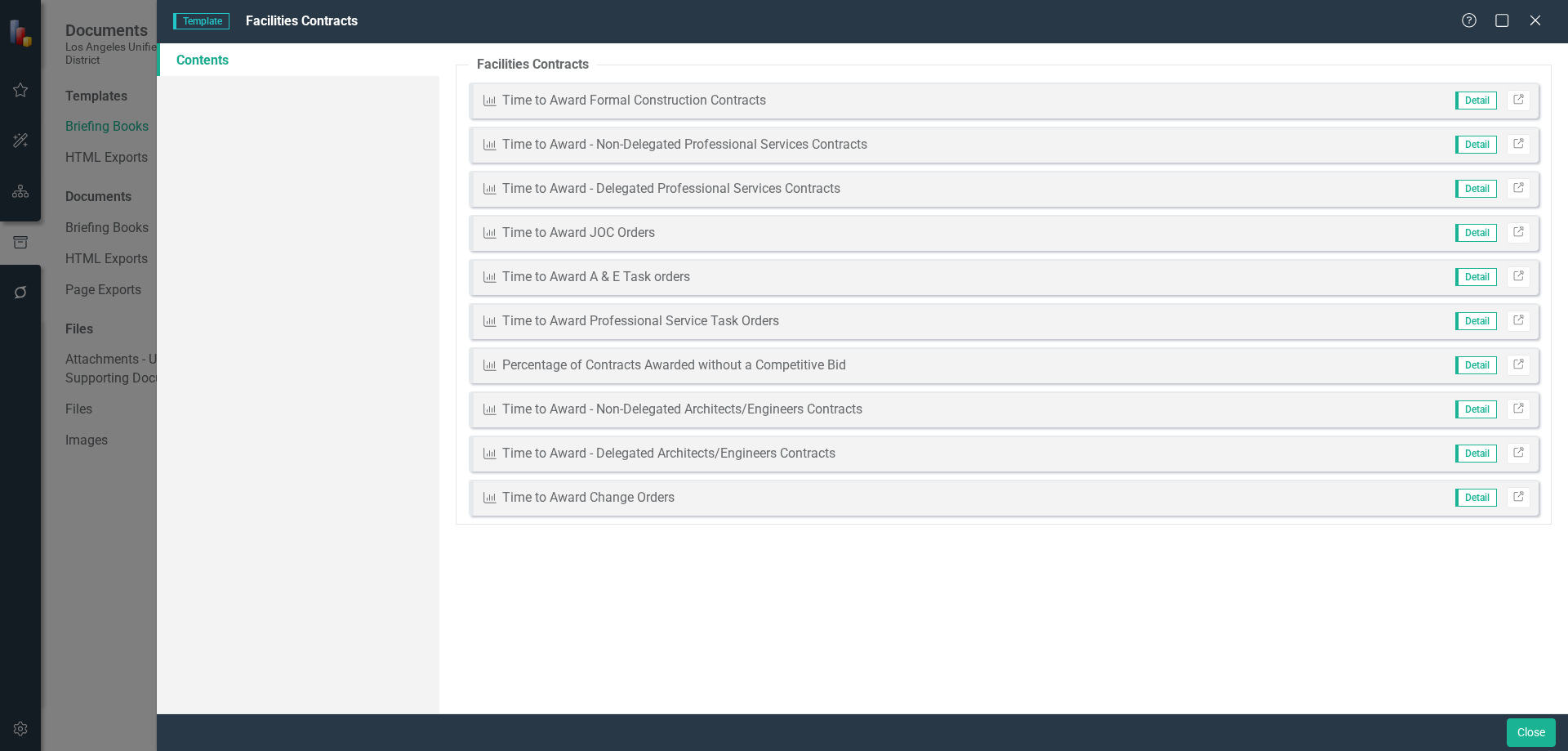
click at [1474, 98] on span "Detail" at bounding box center [1476, 100] width 41 height 18
click at [1480, 102] on span "Detail" at bounding box center [1476, 100] width 41 height 18
click at [1538, 15] on icon "Close" at bounding box center [1535, 20] width 21 height 15
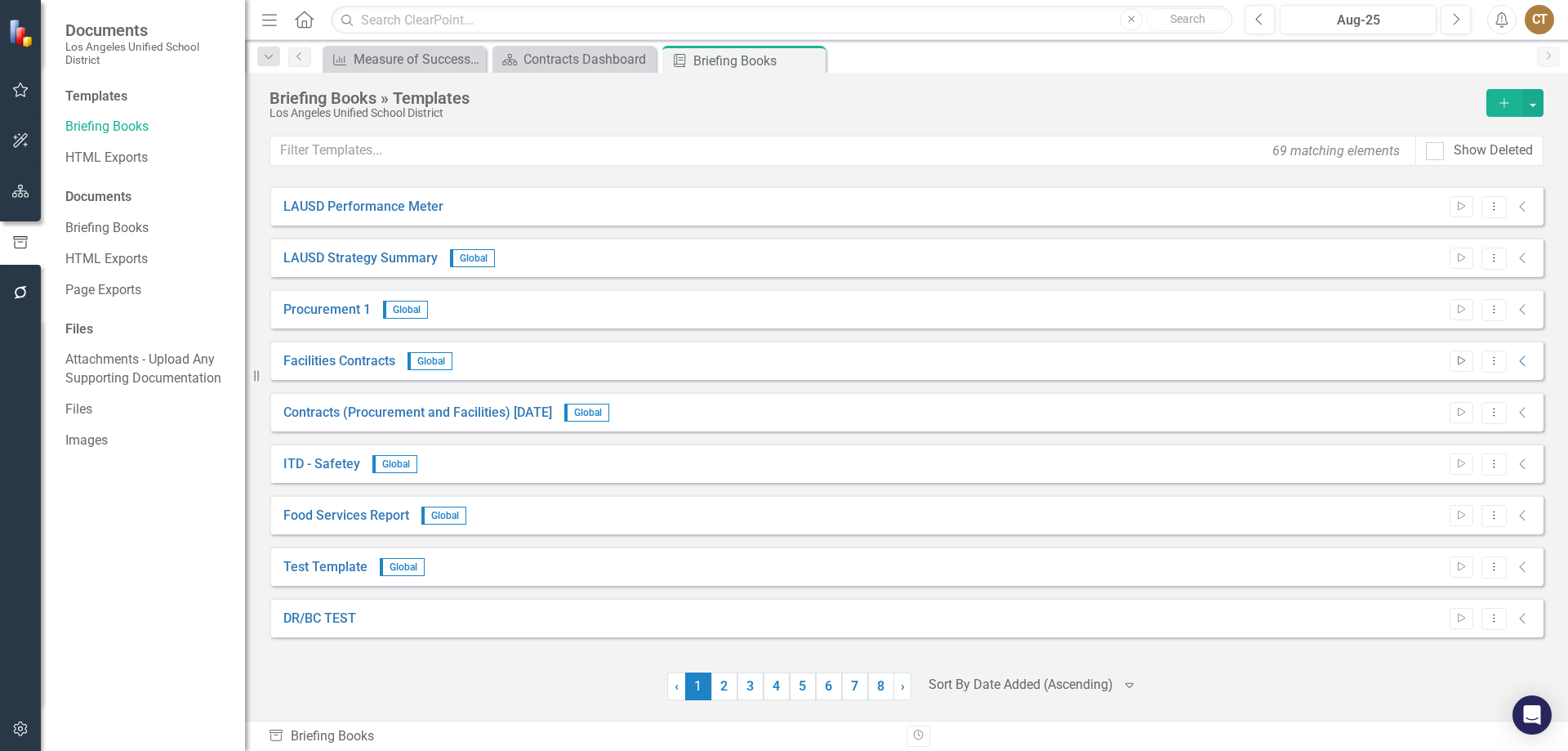
click at [1462, 363] on icon "Start" at bounding box center [1461, 360] width 12 height 9
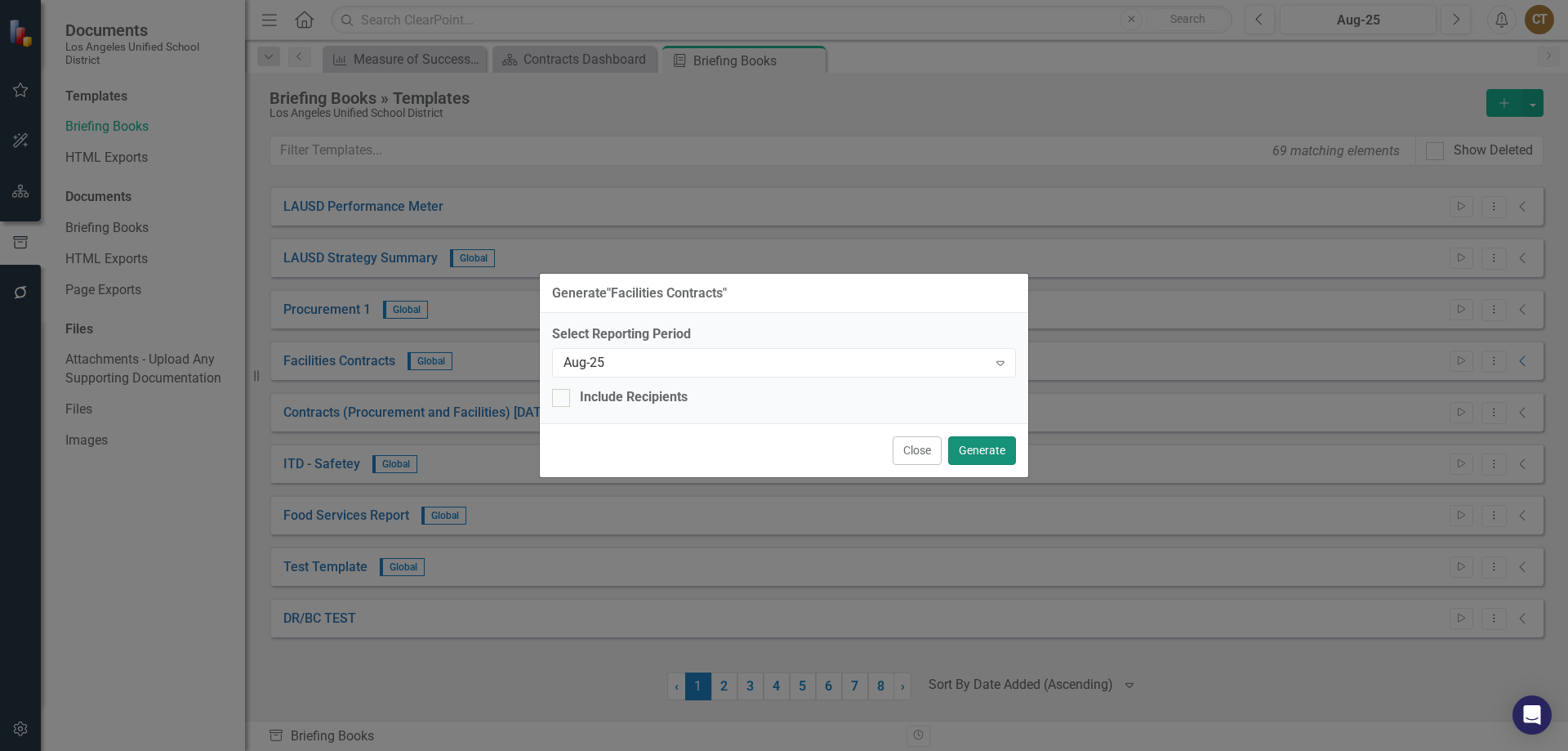
click at [977, 447] on button "Generate" at bounding box center [982, 450] width 68 height 28
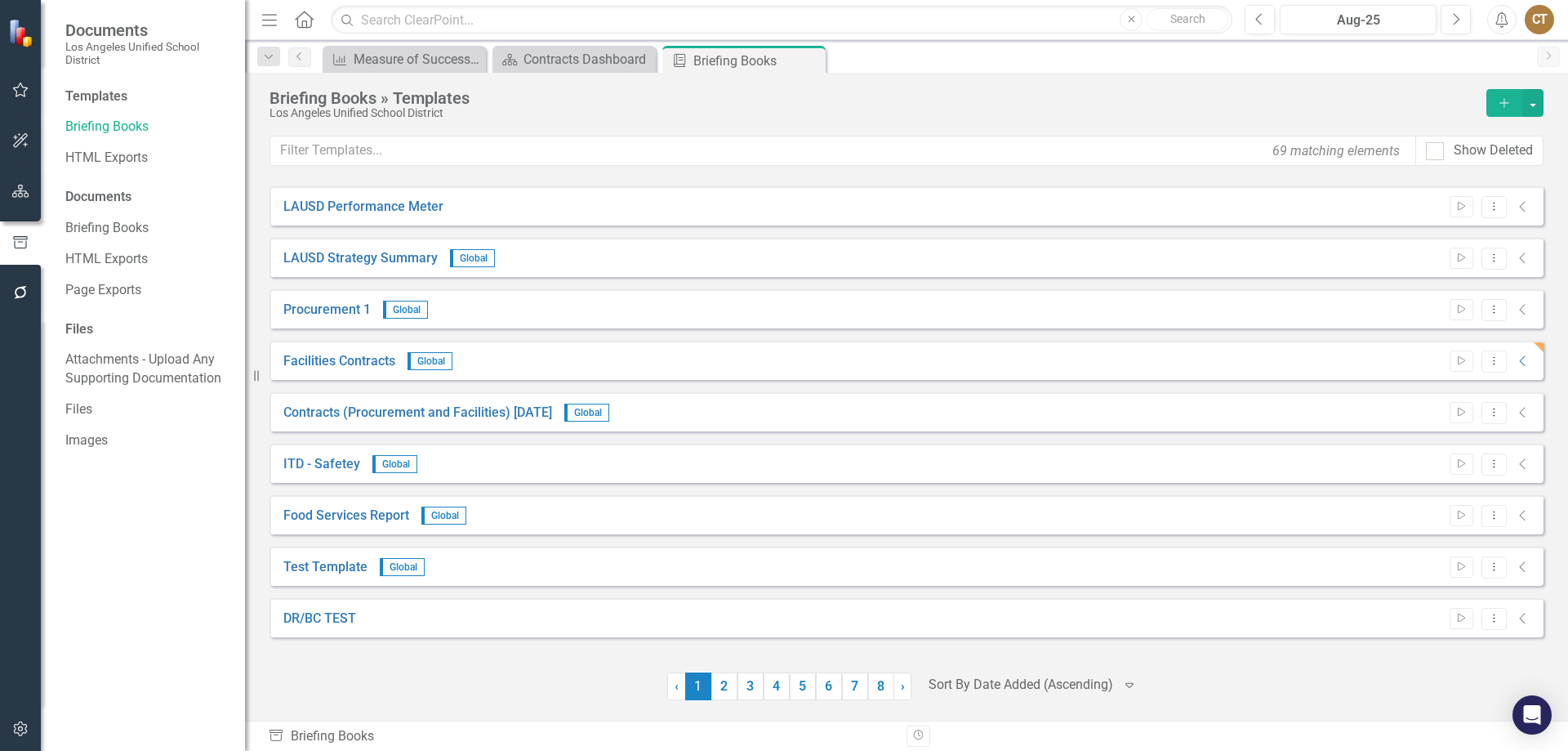
click at [1544, 17] on div "CT" at bounding box center [1540, 20] width 29 height 29
click at [1480, 238] on link "Logout Log Out" at bounding box center [1489, 236] width 129 height 30
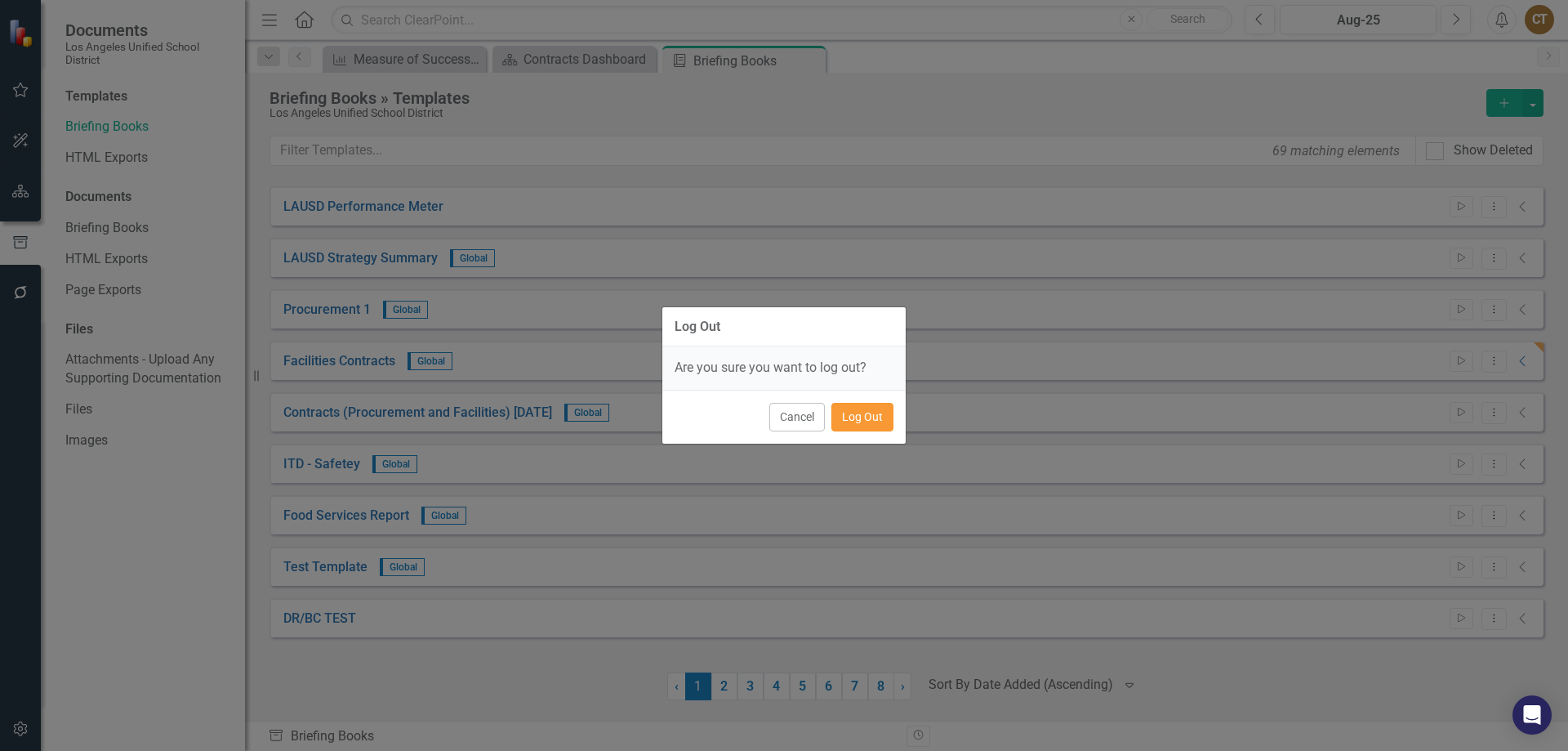
click at [869, 416] on button "Log Out" at bounding box center [863, 417] width 62 height 28
